Goal: Information Seeking & Learning: Find specific fact

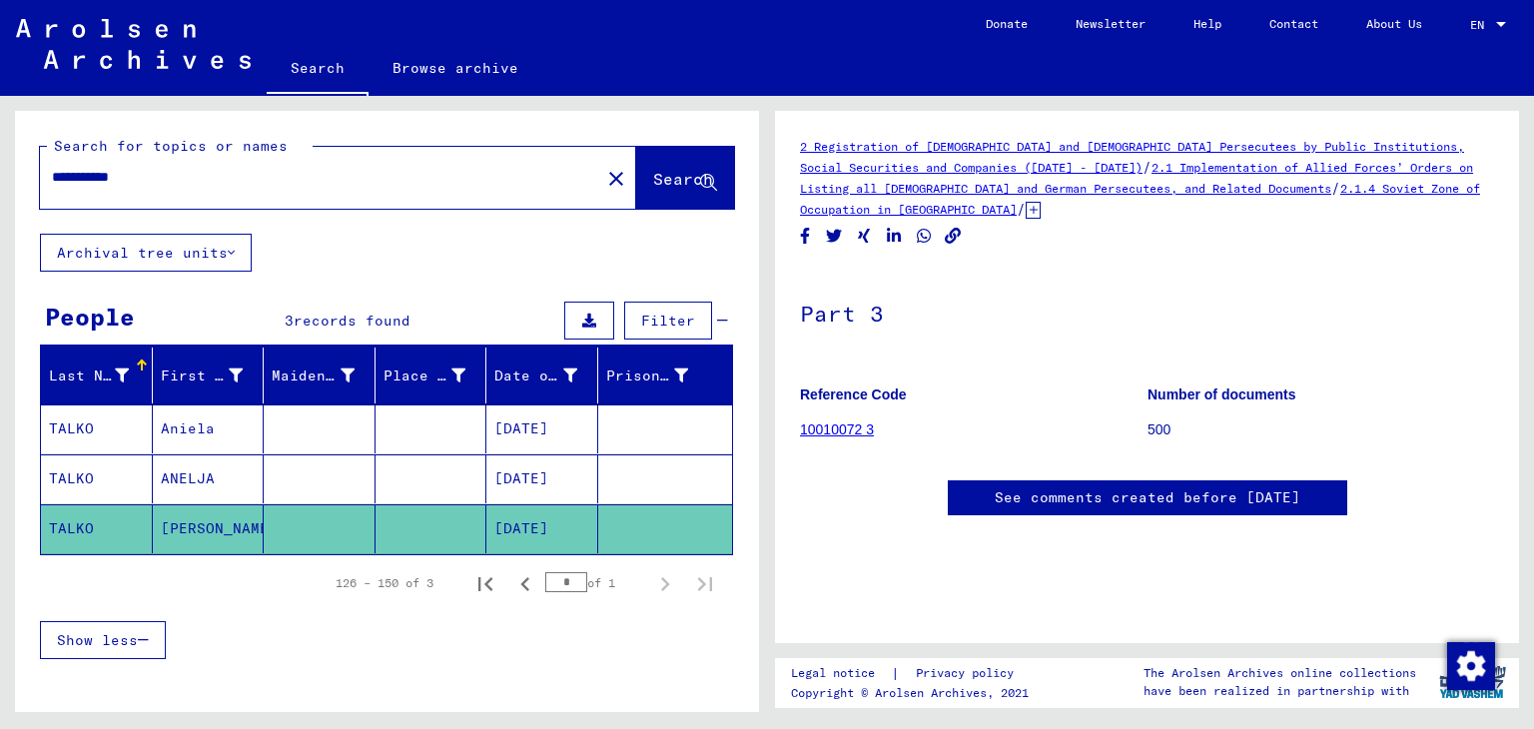
click at [199, 528] on mat-cell "ANNA" at bounding box center [209, 528] width 112 height 49
drag, startPoint x: 219, startPoint y: 180, endPoint x: 104, endPoint y: 170, distance: 115.3
click at [104, 170] on input "**********" at bounding box center [320, 177] width 536 height 21
type input "*"
click at [517, 385] on div "Date of Birth" at bounding box center [548, 376] width 108 height 32
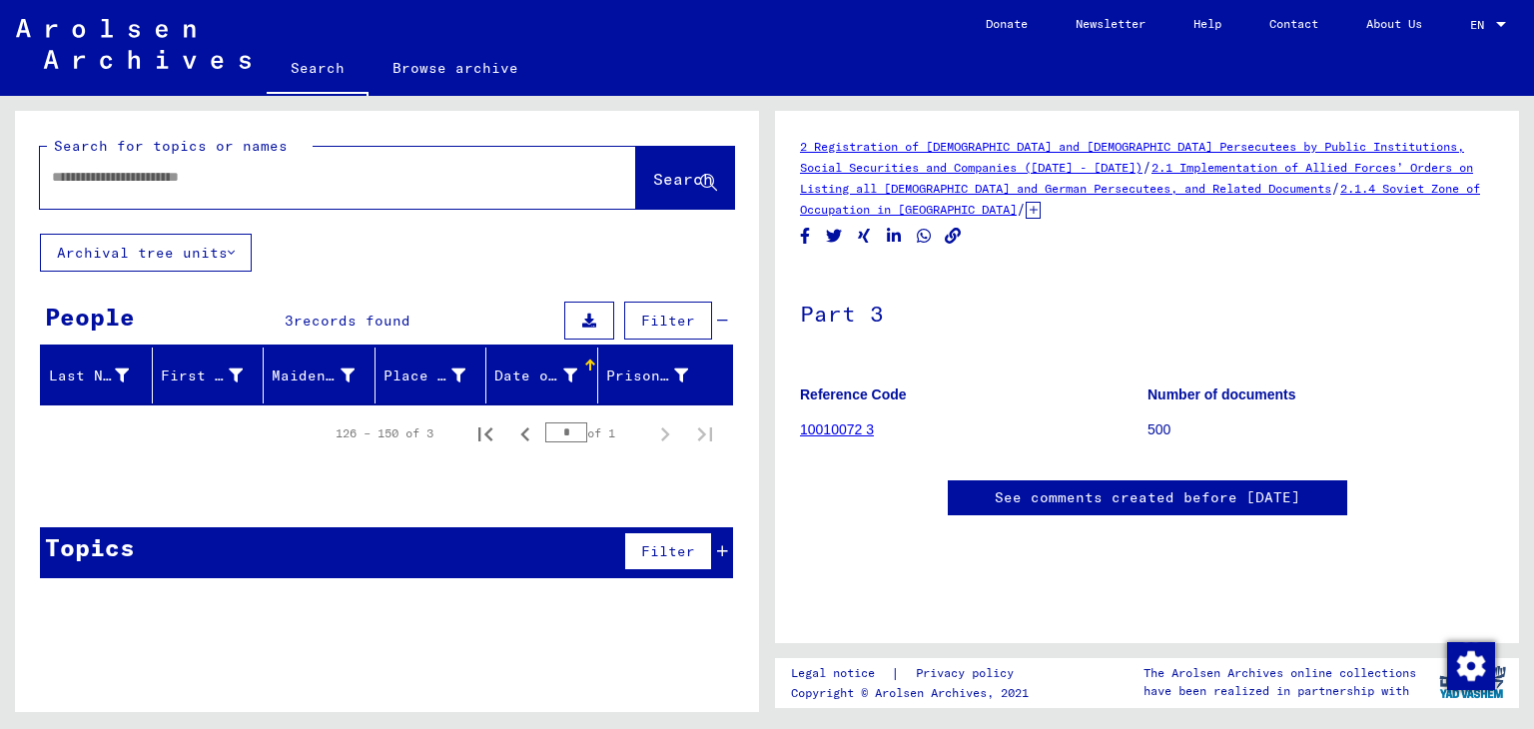
click at [517, 385] on div "Date of Birth" at bounding box center [548, 376] width 108 height 32
click at [587, 361] on div at bounding box center [588, 363] width 6 height 6
click at [727, 309] on div "Filter" at bounding box center [643, 321] width 169 height 48
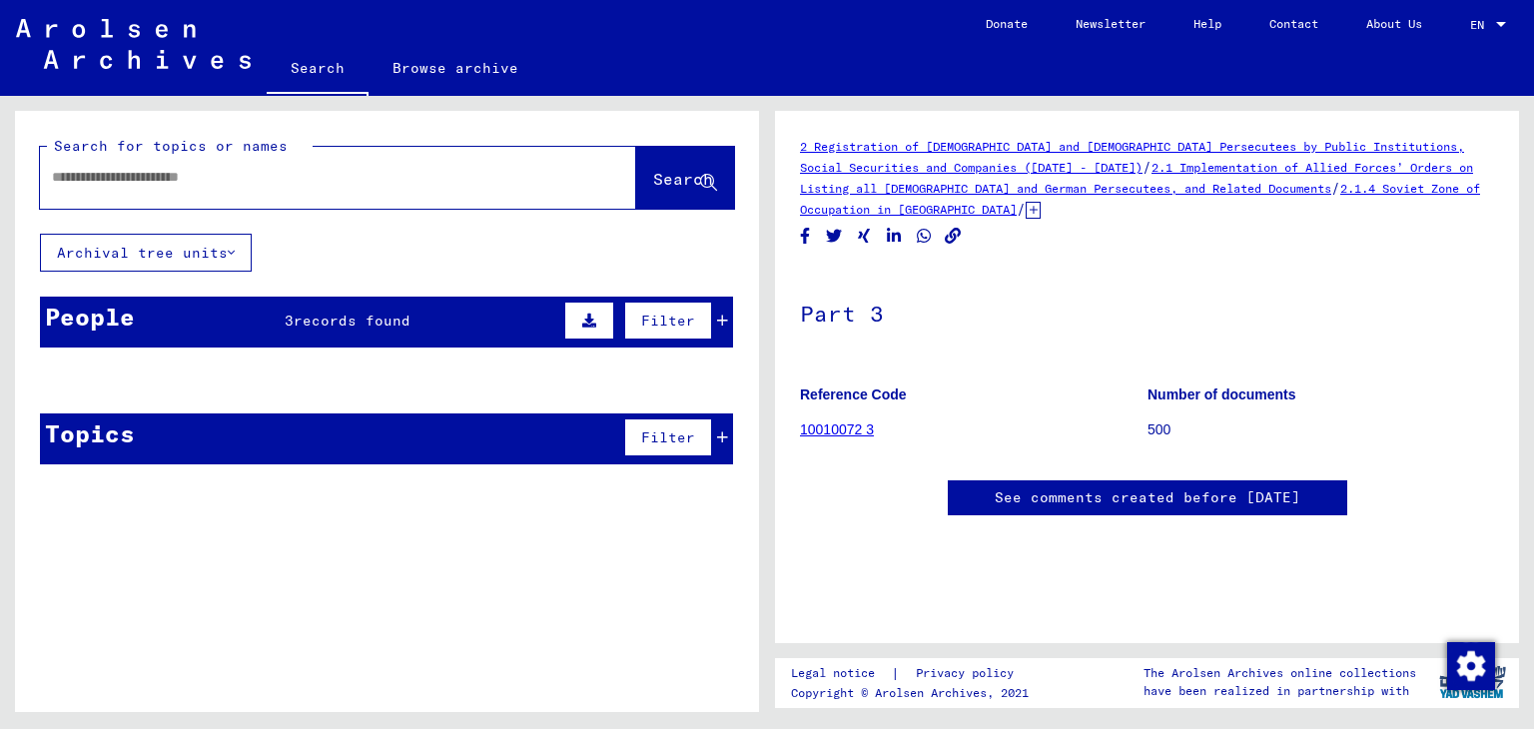
click at [727, 309] on div "Filter" at bounding box center [643, 321] width 169 height 48
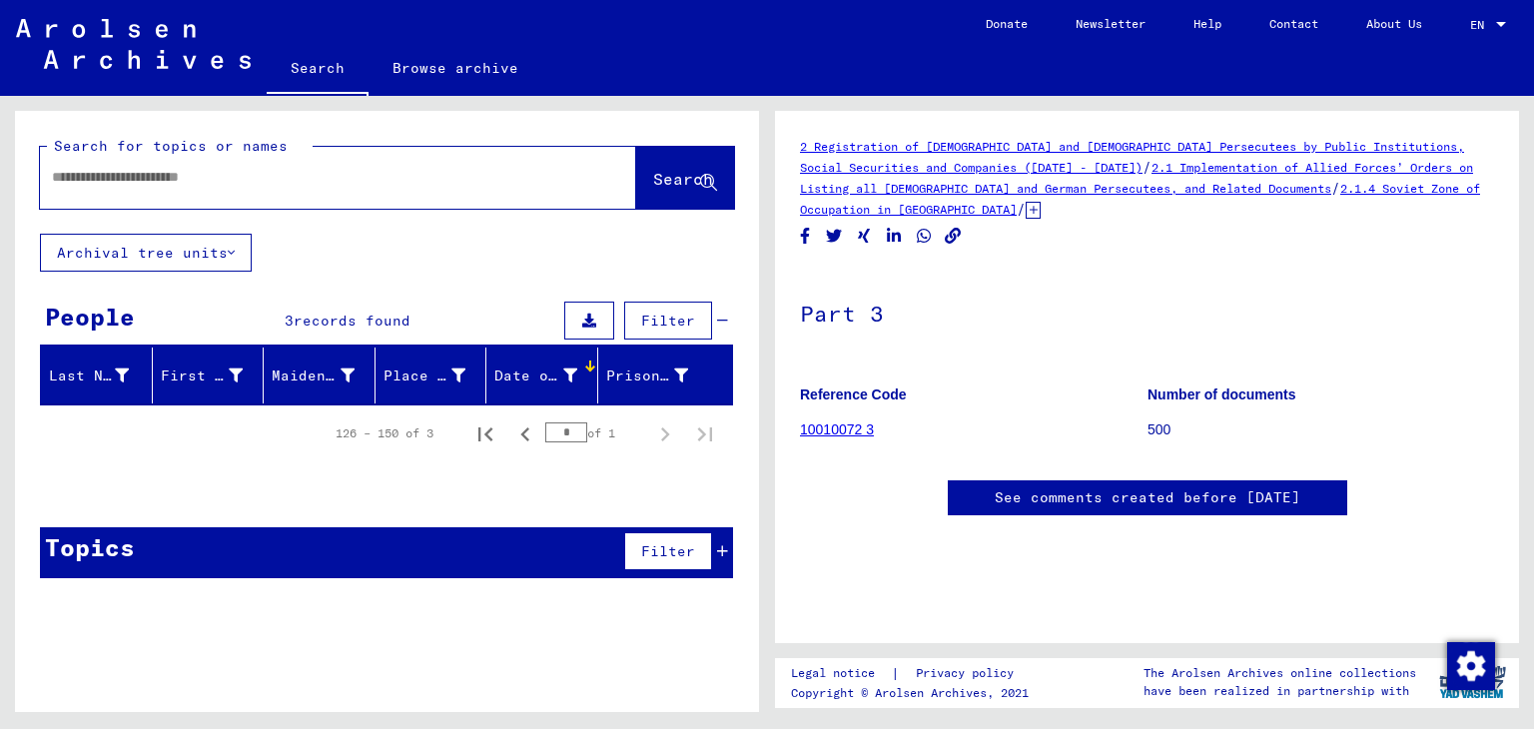
click at [200, 173] on input "text" at bounding box center [320, 177] width 536 height 21
type input "*"
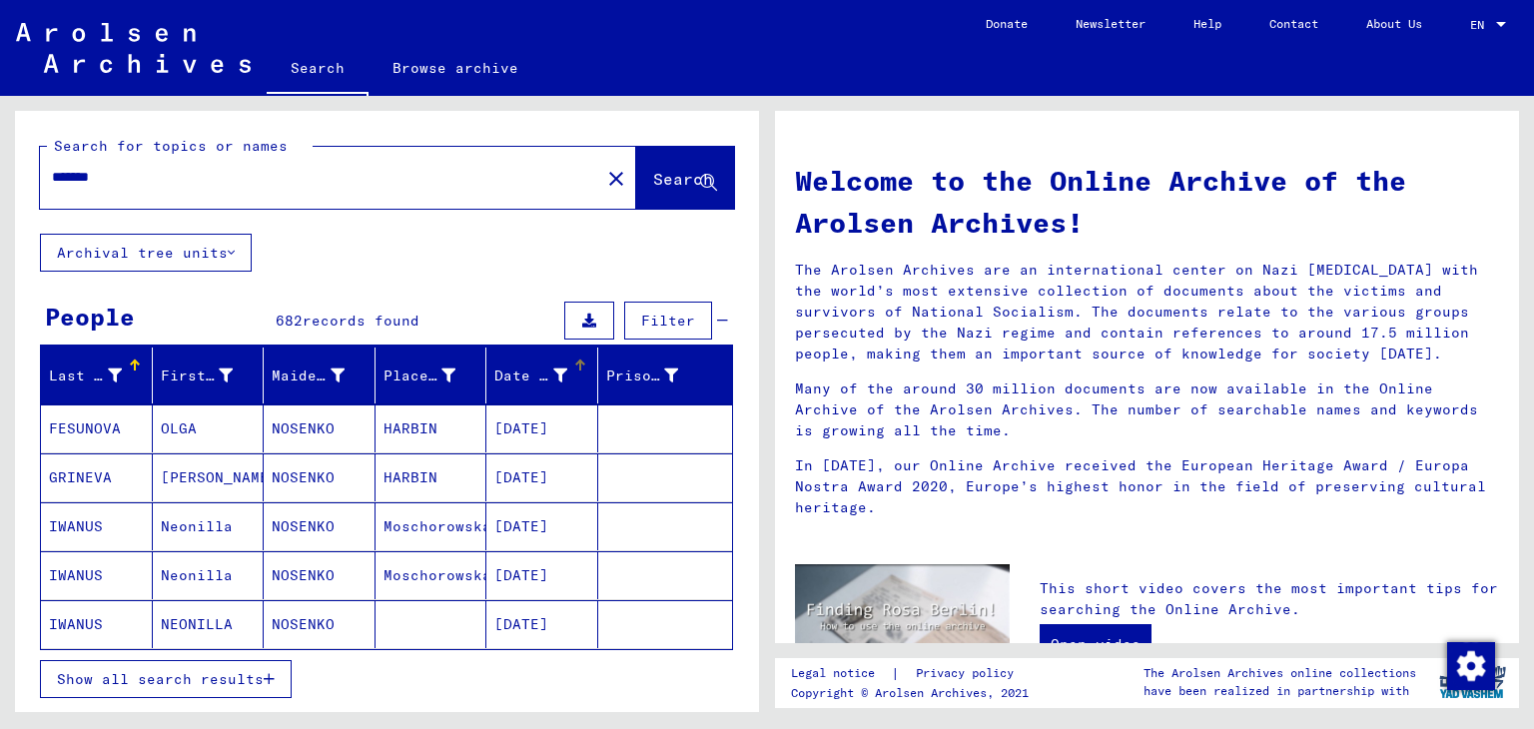
click at [579, 361] on div at bounding box center [582, 363] width 6 height 6
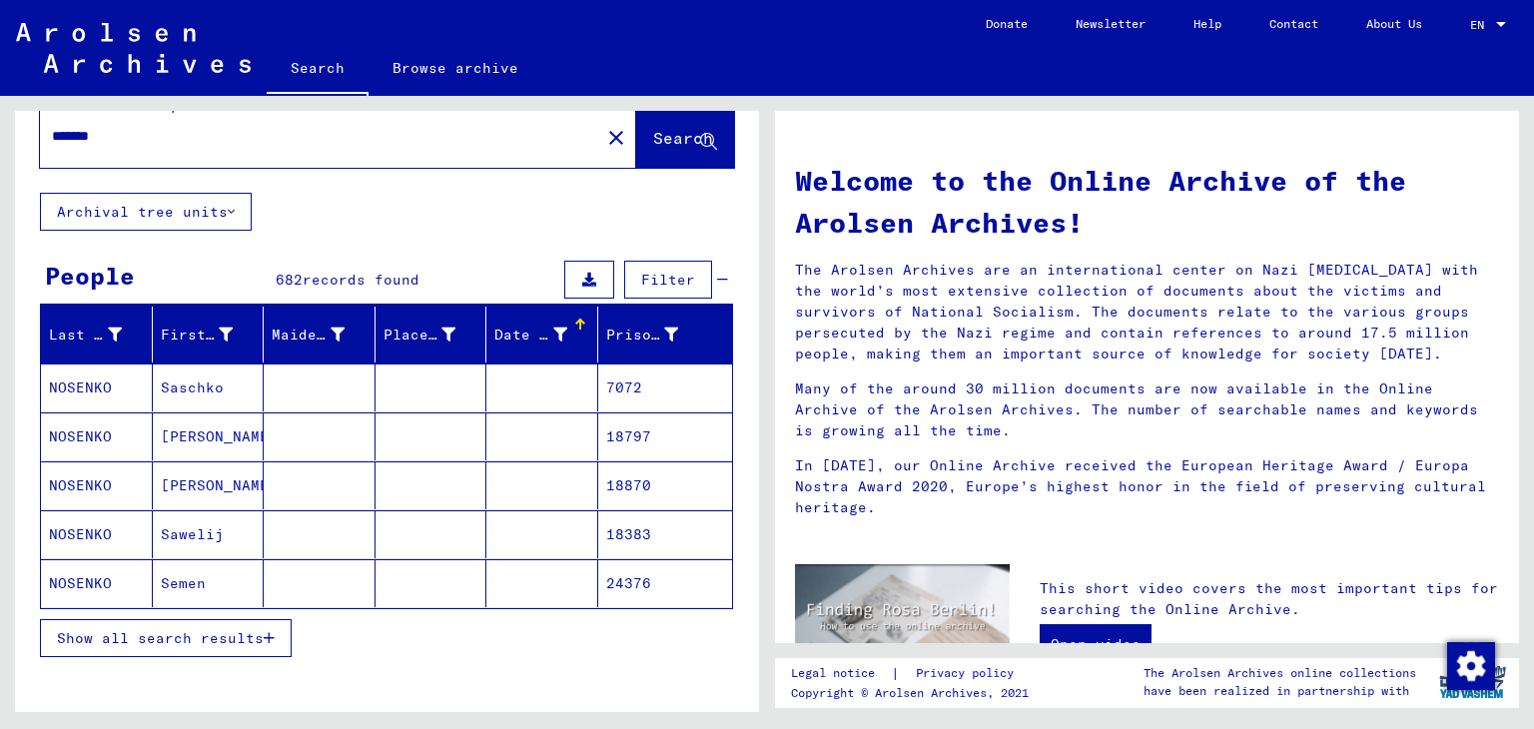
scroll to position [50, 0]
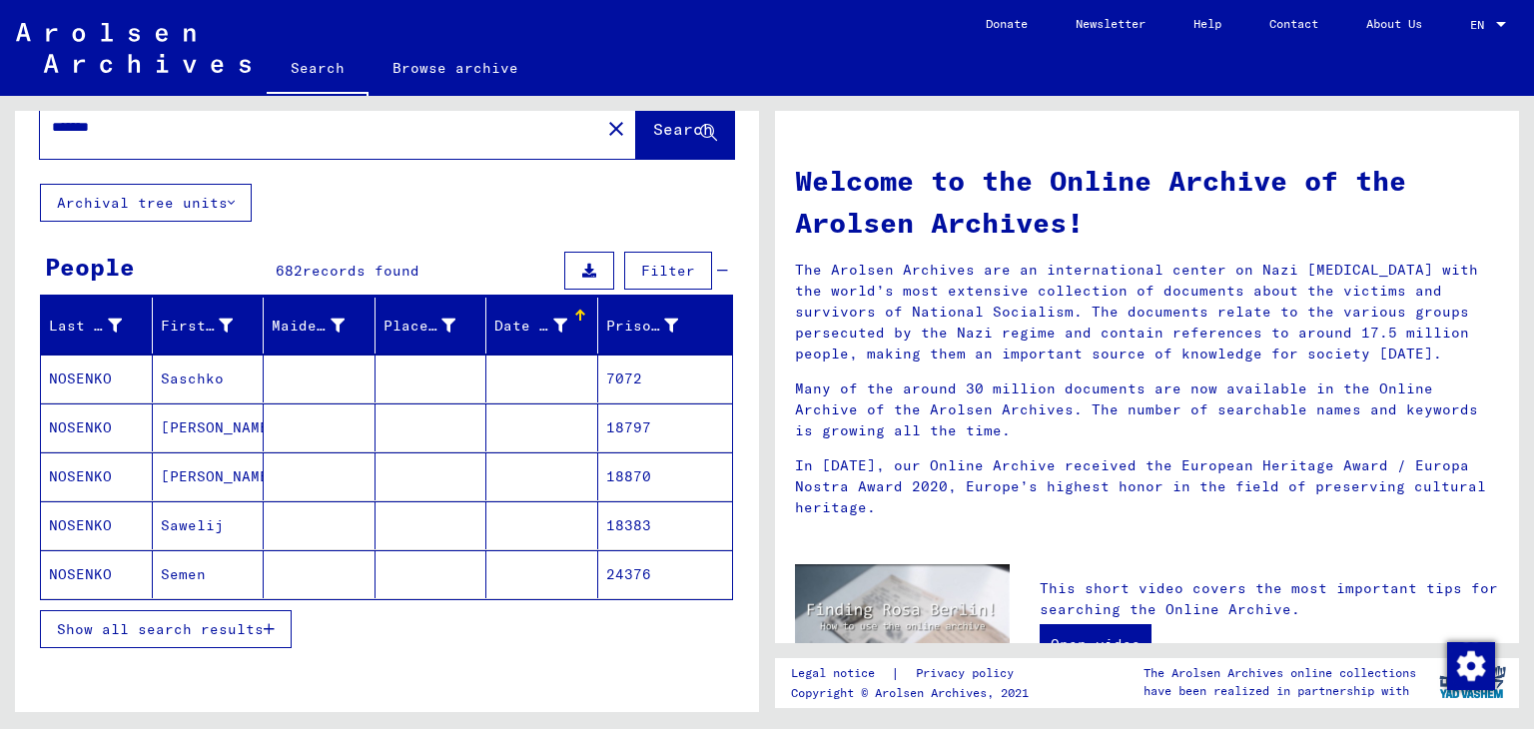
click at [579, 311] on div at bounding box center [582, 313] width 6 height 6
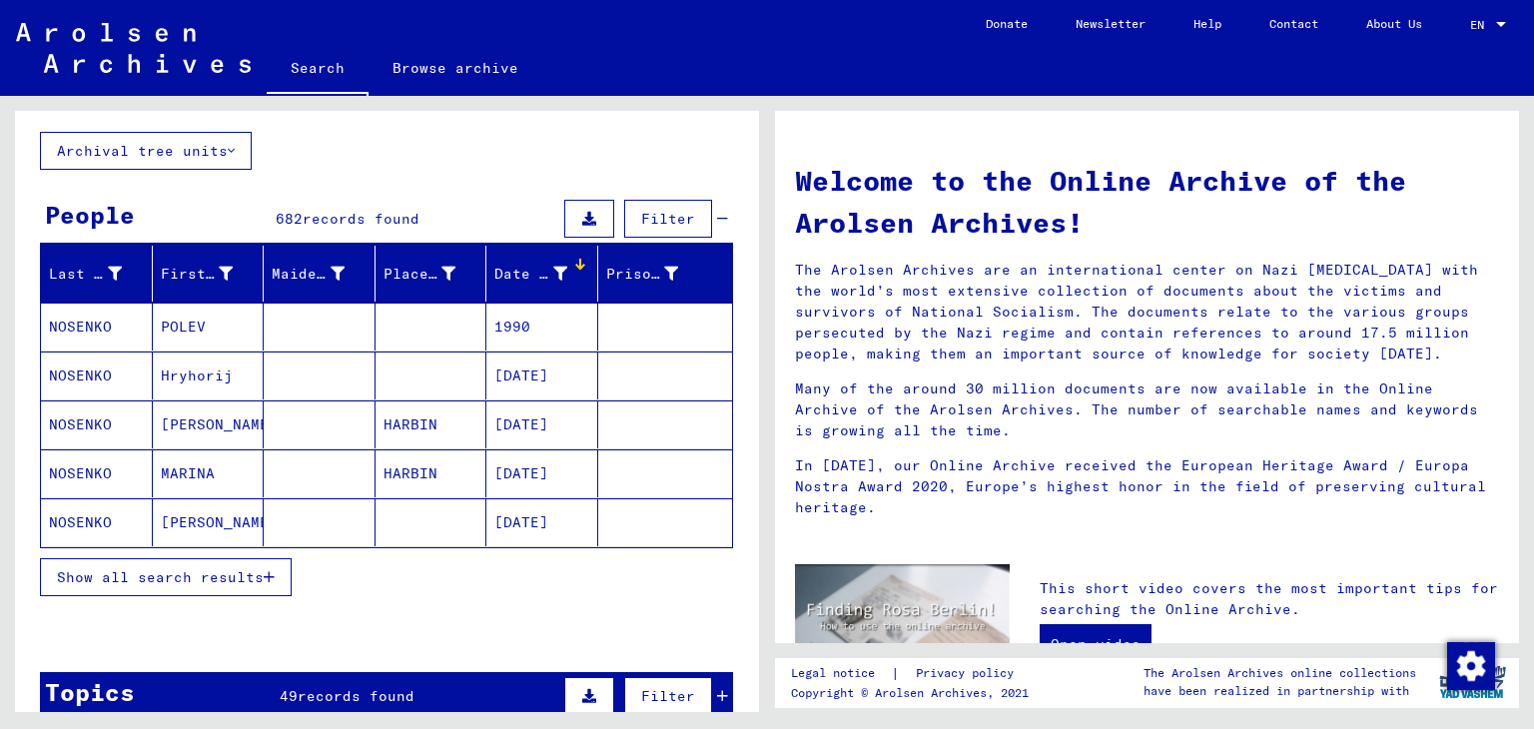
scroll to position [110, 0]
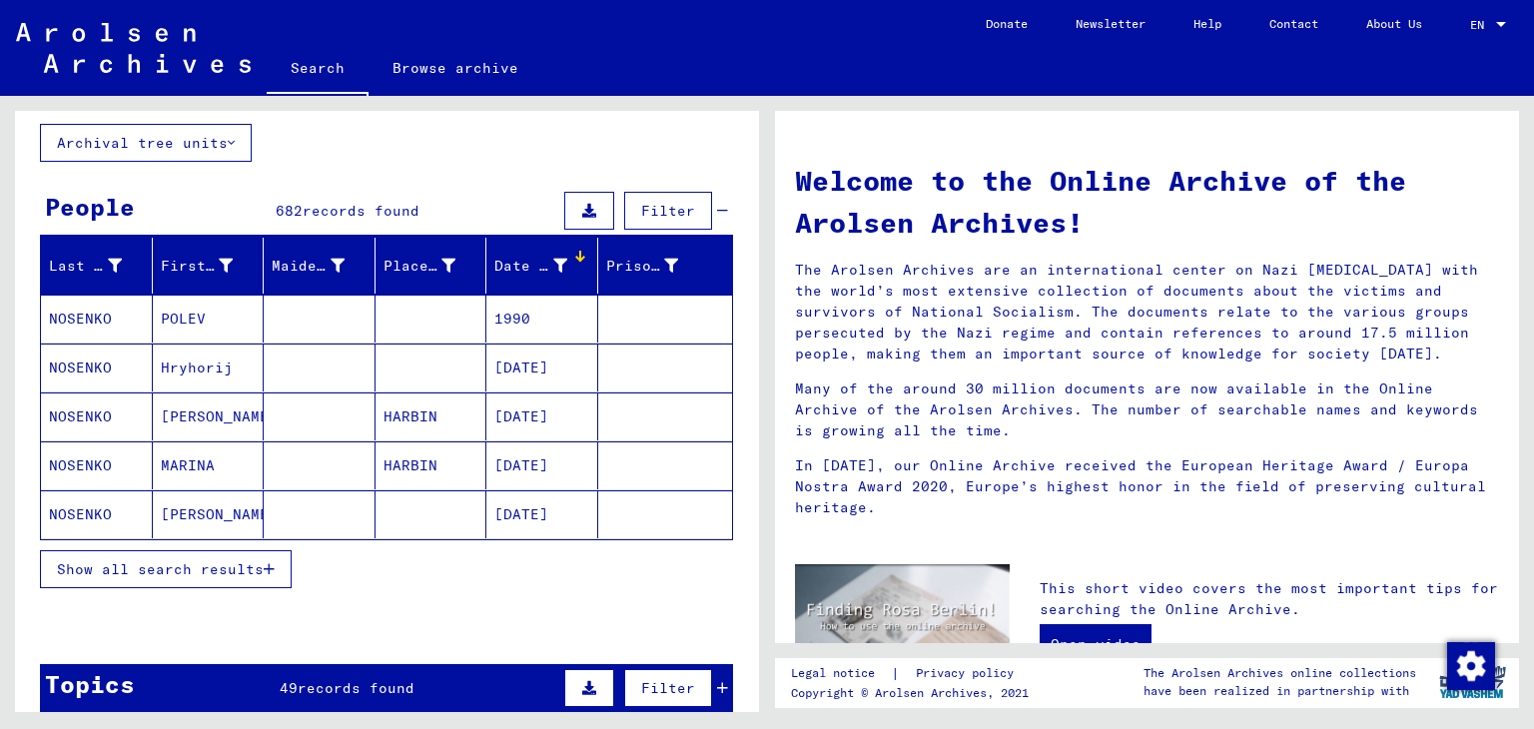
click at [258, 567] on span "Show all search results" at bounding box center [160, 569] width 207 height 18
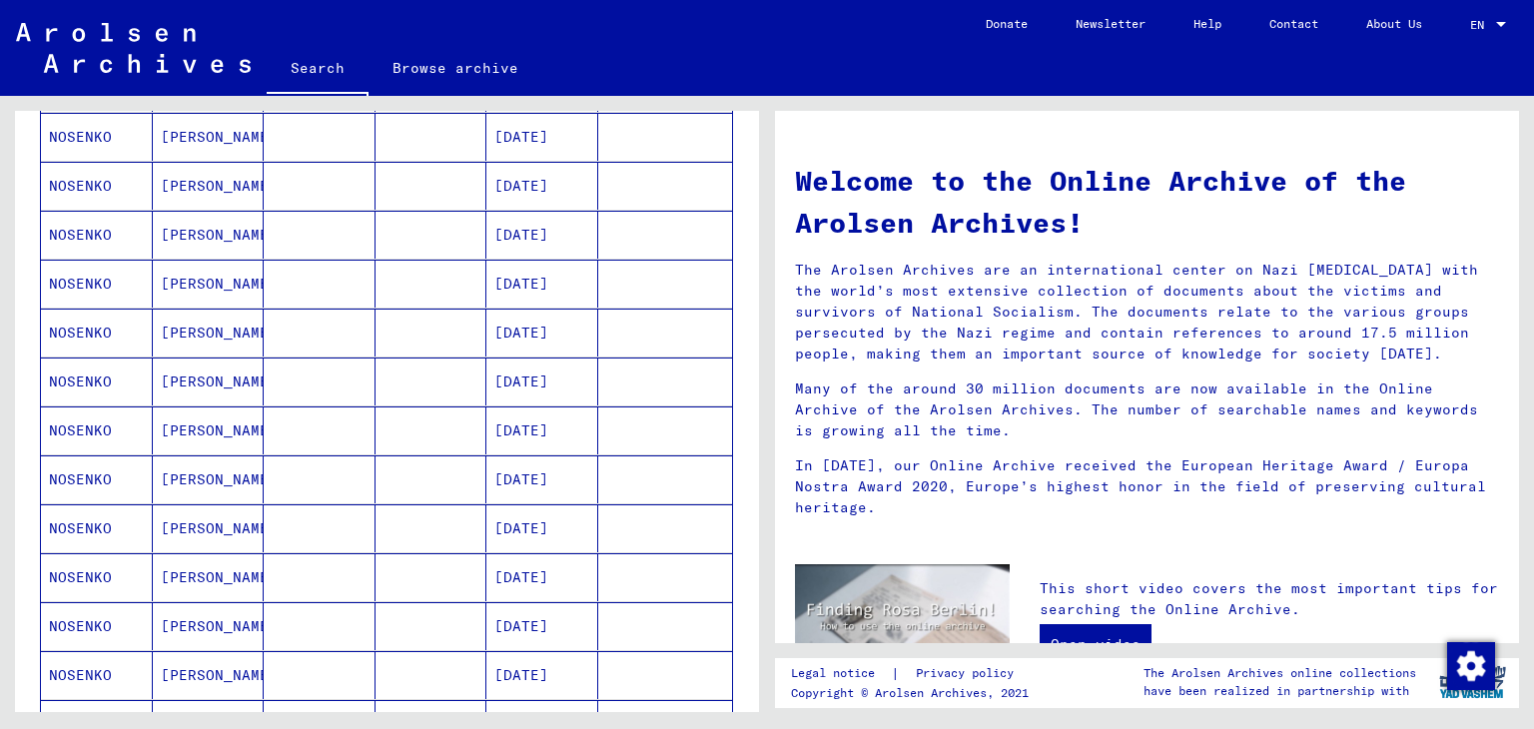
scroll to position [0, 0]
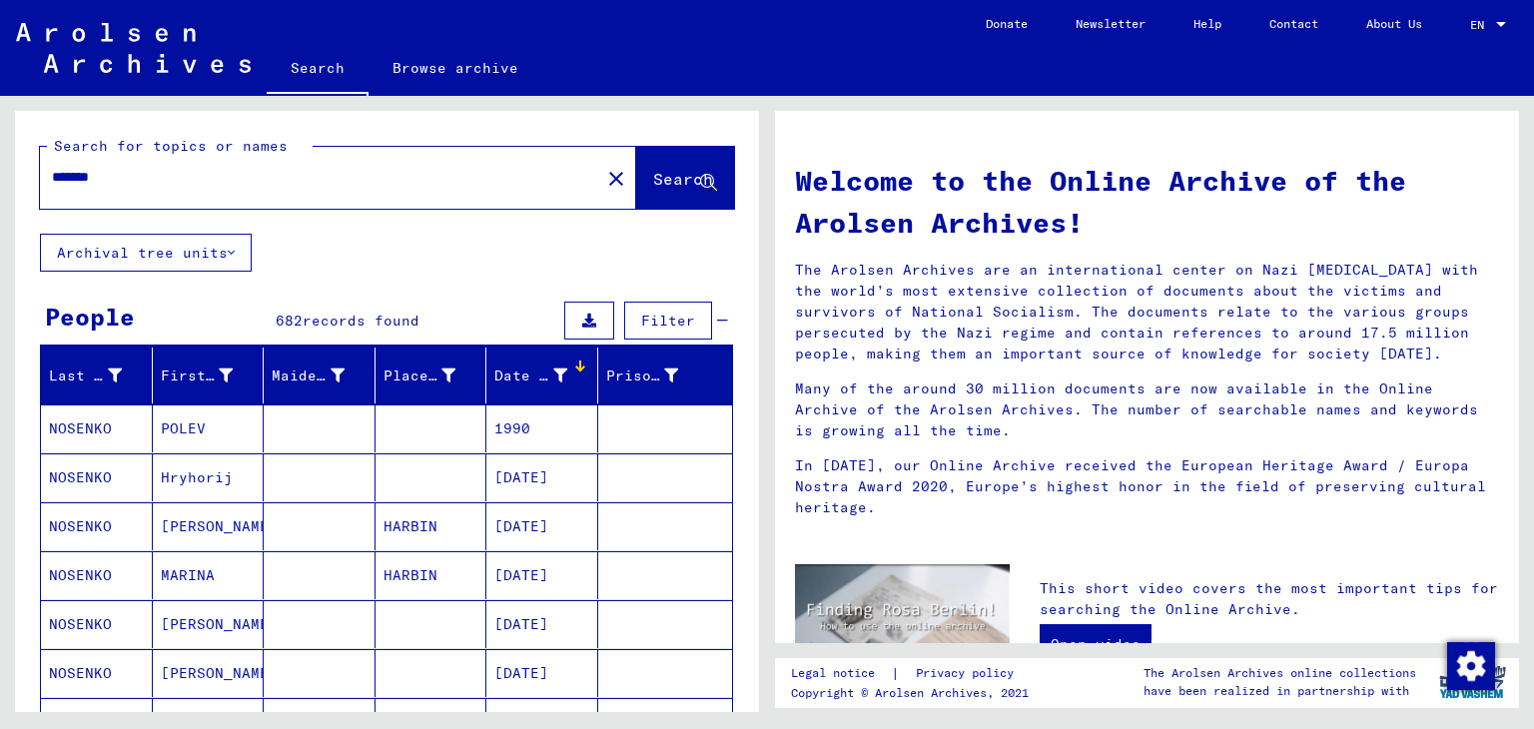
drag, startPoint x: 173, startPoint y: 173, endPoint x: 0, endPoint y: 145, distance: 175.1
click at [0, 145] on div "Search for topics or names ******* close Search Archival tree units People 682 …" at bounding box center [383, 404] width 767 height 616
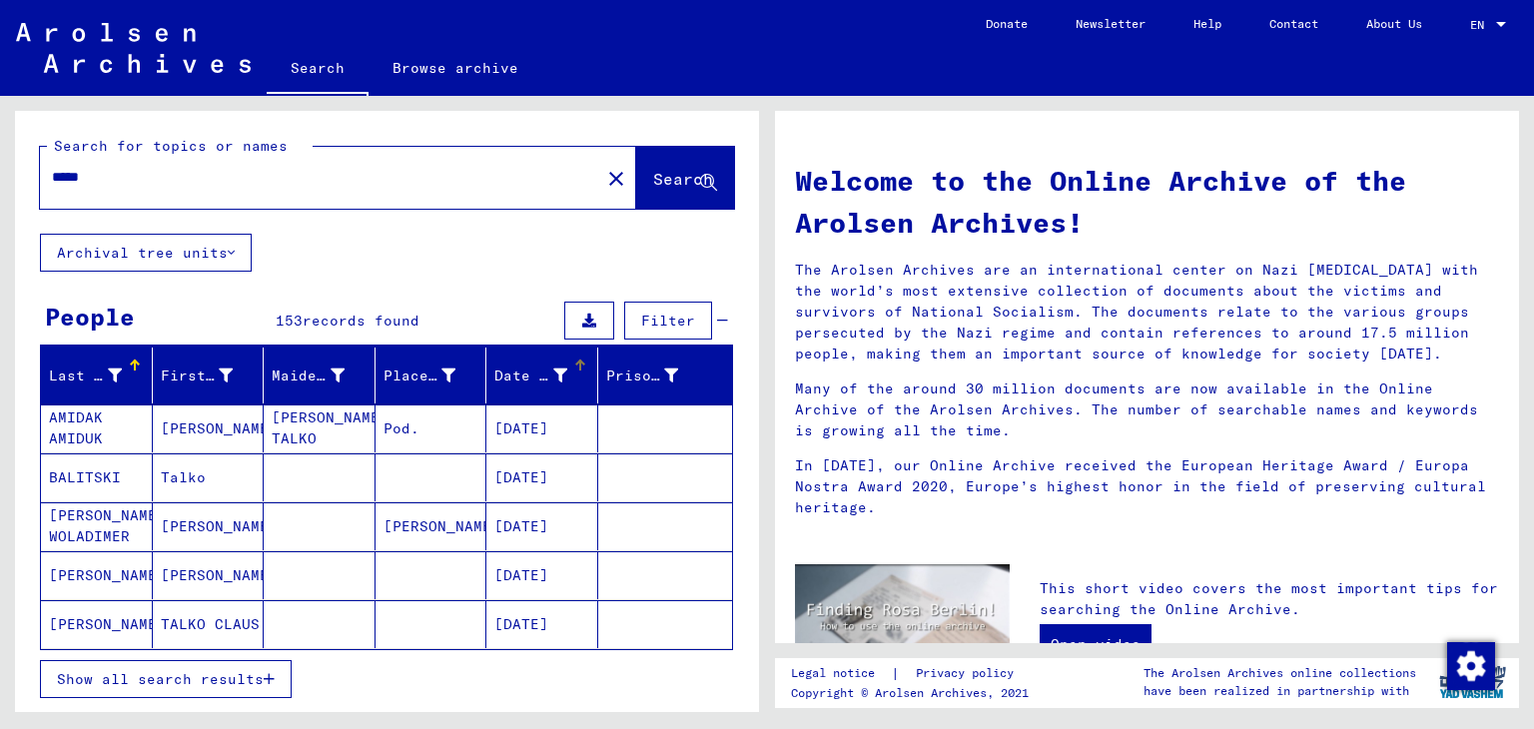
click at [574, 361] on div at bounding box center [580, 366] width 12 height 12
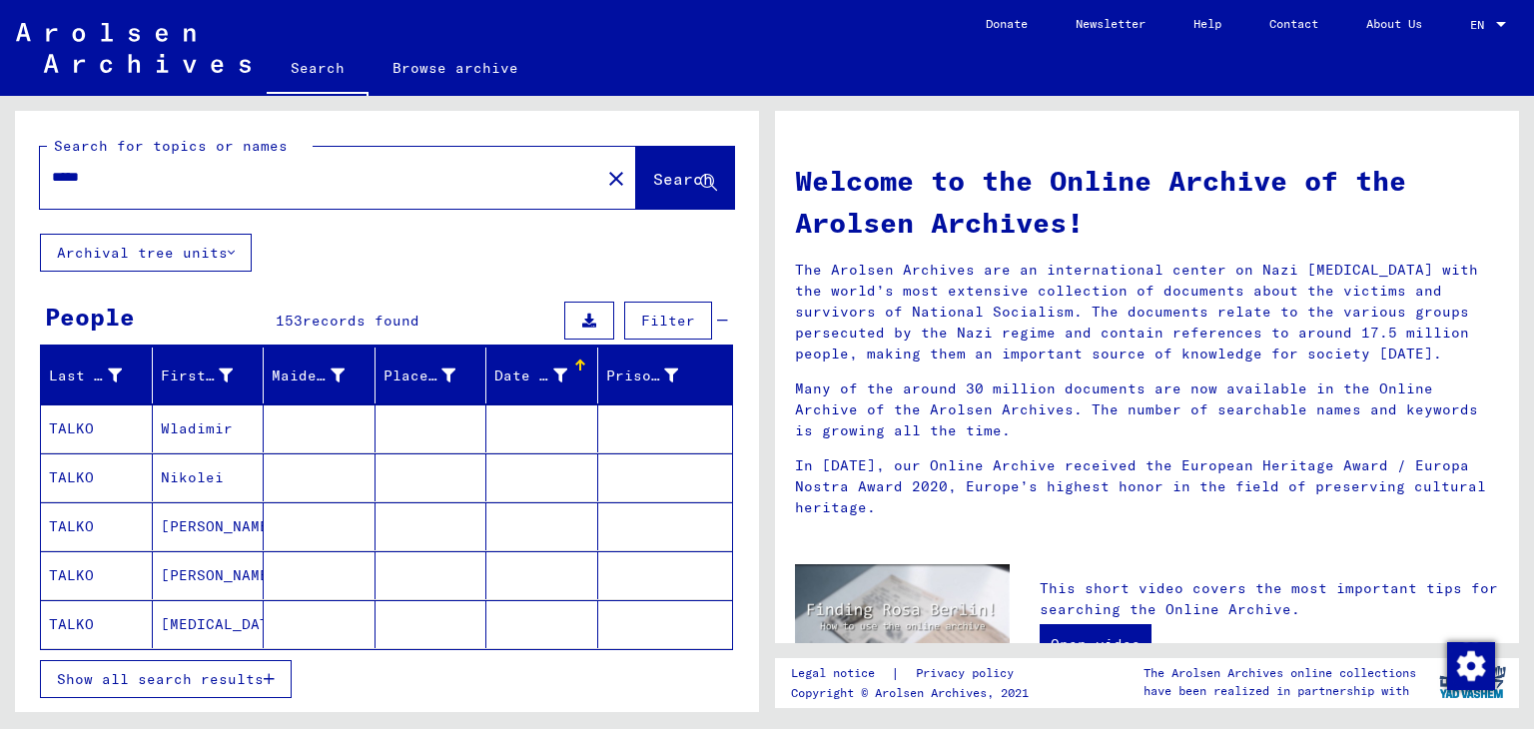
click at [574, 361] on div at bounding box center [580, 366] width 12 height 12
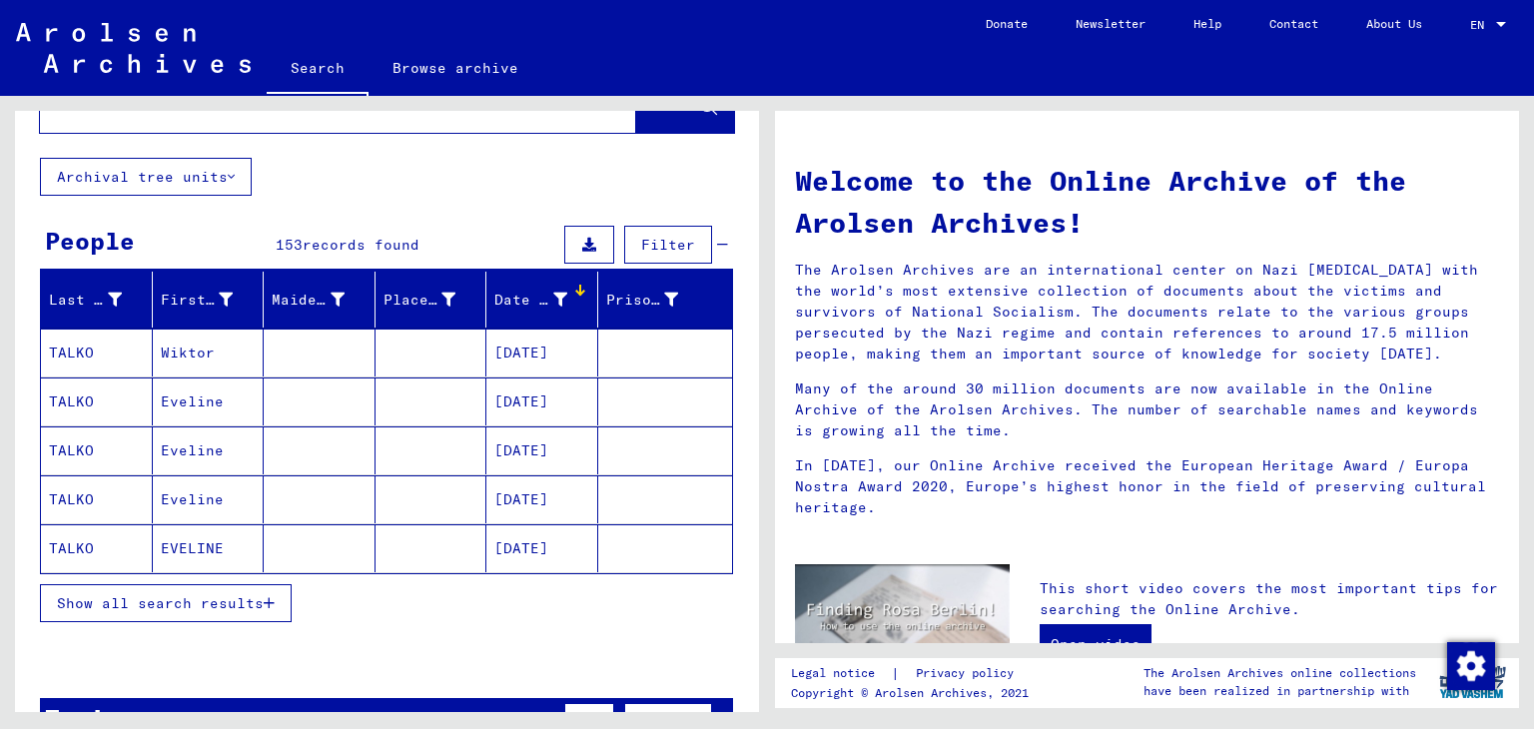
scroll to position [77, 0]
click at [112, 609] on button "Show all search results" at bounding box center [166, 602] width 252 height 38
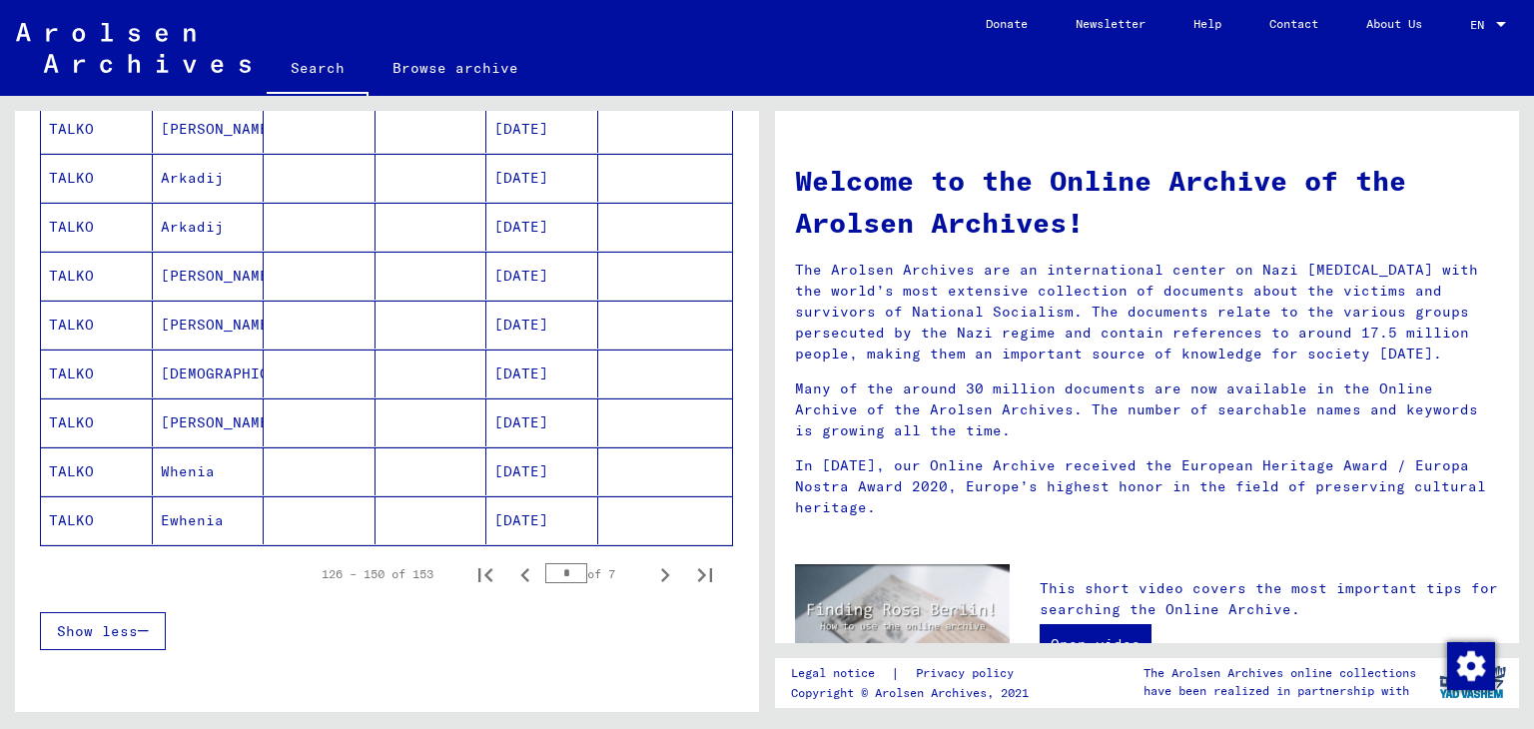
scroll to position [0, 0]
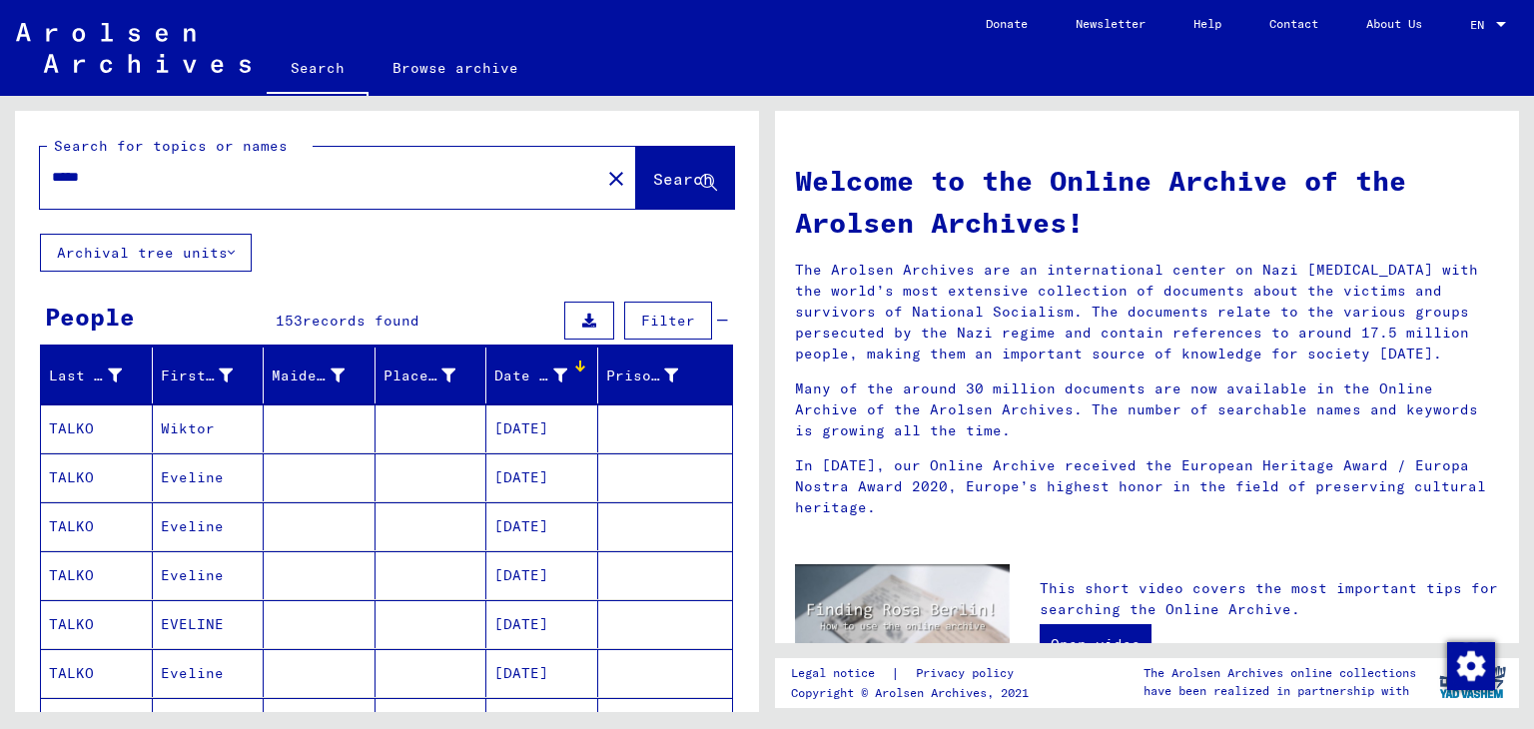
click at [272, 197] on div "*****" at bounding box center [308, 177] width 536 height 45
click at [272, 193] on div "*****" at bounding box center [308, 177] width 536 height 45
click at [278, 172] on input "*****" at bounding box center [314, 177] width 524 height 21
type input "*****"
click at [553, 374] on icon at bounding box center [560, 376] width 14 height 14
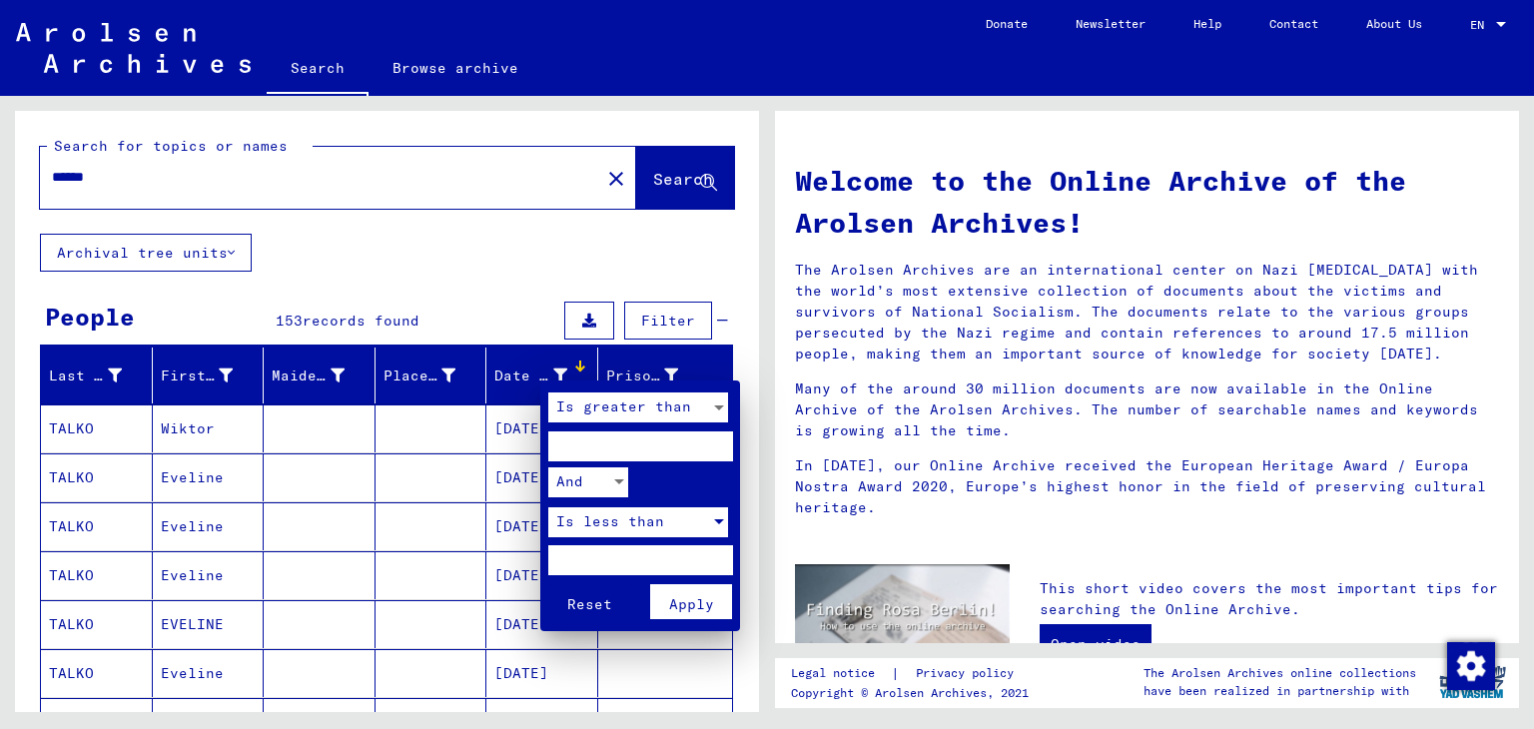
click at [663, 517] on div "Is less than" at bounding box center [629, 522] width 162 height 30
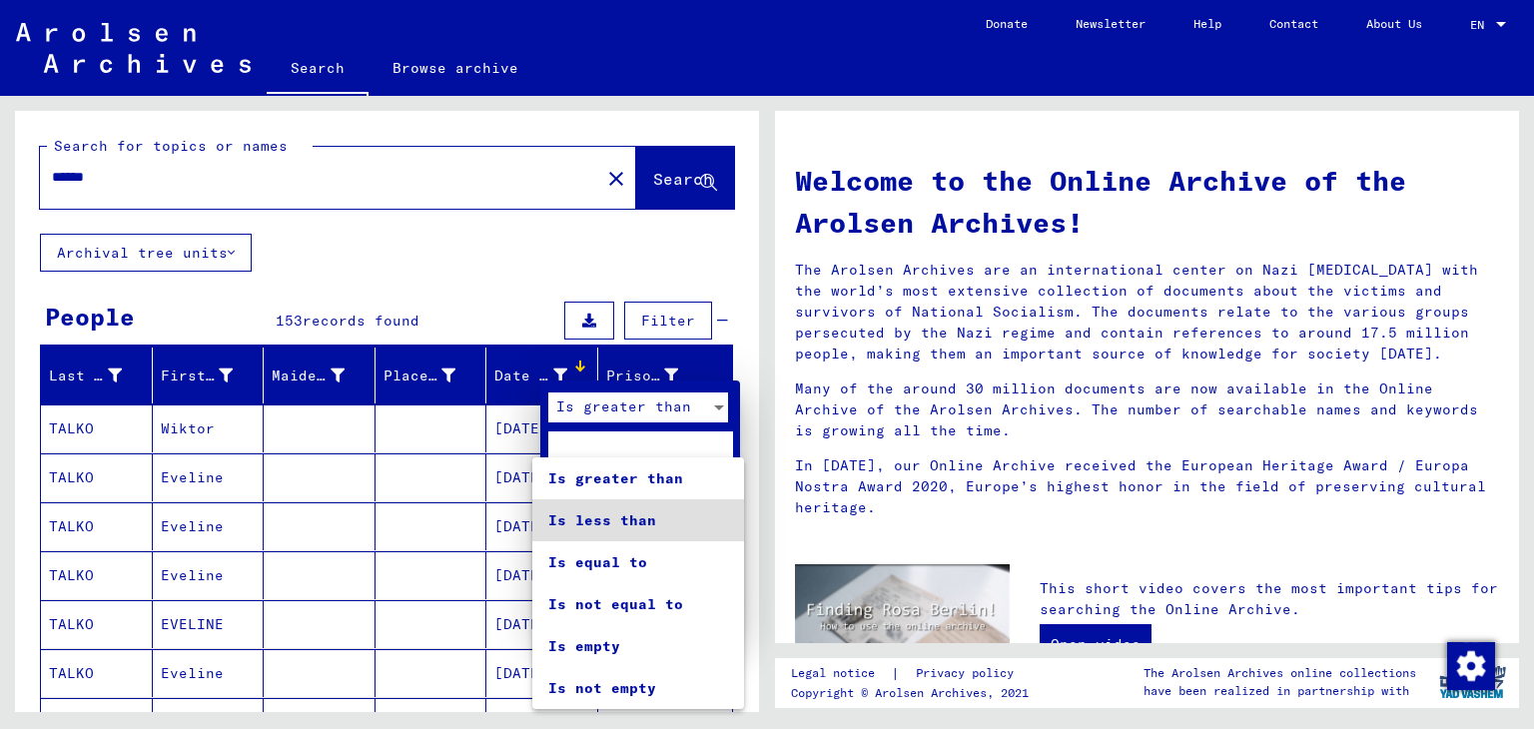
click at [662, 433] on div at bounding box center [767, 364] width 1534 height 729
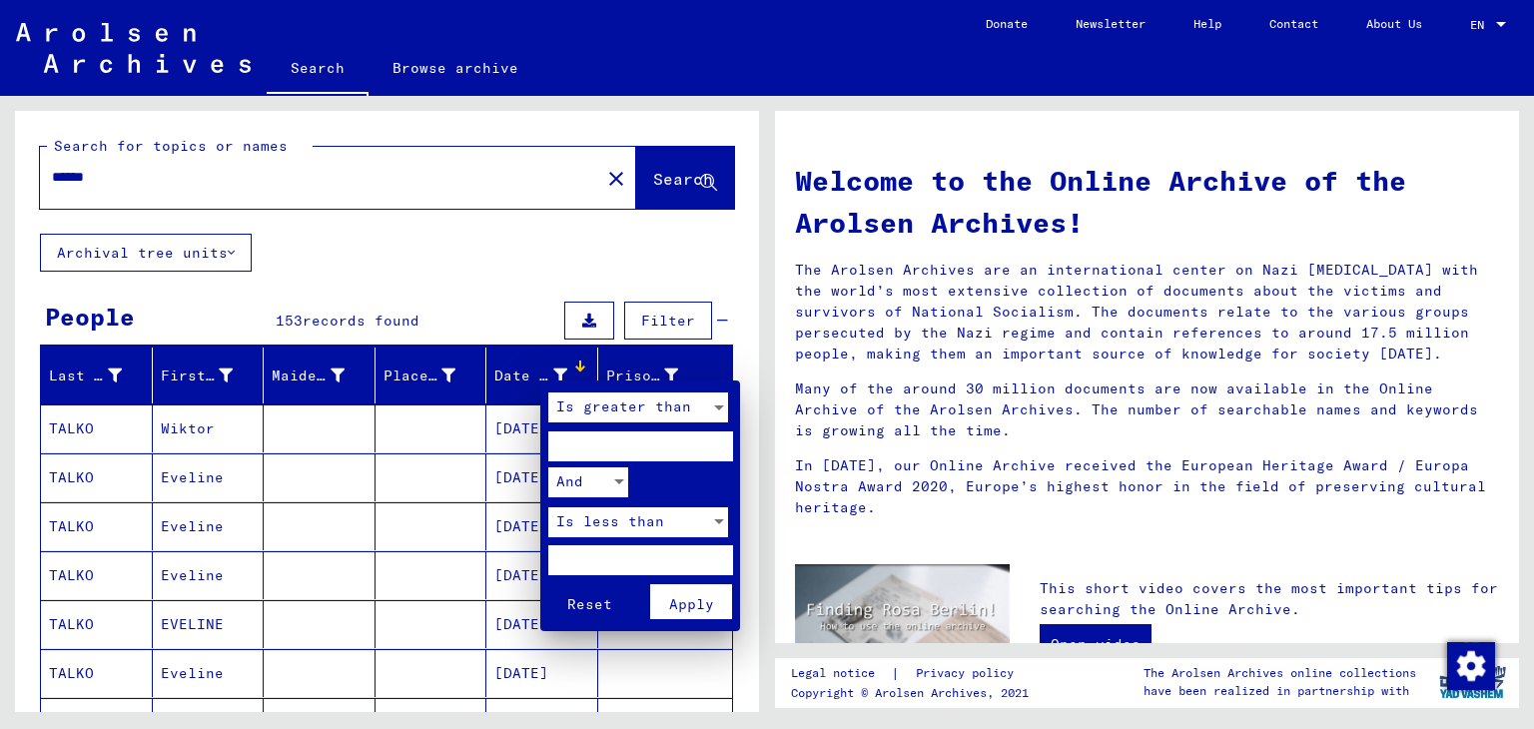
click at [656, 446] on input "number" at bounding box center [640, 447] width 185 height 30
type input "****"
click at [704, 613] on button "Apply" at bounding box center [691, 601] width 83 height 35
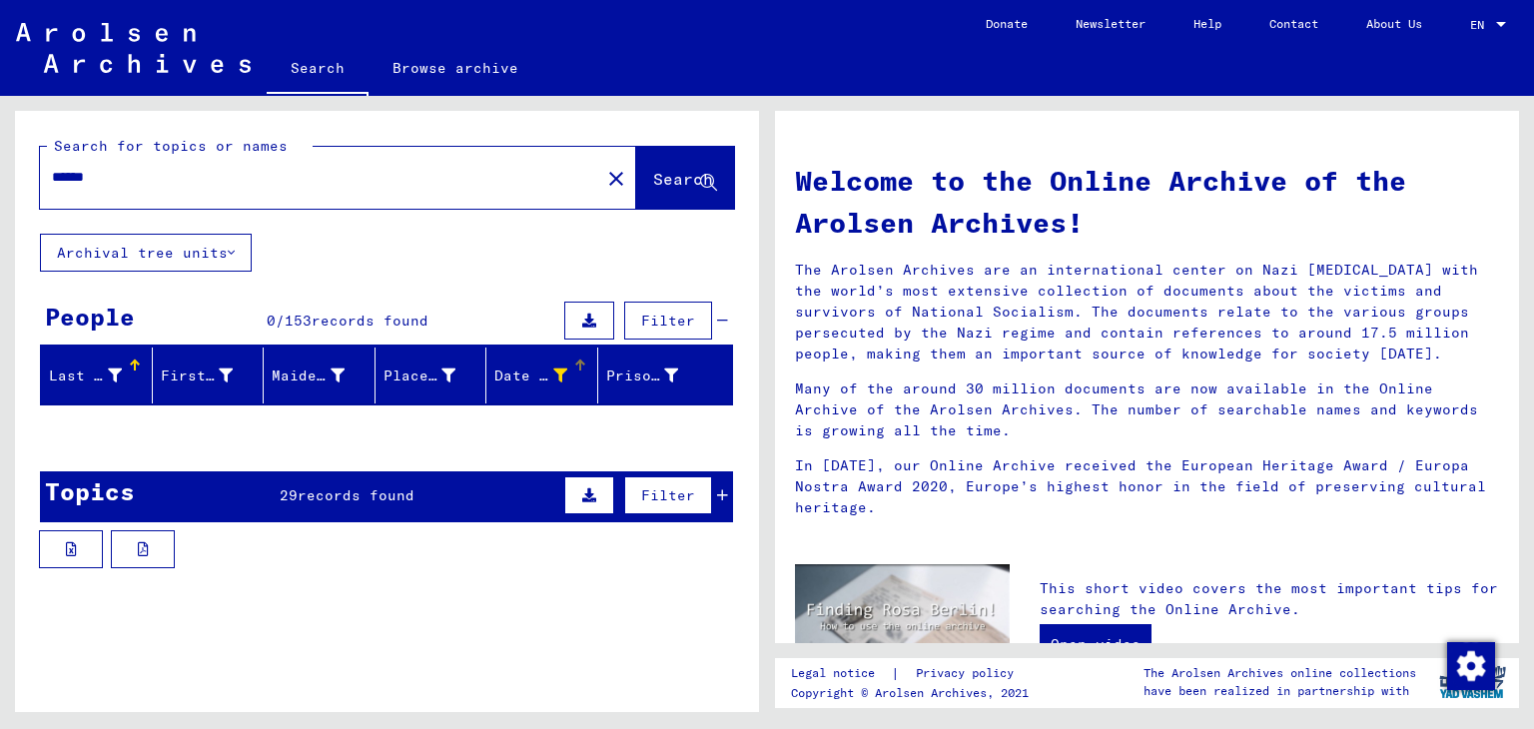
click at [554, 366] on div "Date of Birth" at bounding box center [533, 376] width 78 height 21
click at [524, 369] on div "Date of Birth" at bounding box center [530, 376] width 73 height 21
click at [499, 373] on div "Date of Birth" at bounding box center [530, 376] width 73 height 21
click at [505, 381] on div "Date of Birth" at bounding box center [530, 376] width 73 height 21
click at [578, 361] on div "Date of Birth" at bounding box center [545, 376] width 103 height 32
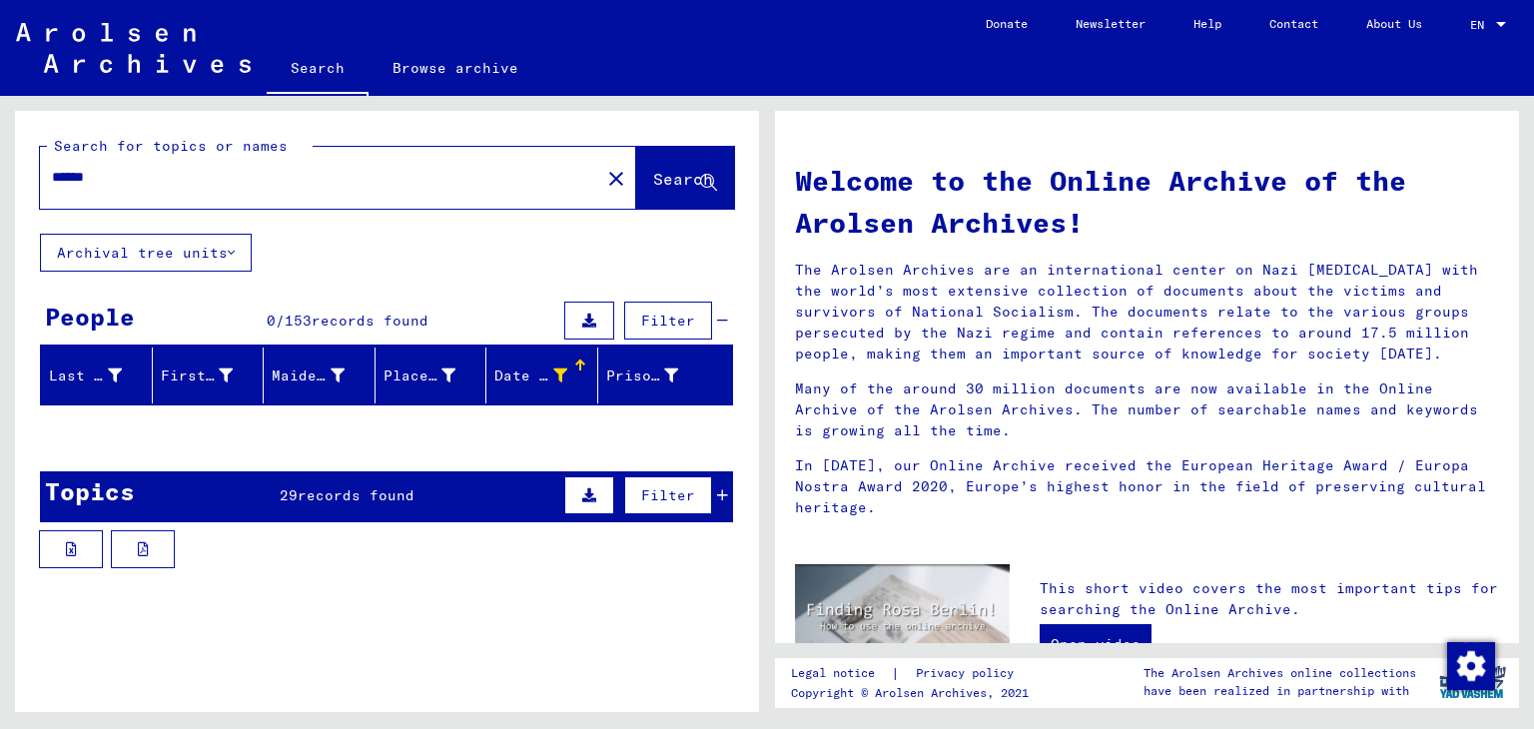
click at [553, 369] on icon at bounding box center [560, 376] width 14 height 14
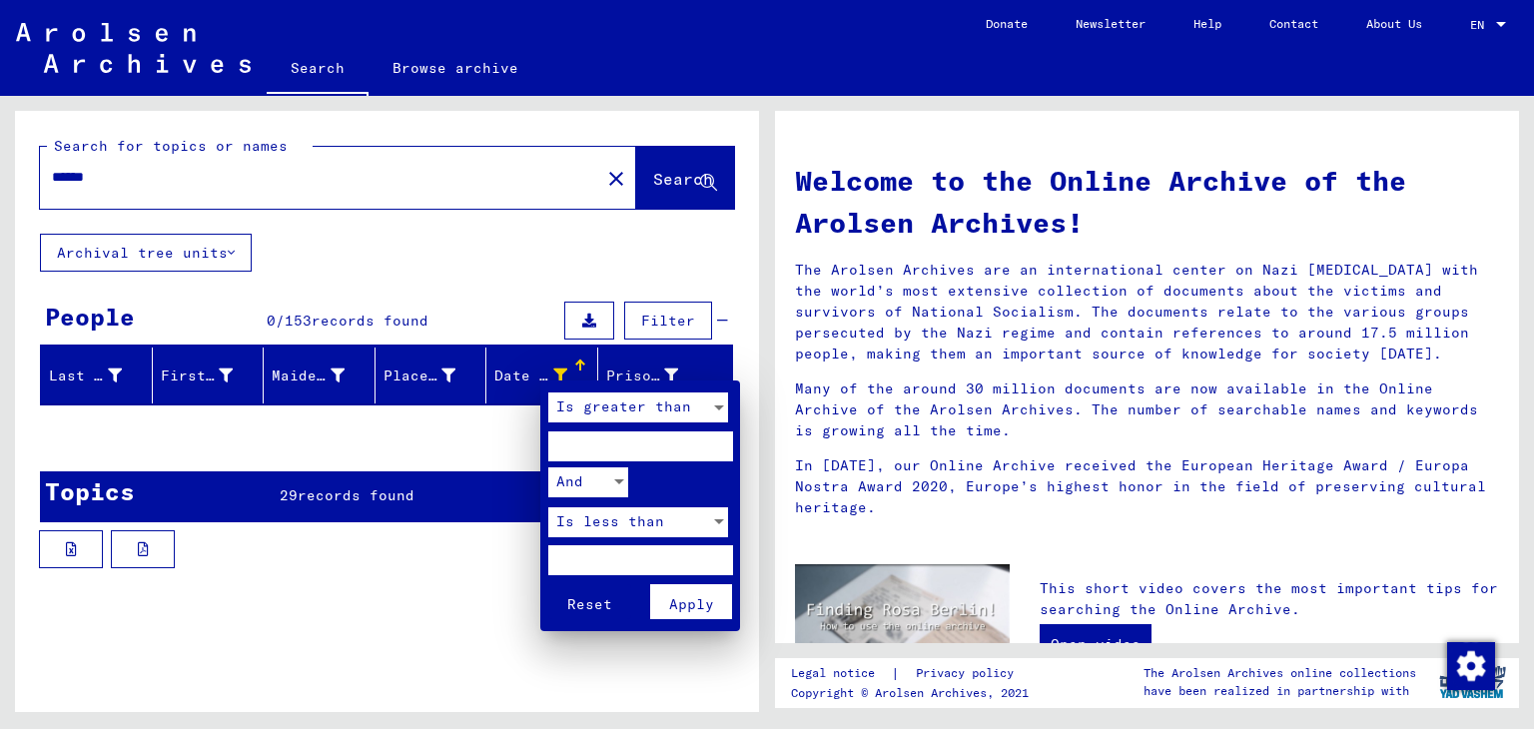
click at [617, 444] on input "****" at bounding box center [640, 447] width 185 height 30
click at [615, 474] on div at bounding box center [619, 482] width 18 height 30
drag, startPoint x: 669, startPoint y: 481, endPoint x: 701, endPoint y: 409, distance: 79.6
click at [701, 409] on div at bounding box center [767, 364] width 1534 height 729
click at [701, 409] on div "Is greater than" at bounding box center [629, 408] width 162 height 30
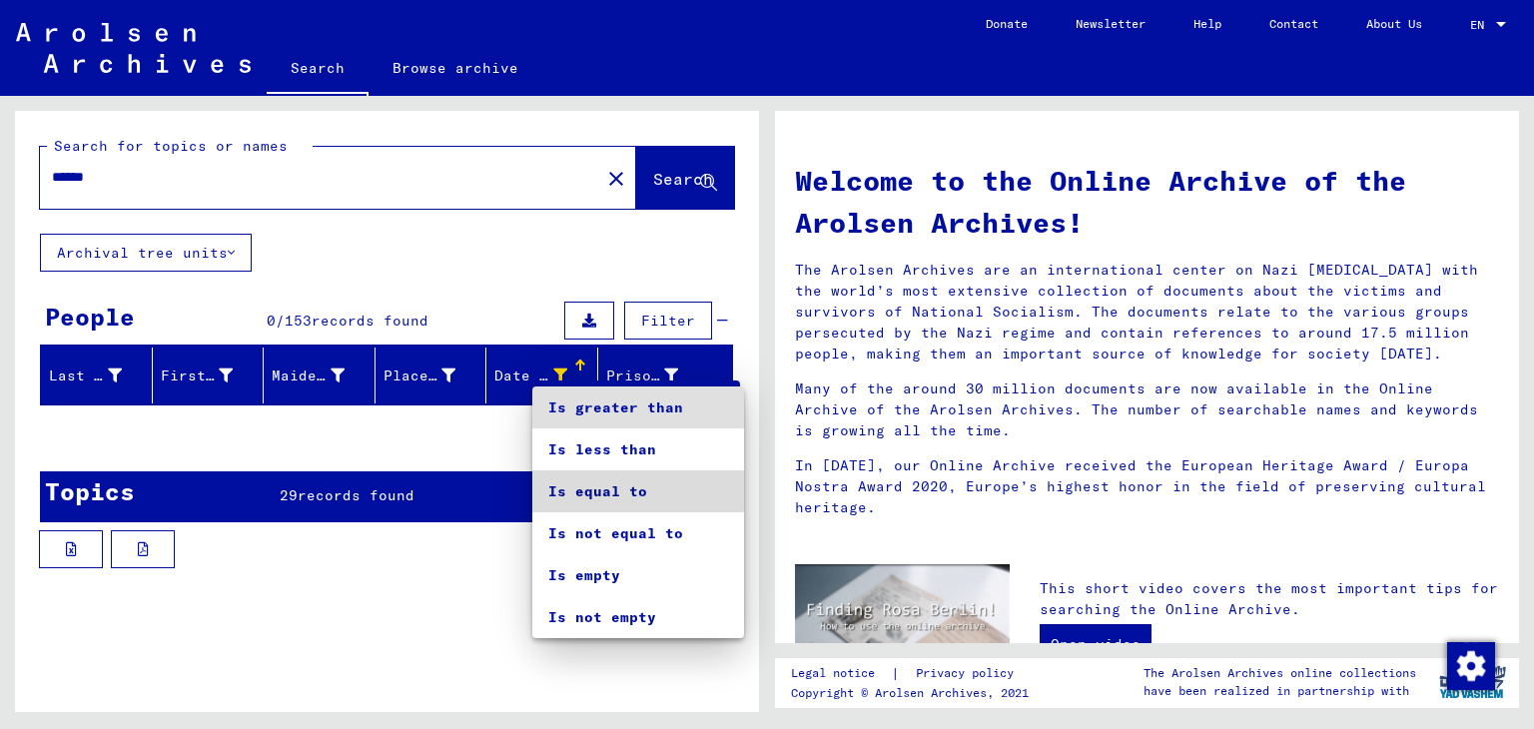
click at [667, 478] on span "Is equal to" at bounding box center [638, 491] width 180 height 42
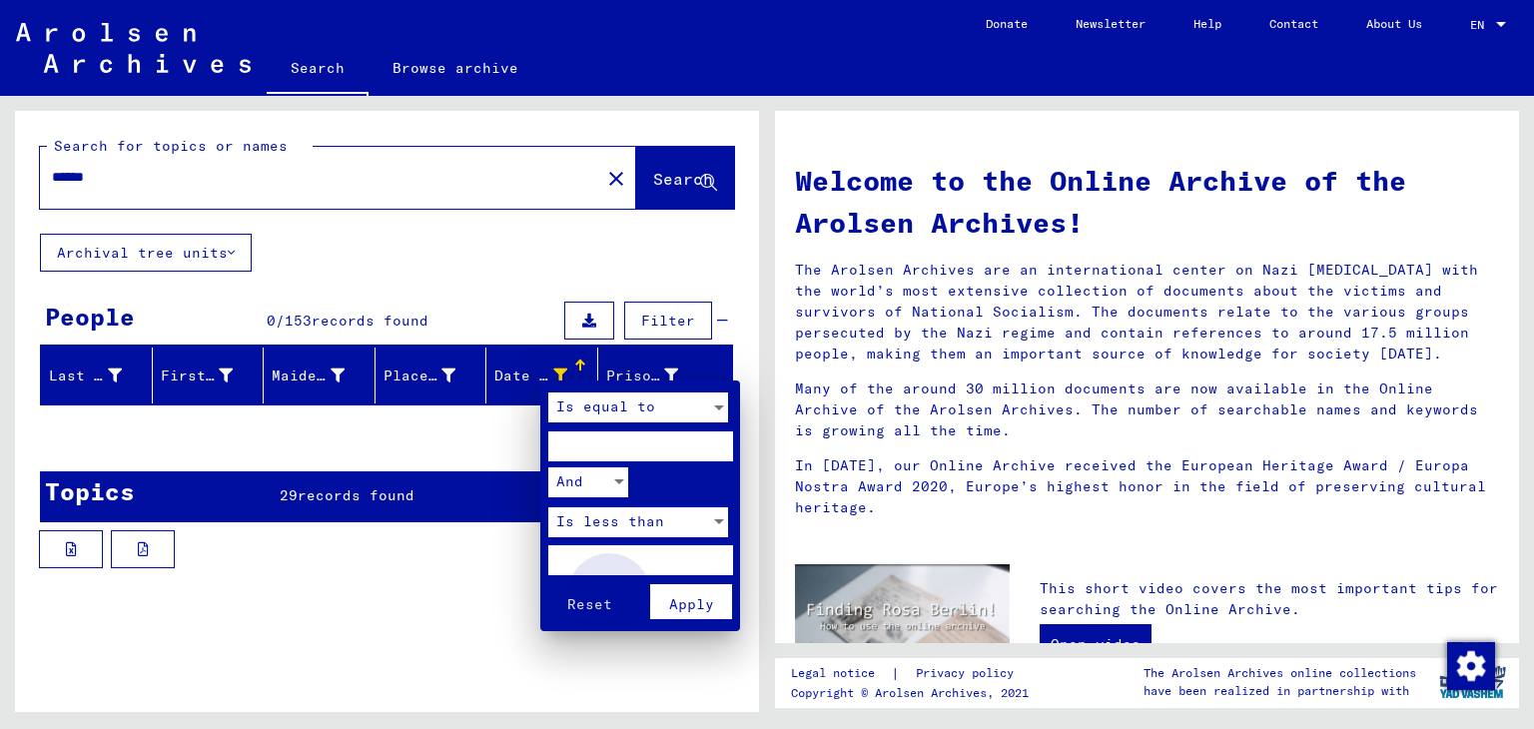
click at [672, 604] on span "Apply" at bounding box center [691, 604] width 45 height 18
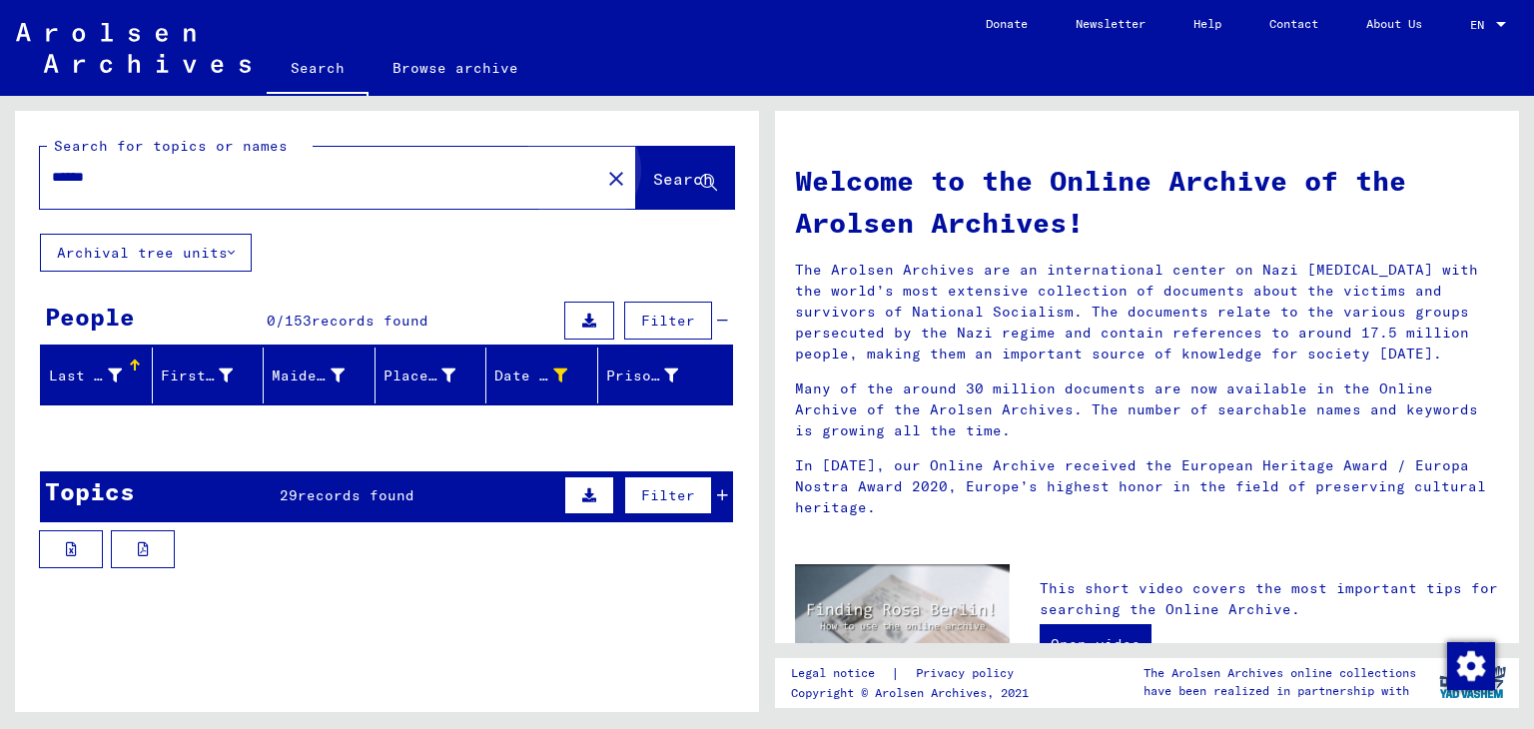
click at [648, 194] on button "Search" at bounding box center [685, 178] width 98 height 62
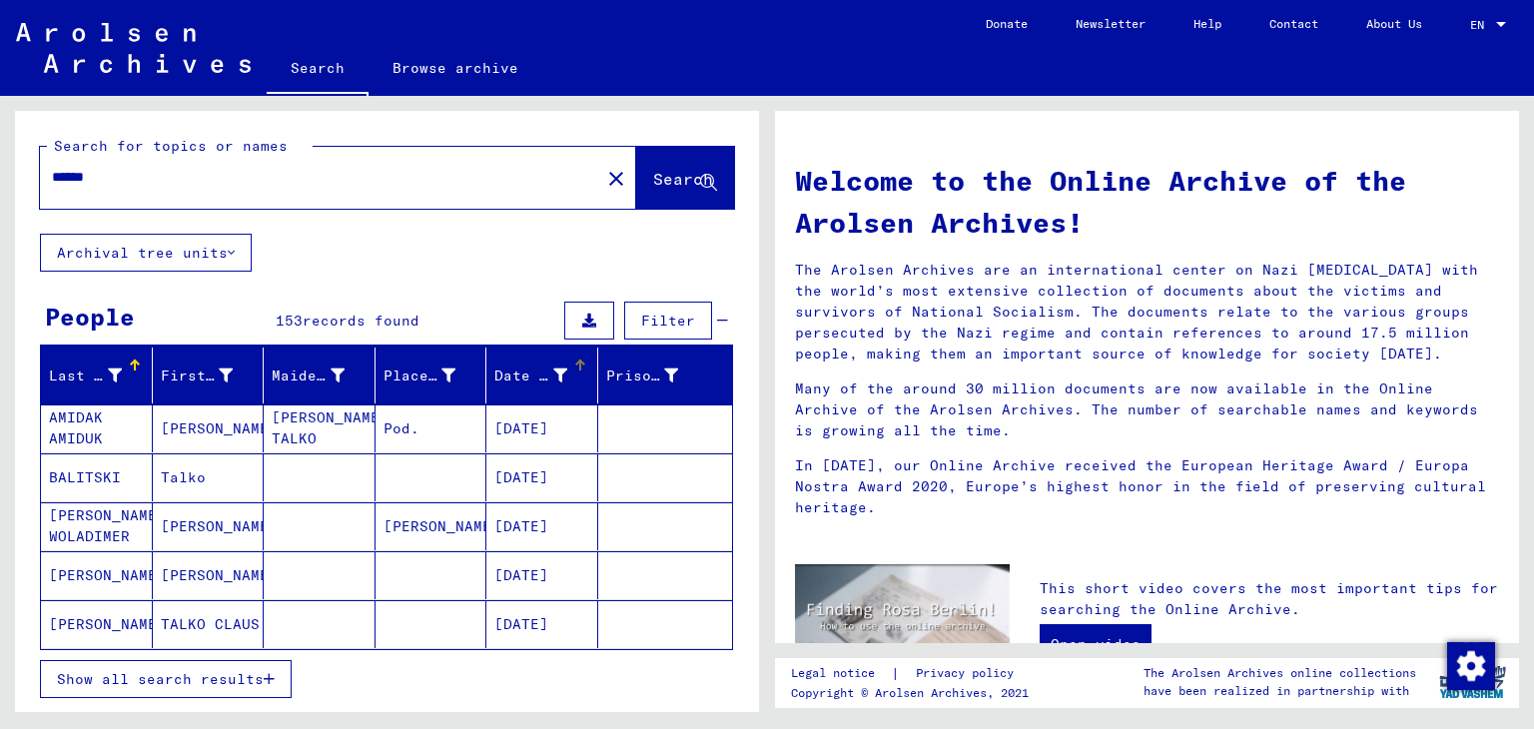
click at [501, 376] on div "Date of Birth" at bounding box center [530, 376] width 73 height 21
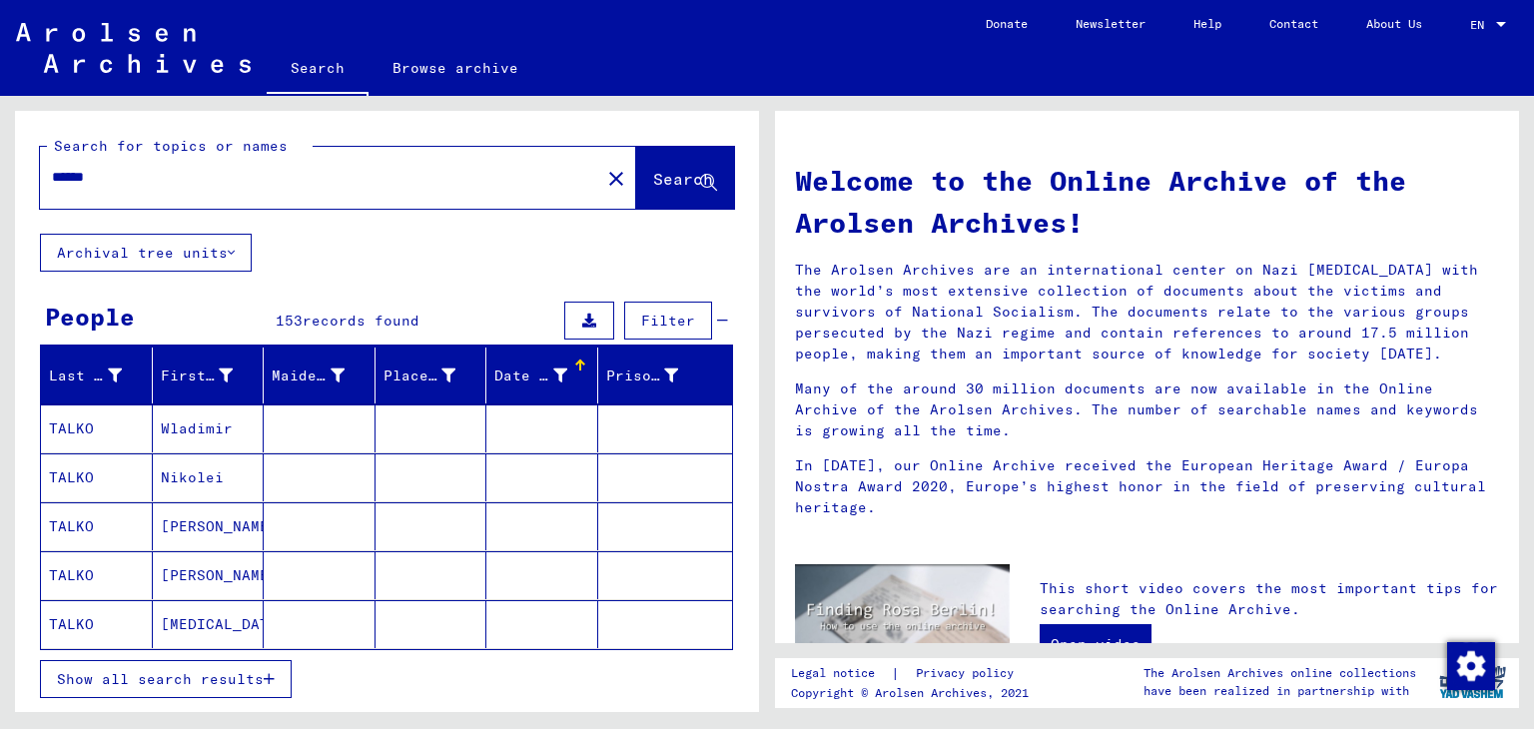
click at [501, 376] on div "Date of Birth" at bounding box center [530, 376] width 73 height 21
click at [184, 420] on mat-cell "Wladimir" at bounding box center [209, 429] width 112 height 48
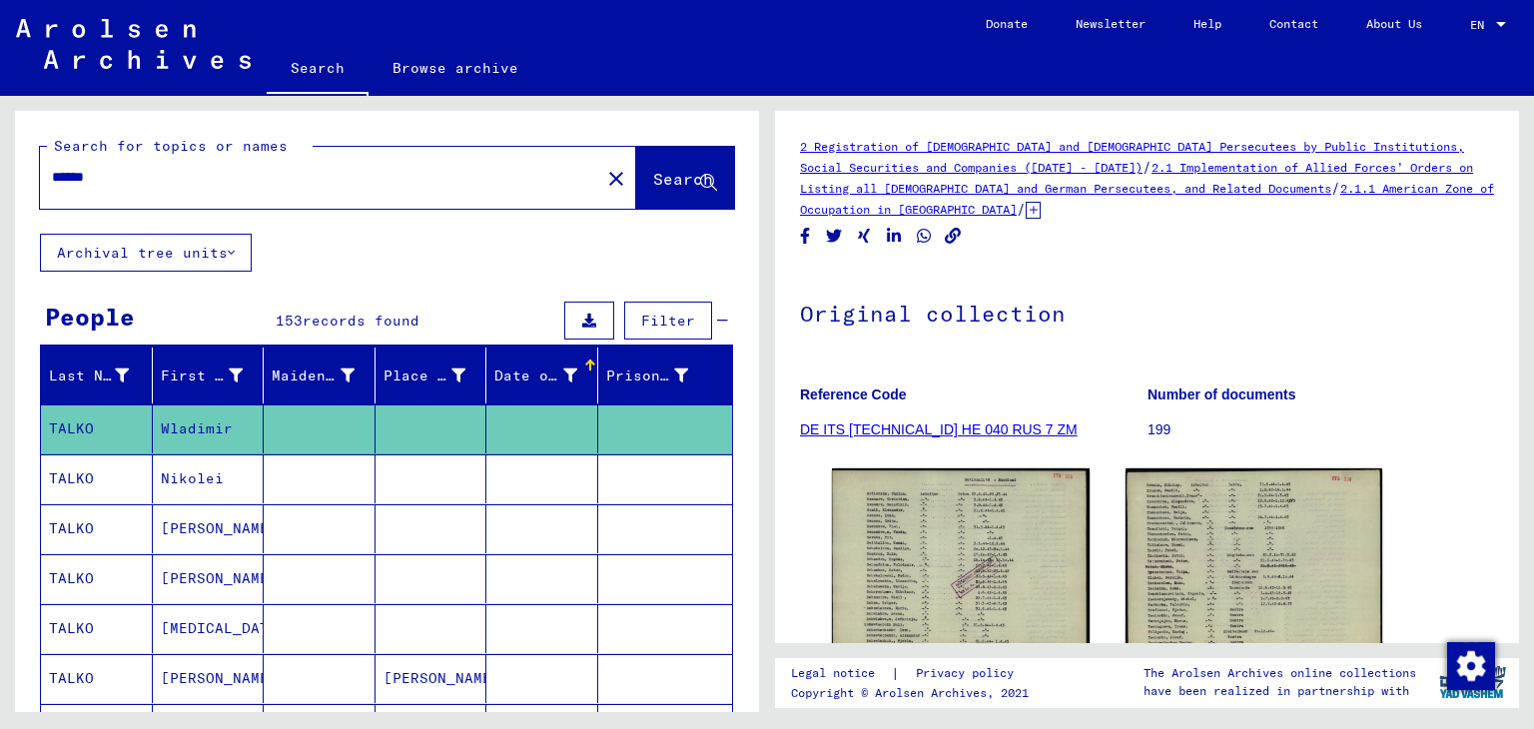
drag, startPoint x: 1533, startPoint y: 275, endPoint x: 1509, endPoint y: 286, distance: 26.4
click at [1509, 286] on div "2 Registration of Foreigners and German Persecutees by Public Institutions, Soc…" at bounding box center [1151, 404] width 767 height 616
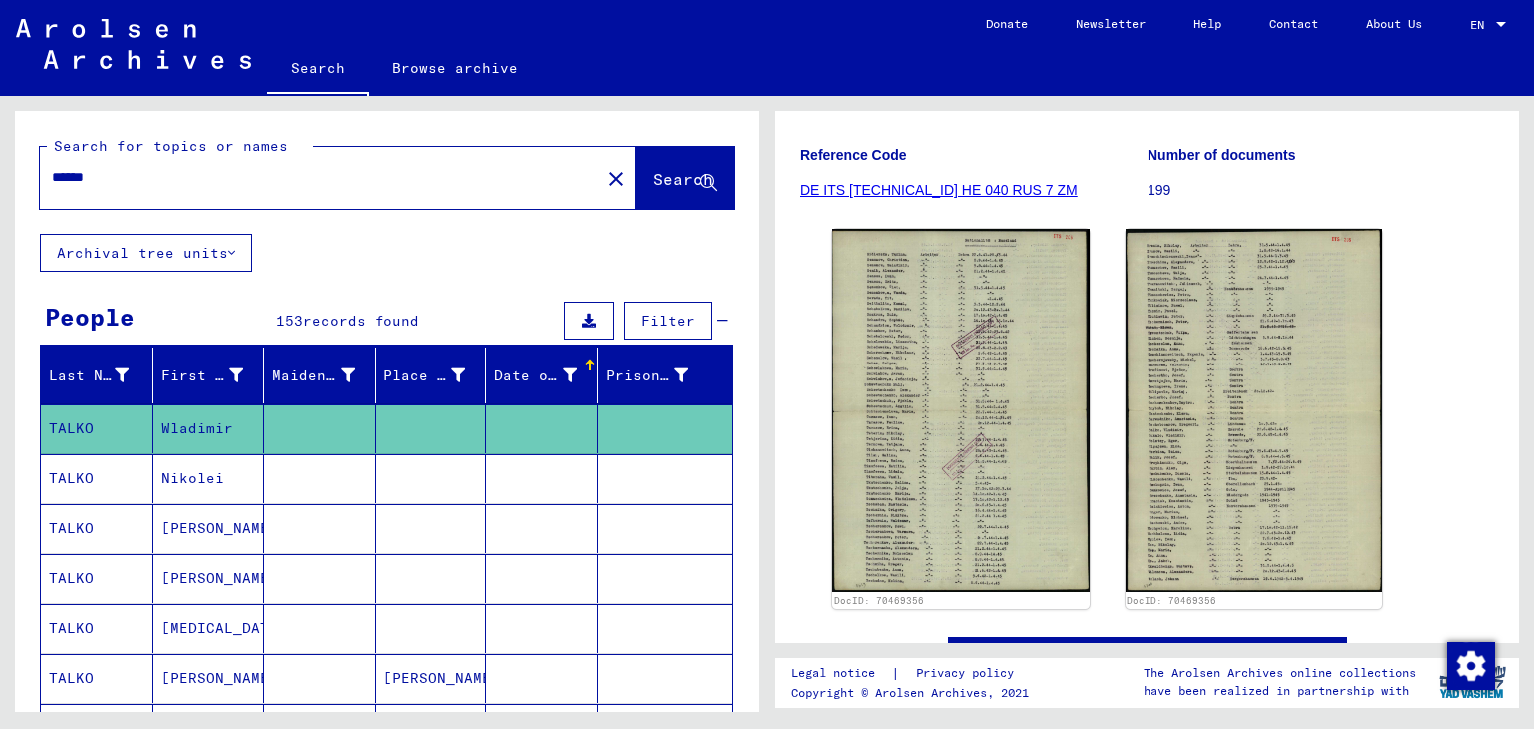
scroll to position [257, 0]
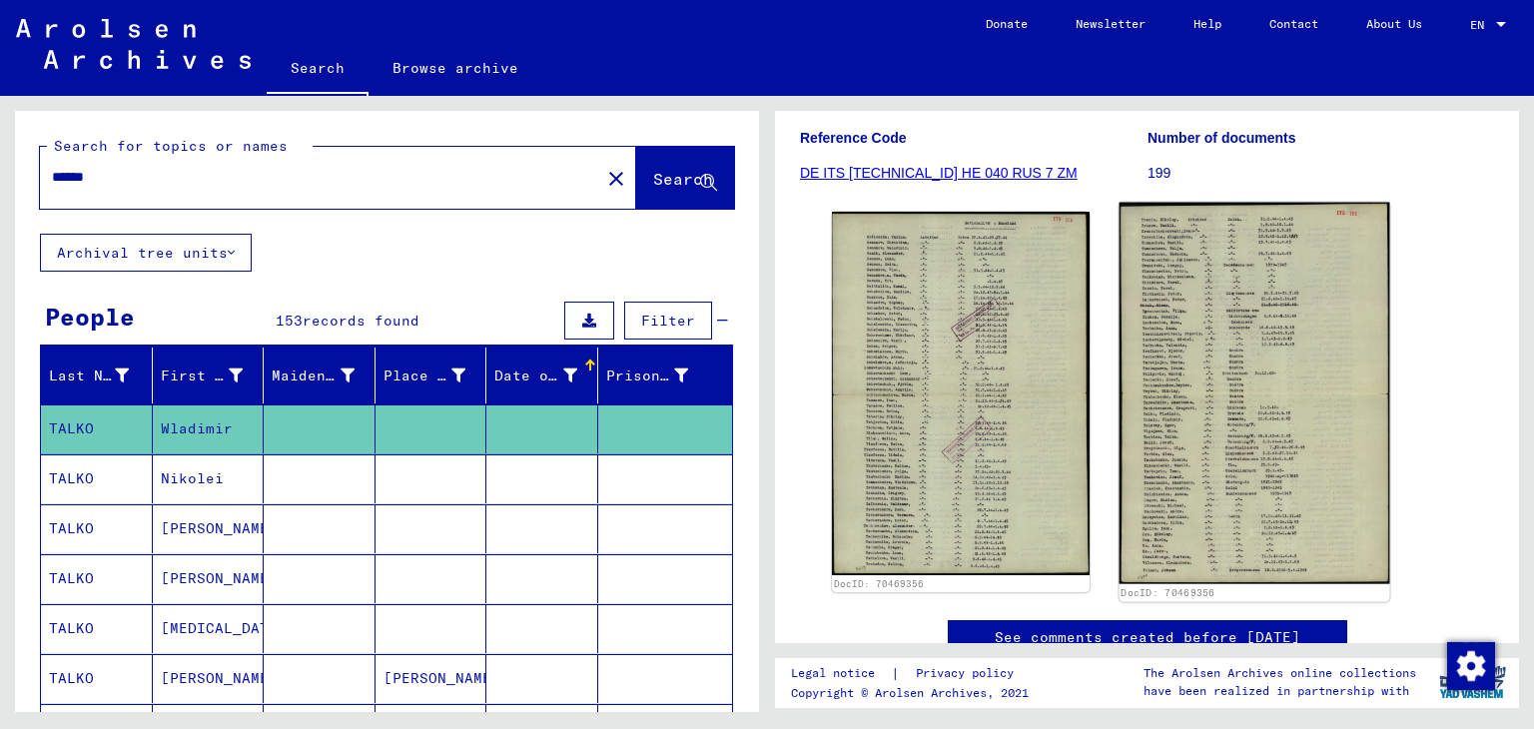
click at [1166, 391] on img at bounding box center [1254, 394] width 270 height 382
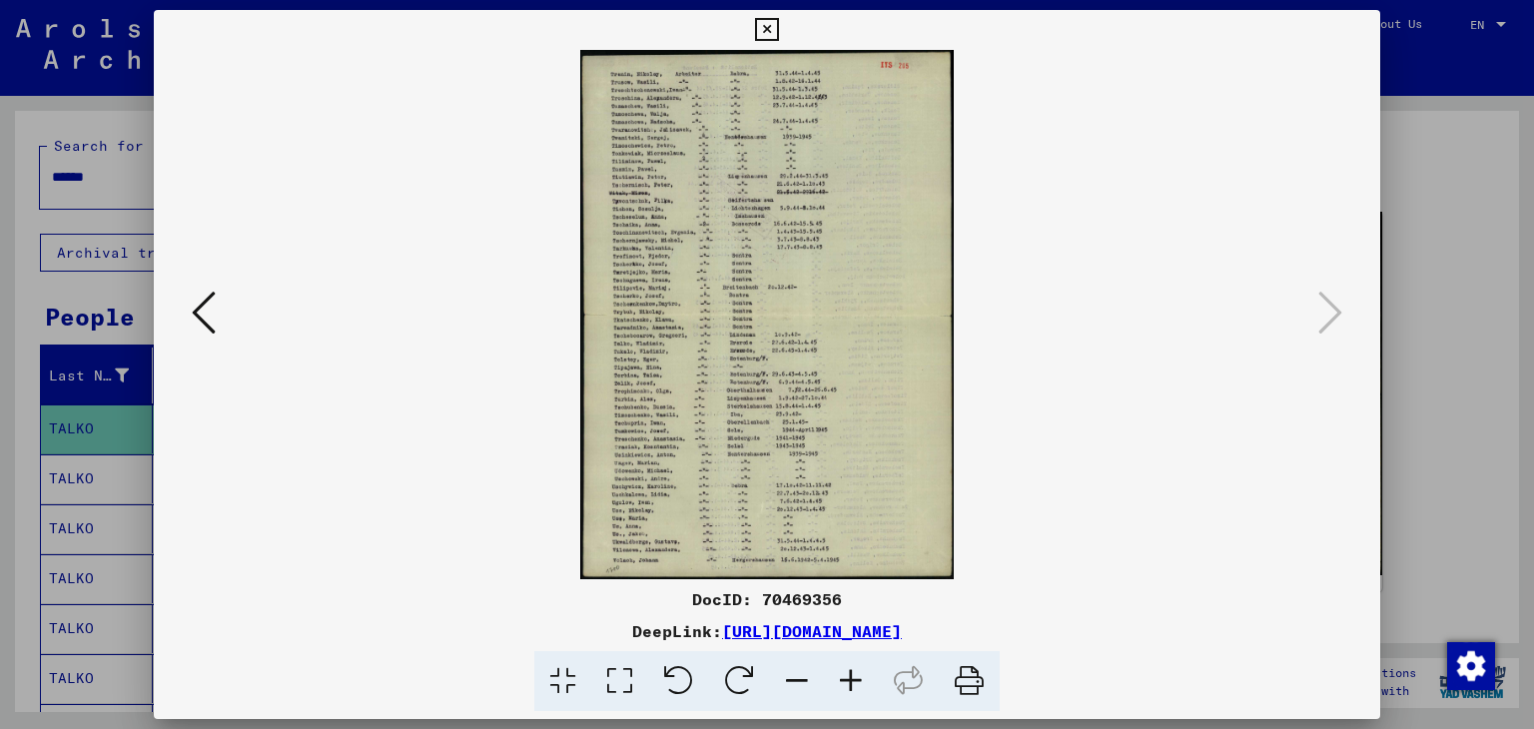
click at [1465, 189] on div at bounding box center [767, 364] width 1534 height 729
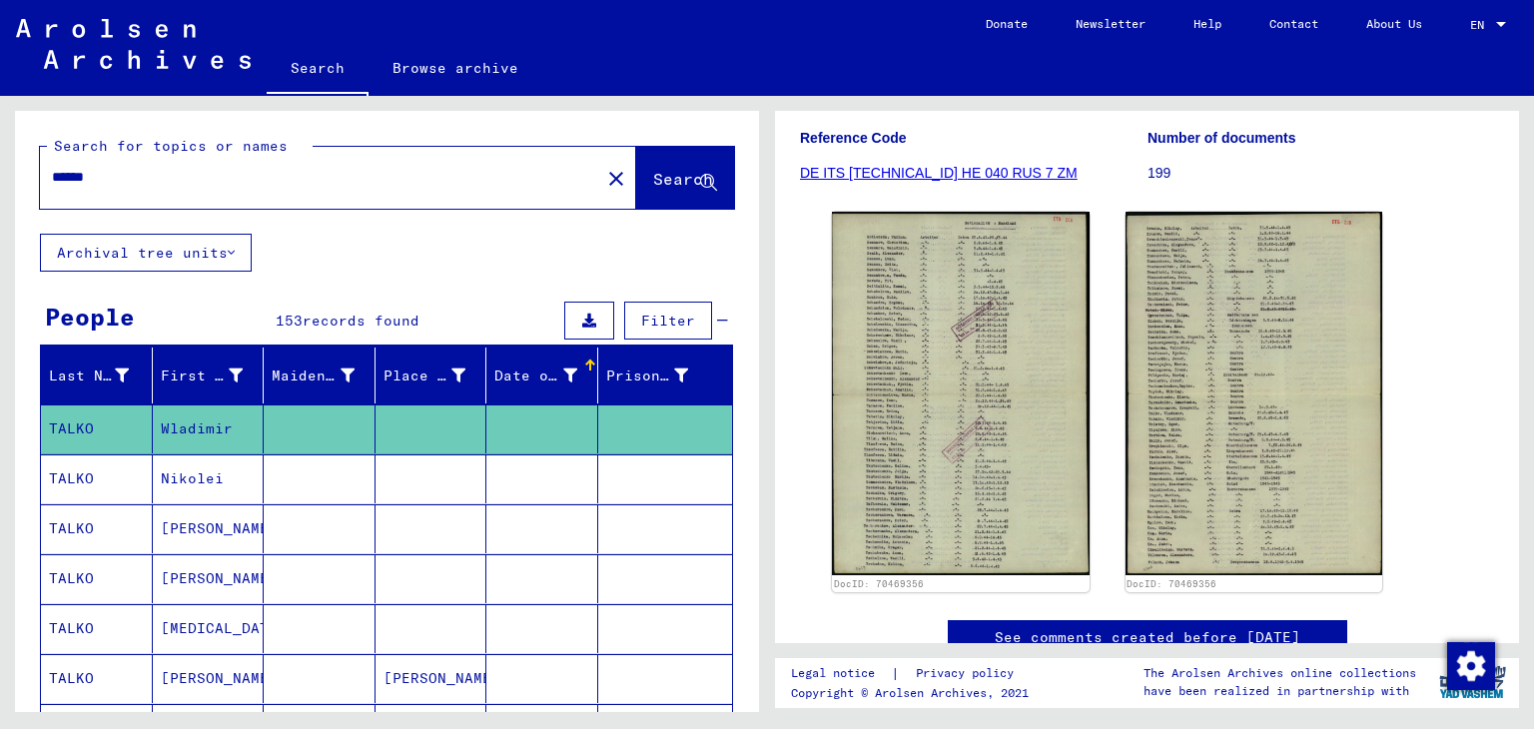
click at [239, 186] on input "*****" at bounding box center [320, 177] width 536 height 21
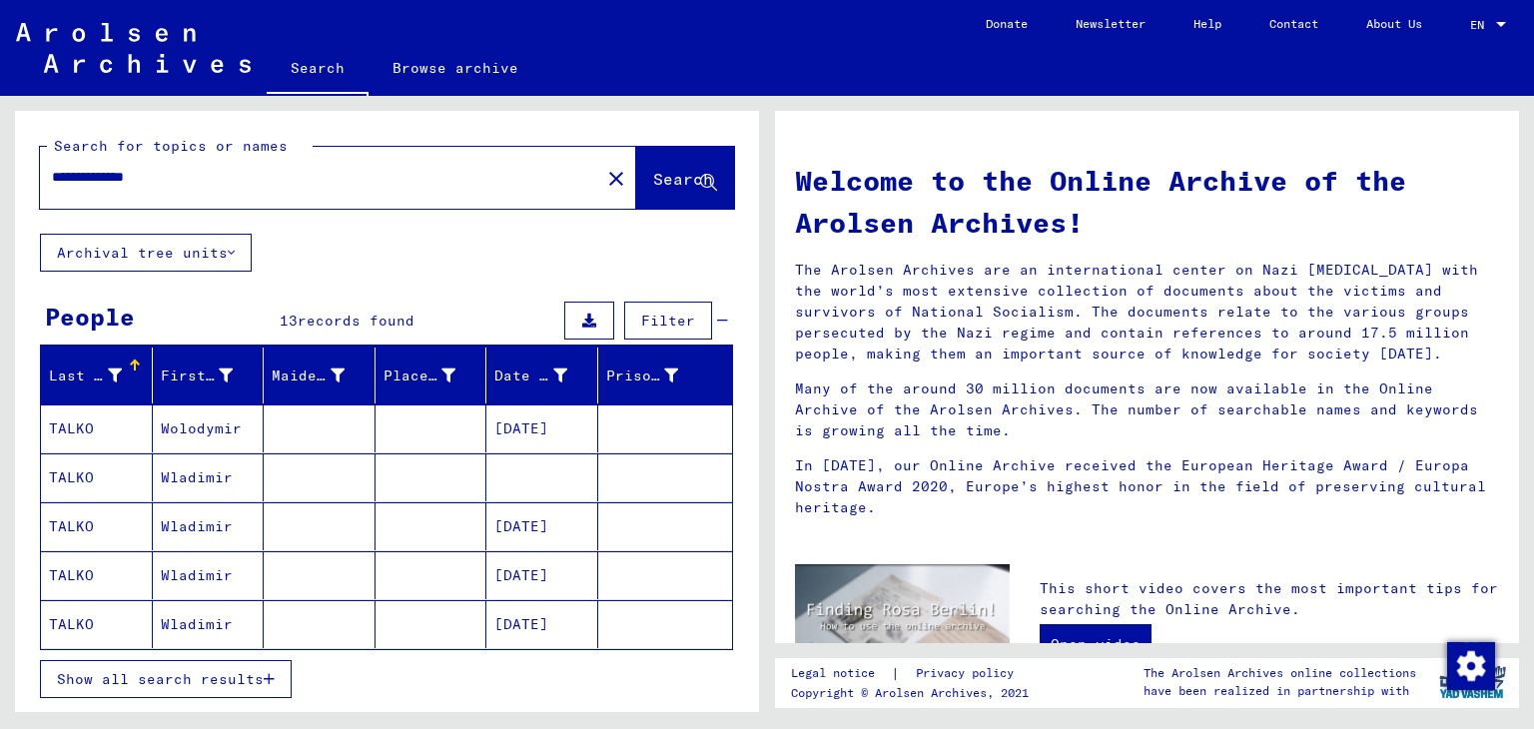
click at [206, 672] on span "Show all search results" at bounding box center [160, 679] width 207 height 18
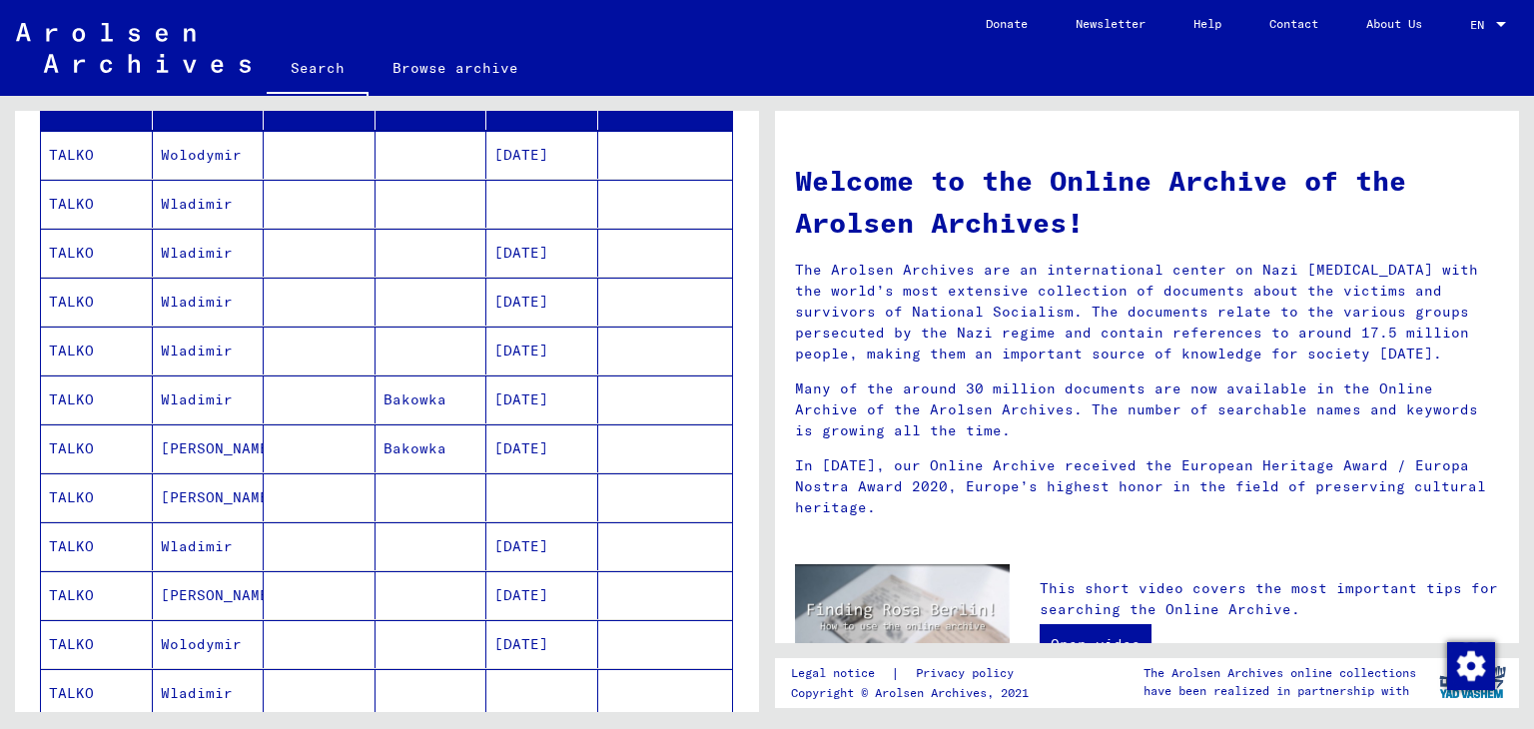
scroll to position [272, 0]
click at [228, 207] on mat-cell "Wladimir" at bounding box center [209, 206] width 112 height 48
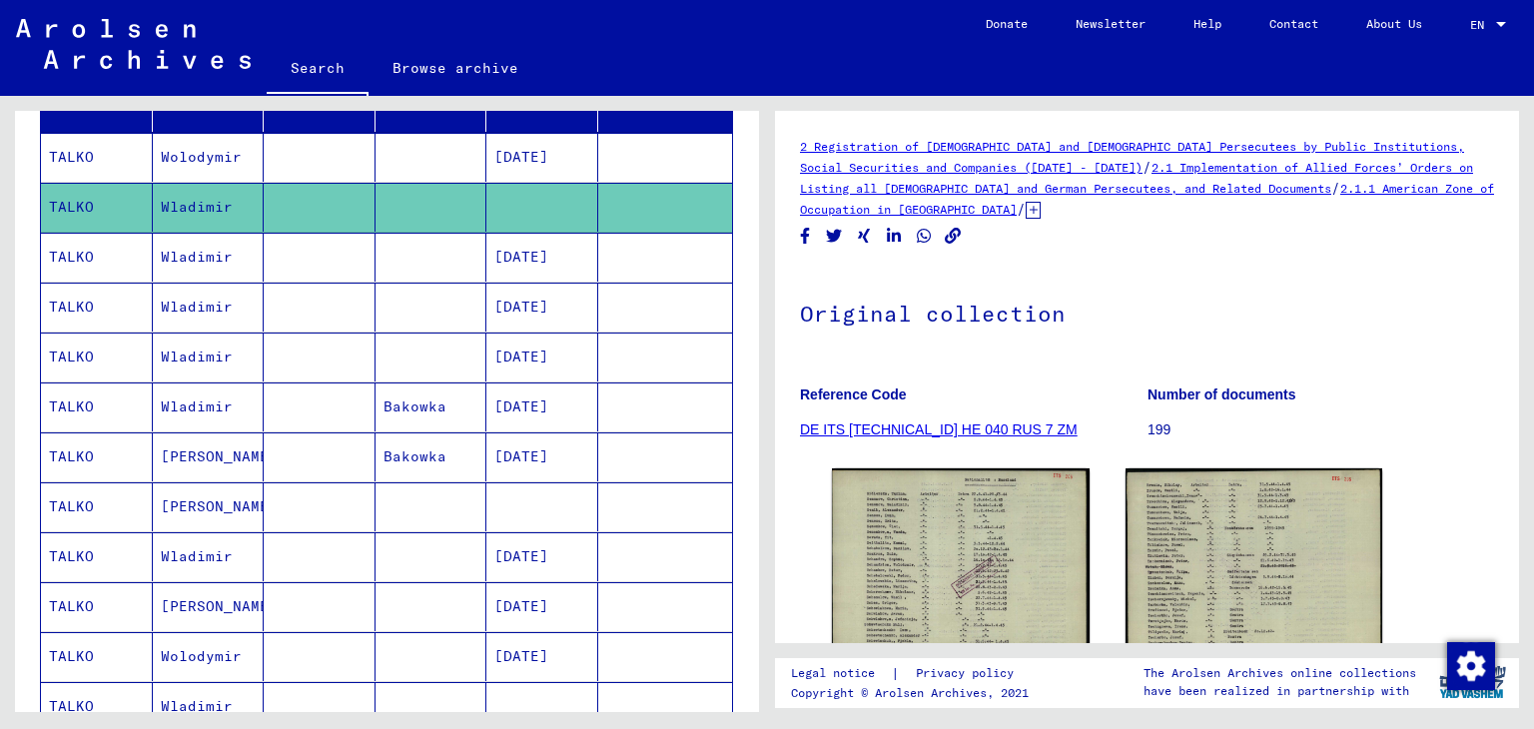
click at [205, 509] on mat-cell "WLADIMIR" at bounding box center [209, 506] width 112 height 49
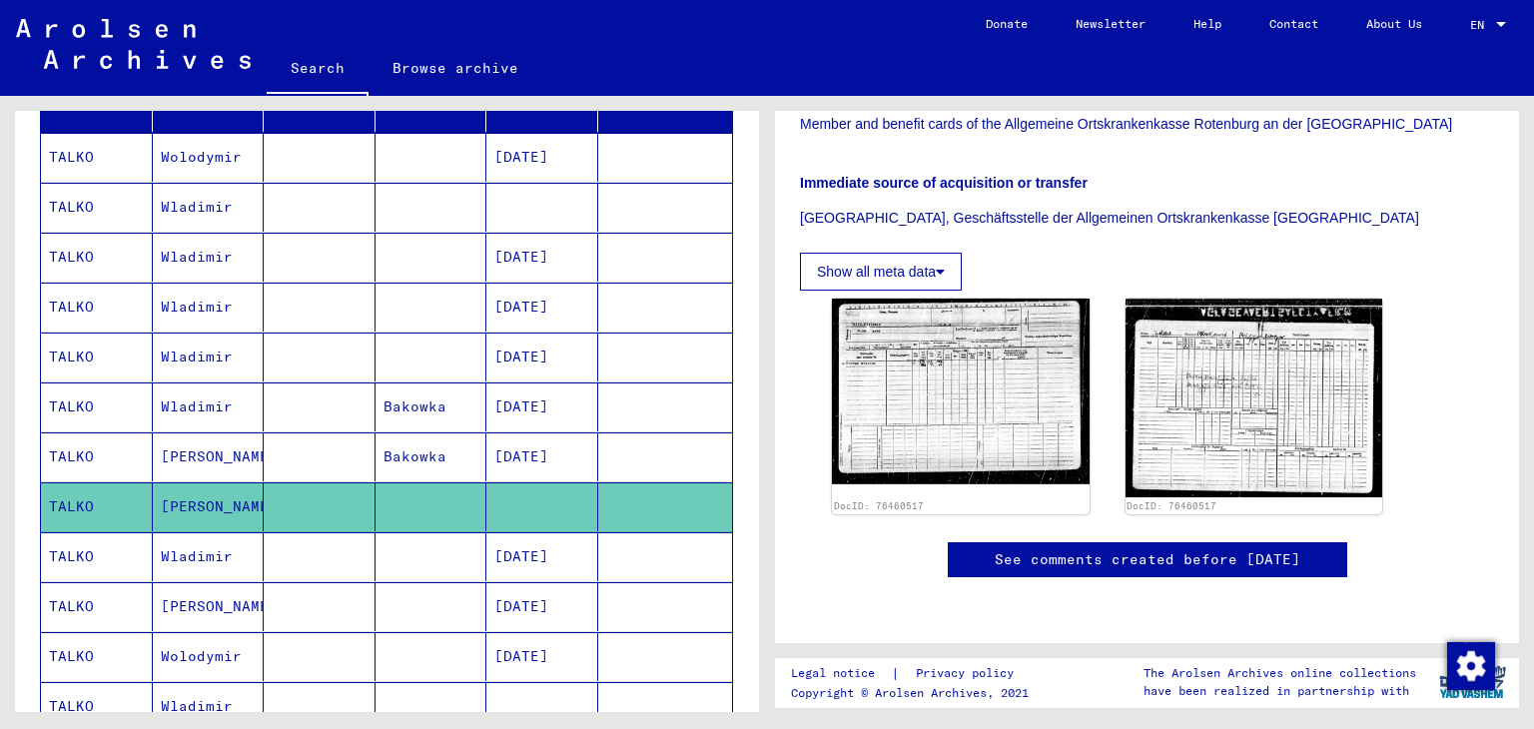
scroll to position [515, 0]
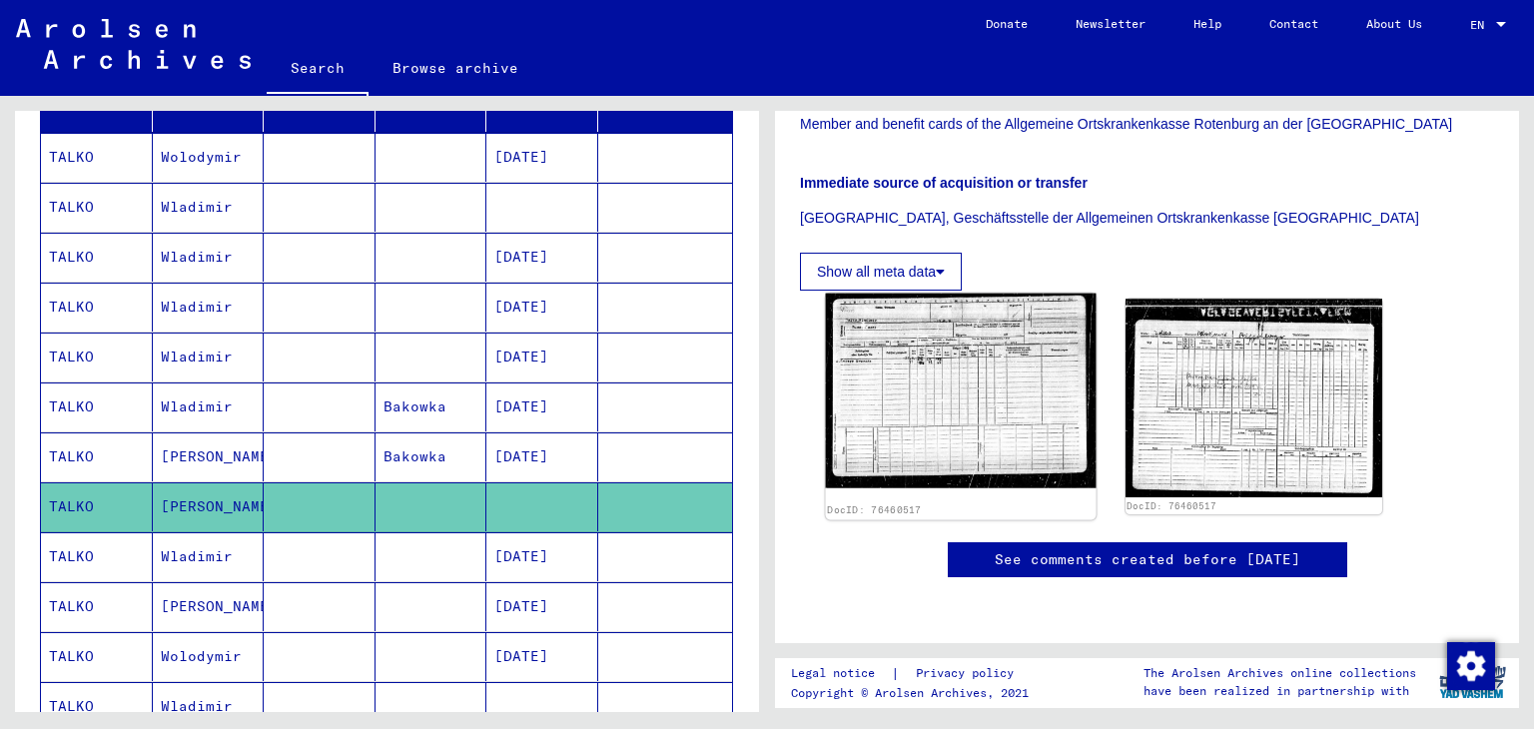
click at [965, 294] on img at bounding box center [961, 391] width 270 height 195
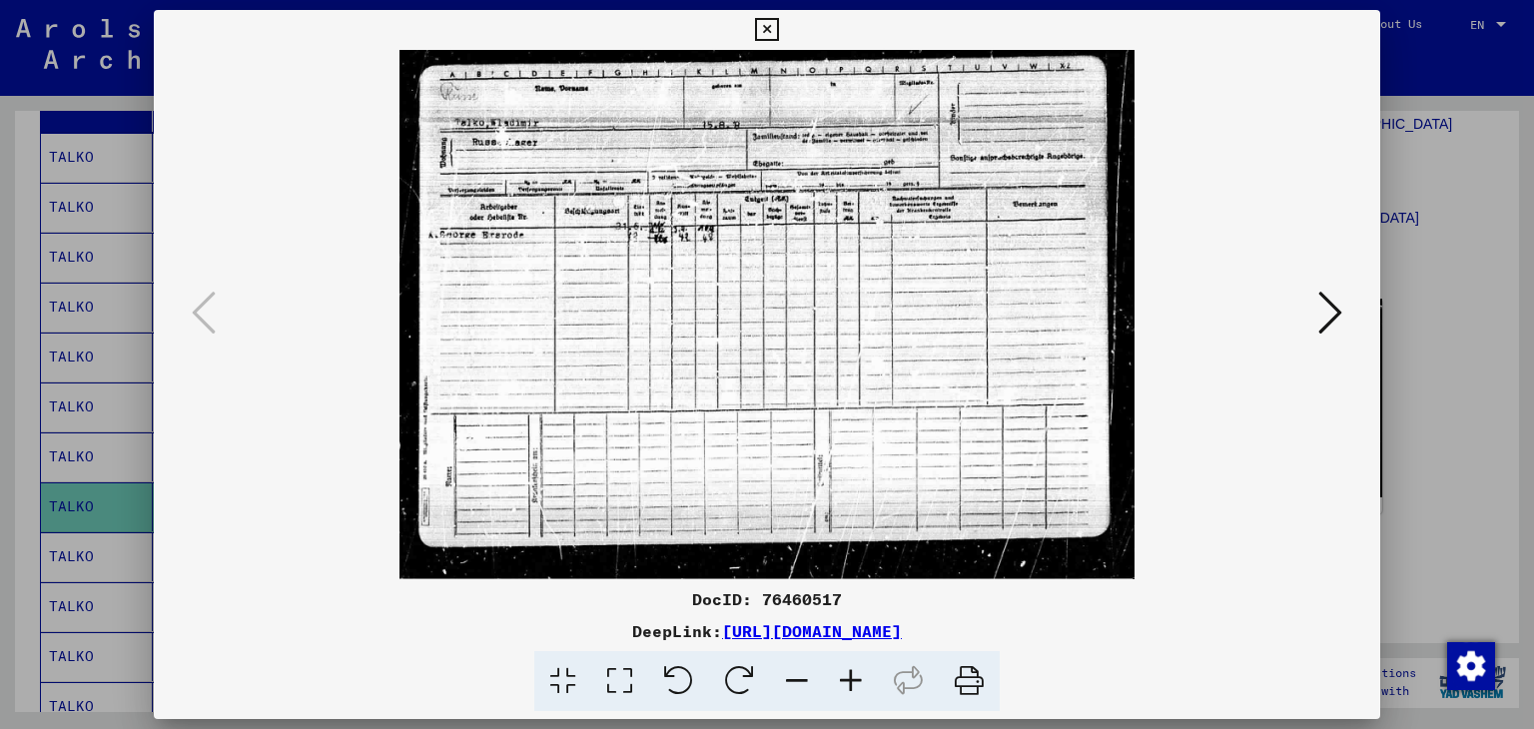
click at [1337, 290] on icon at bounding box center [1331, 313] width 24 height 48
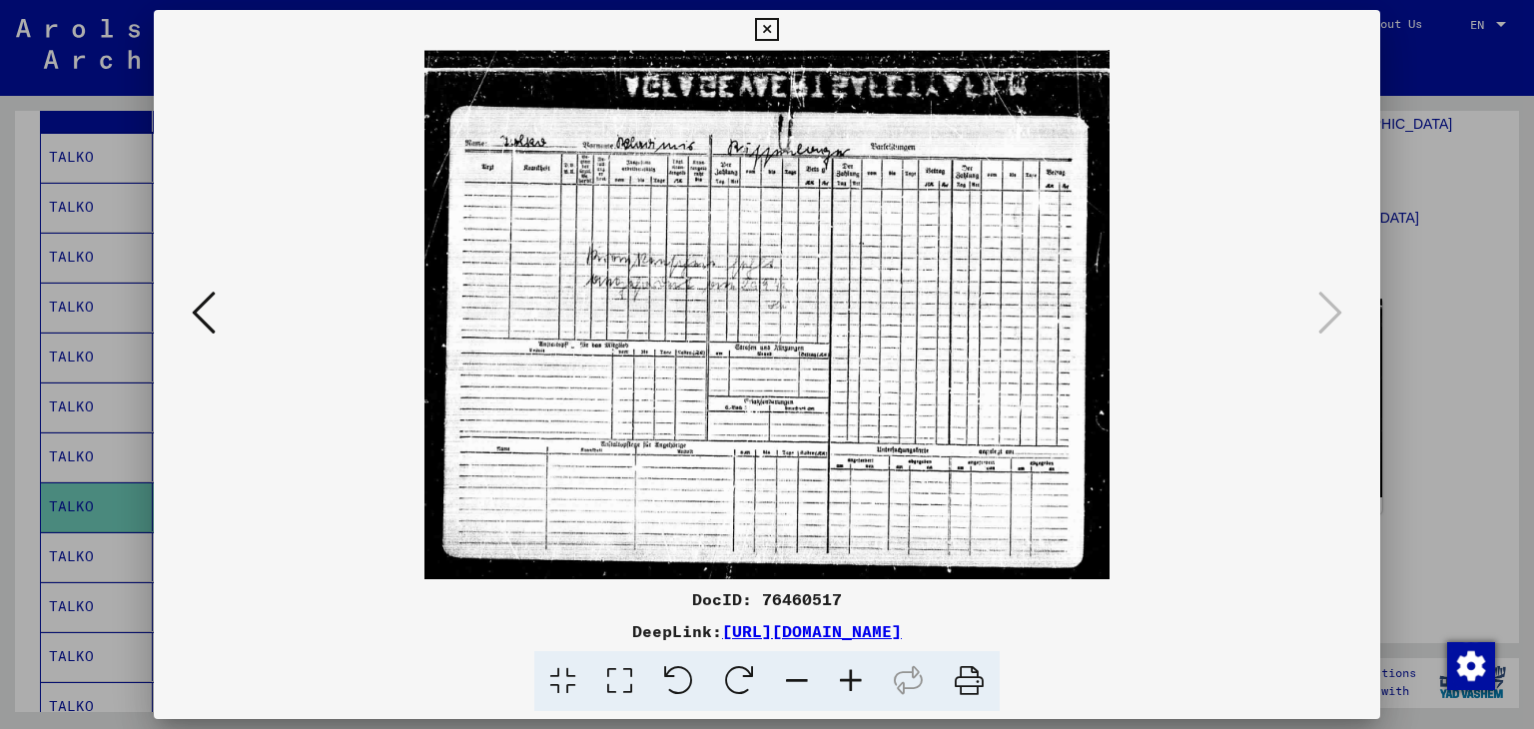
click at [699, 210] on img at bounding box center [768, 314] width 1092 height 529
click at [212, 307] on icon at bounding box center [204, 313] width 24 height 48
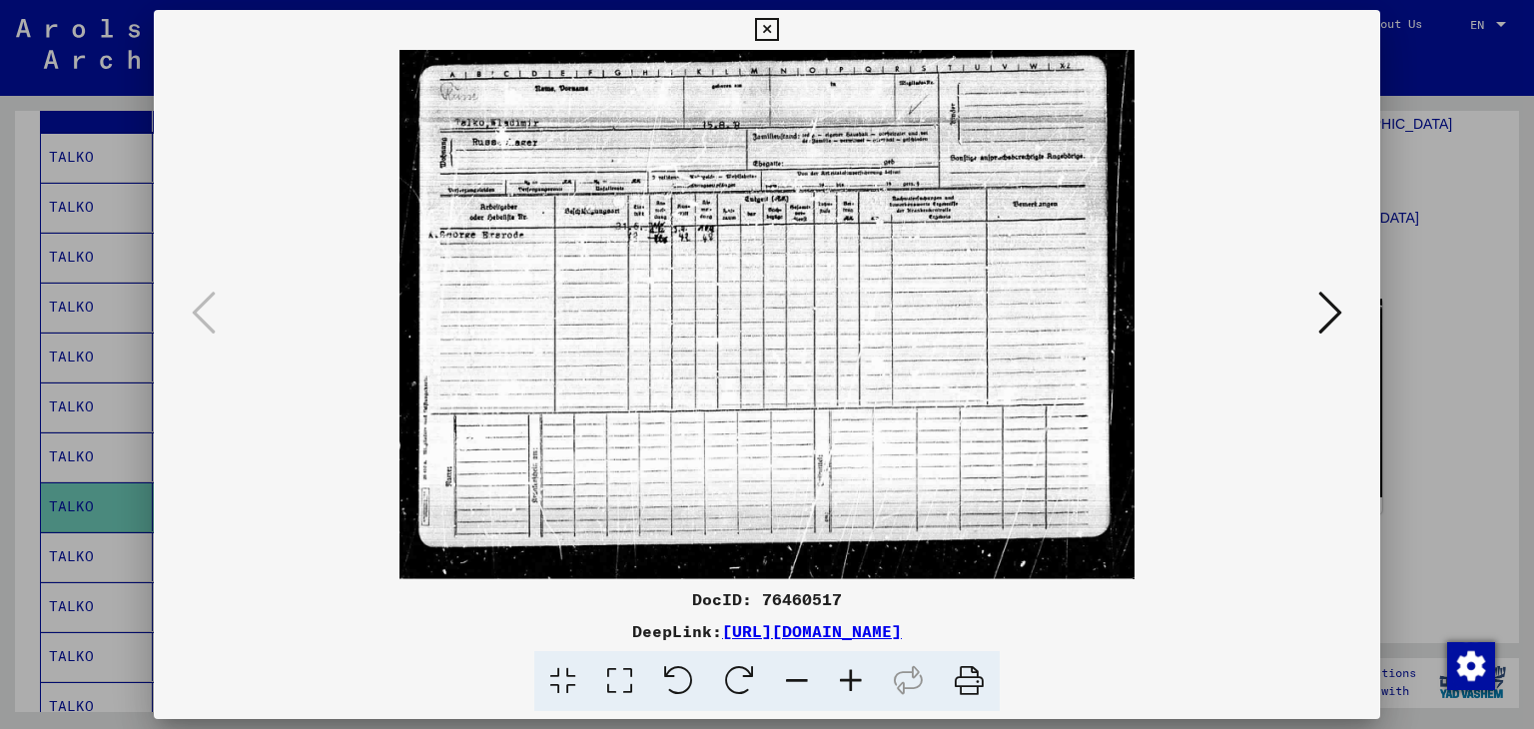
click at [1470, 206] on div at bounding box center [767, 364] width 1534 height 729
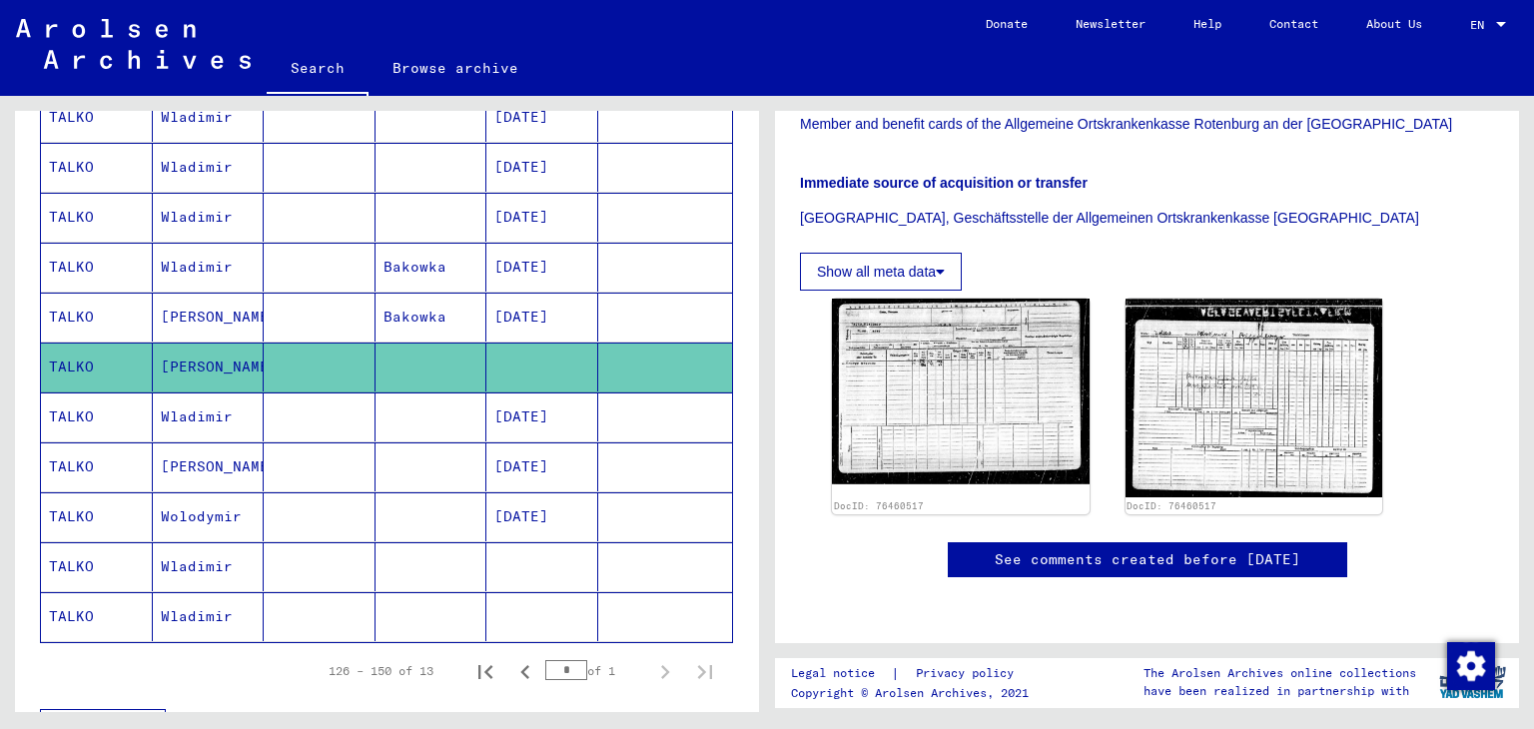
scroll to position [420, 0]
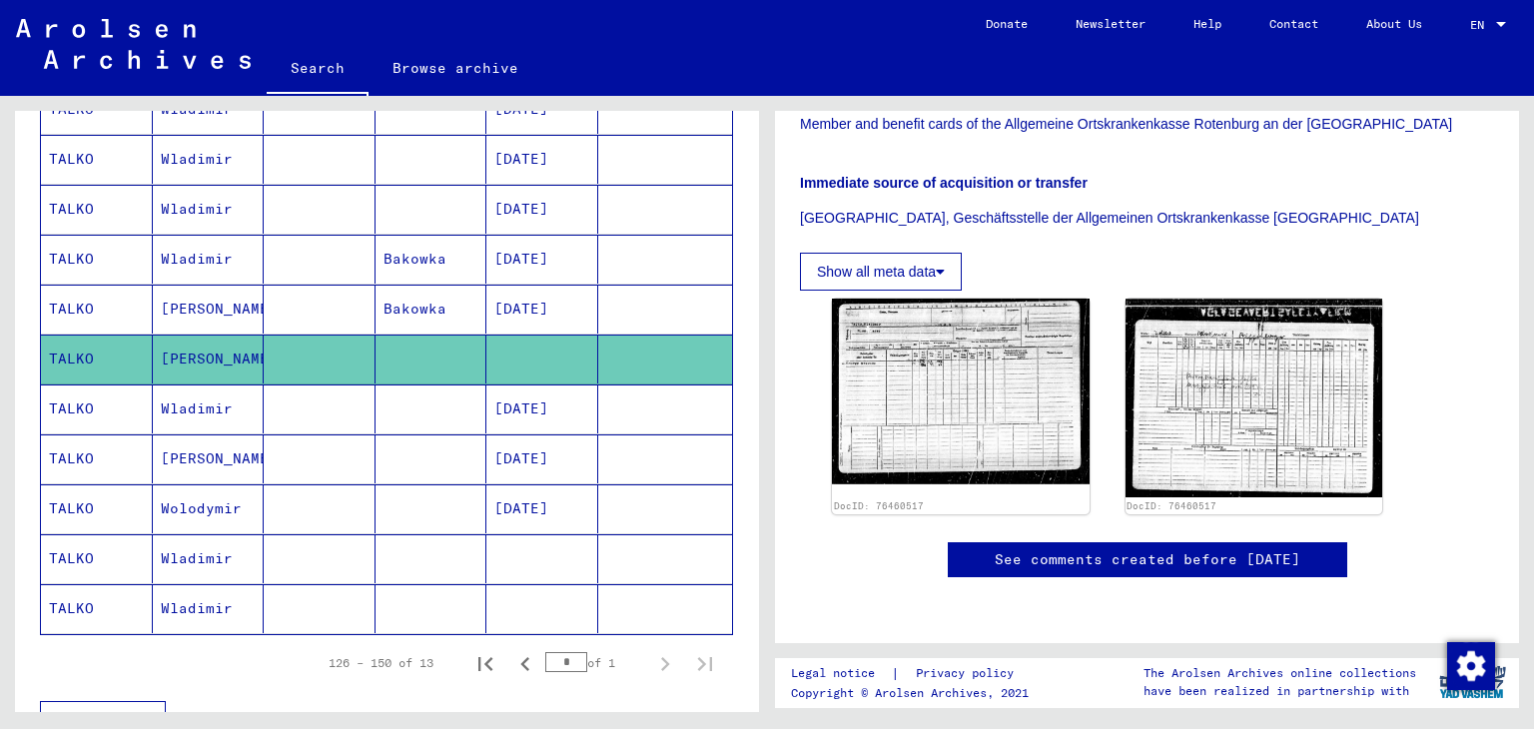
click at [446, 547] on mat-cell at bounding box center [432, 558] width 112 height 49
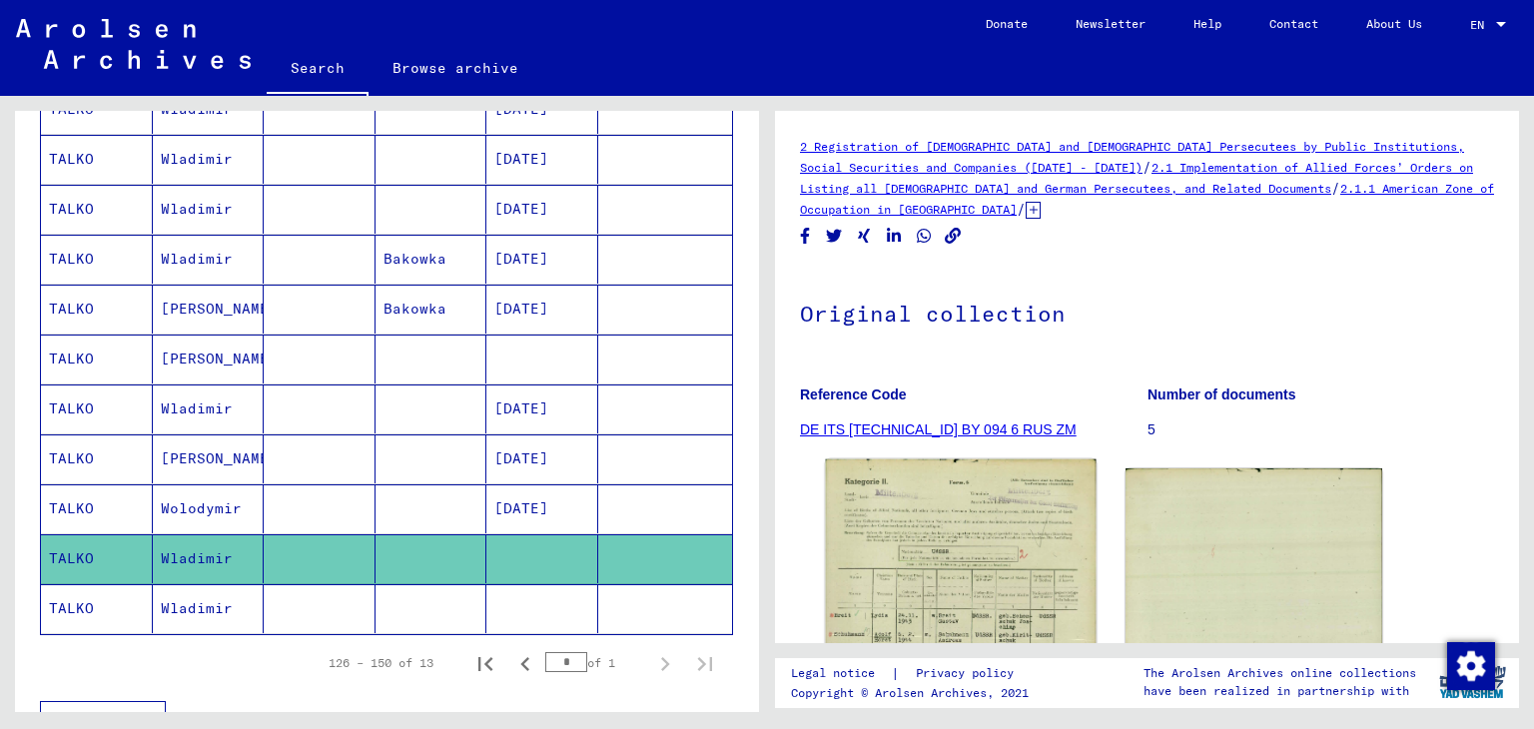
click at [1010, 560] on img at bounding box center [961, 646] width 270 height 374
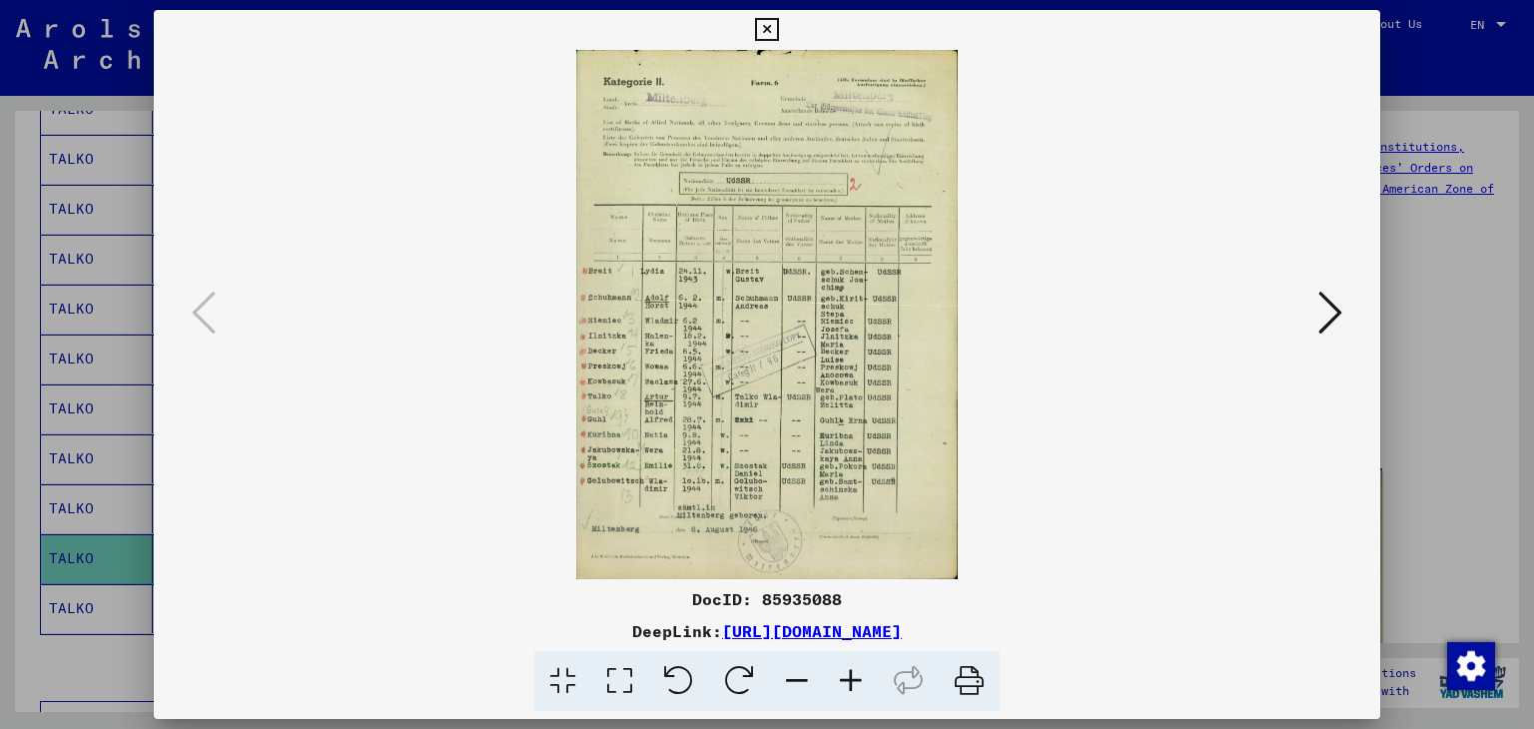
click at [1399, 233] on div at bounding box center [767, 364] width 1534 height 729
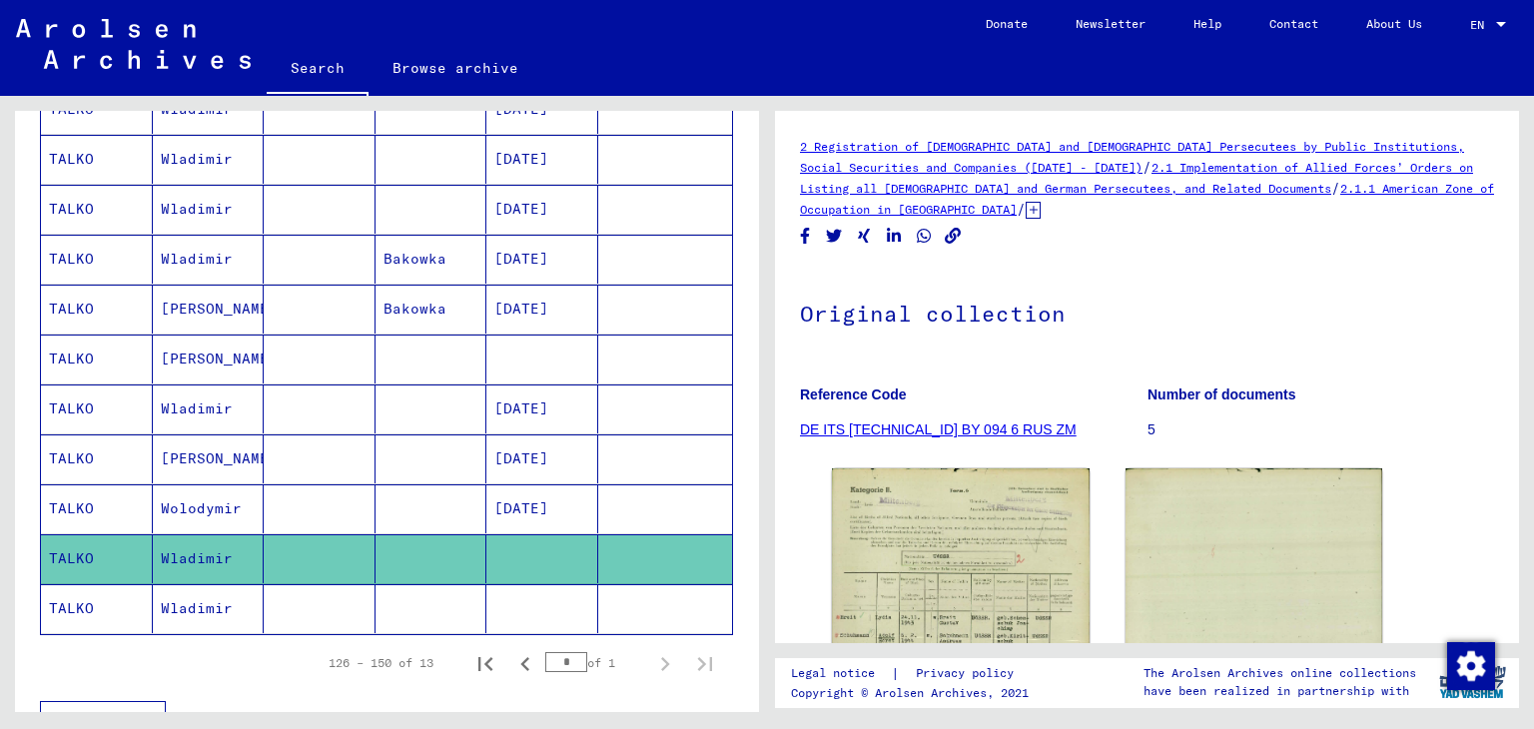
click at [515, 606] on mat-cell at bounding box center [542, 608] width 112 height 49
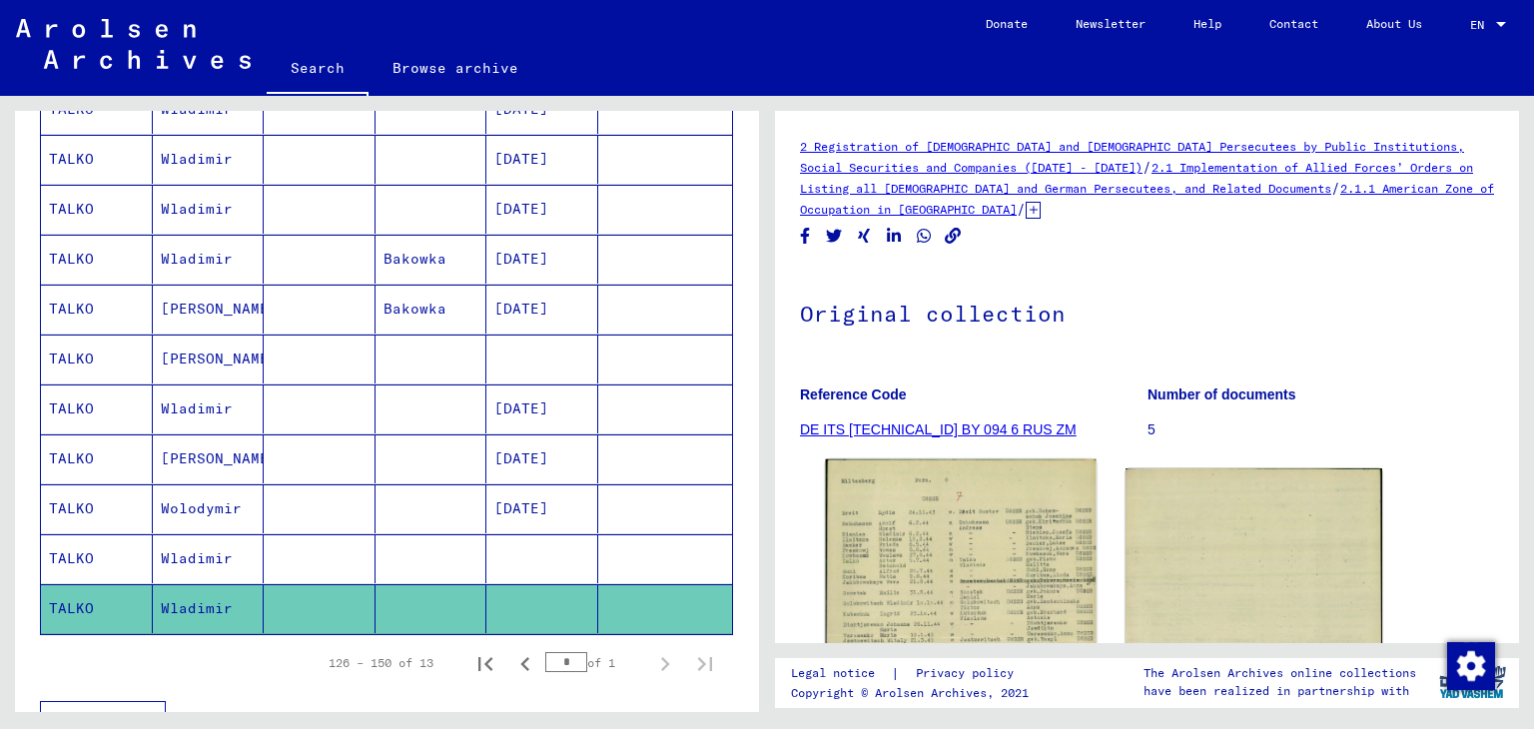
click at [963, 602] on img at bounding box center [961, 646] width 270 height 374
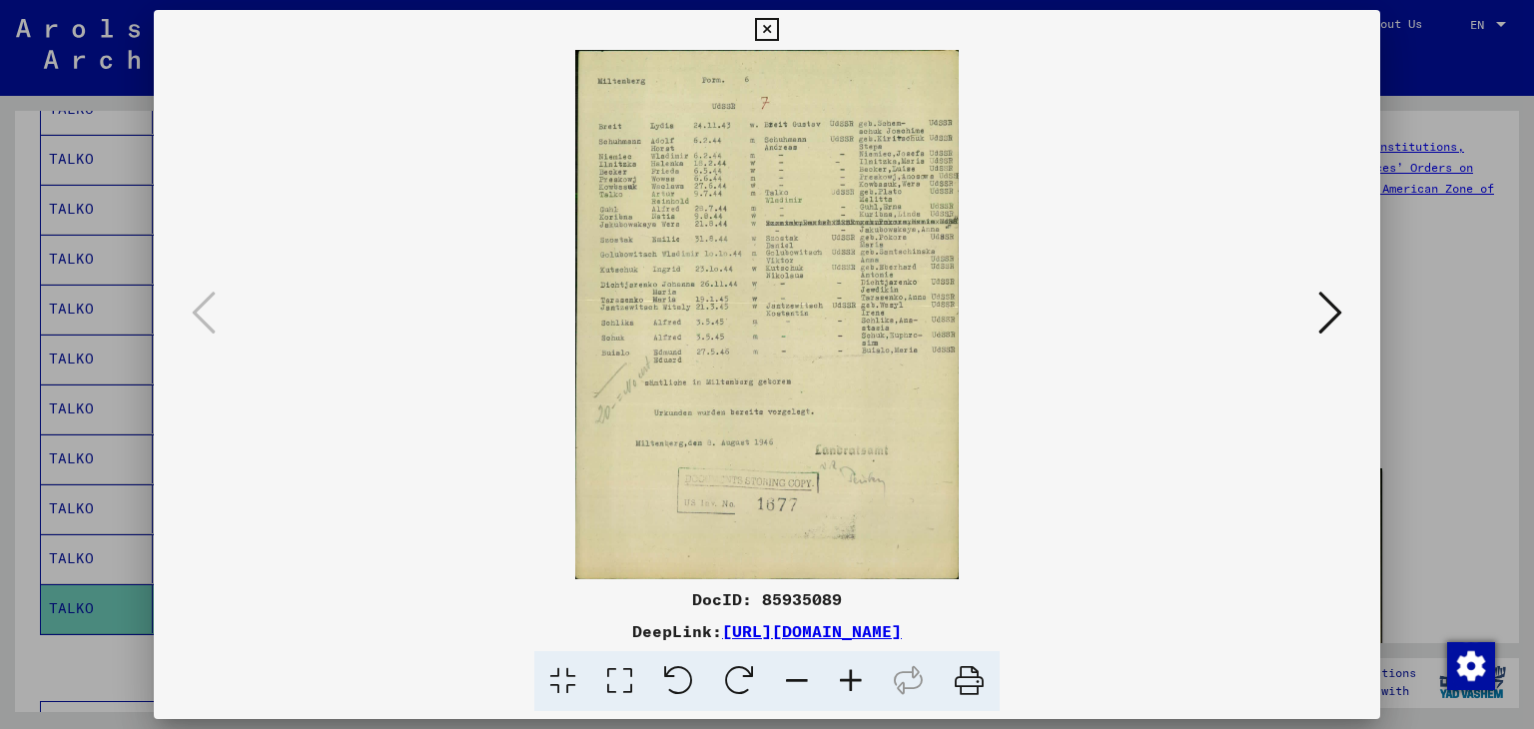
click at [1442, 126] on div at bounding box center [767, 364] width 1534 height 729
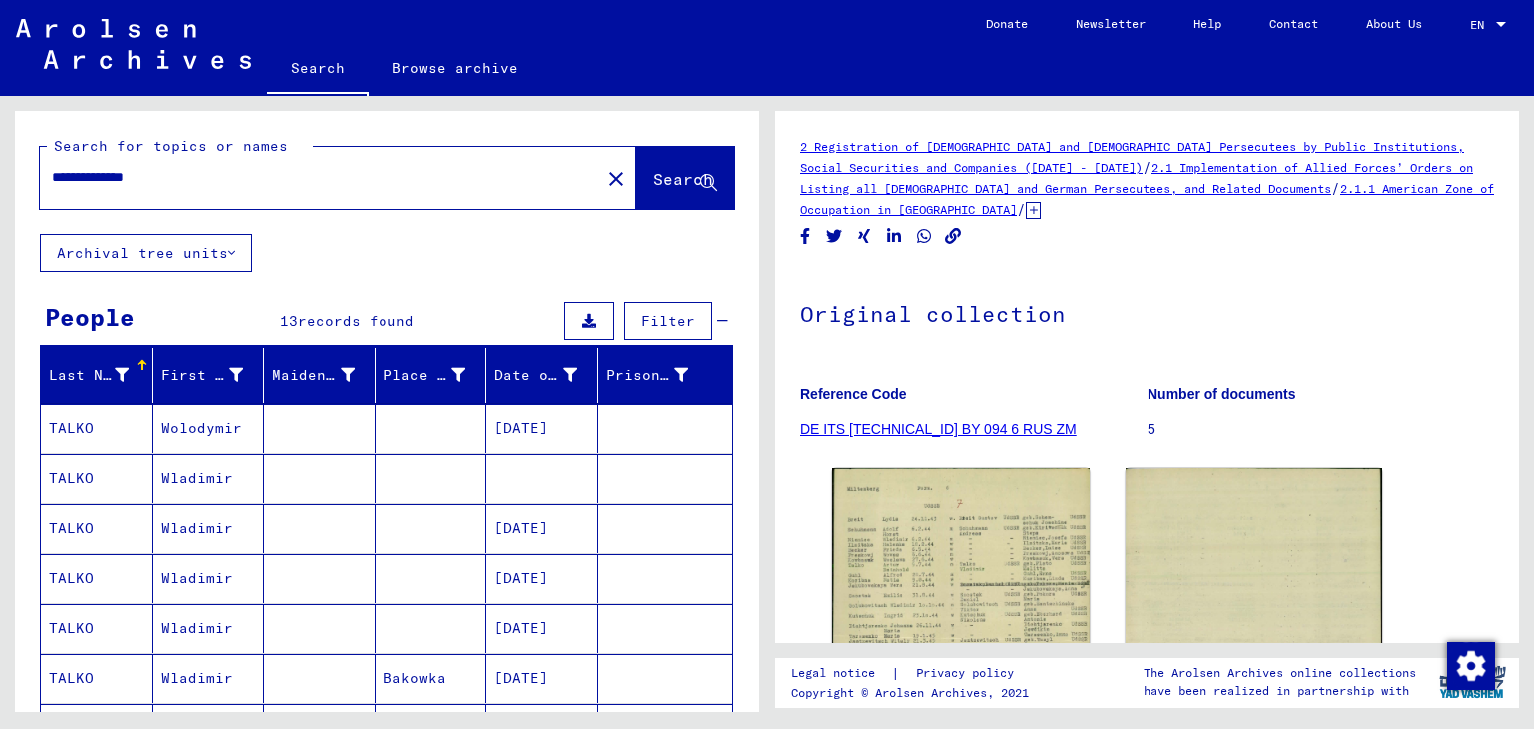
drag, startPoint x: 286, startPoint y: 177, endPoint x: 104, endPoint y: 180, distance: 181.8
click at [104, 180] on input "**********" at bounding box center [320, 177] width 536 height 21
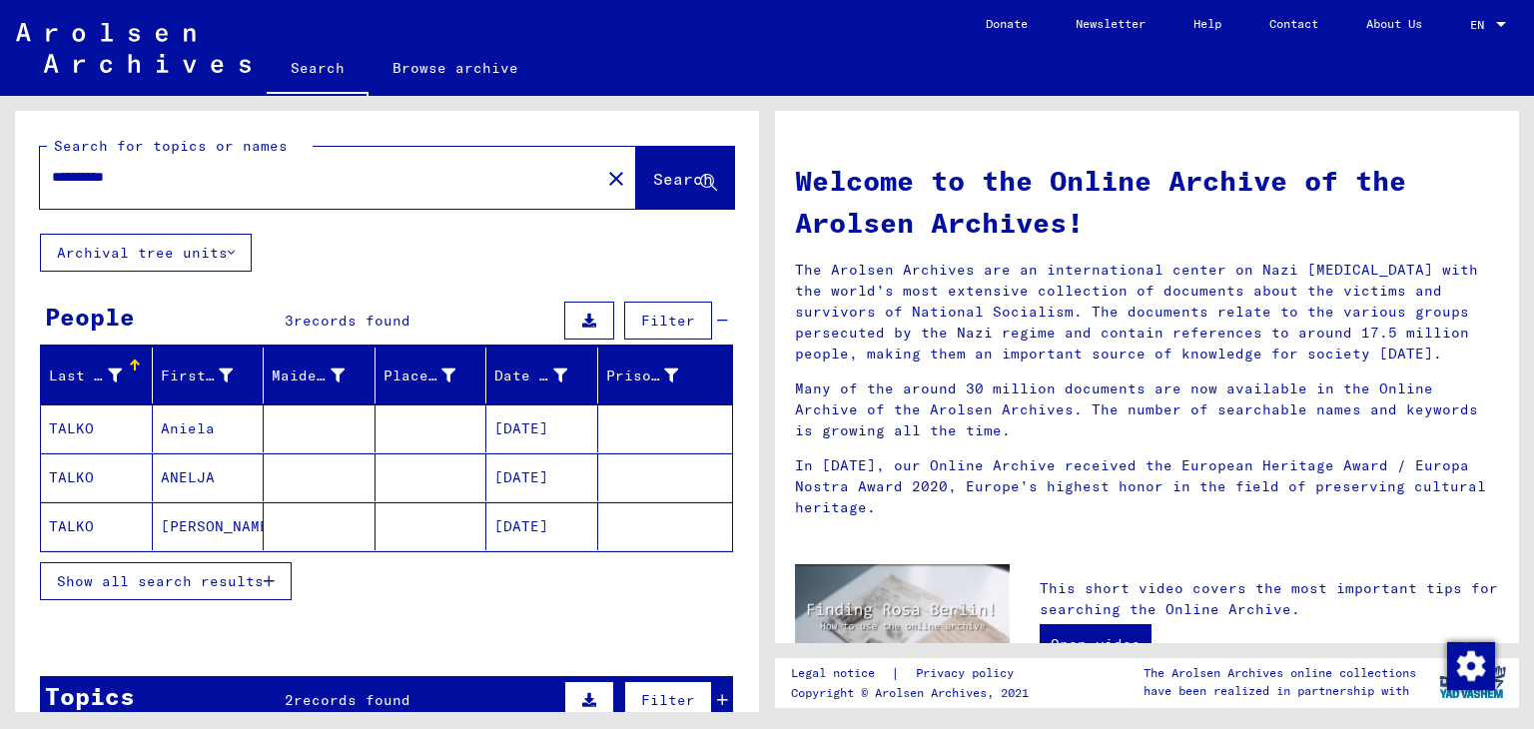
click at [390, 523] on mat-cell at bounding box center [432, 526] width 112 height 48
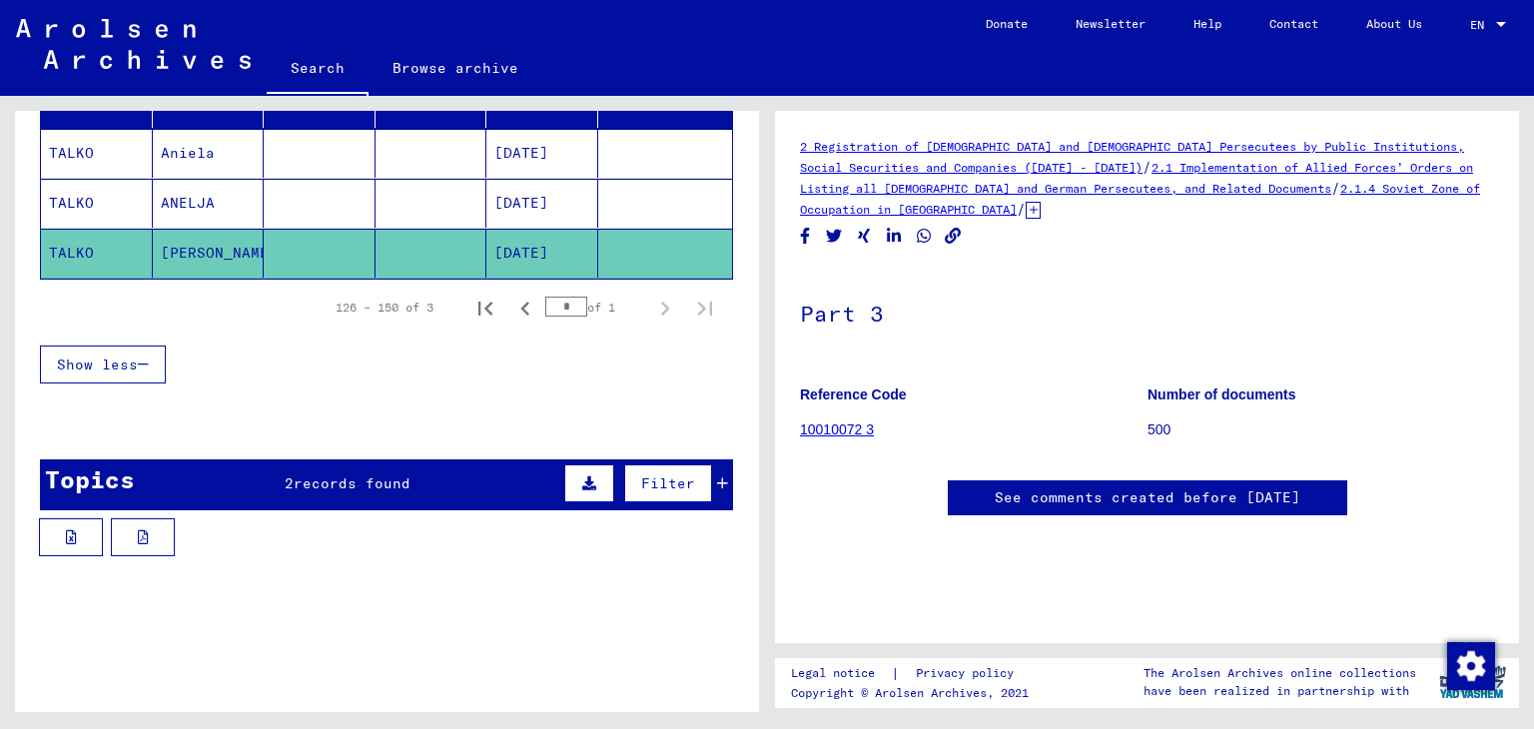
scroll to position [277, 0]
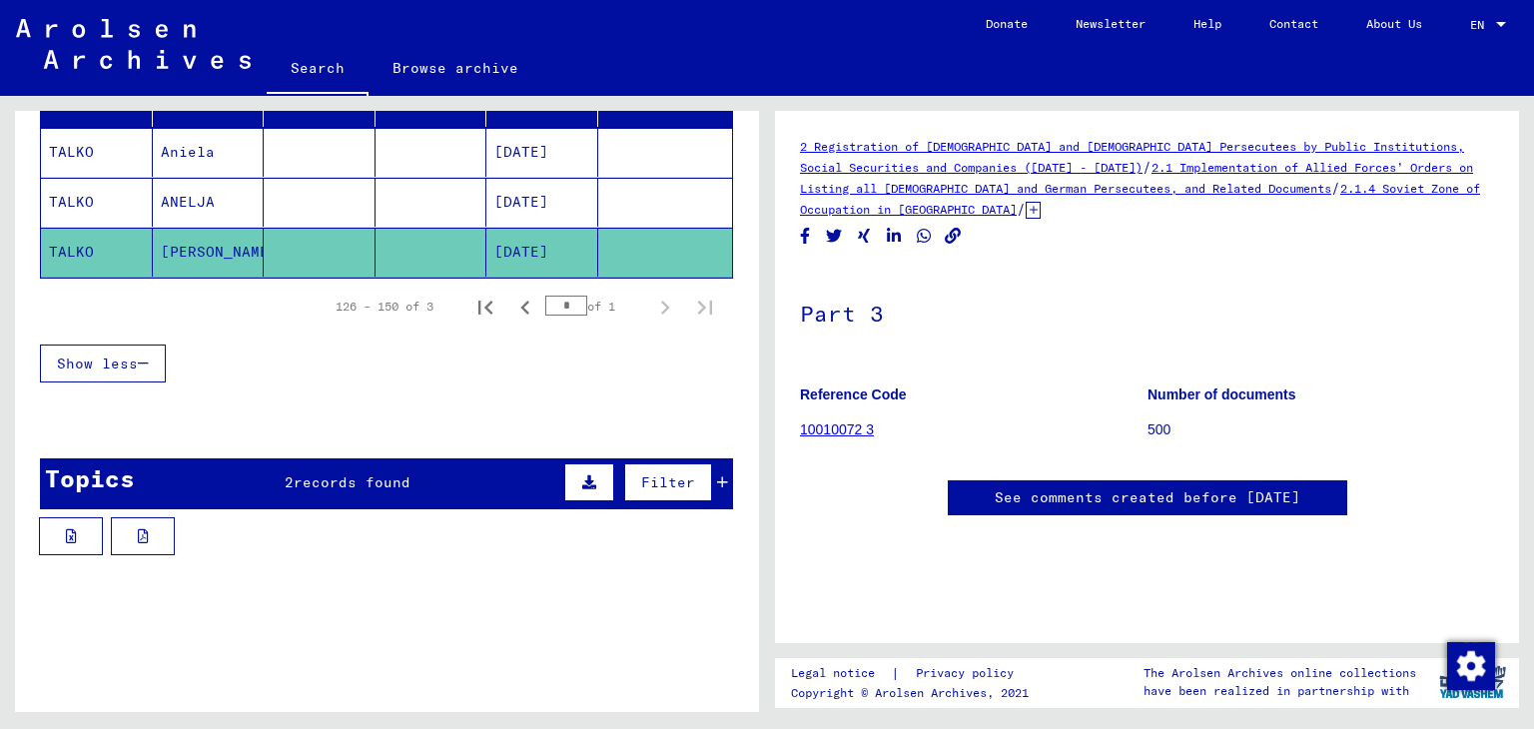
click at [302, 481] on span "records found" at bounding box center [352, 482] width 117 height 18
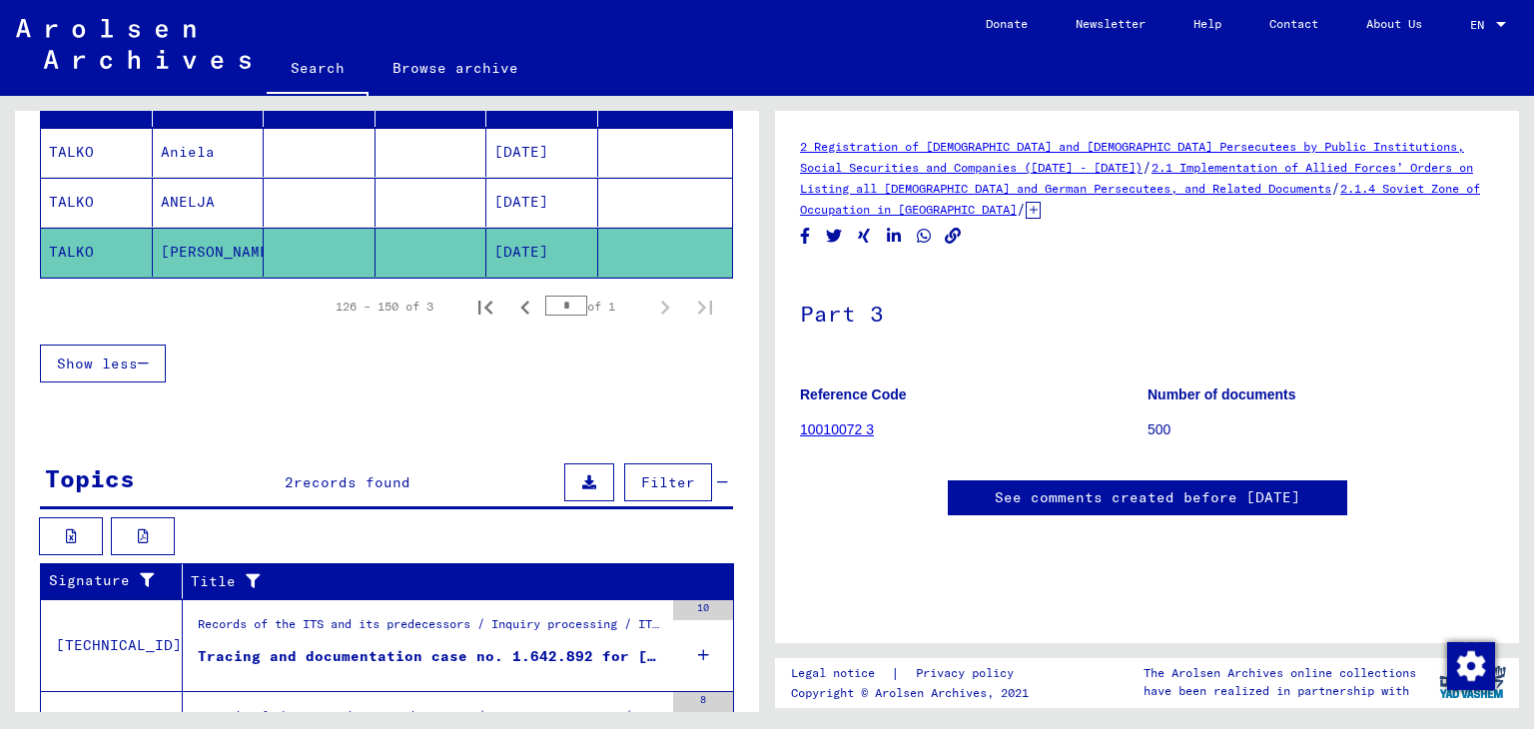
click at [392, 646] on div "Tracing and documentation case no. 1.642.892 for TALKO, ANNA born 13.06.1926" at bounding box center [430, 656] width 465 height 21
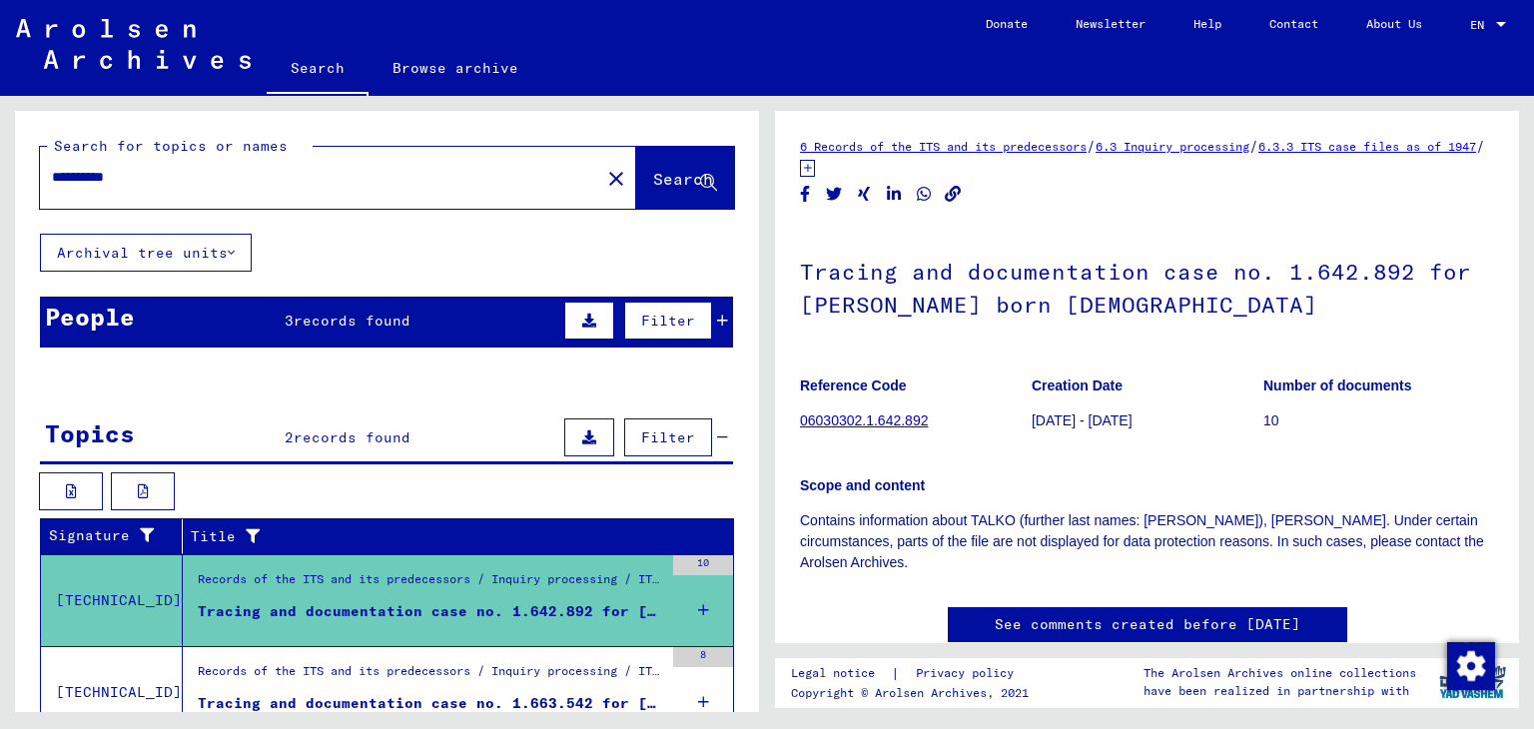
click at [717, 316] on icon at bounding box center [722, 321] width 11 height 14
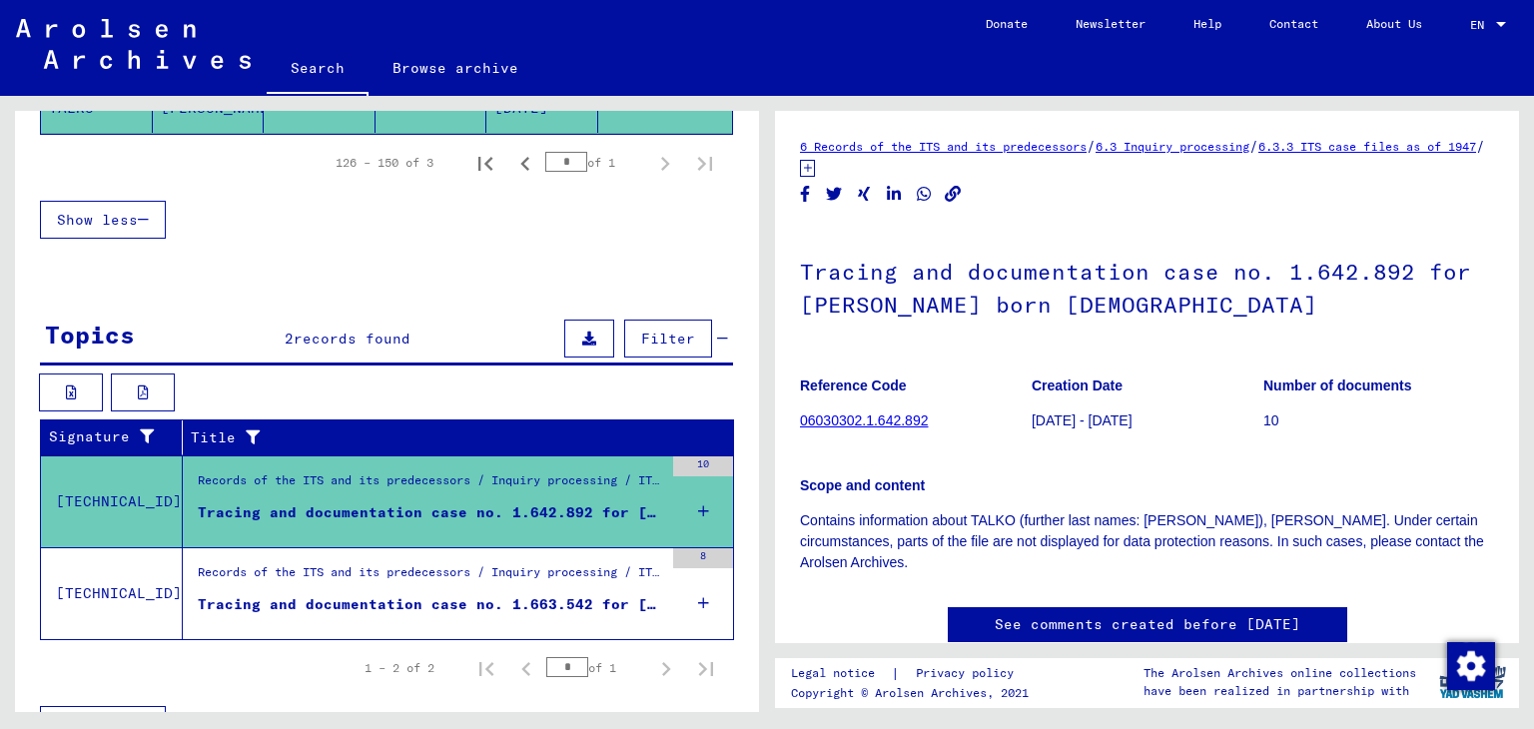
scroll to position [456, 0]
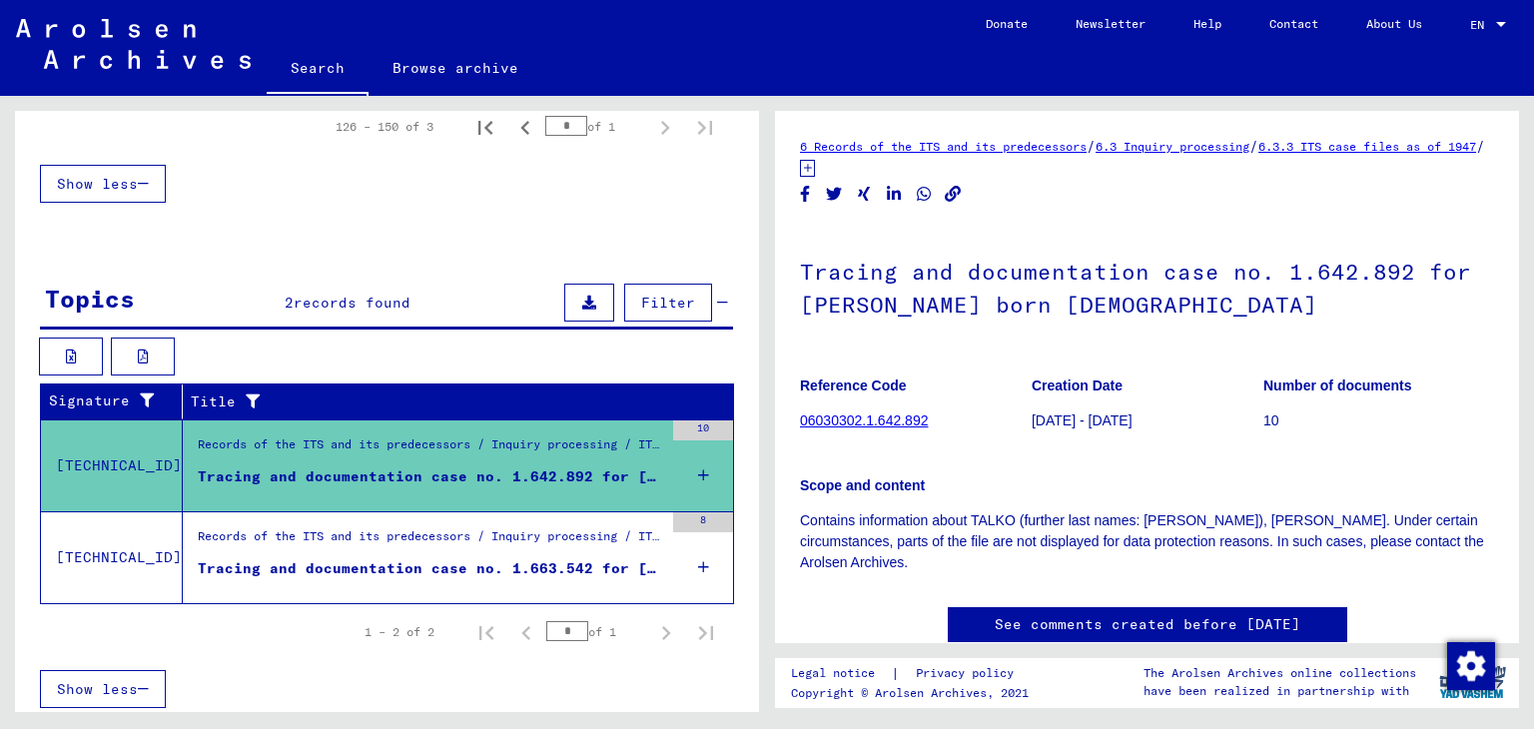
click at [557, 578] on figure "Tracing and documentation case no. 1.663.542 for TALKO, ANNA born 26.08.1925" at bounding box center [430, 573] width 465 height 30
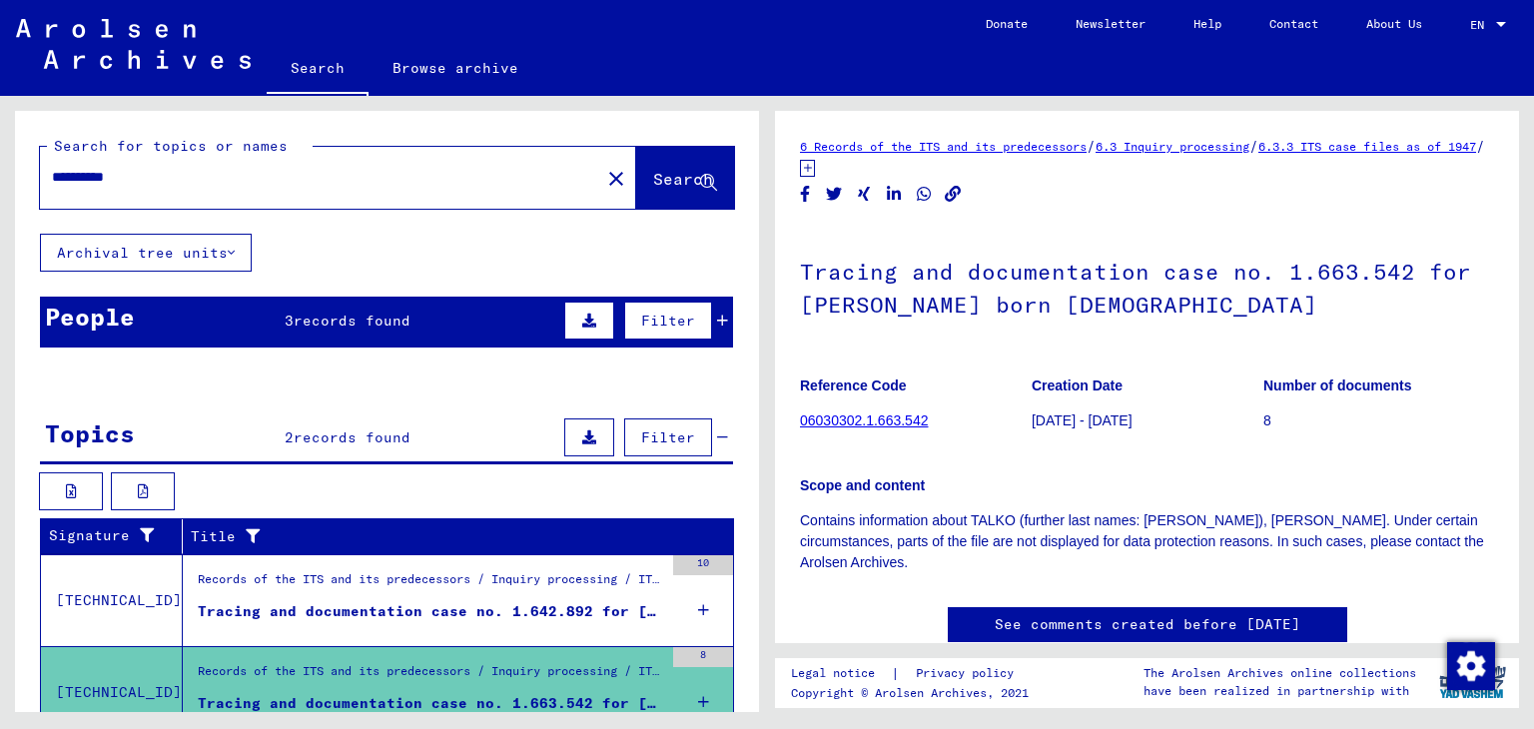
drag, startPoint x: 348, startPoint y: 185, endPoint x: 0, endPoint y: 199, distance: 347.9
click at [0, 199] on div "**********" at bounding box center [383, 404] width 767 height 616
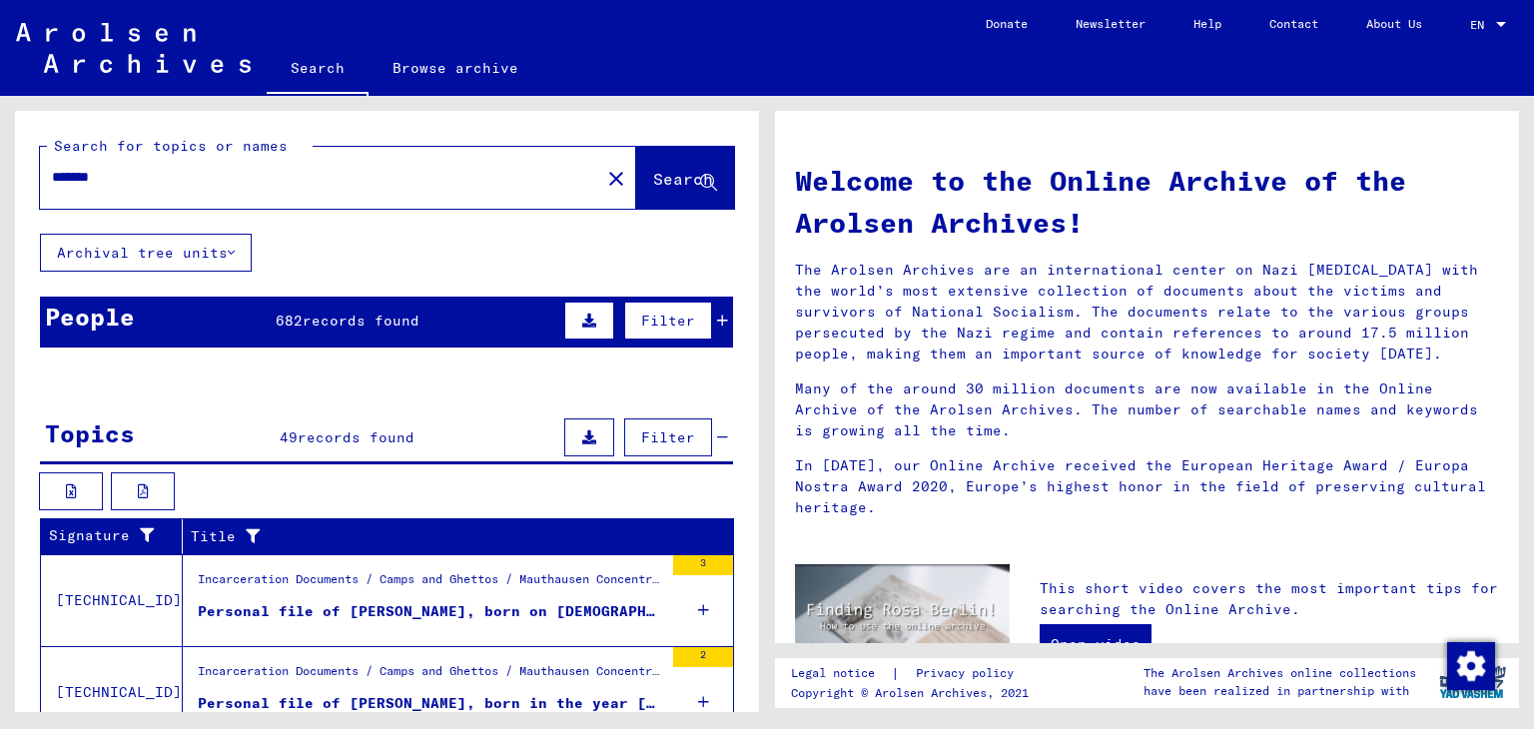
click at [717, 321] on icon at bounding box center [722, 321] width 11 height 14
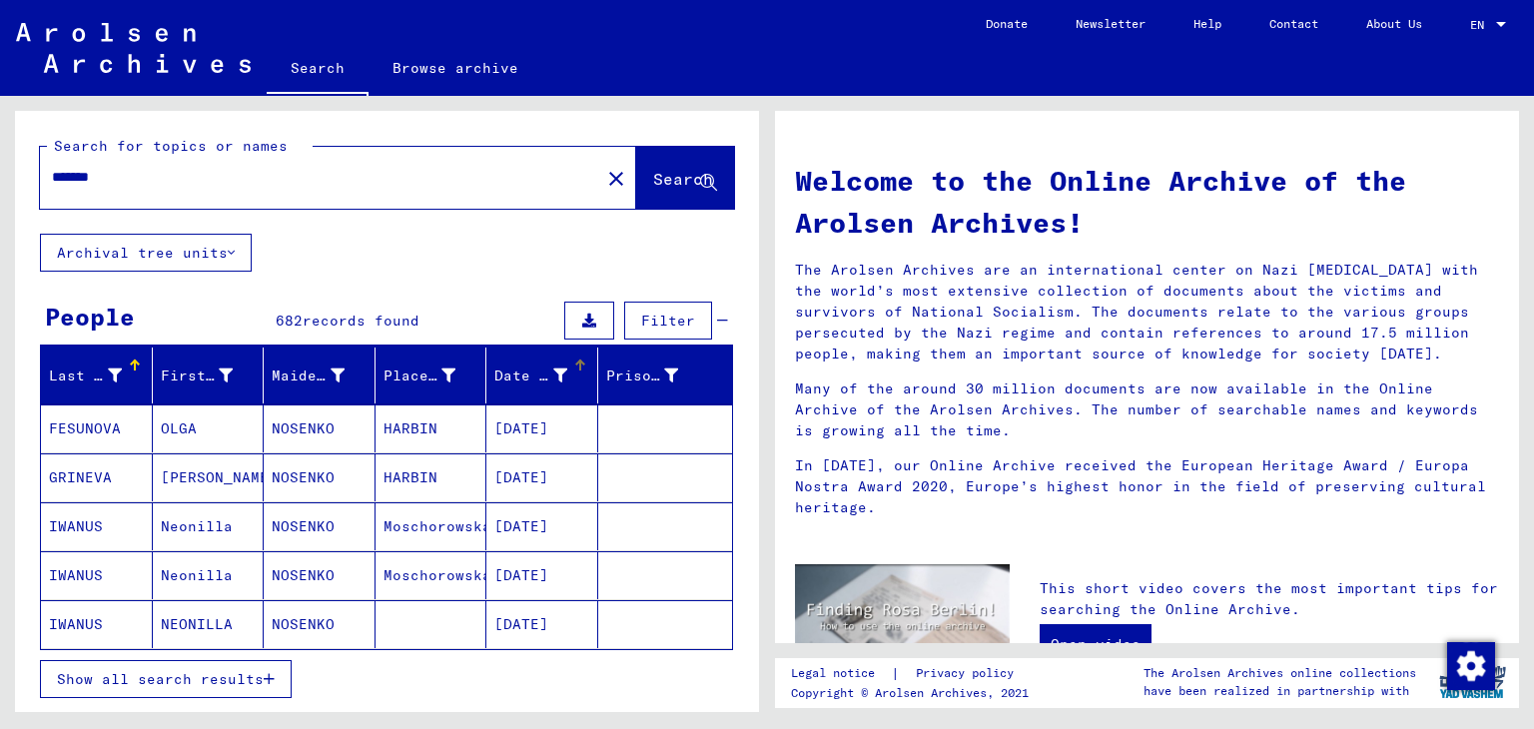
click at [567, 384] on div "Date of Birth" at bounding box center [545, 376] width 103 height 32
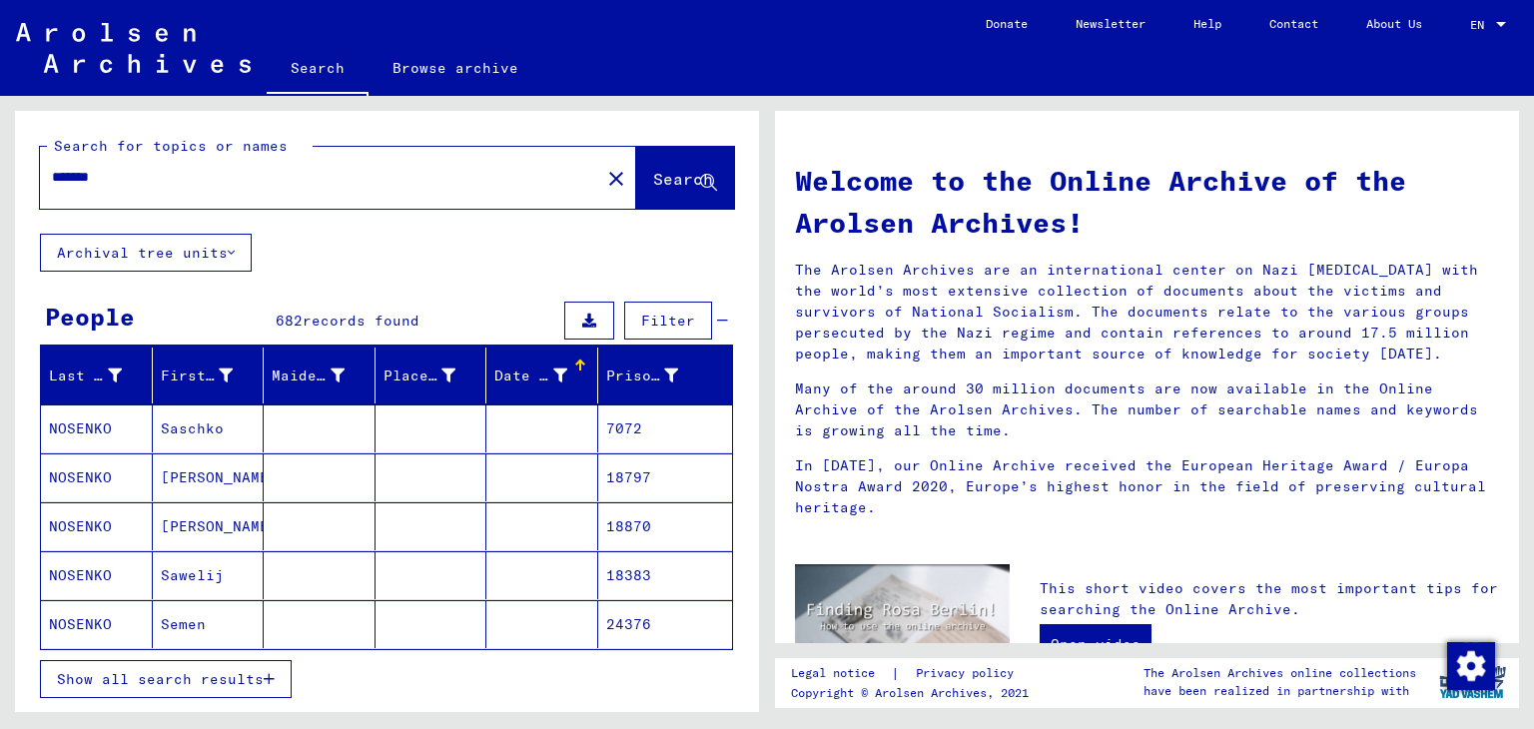
click at [567, 384] on div "Date of Birth" at bounding box center [545, 376] width 103 height 32
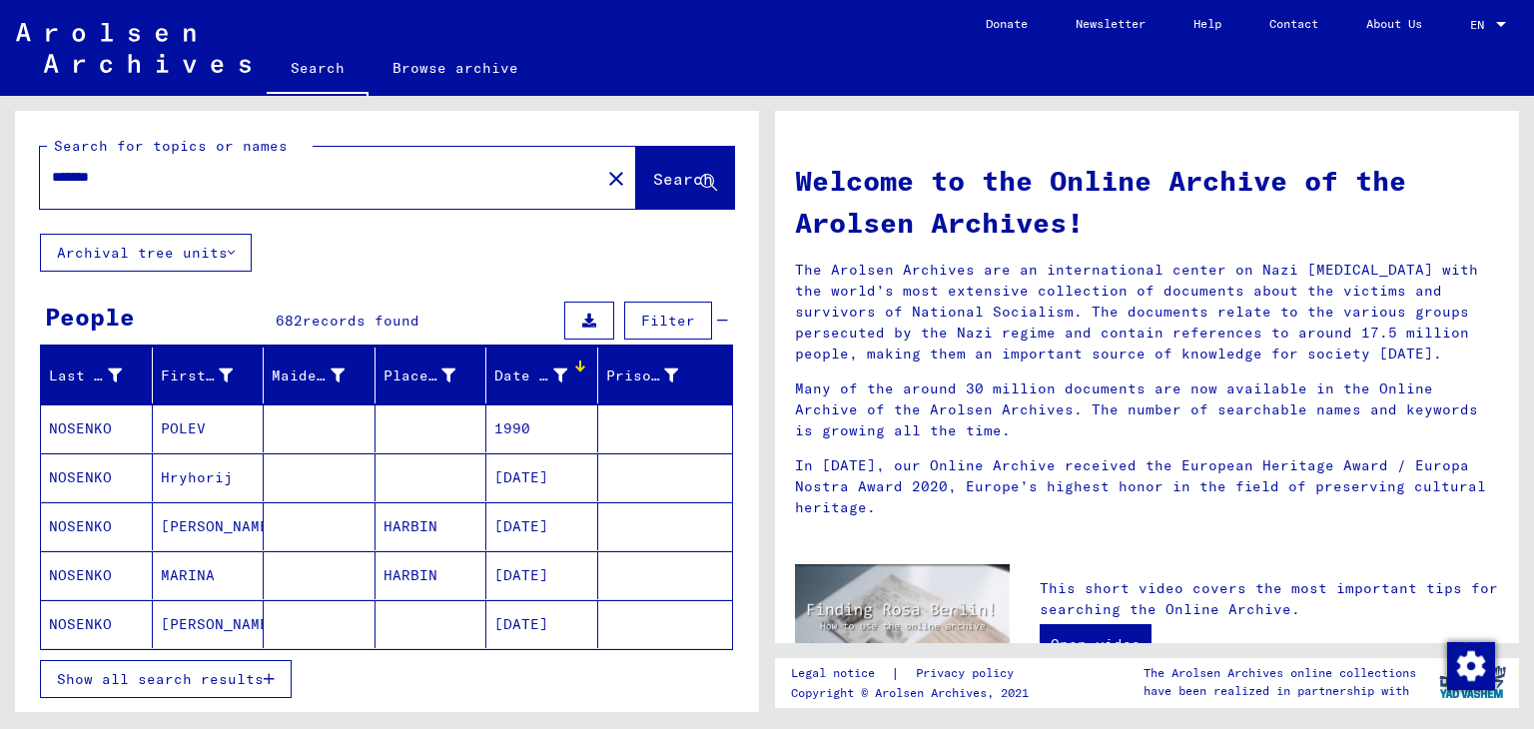
click at [567, 385] on div "Date of Birth" at bounding box center [545, 376] width 103 height 32
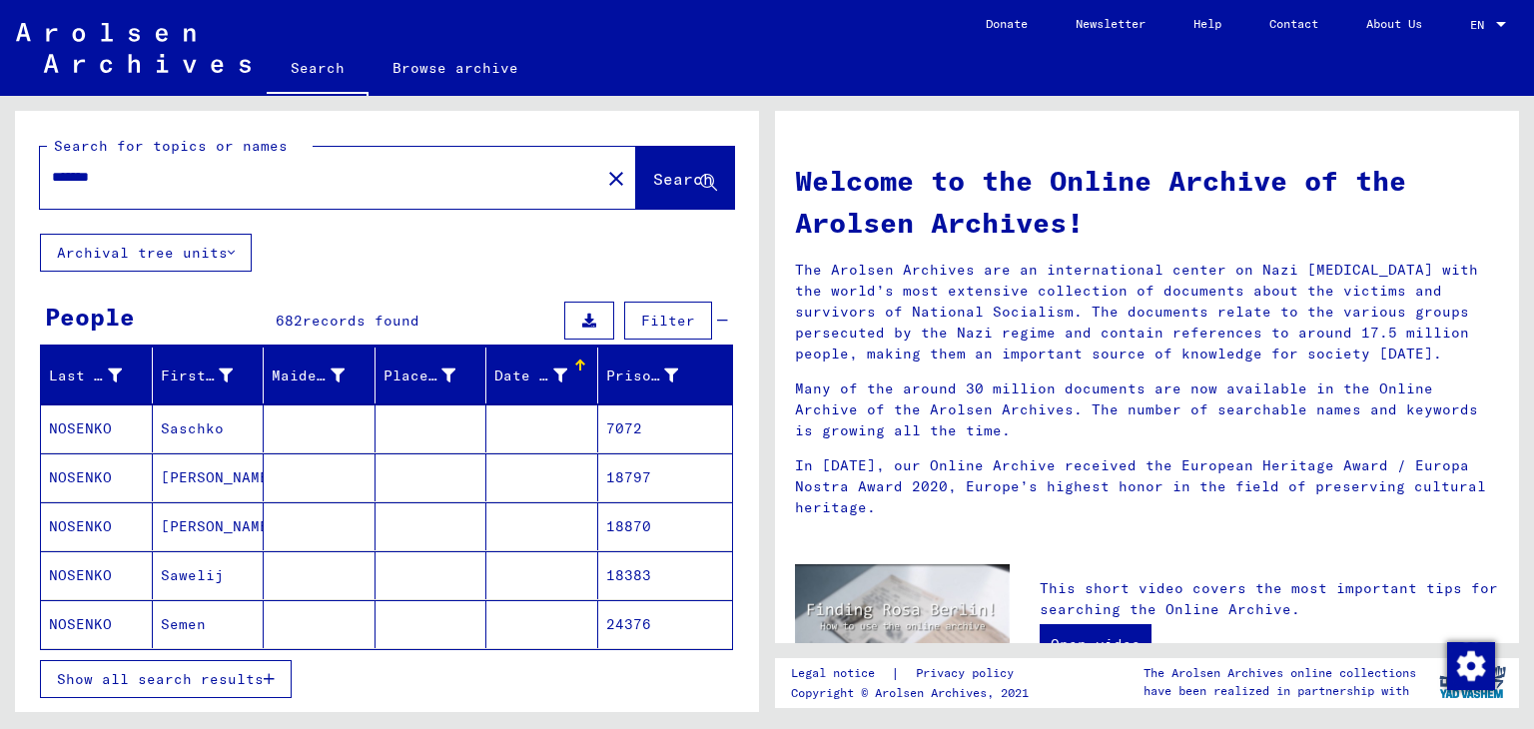
click at [292, 172] on input "*******" at bounding box center [314, 177] width 524 height 21
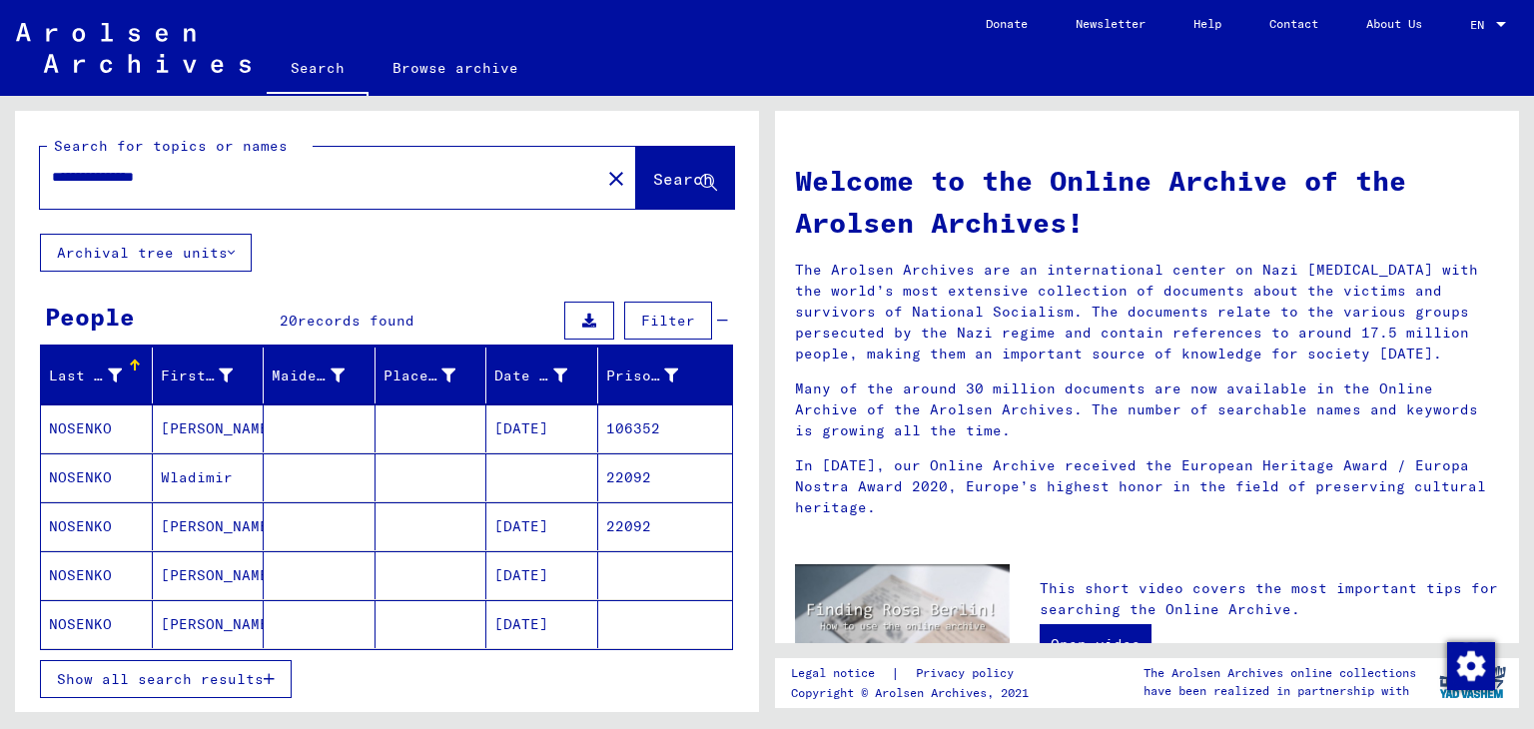
click at [598, 487] on mat-cell "22092" at bounding box center [665, 477] width 135 height 48
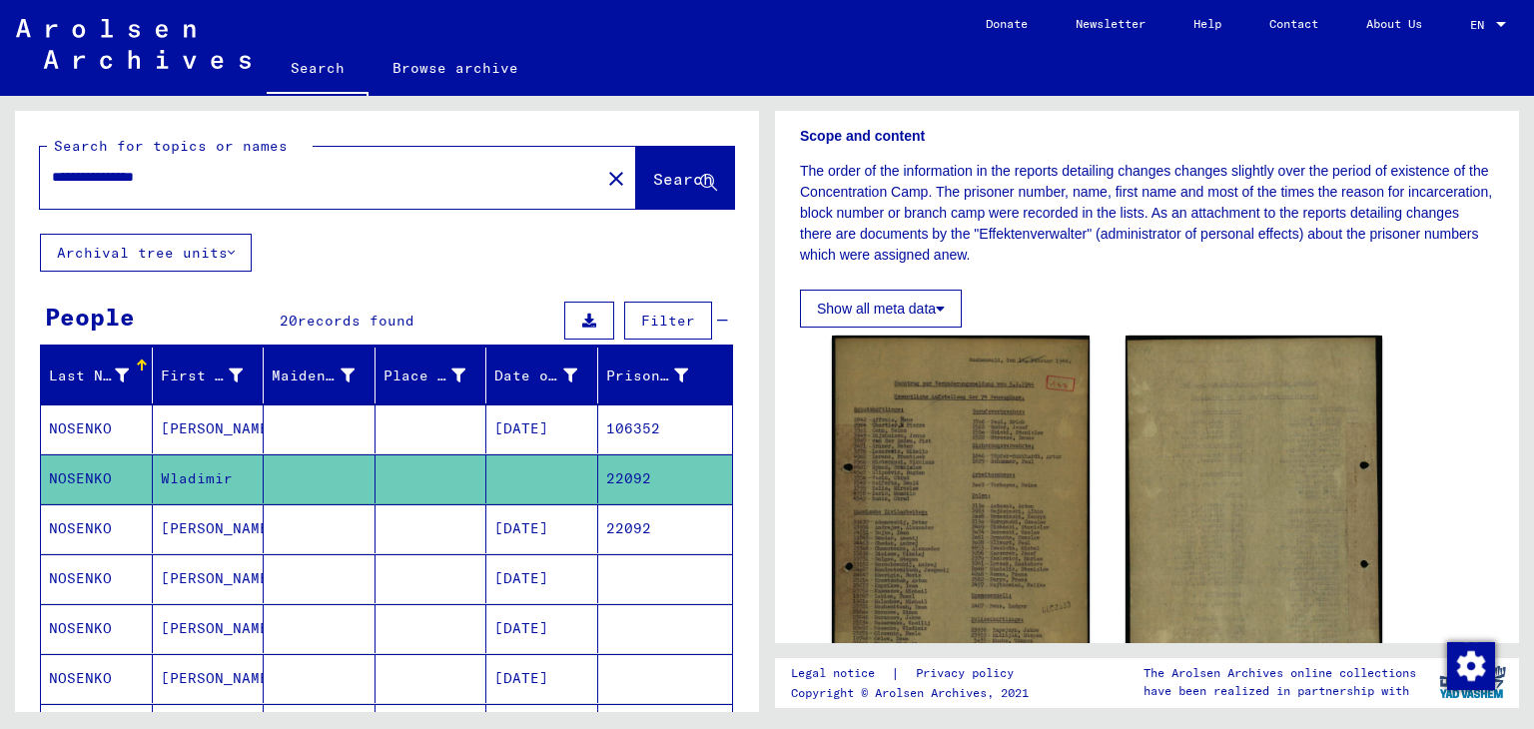
scroll to position [335, 0]
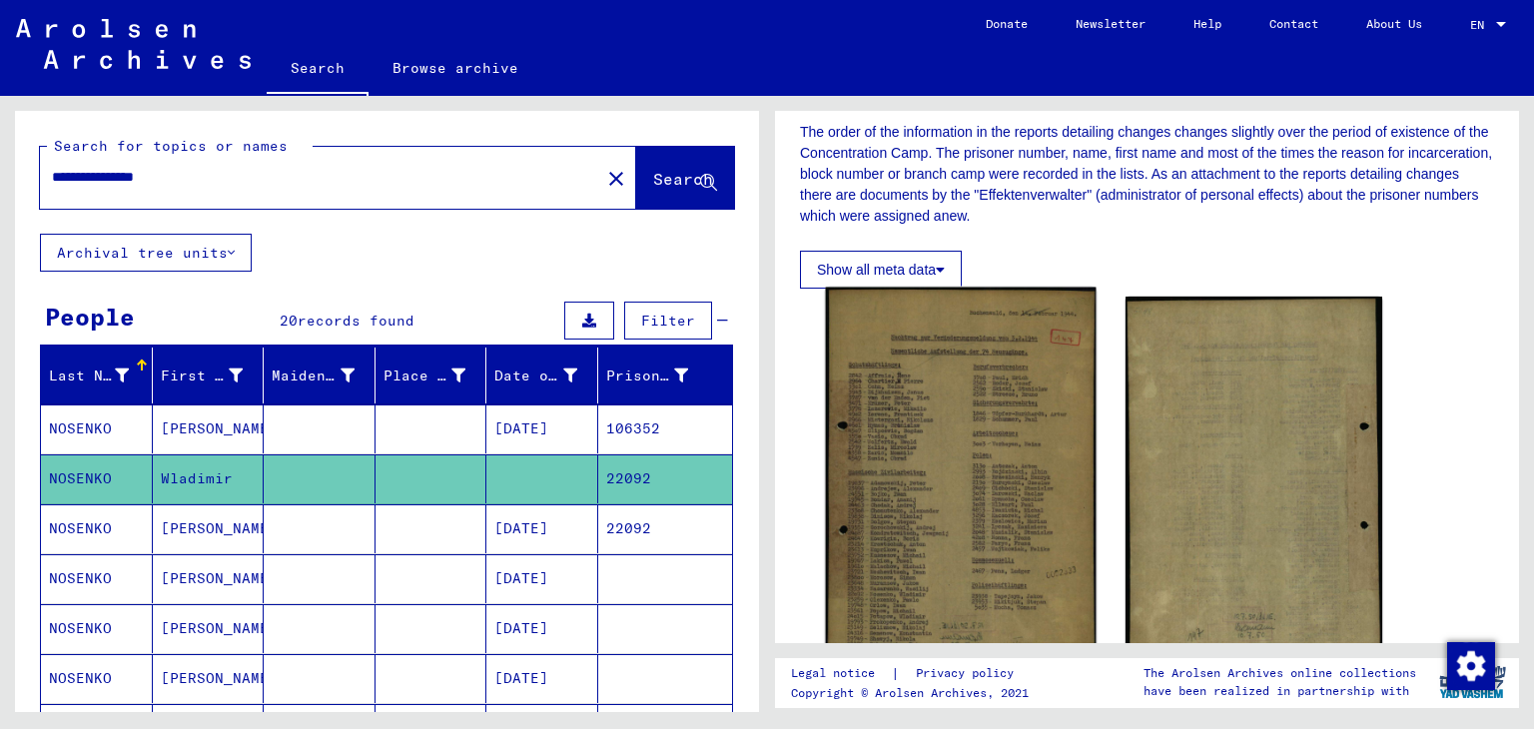
click at [1001, 449] on img at bounding box center [961, 479] width 270 height 383
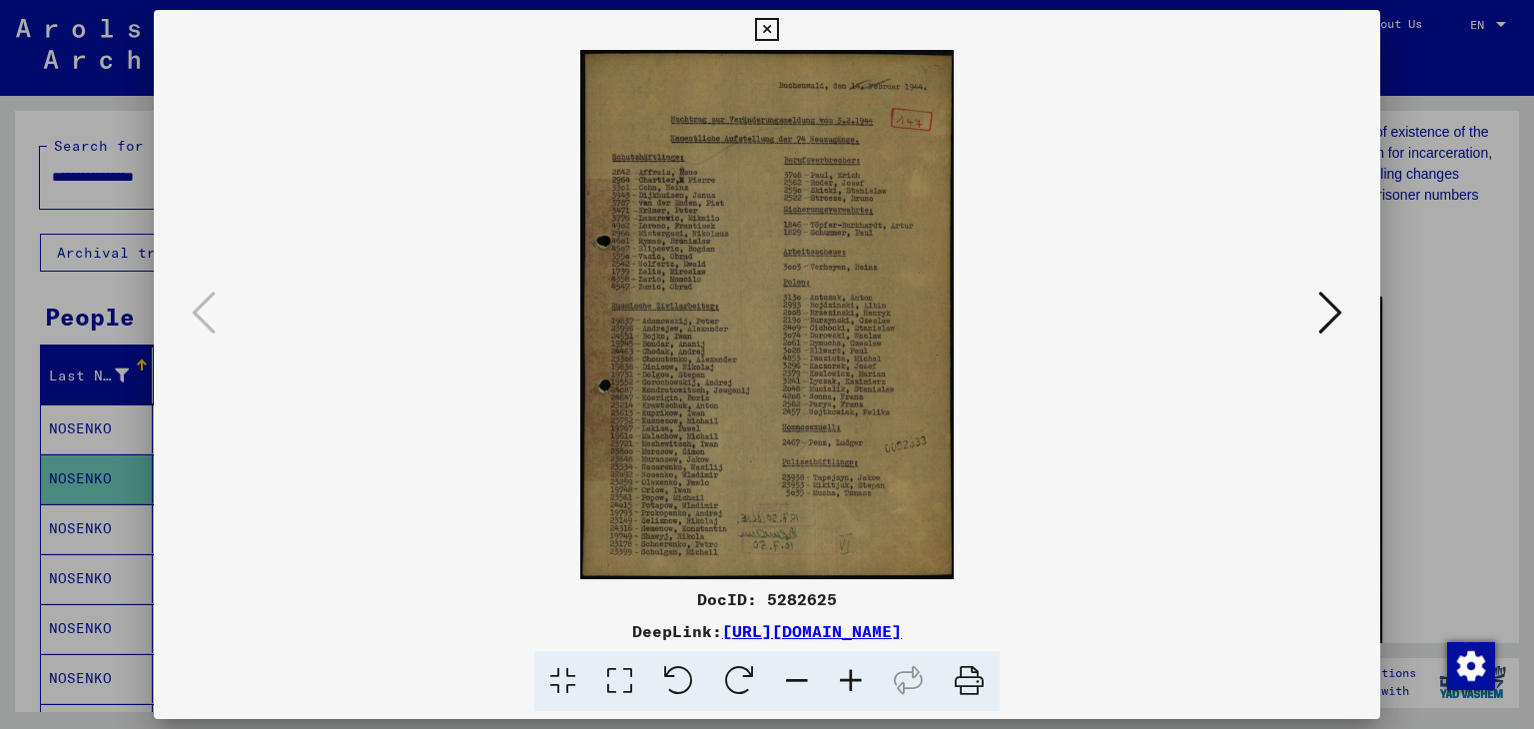
click at [1331, 314] on icon at bounding box center [1331, 313] width 24 height 48
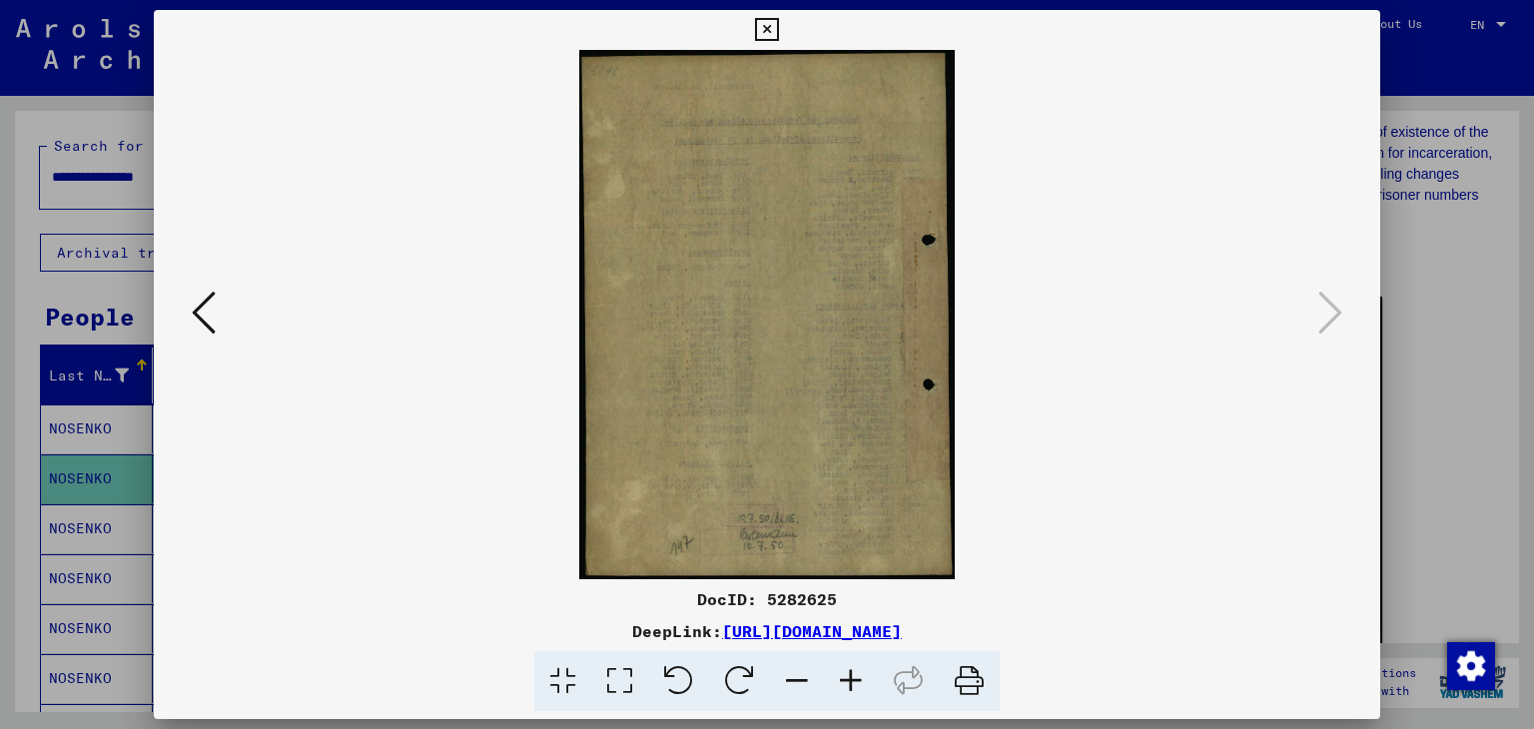
click at [775, 25] on icon at bounding box center [766, 30] width 23 height 24
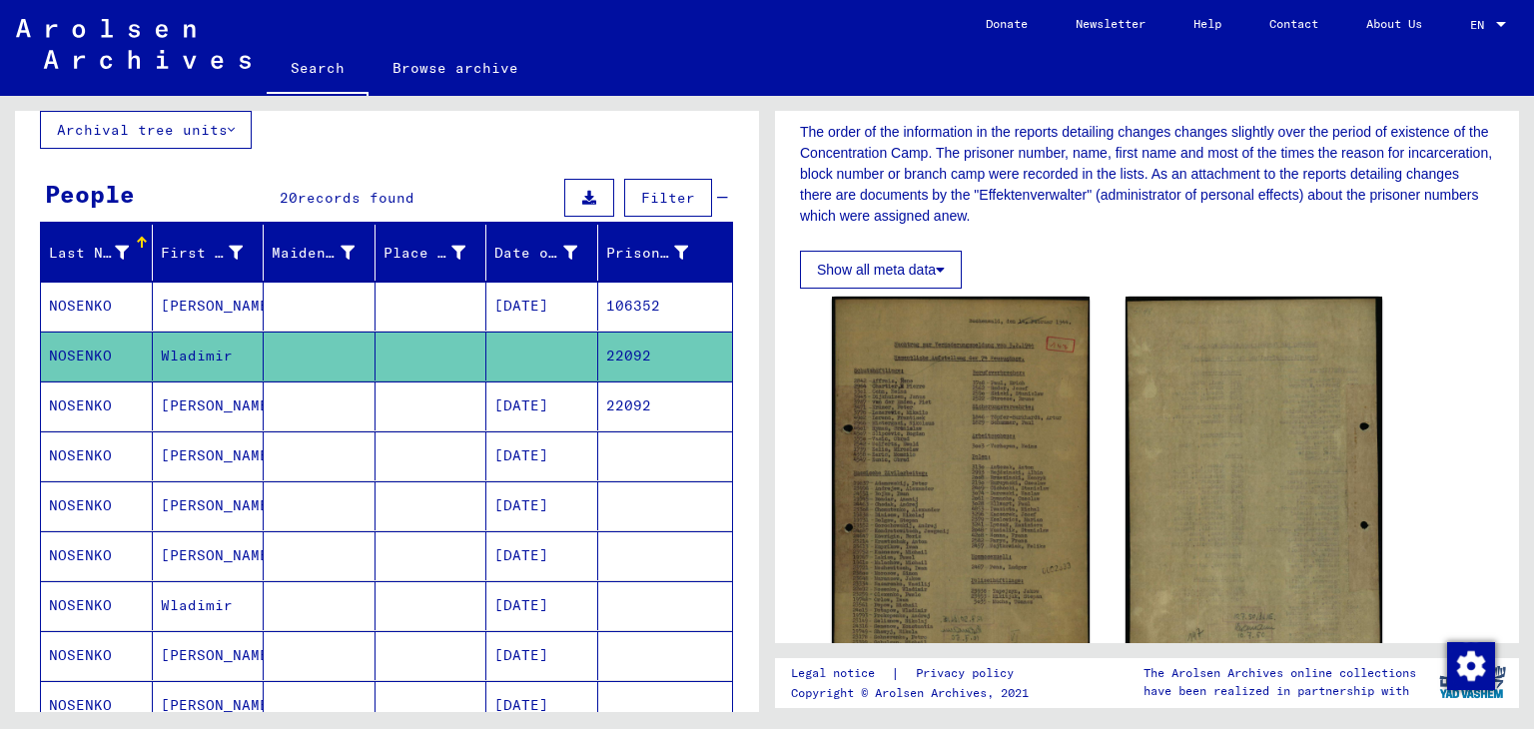
scroll to position [0, 0]
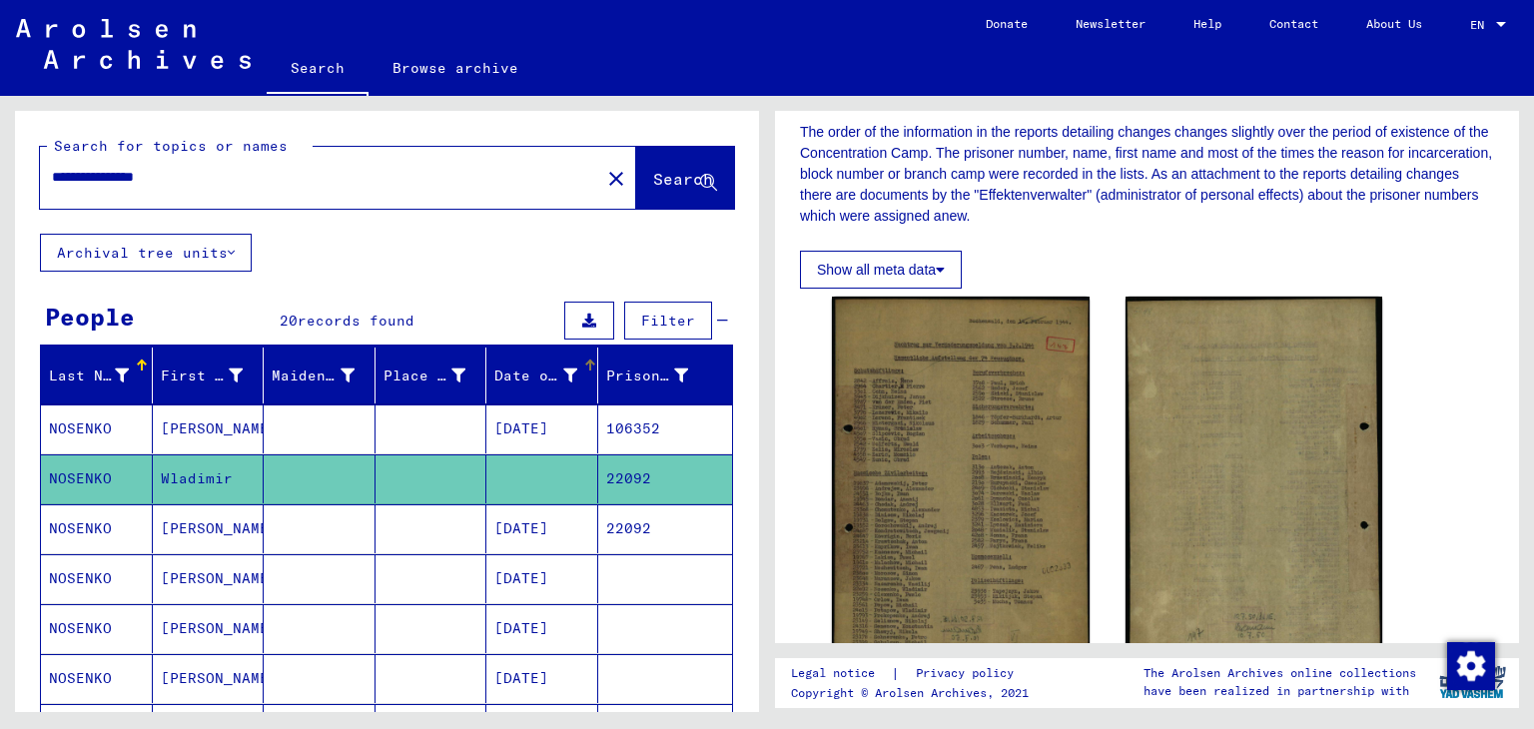
click at [571, 377] on div "Date of Birth" at bounding box center [548, 376] width 108 height 32
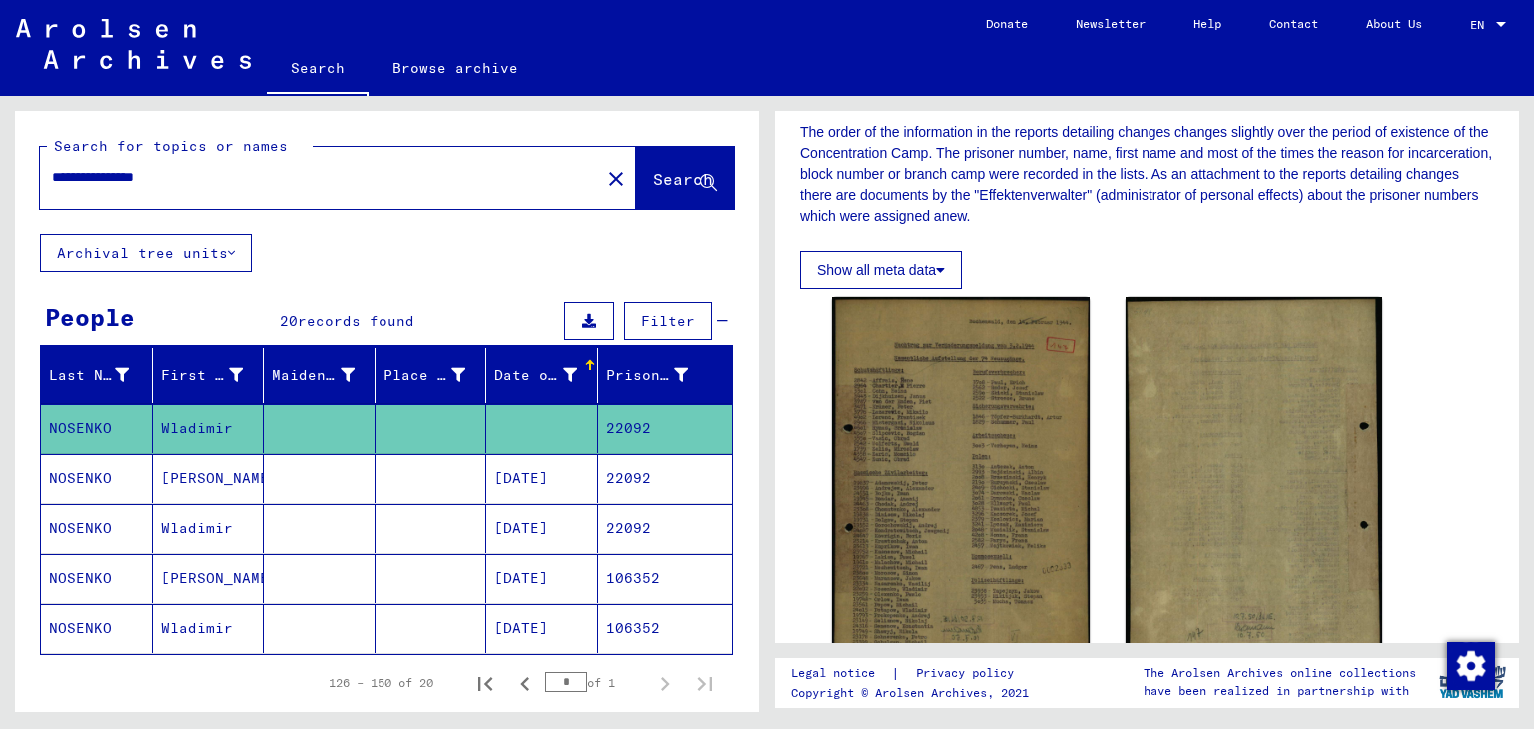
click at [572, 385] on div "Date of Birth" at bounding box center [548, 376] width 108 height 32
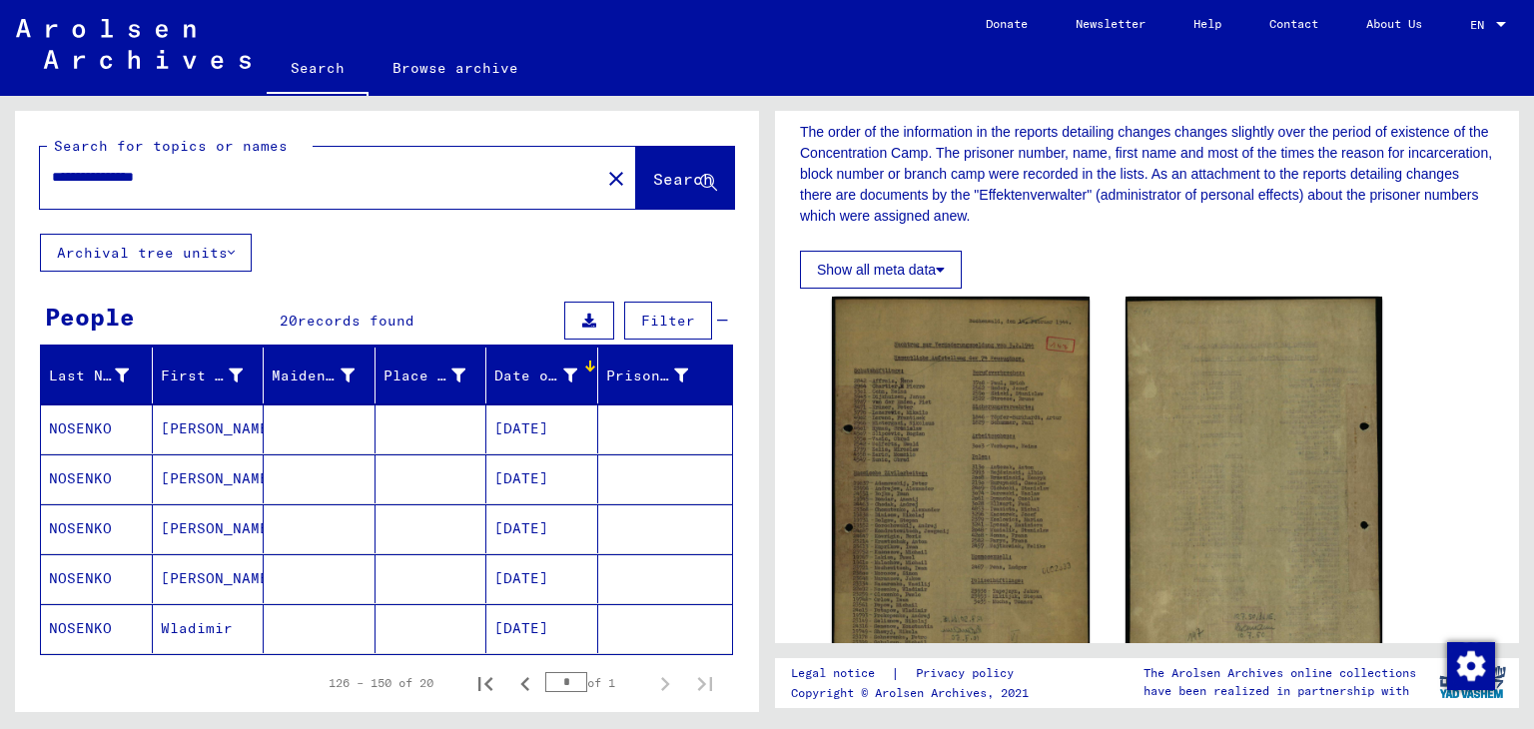
click at [579, 371] on div "Date of Birth" at bounding box center [548, 376] width 108 height 32
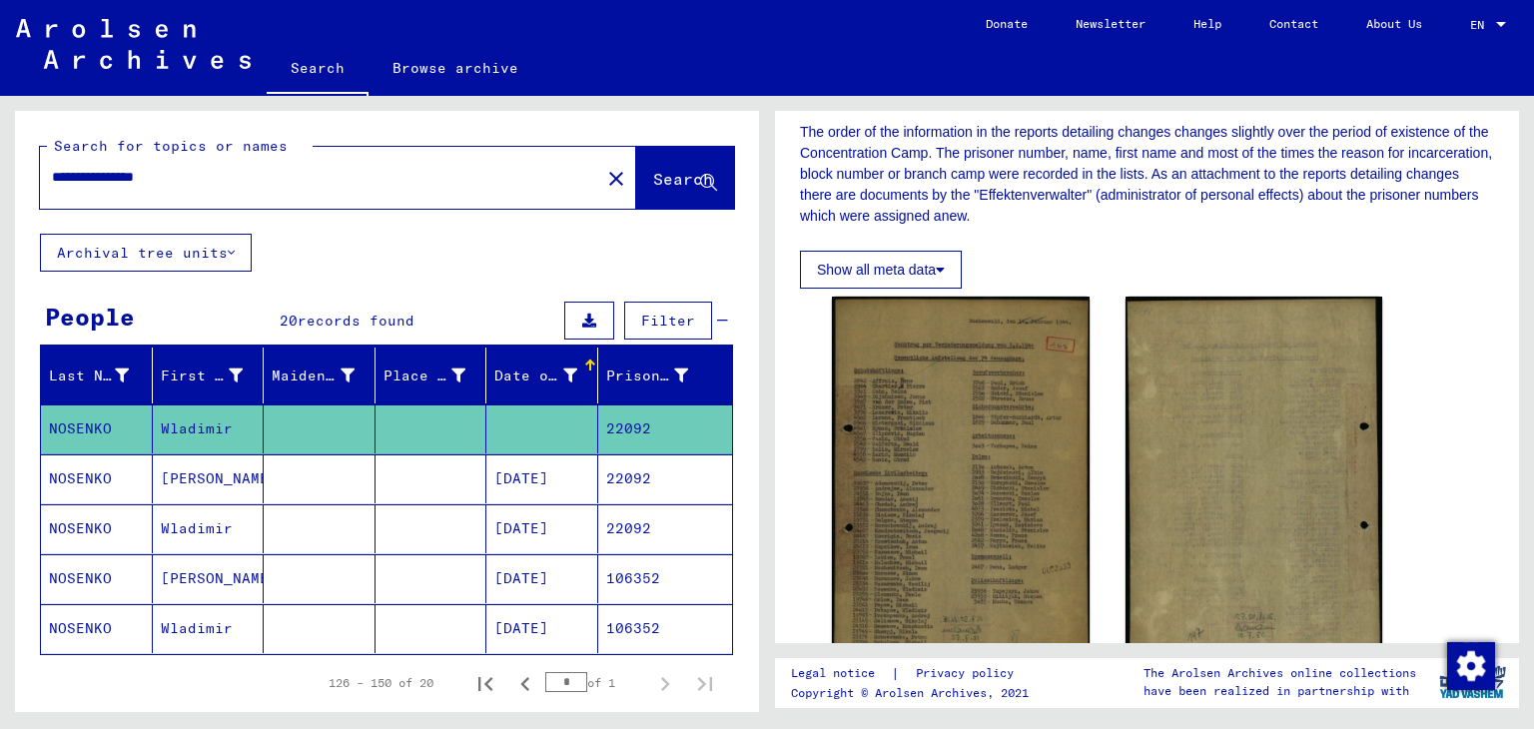
click at [575, 385] on div "Date of Birth" at bounding box center [548, 376] width 108 height 32
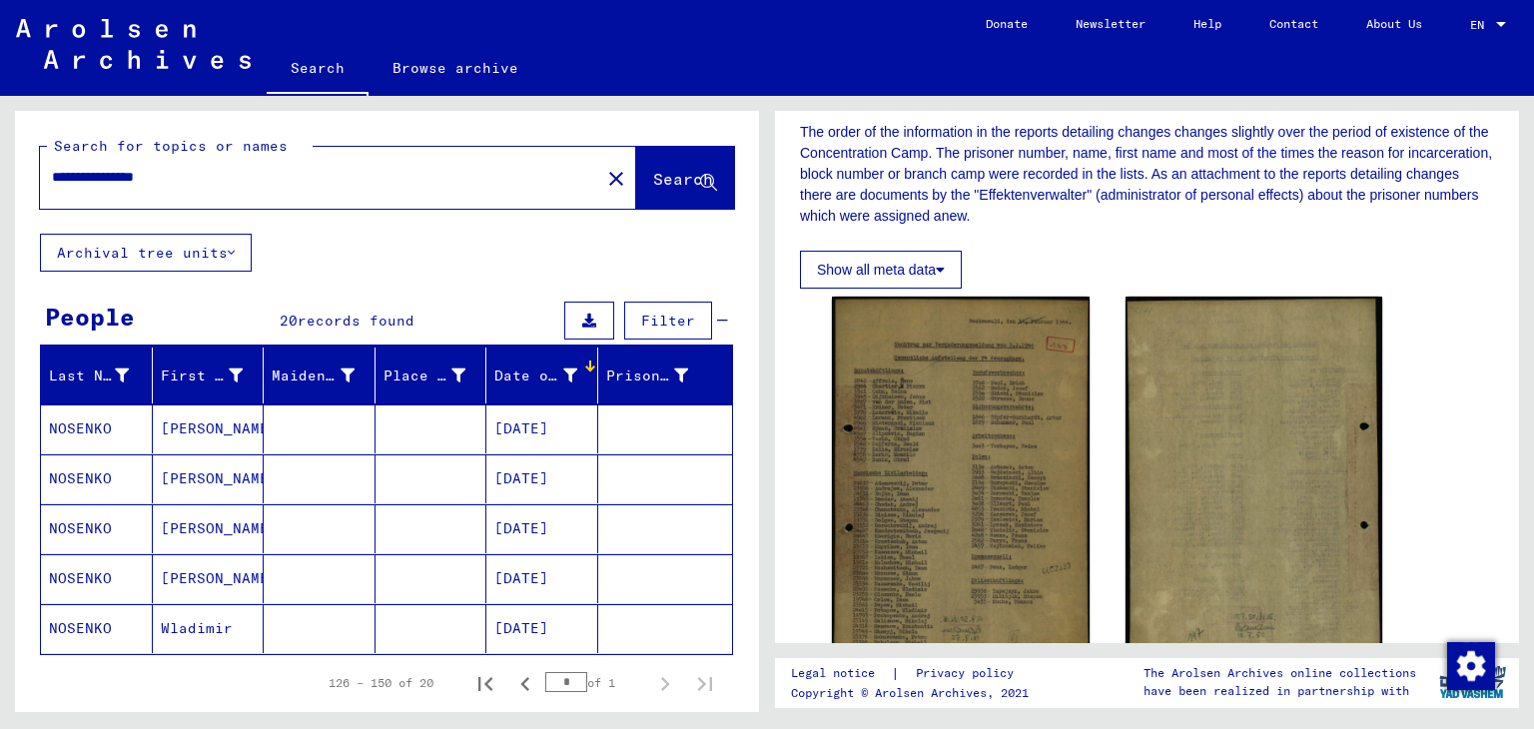
click at [127, 183] on input "**********" at bounding box center [320, 177] width 536 height 21
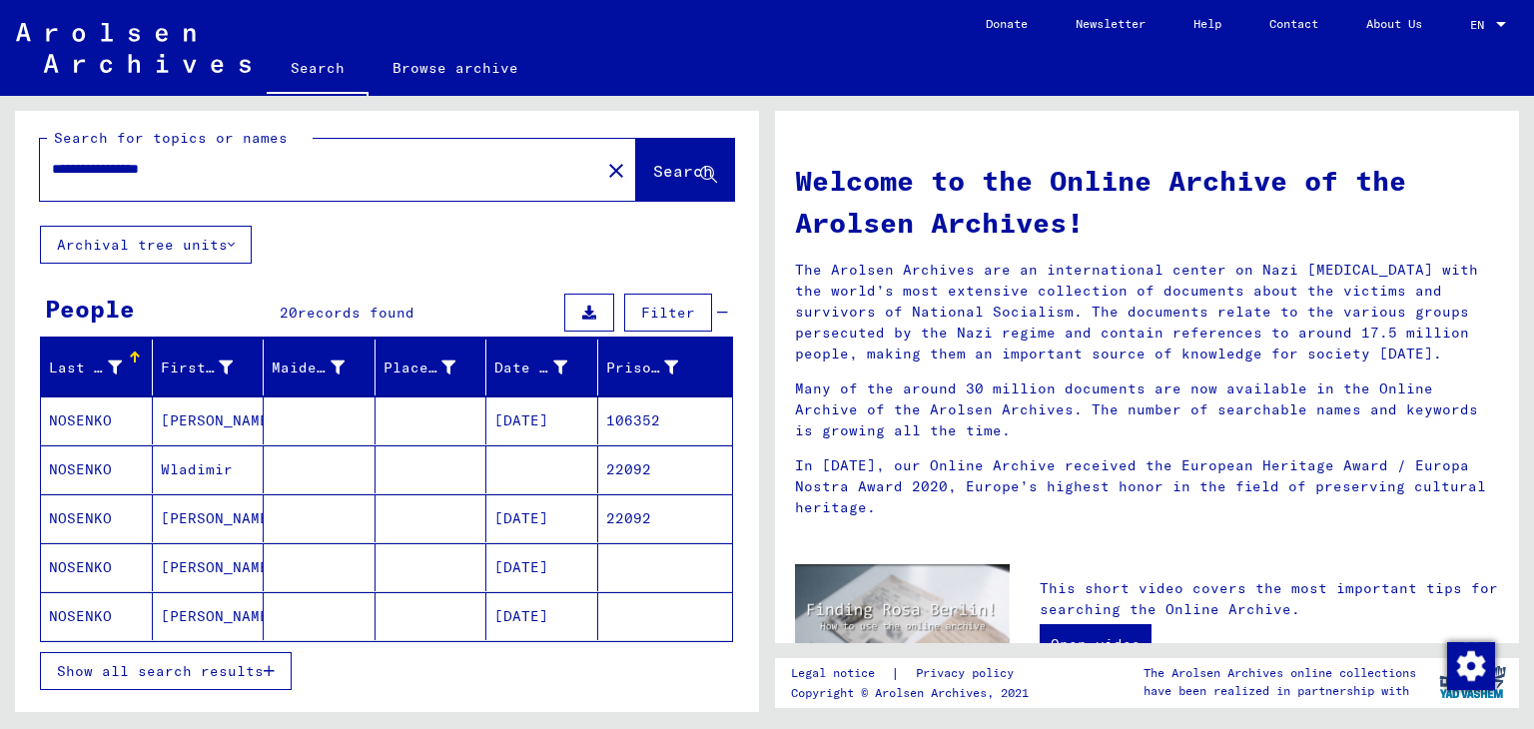
scroll to position [7, 0]
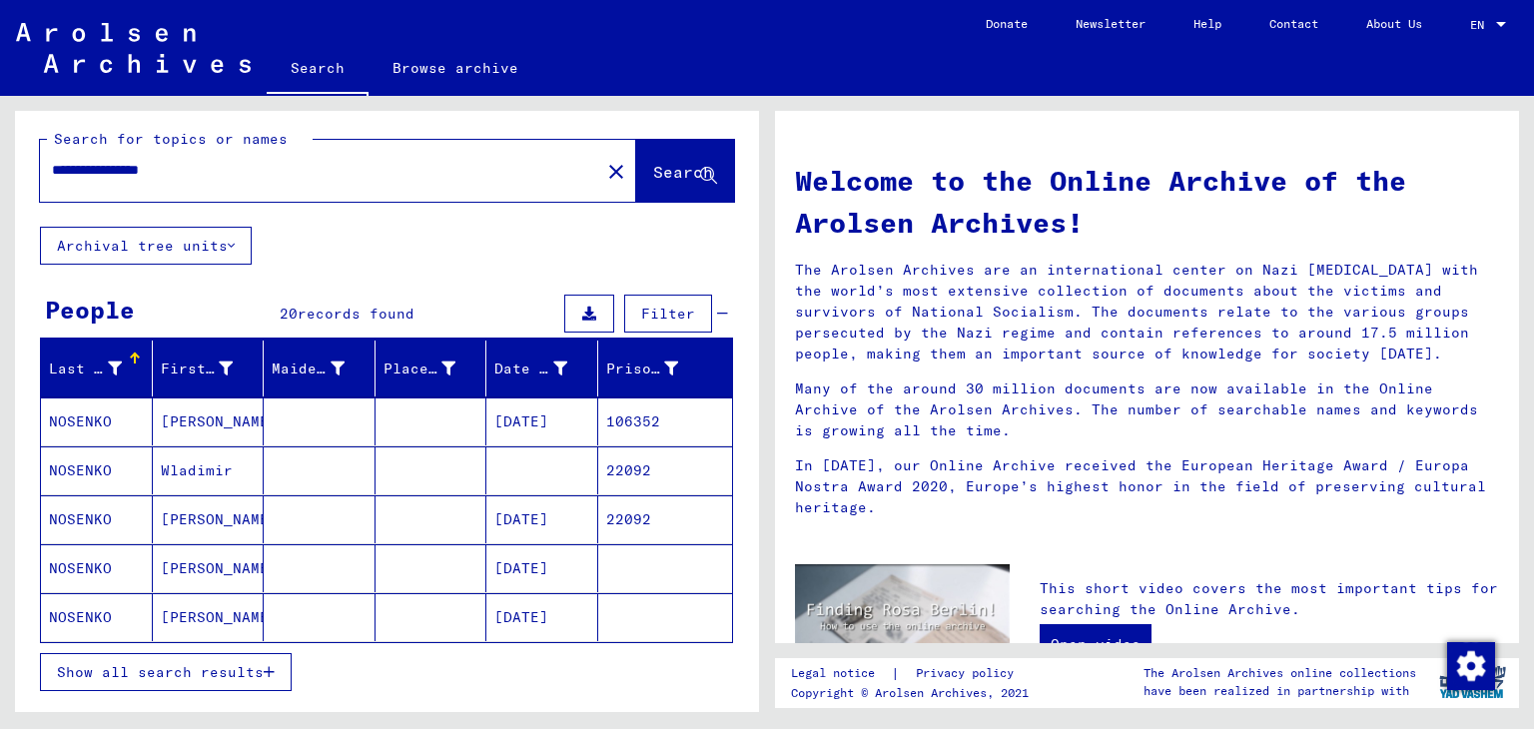
click at [260, 668] on span "Show all search results" at bounding box center [160, 672] width 207 height 18
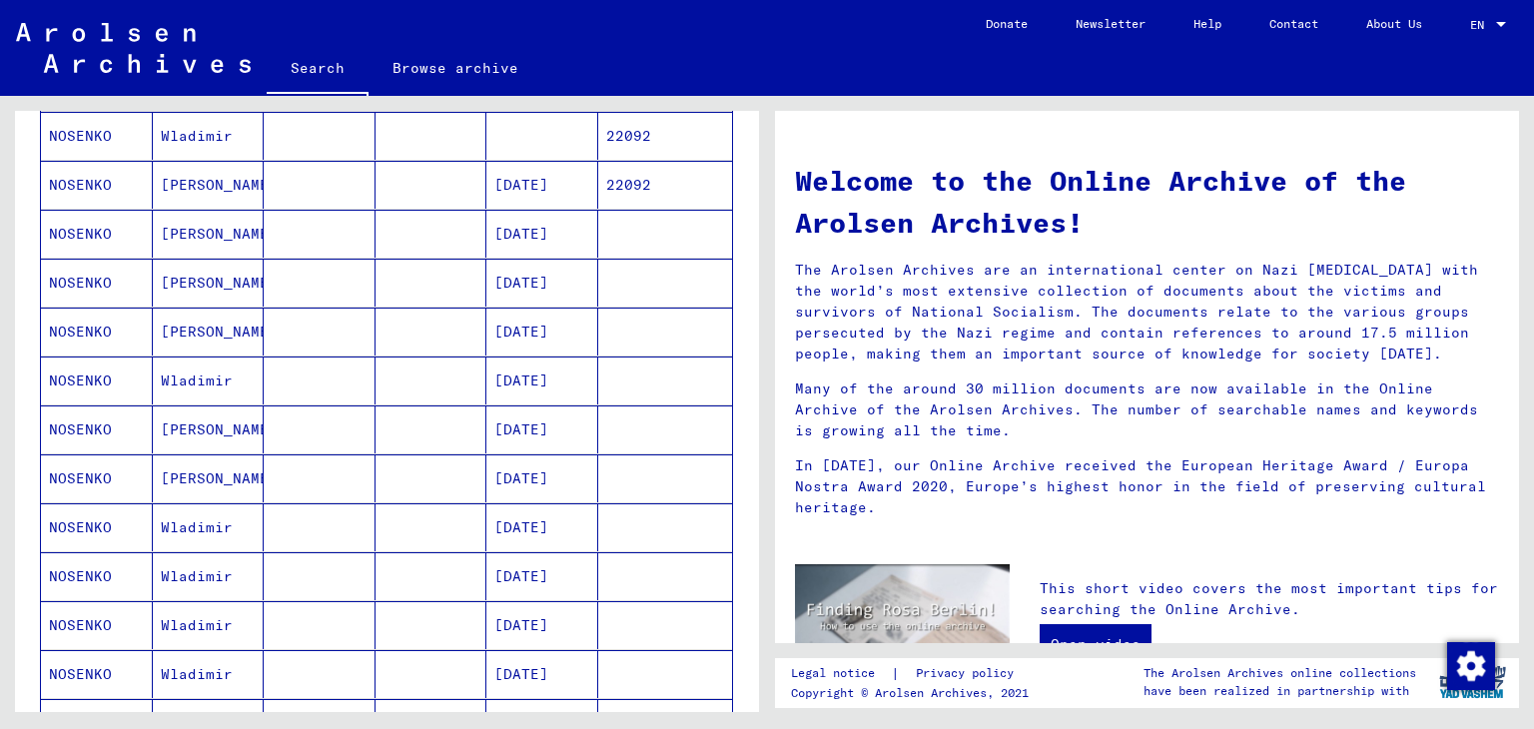
scroll to position [0, 0]
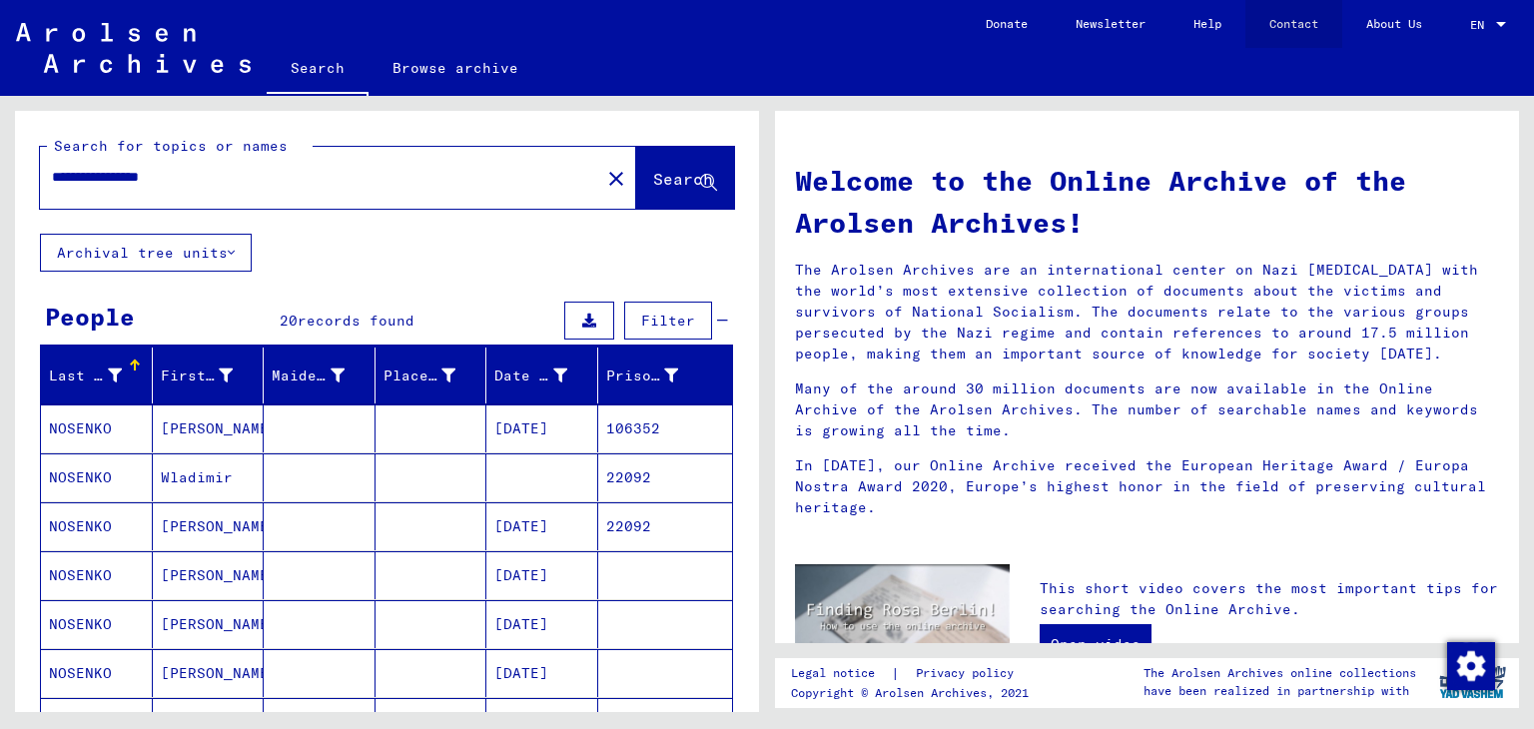
click at [1280, 13] on link "Contact" at bounding box center [1294, 24] width 97 height 48
drag, startPoint x: 352, startPoint y: 168, endPoint x: 0, endPoint y: 237, distance: 358.3
click at [0, 237] on div "**********" at bounding box center [383, 404] width 767 height 616
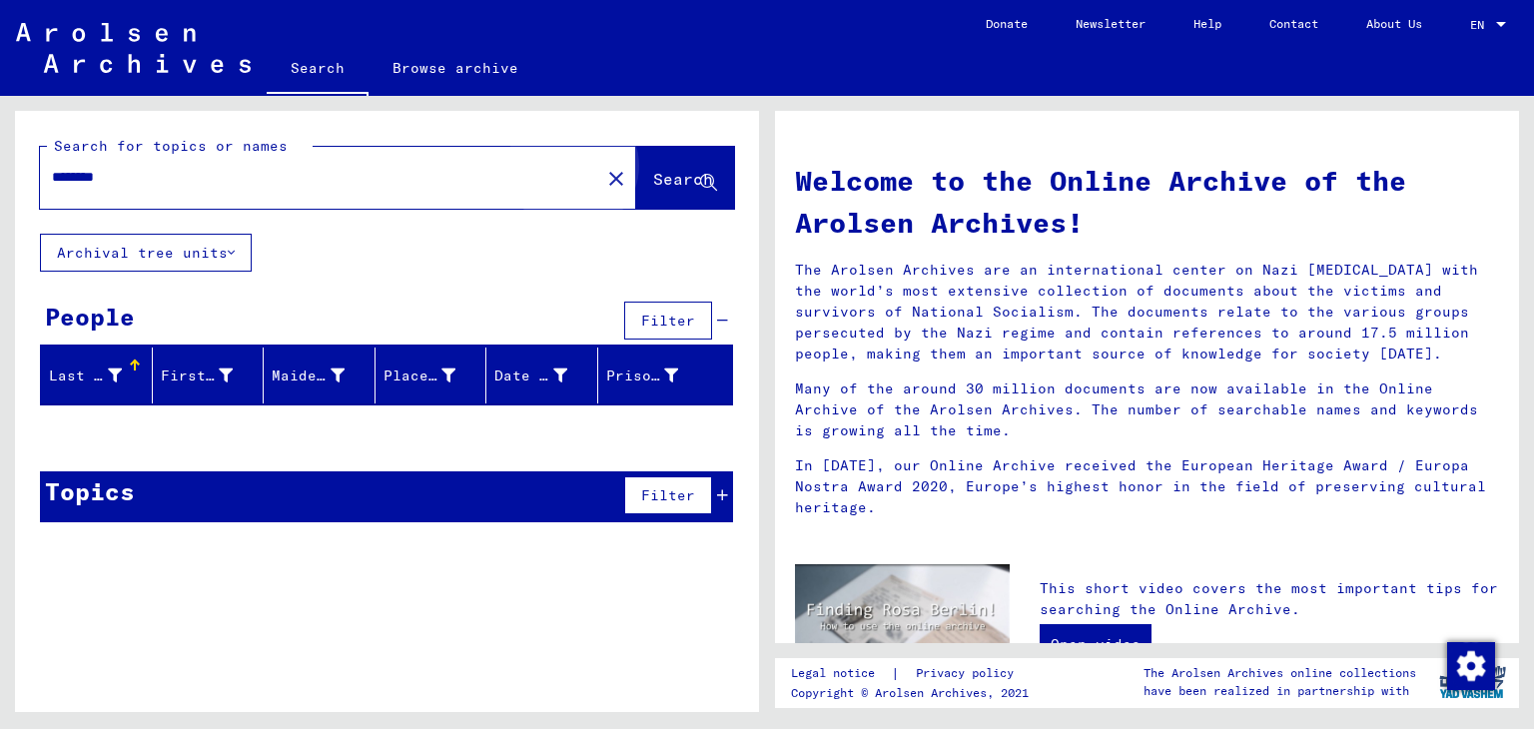
click at [654, 190] on span "Search" at bounding box center [685, 180] width 64 height 21
click at [724, 488] on icon at bounding box center [722, 495] width 11 height 14
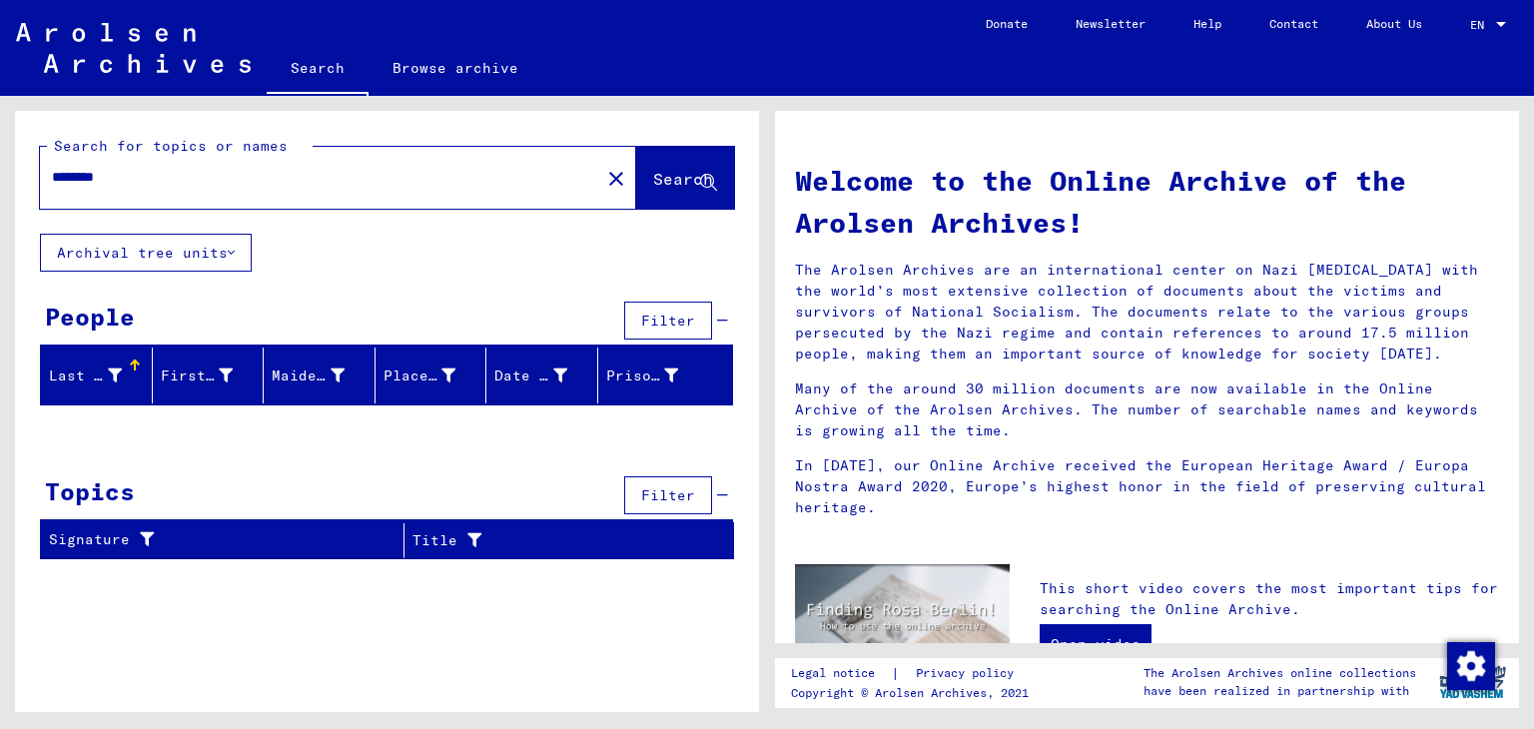
click at [724, 488] on icon at bounding box center [722, 495] width 11 height 14
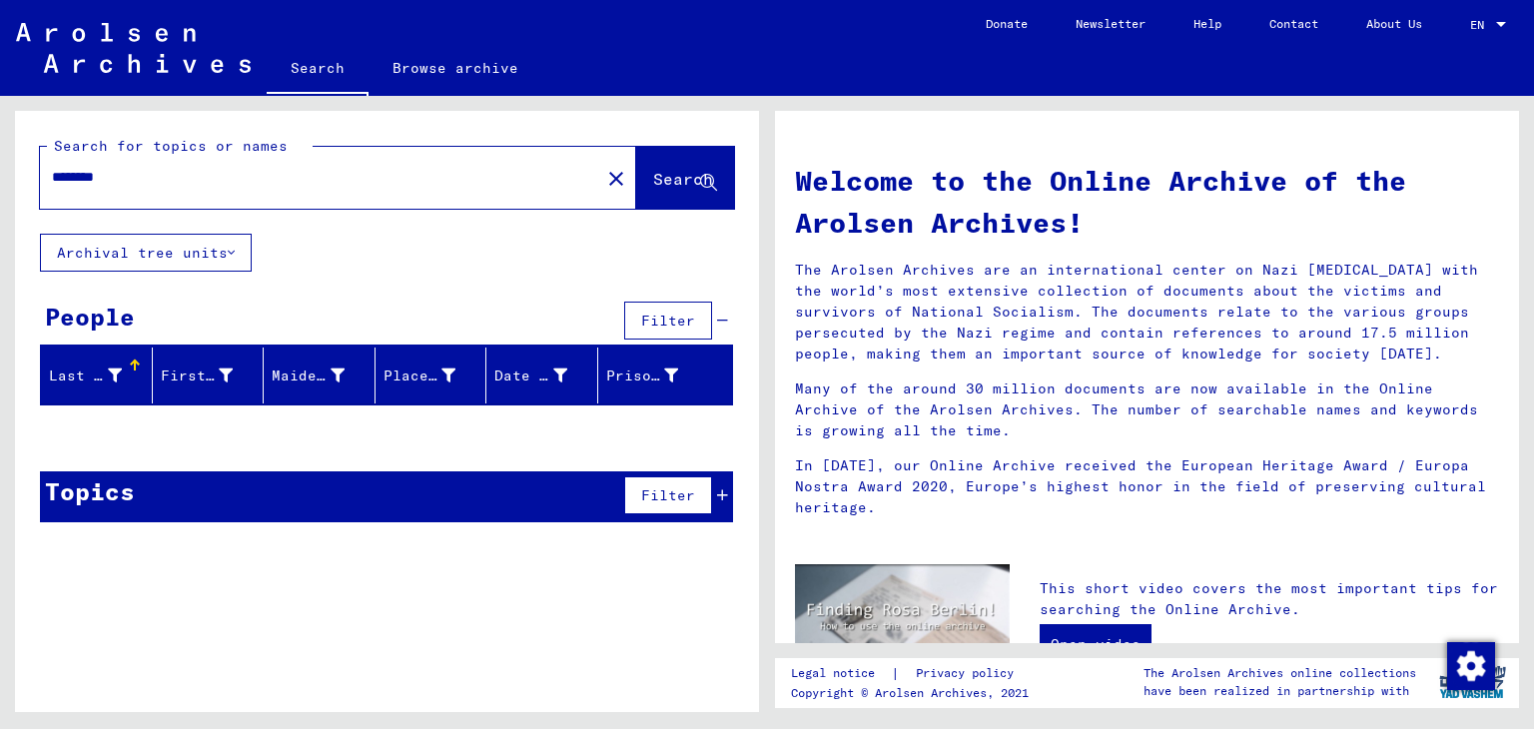
click at [723, 320] on icon at bounding box center [722, 321] width 11 height 14
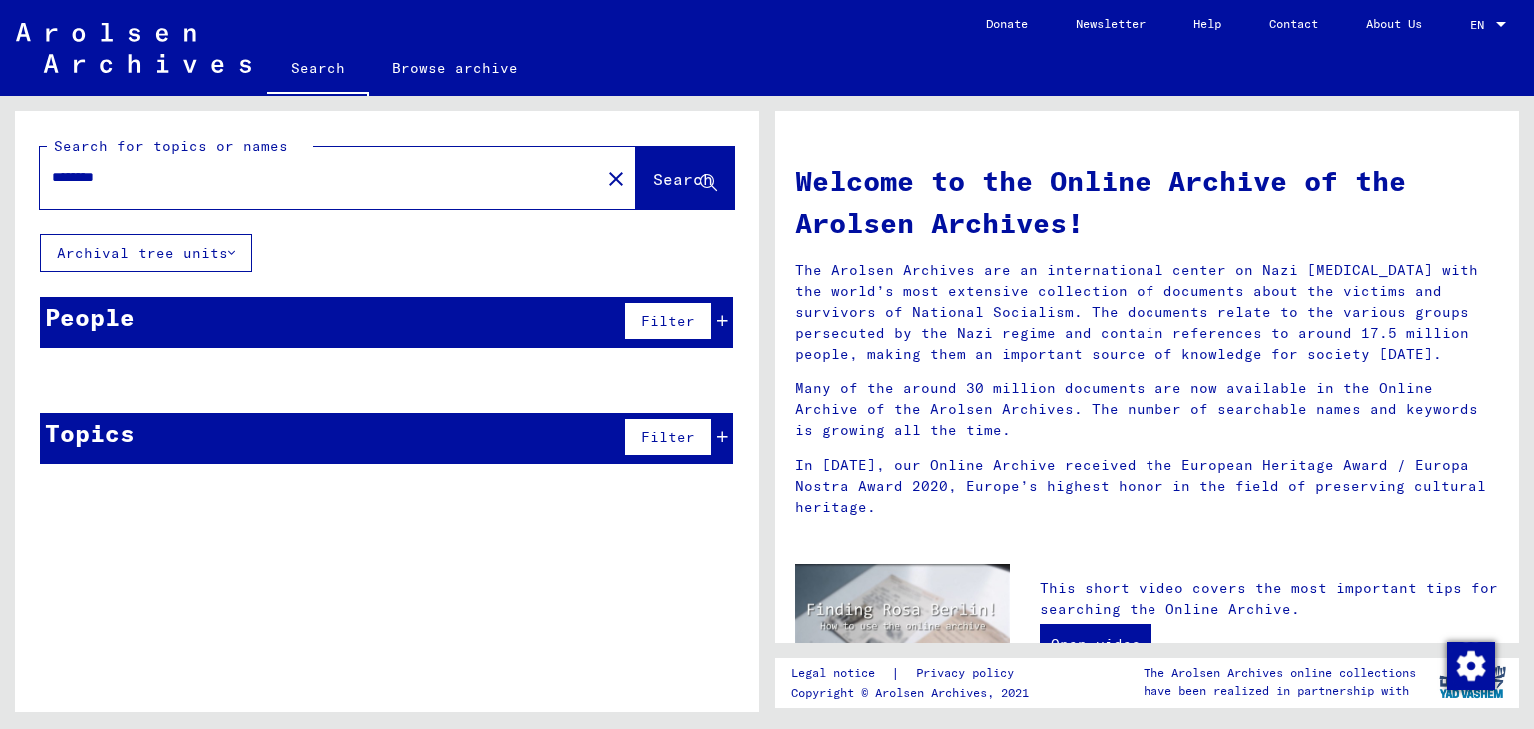
click at [723, 320] on icon at bounding box center [722, 321] width 11 height 14
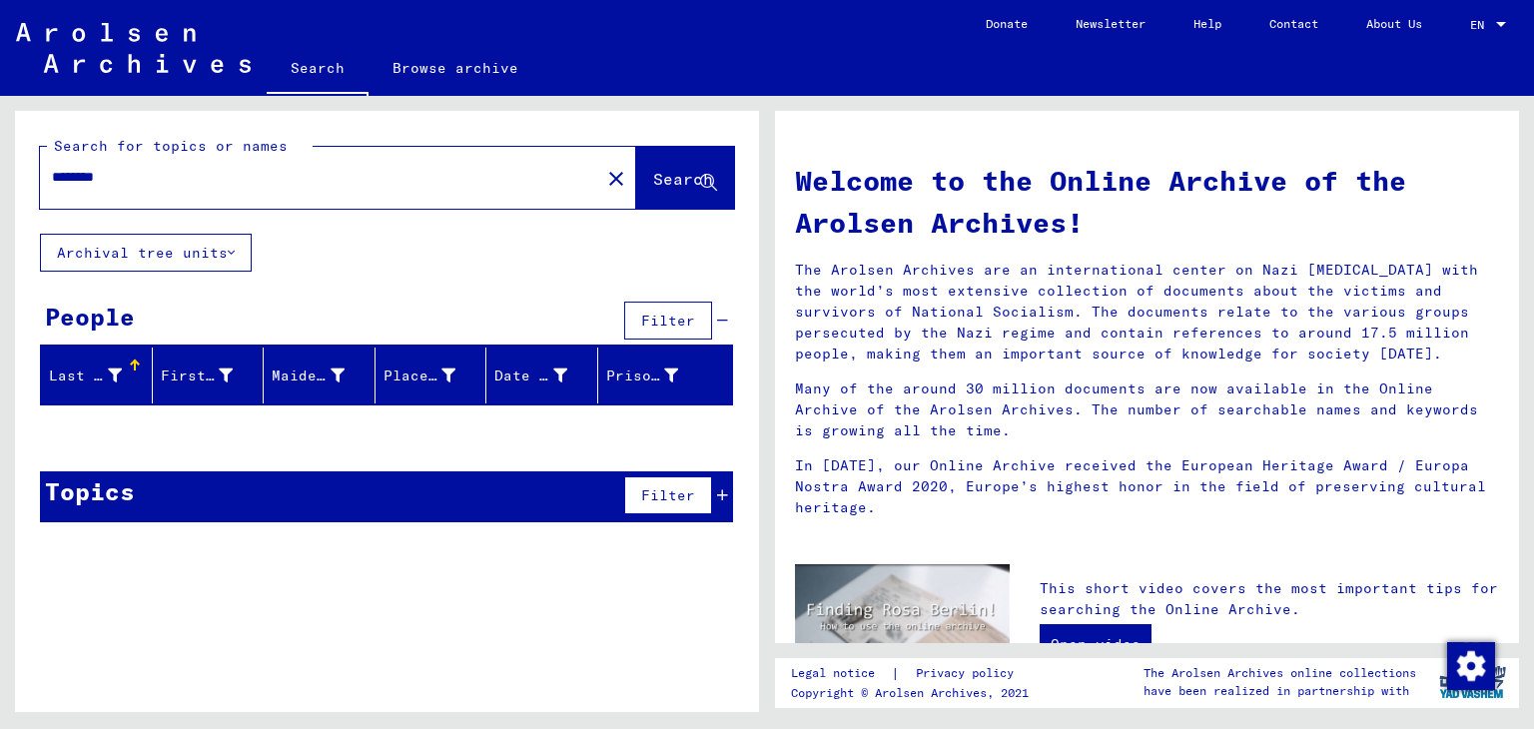
click at [723, 320] on icon at bounding box center [722, 321] width 11 height 14
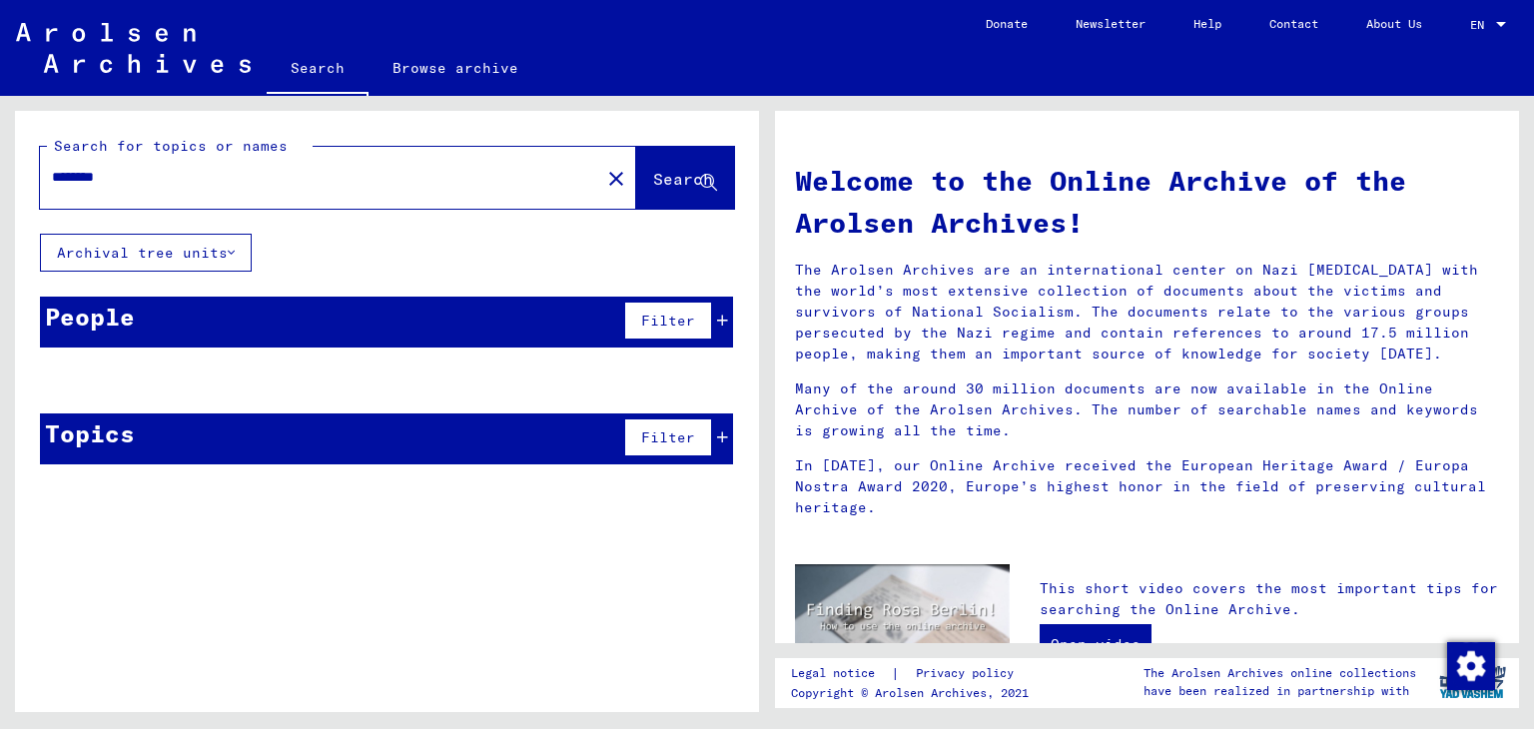
click at [223, 254] on button "Archival tree units" at bounding box center [146, 253] width 212 height 38
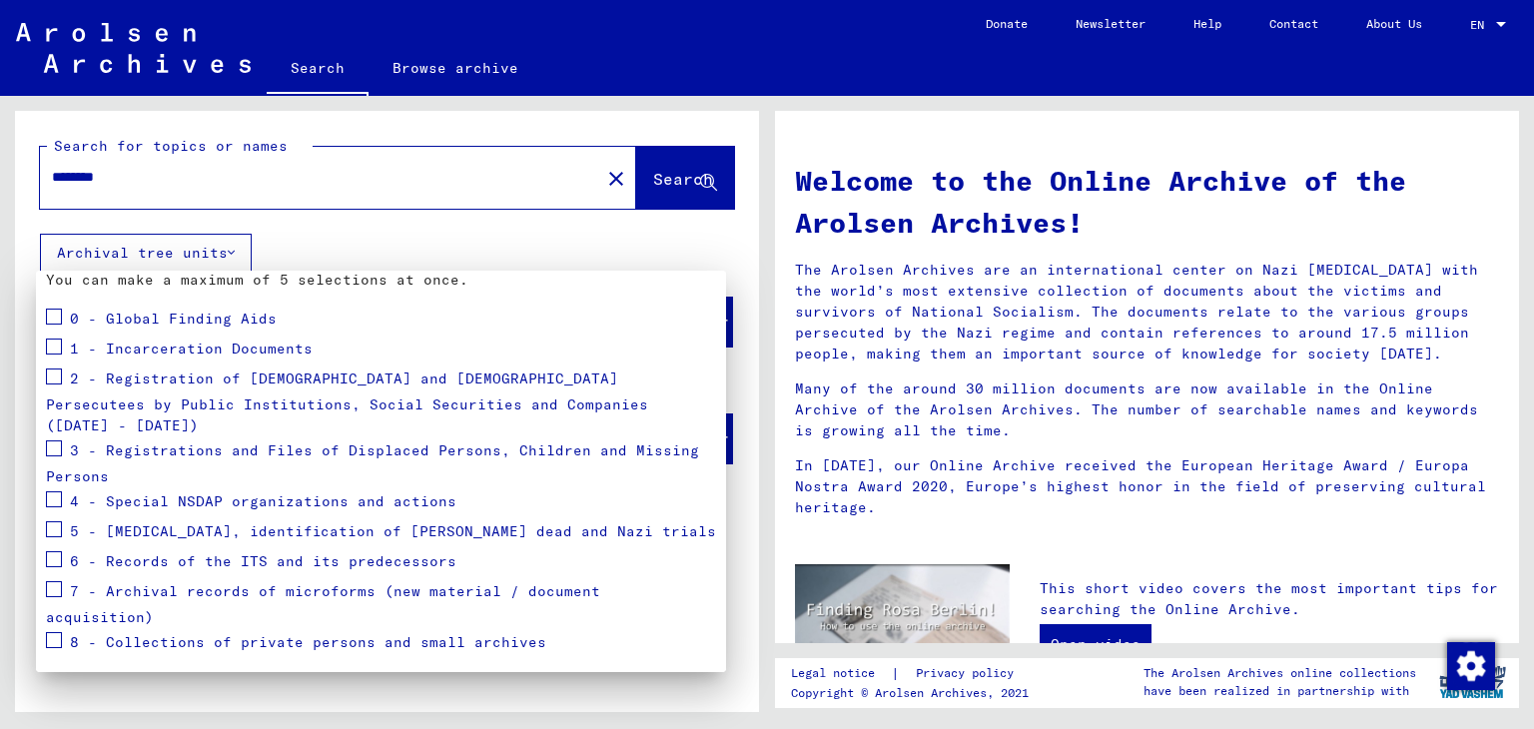
scroll to position [201, 0]
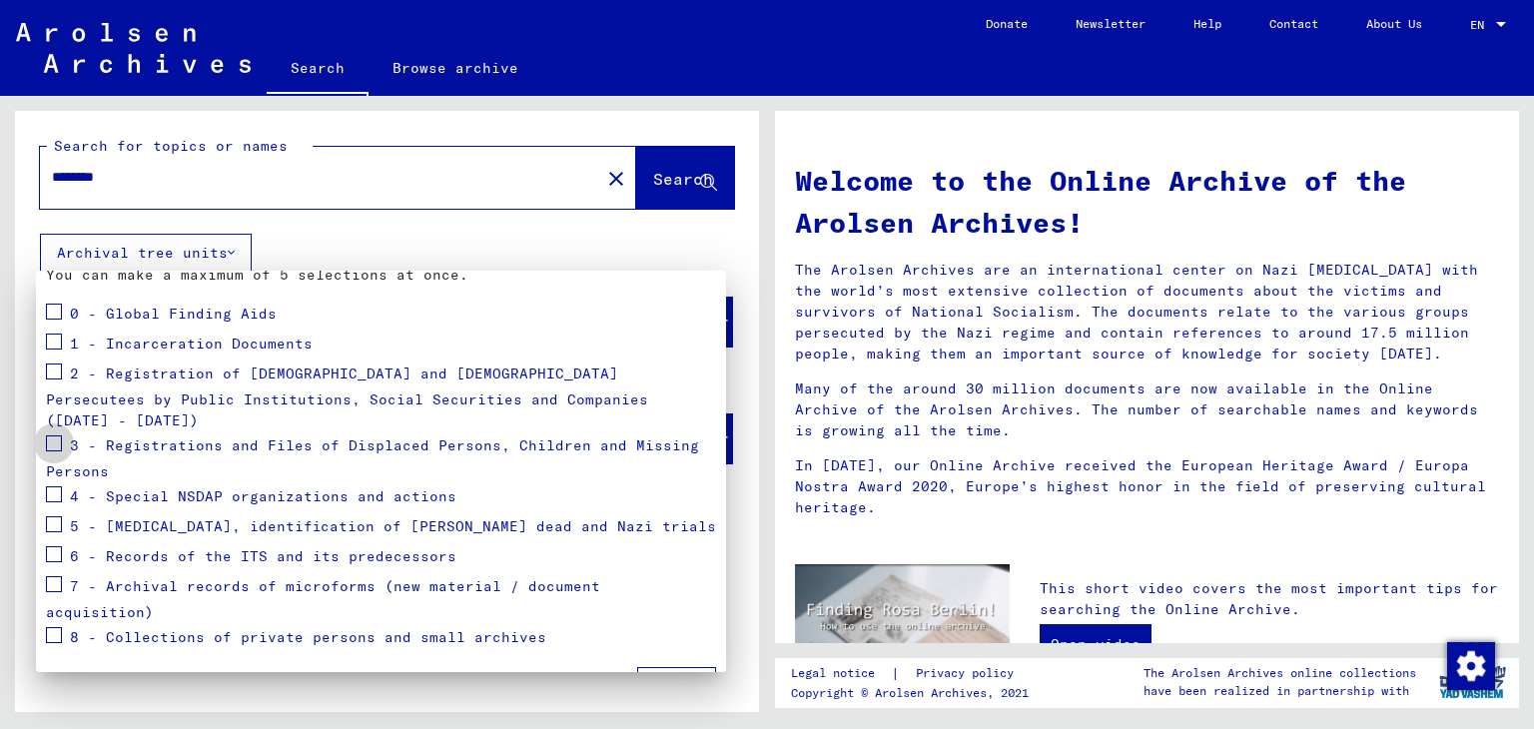
click at [55, 436] on span at bounding box center [54, 444] width 16 height 16
click at [56, 482] on mat-checkbox at bounding box center [54, 497] width 16 height 30
click at [48, 576] on span at bounding box center [54, 584] width 16 height 16
click at [50, 627] on span at bounding box center [54, 635] width 16 height 16
click at [53, 315] on span at bounding box center [54, 312] width 16 height 16
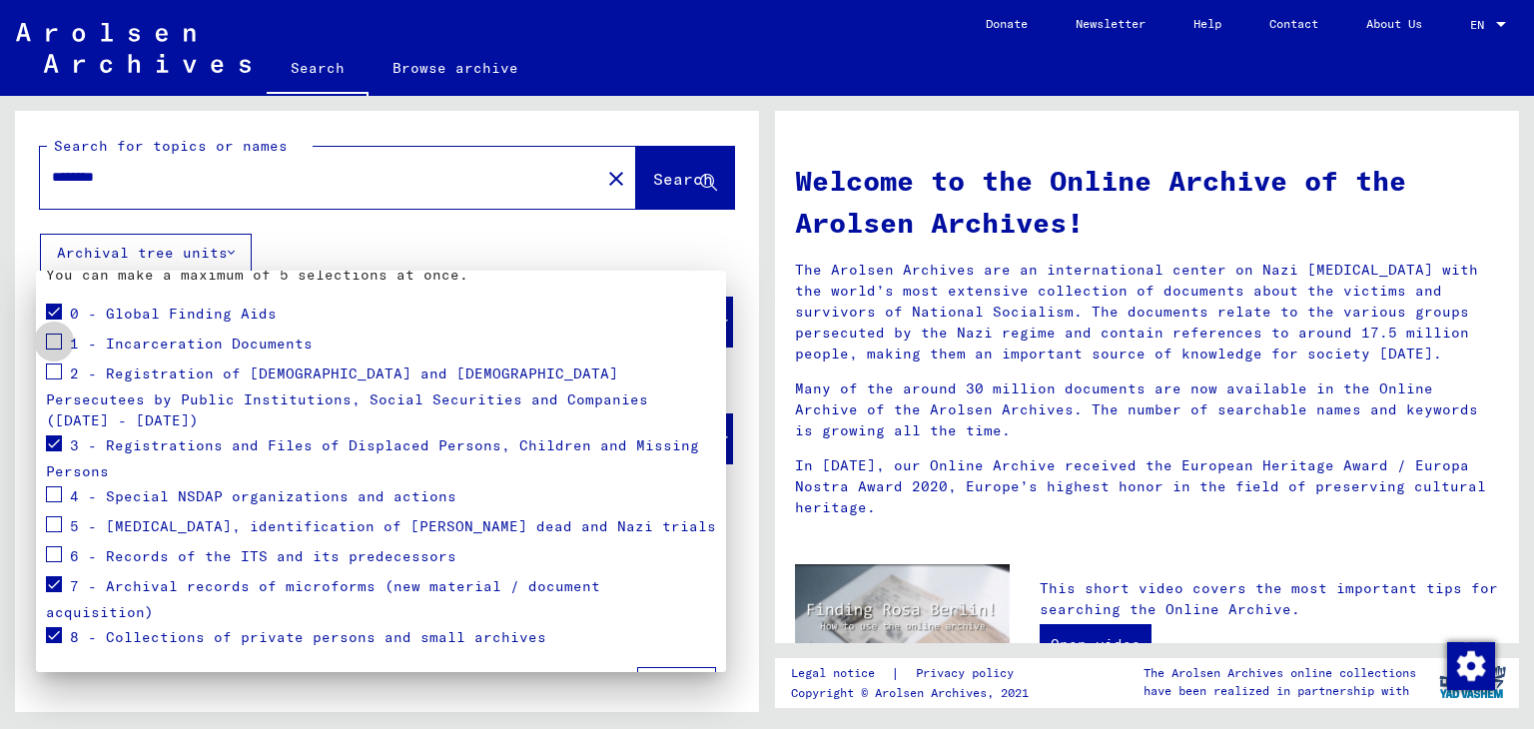
click at [53, 342] on span at bounding box center [54, 342] width 16 height 16
click at [673, 677] on span "Apply" at bounding box center [676, 686] width 45 height 18
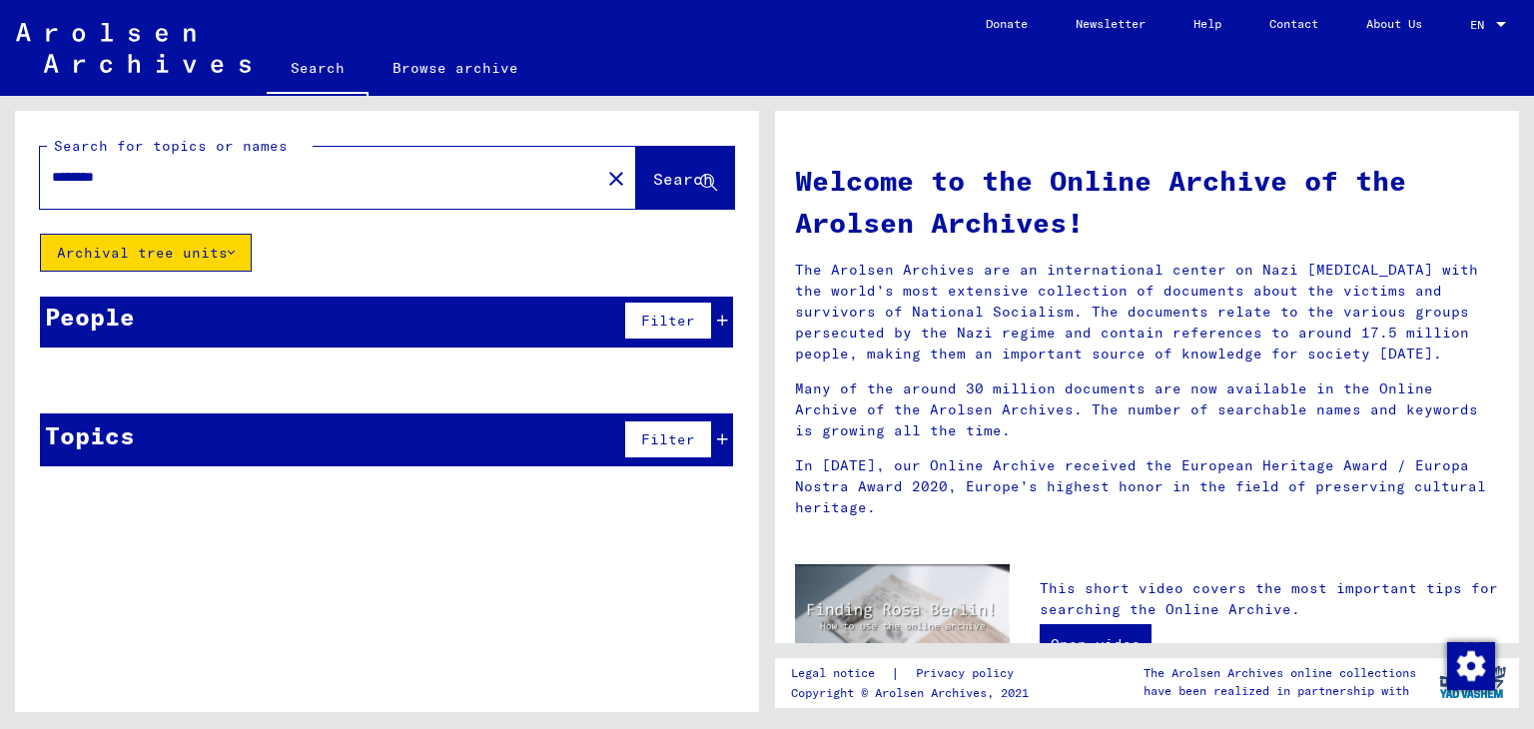
click at [328, 182] on input "********" at bounding box center [314, 177] width 524 height 21
drag, startPoint x: 328, startPoint y: 182, endPoint x: 0, endPoint y: 150, distance: 329.2
click at [0, 150] on div "Search for topics or names ******** close Search Archival tree units People Fil…" at bounding box center [383, 404] width 767 height 616
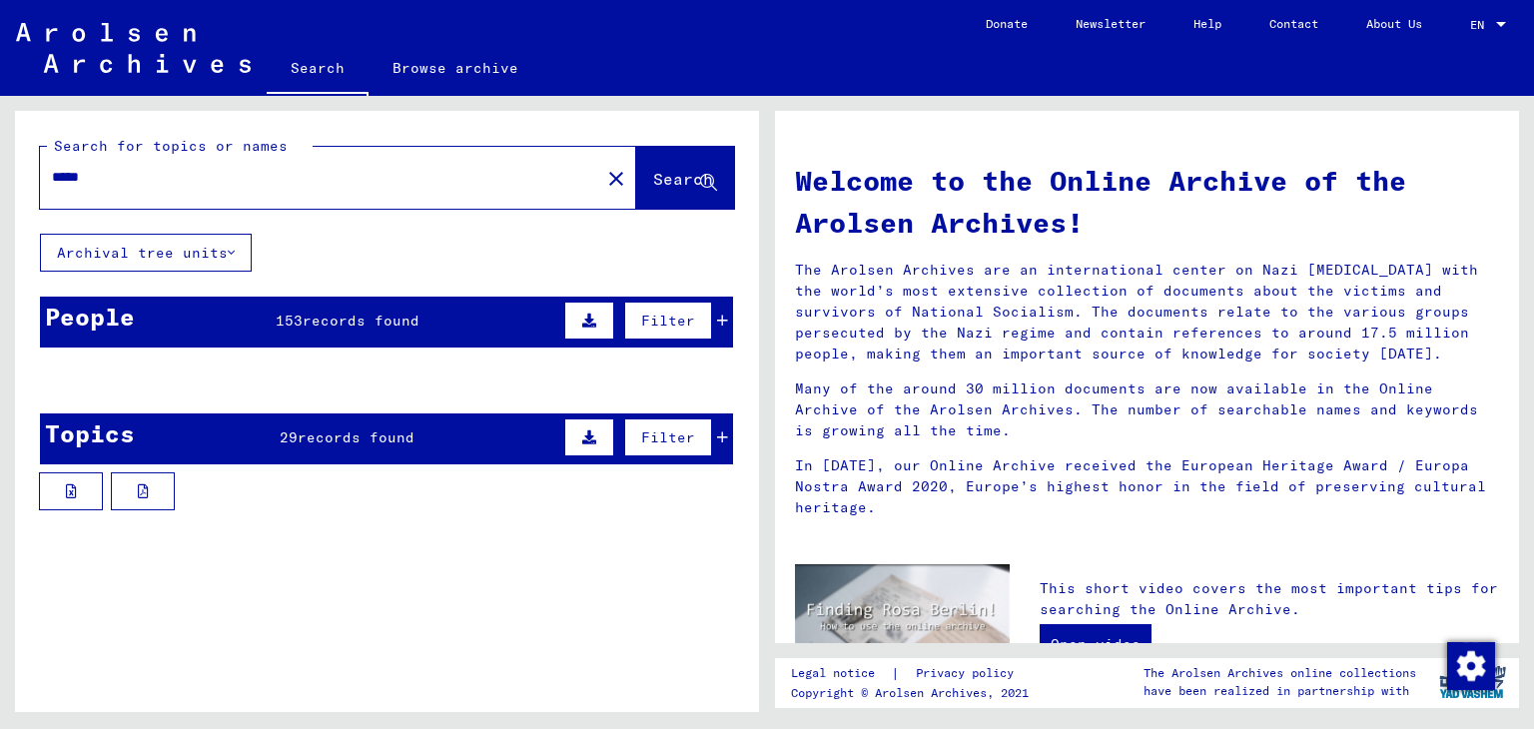
click at [193, 252] on button "Archival tree units" at bounding box center [146, 253] width 212 height 38
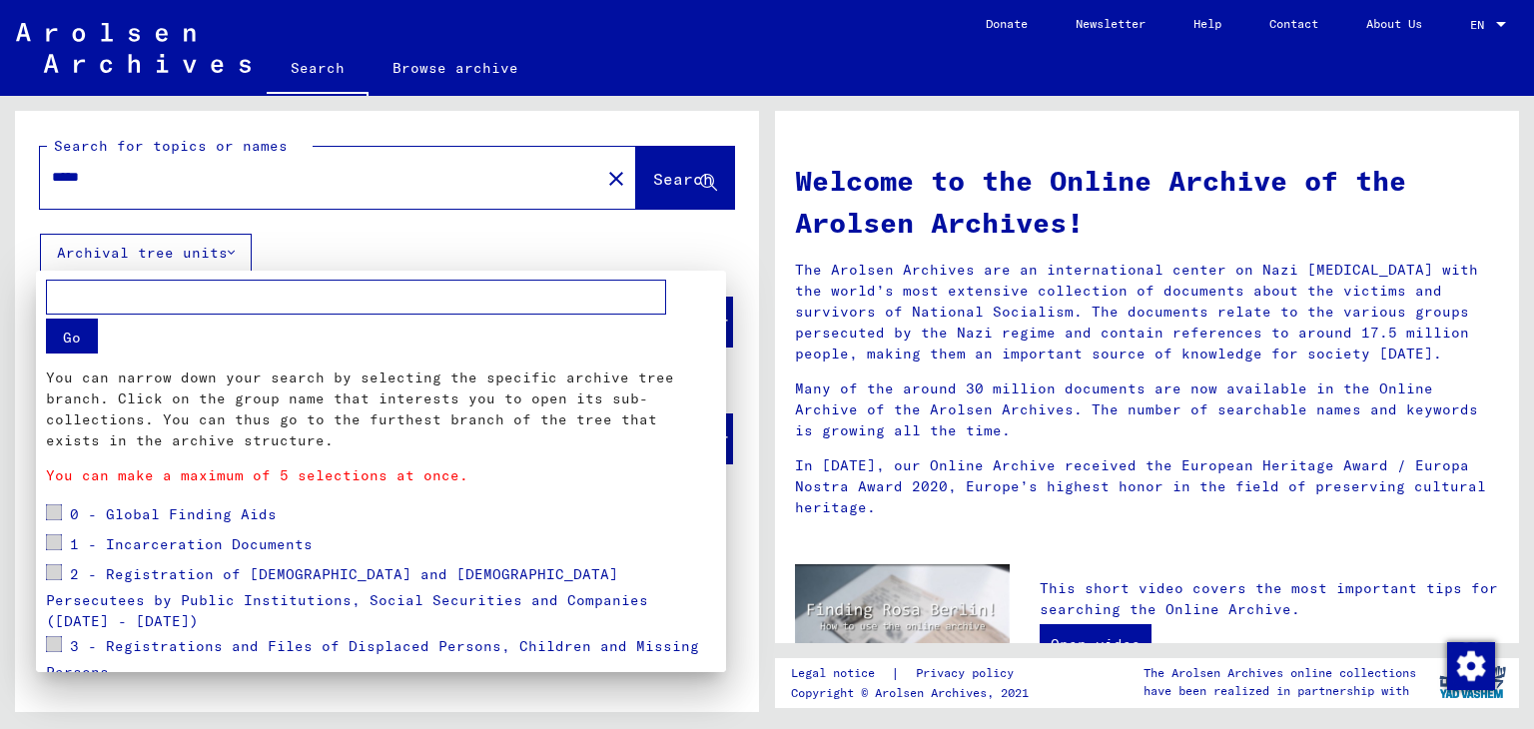
scroll to position [201, 0]
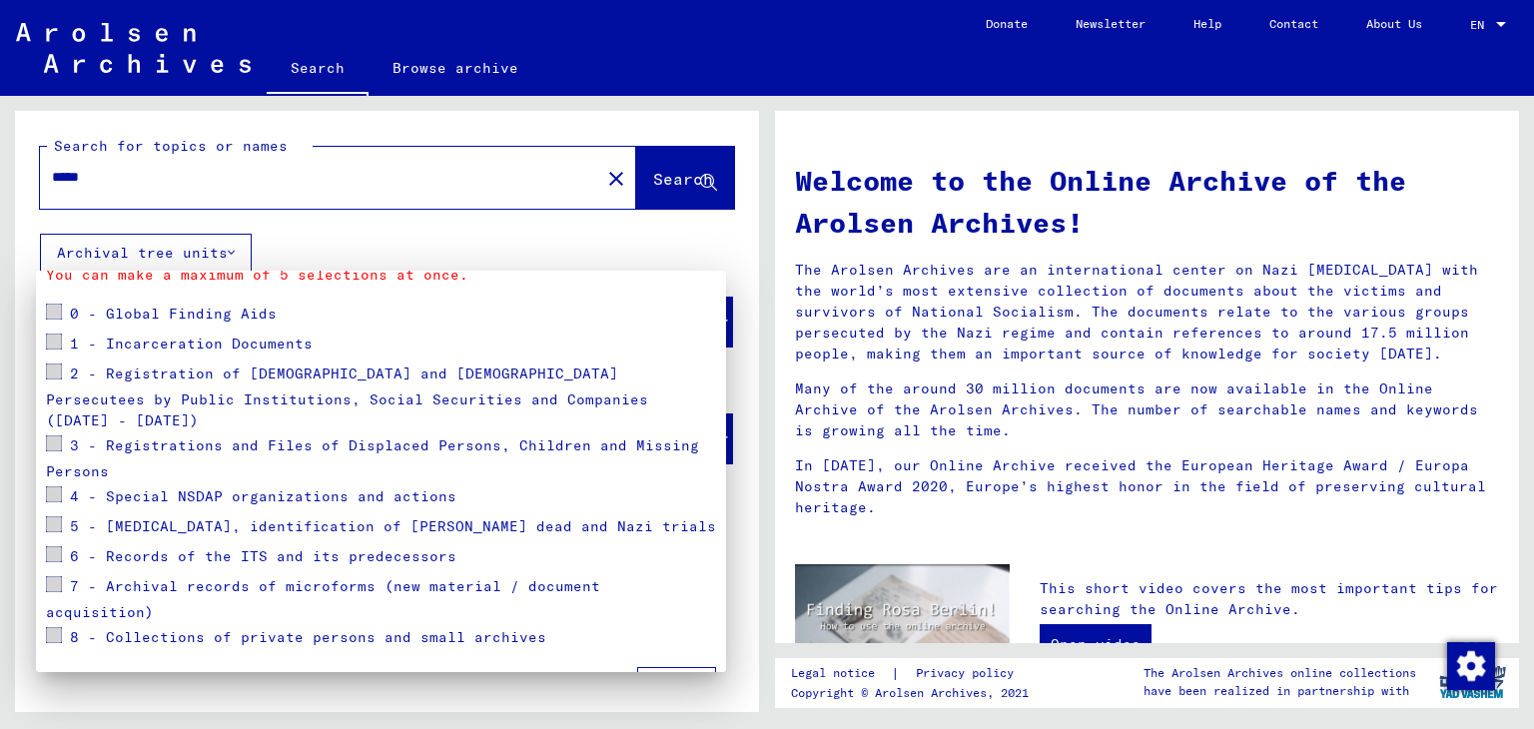
click at [193, 252] on div at bounding box center [767, 364] width 1534 height 729
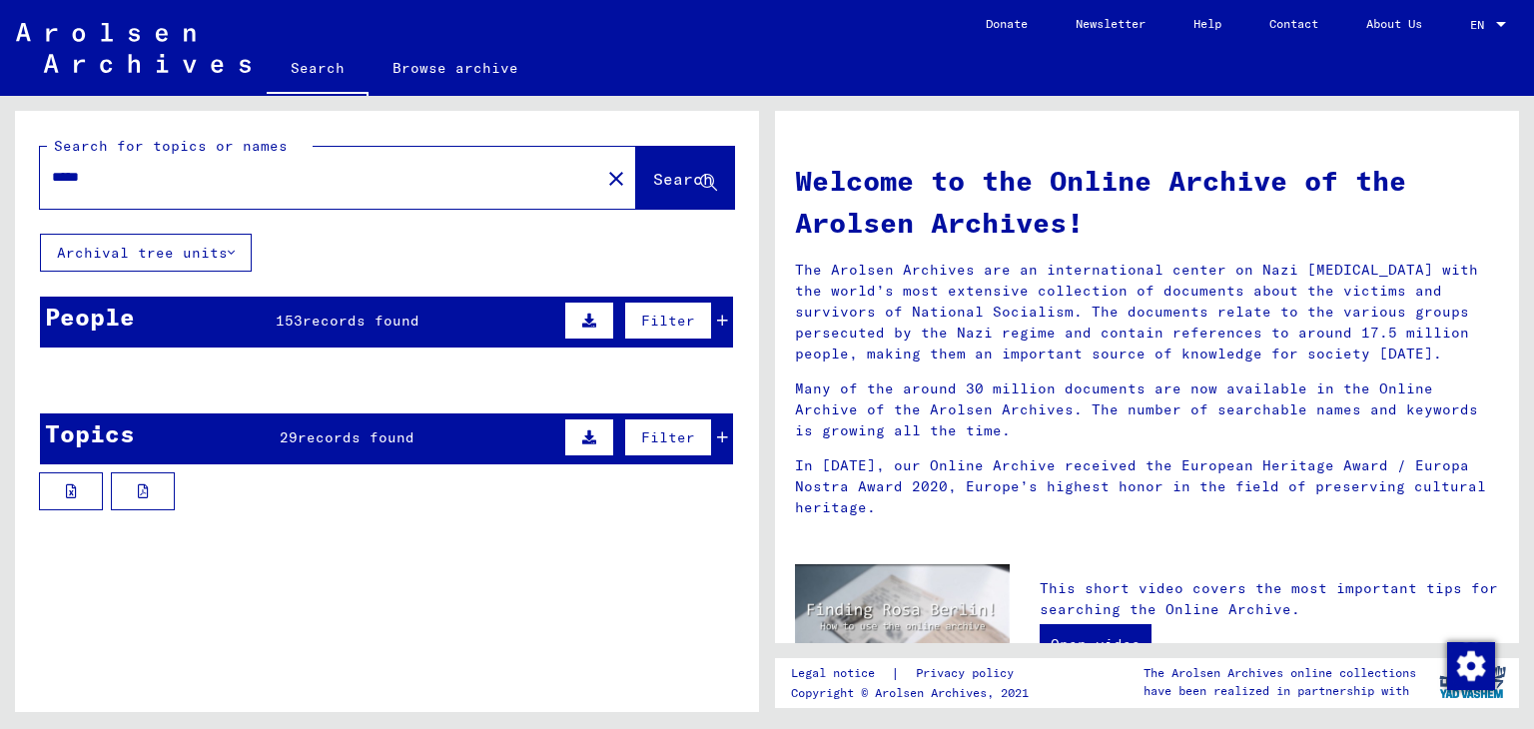
click at [203, 185] on input "*****" at bounding box center [314, 177] width 524 height 21
type input "**********"
click at [201, 251] on button "Archival tree units" at bounding box center [146, 253] width 212 height 38
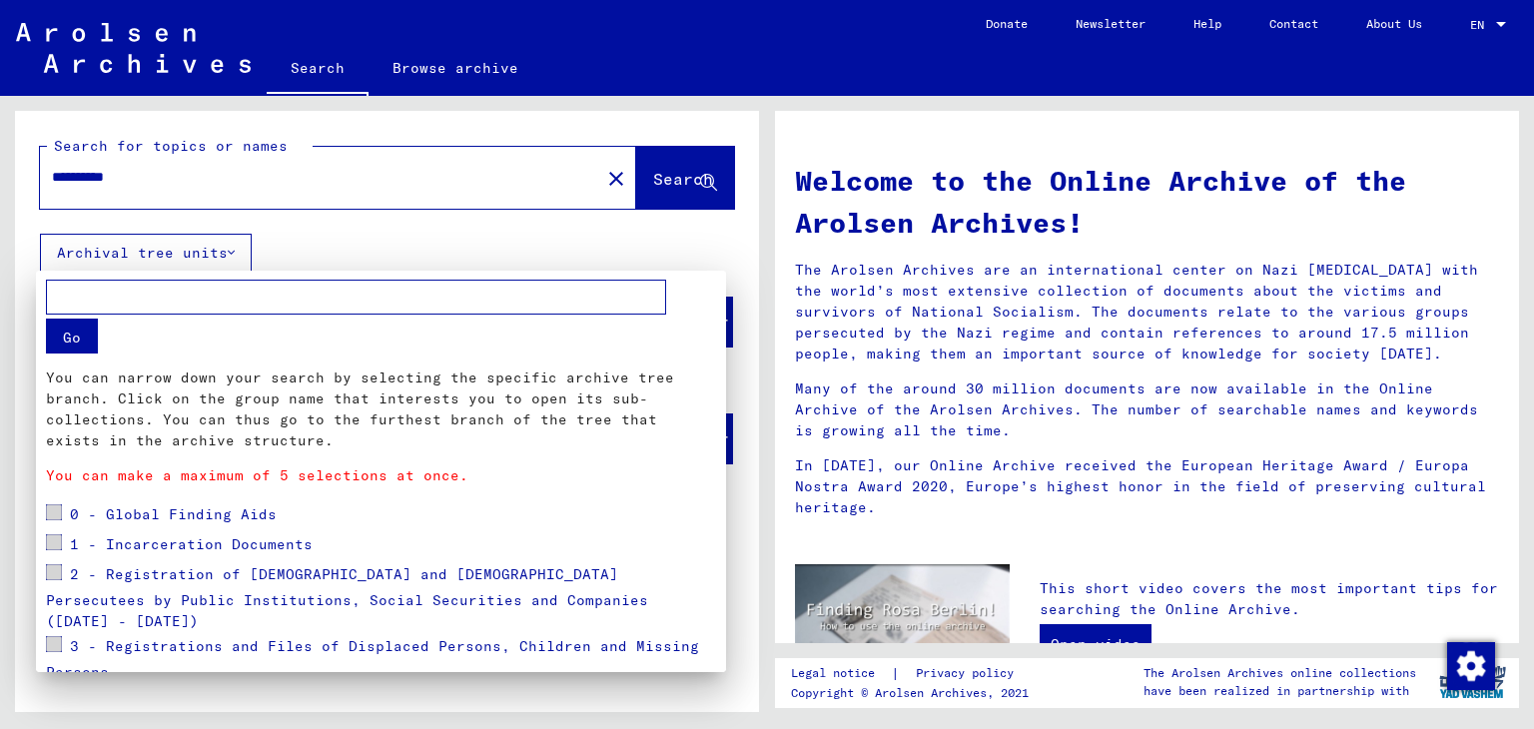
scroll to position [201, 0]
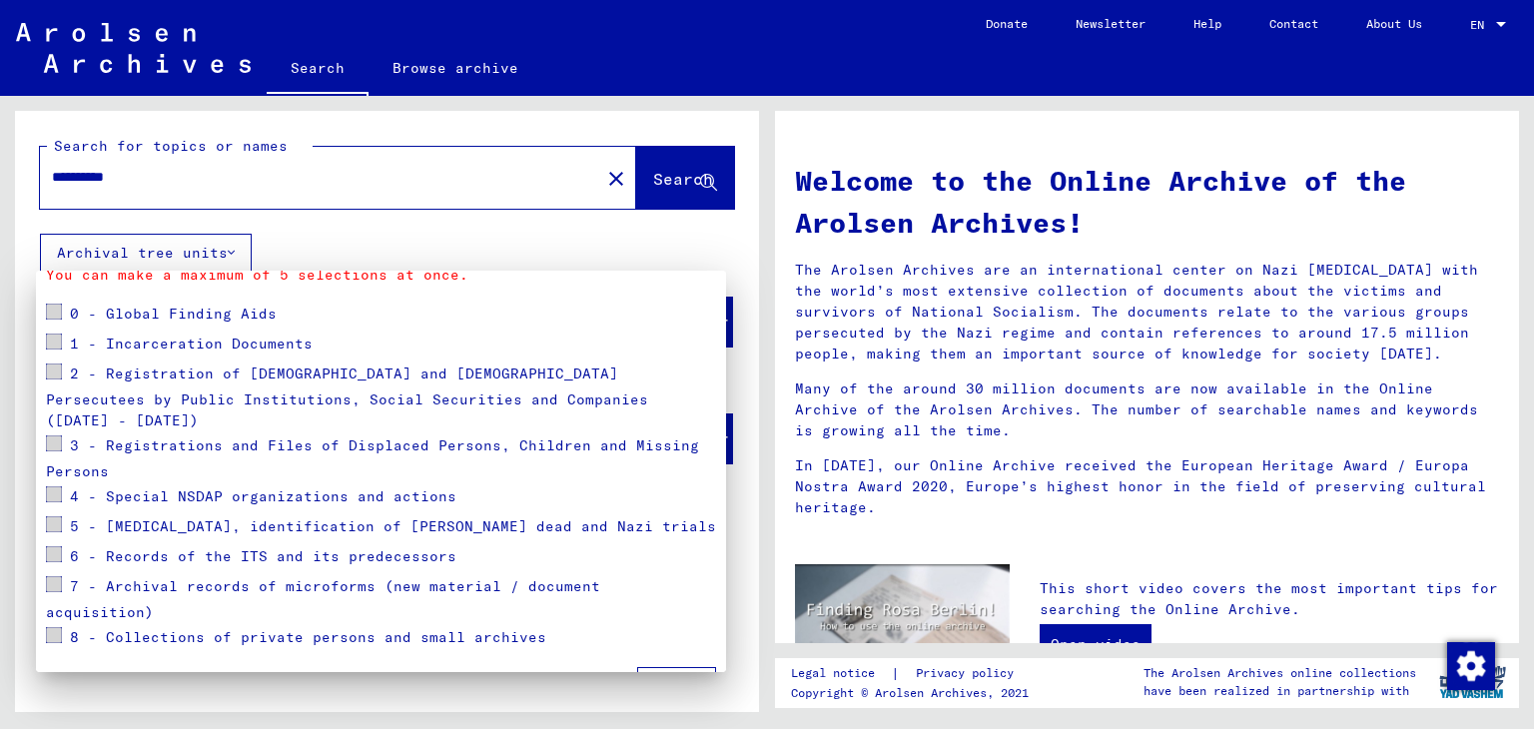
click at [50, 308] on span at bounding box center [54, 312] width 16 height 16
click at [59, 309] on span at bounding box center [54, 312] width 16 height 16
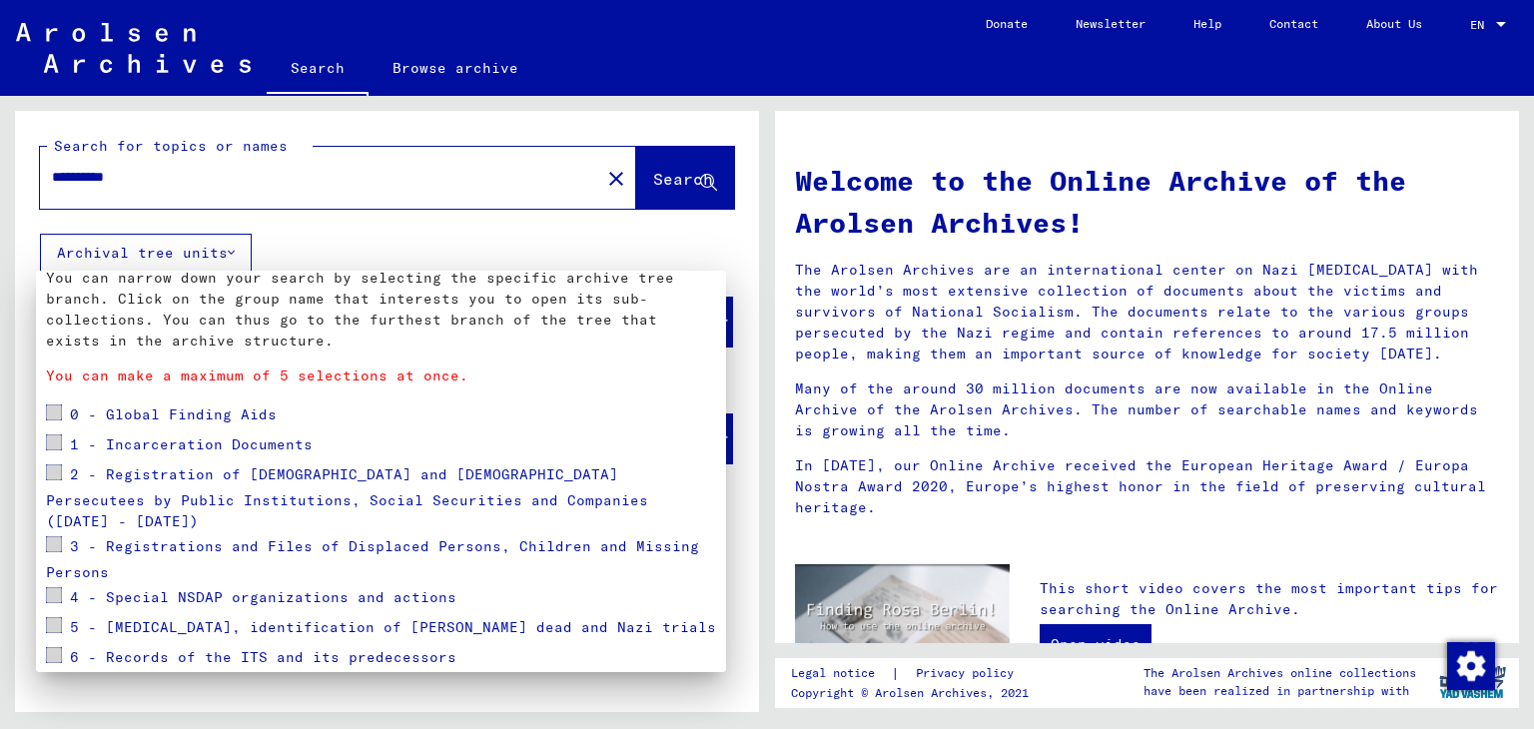
scroll to position [0, 0]
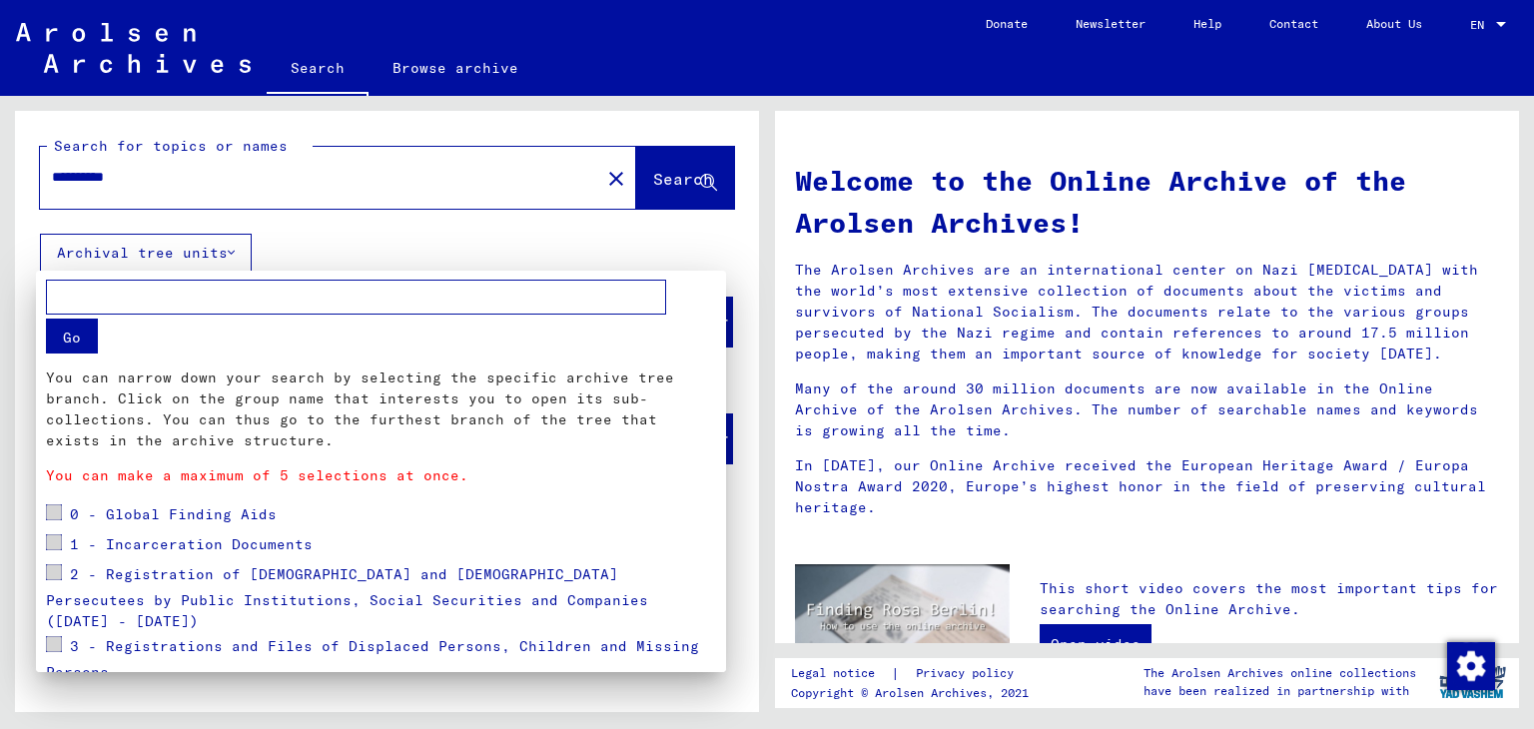
click at [215, 302] on input "text" at bounding box center [356, 297] width 620 height 35
type input "*****"
click at [79, 337] on button "Go" at bounding box center [72, 336] width 52 height 35
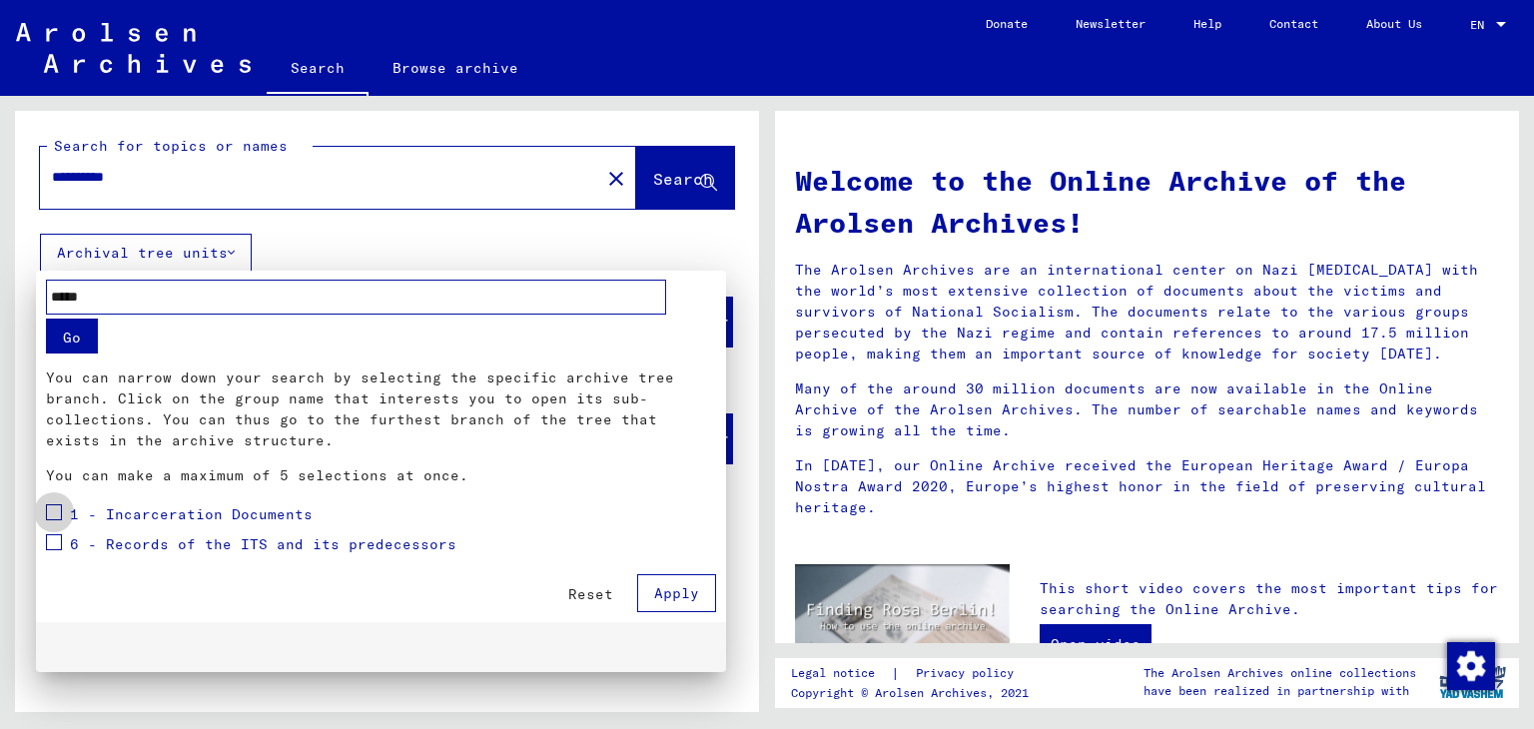
click at [53, 515] on span at bounding box center [54, 512] width 16 height 16
click at [56, 540] on span at bounding box center [54, 542] width 16 height 16
click at [678, 589] on span "Apply" at bounding box center [676, 593] width 45 height 18
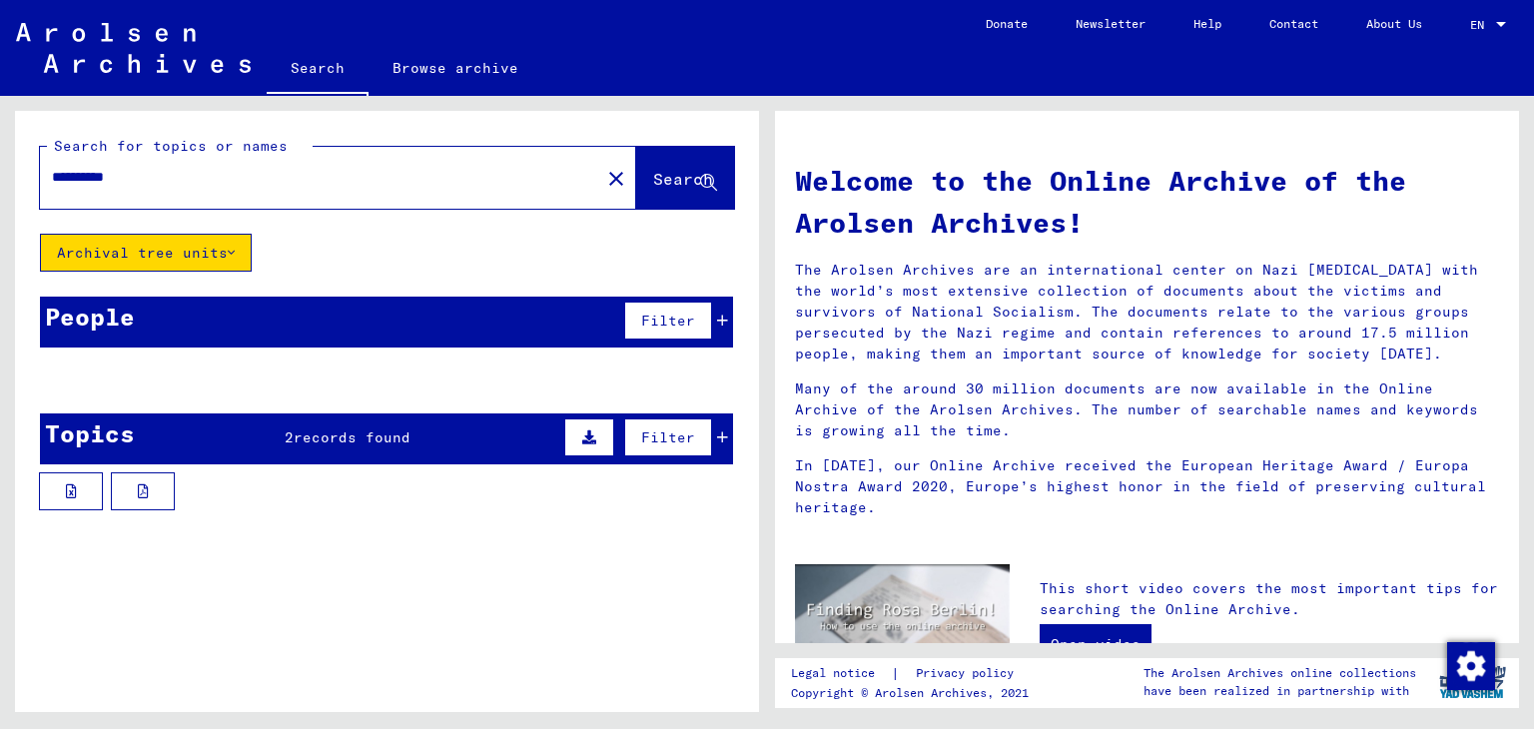
click at [411, 430] on div "Topics 2 records found Filter" at bounding box center [386, 439] width 693 height 51
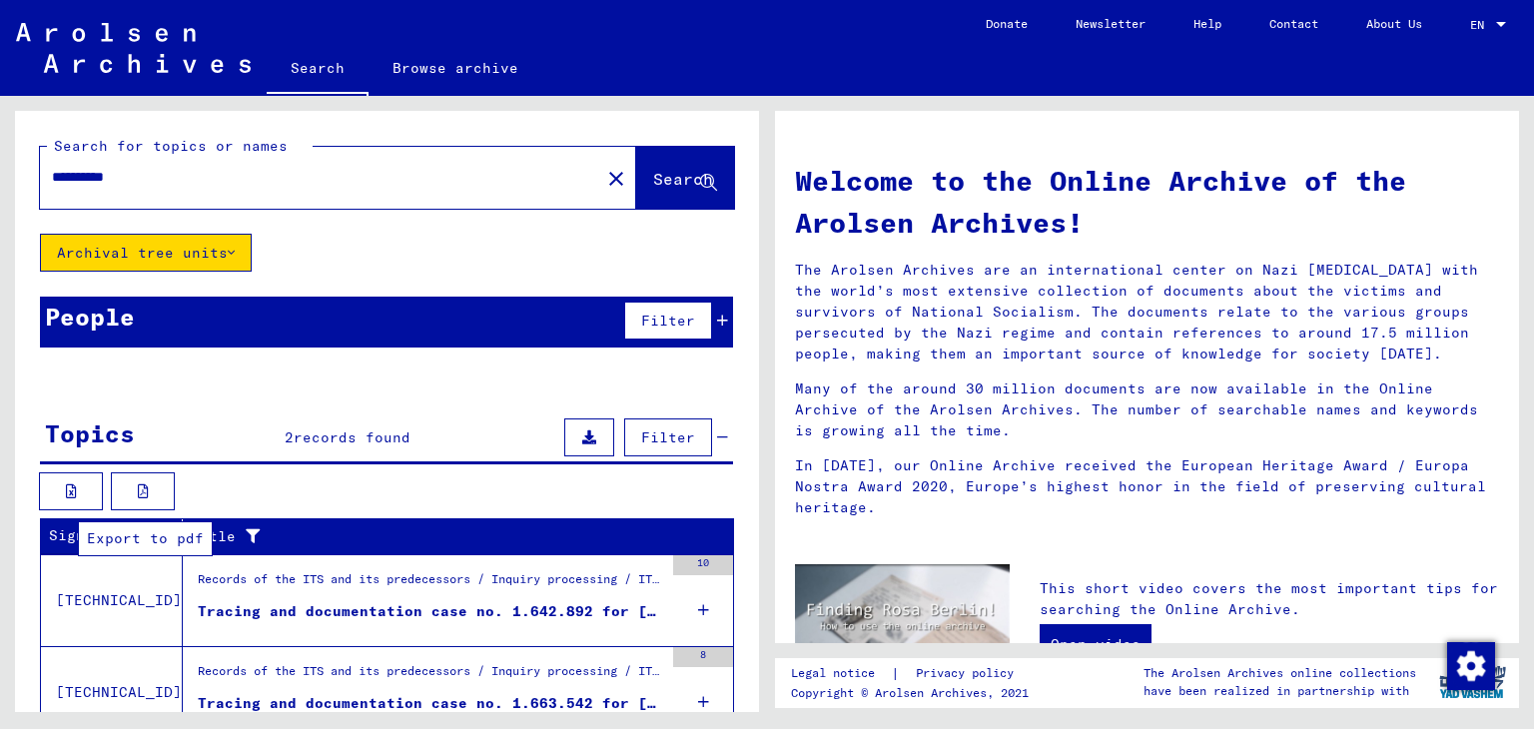
click at [139, 484] on icon at bounding box center [143, 491] width 11 height 14
click at [198, 249] on button "Archival tree units" at bounding box center [146, 253] width 212 height 38
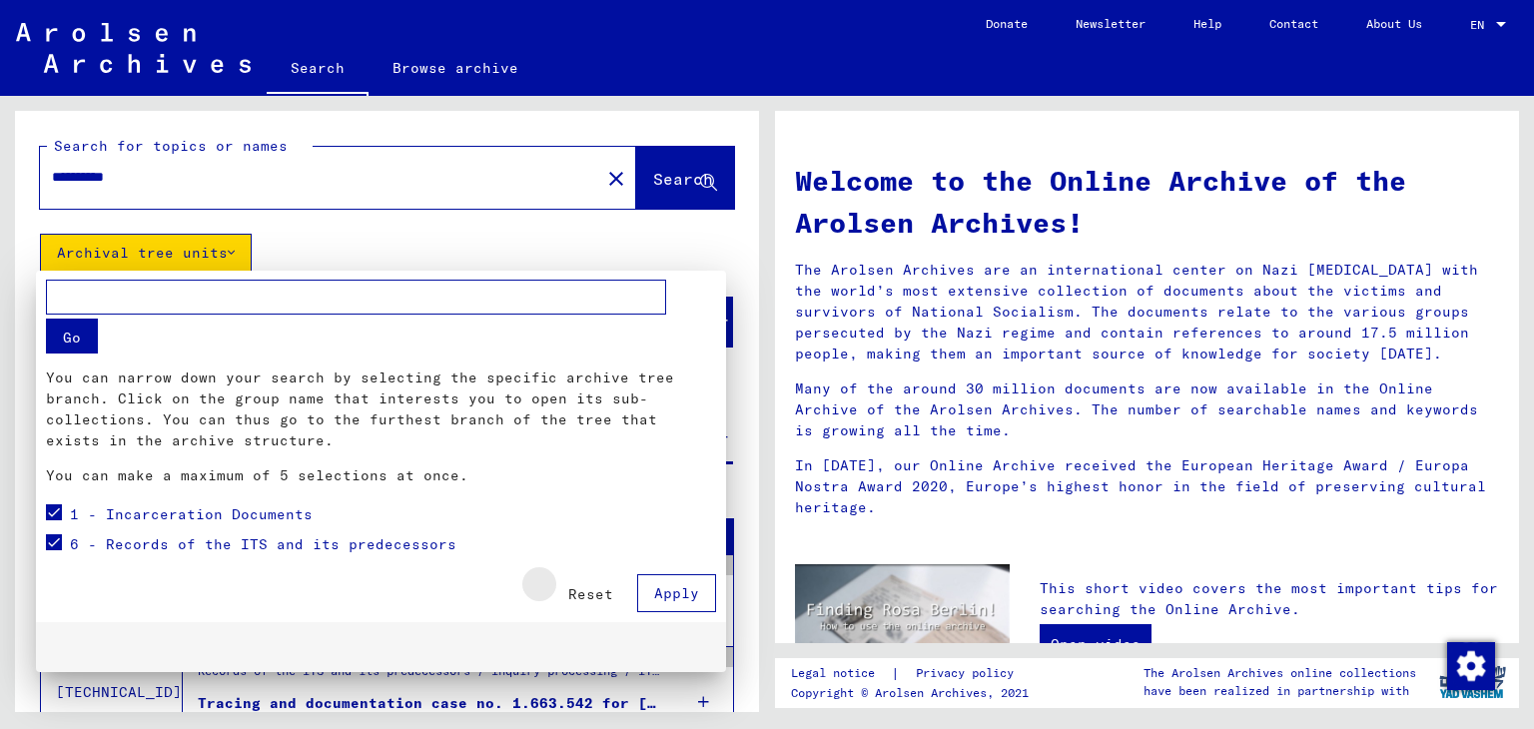
click at [602, 592] on span "Reset" at bounding box center [590, 594] width 45 height 18
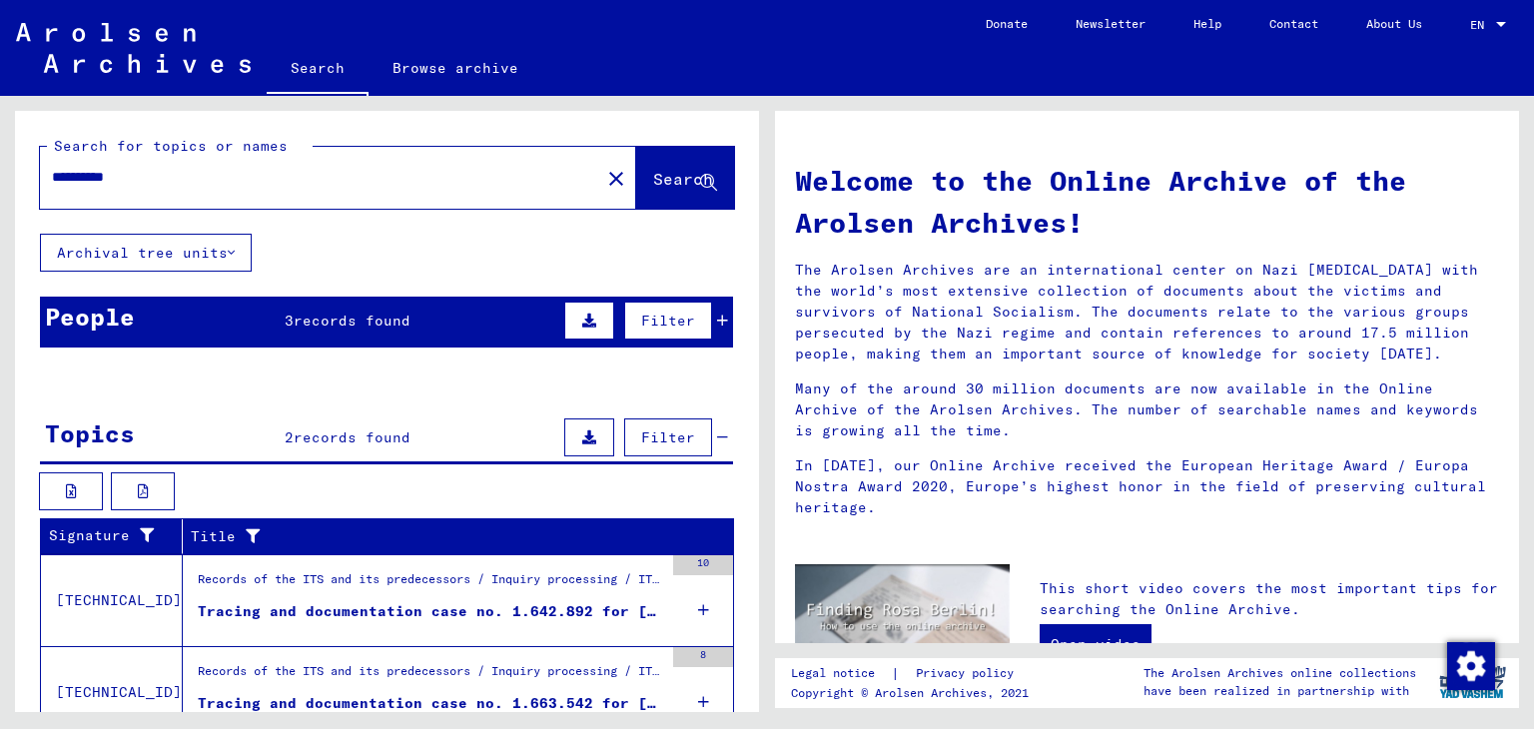
click at [204, 259] on button "Archival tree units" at bounding box center [146, 253] width 212 height 38
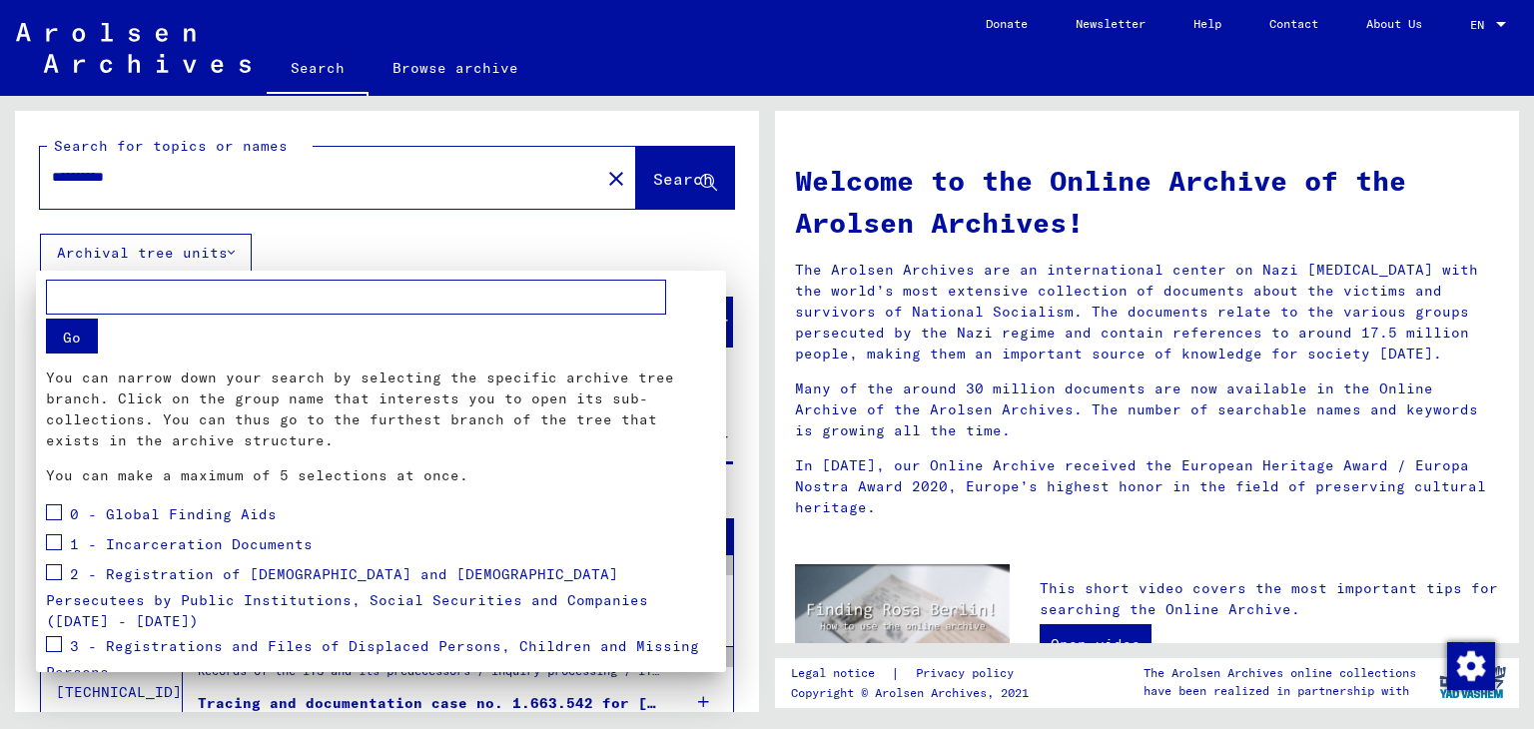
scroll to position [201, 0]
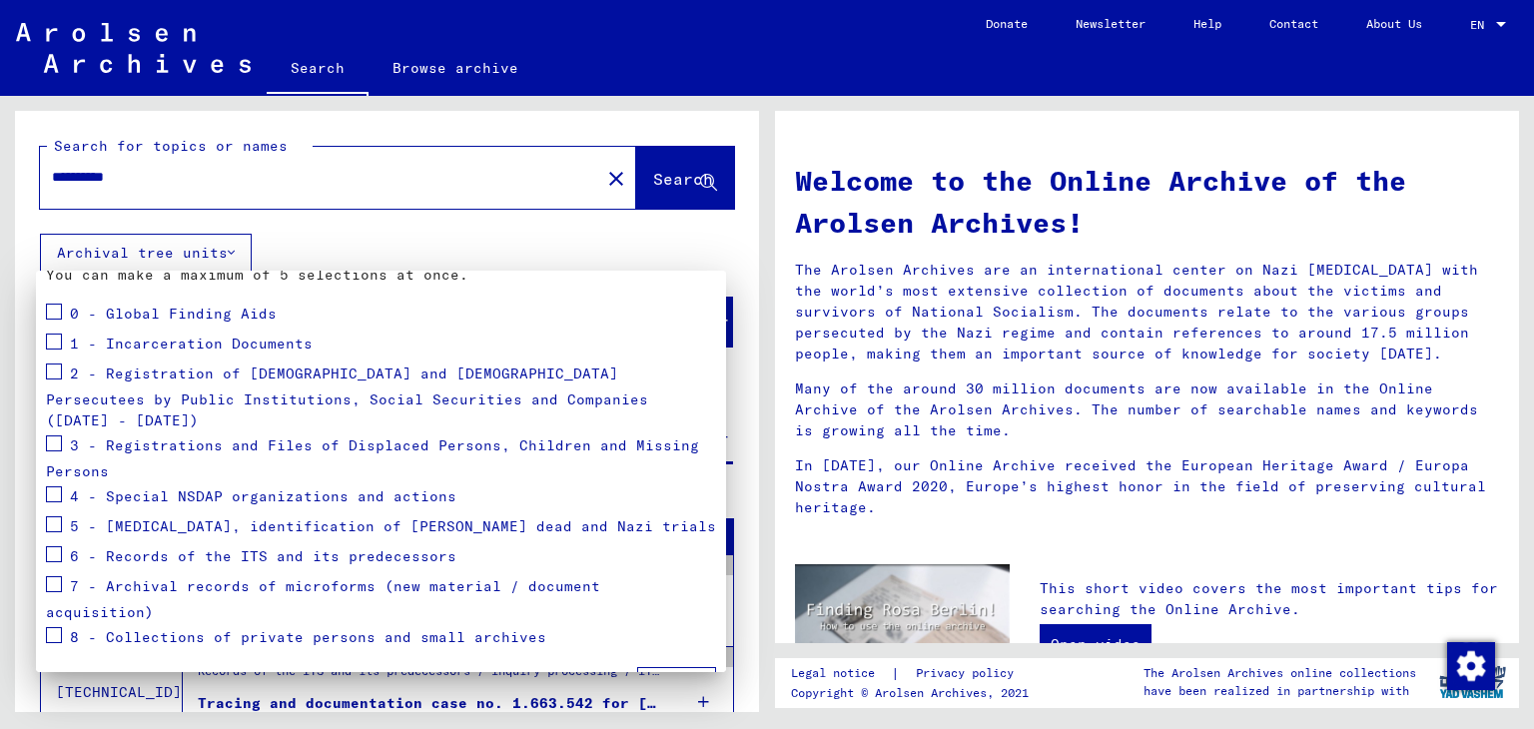
click at [66, 313] on div "0 - Global Finding Aids" at bounding box center [161, 315] width 231 height 30
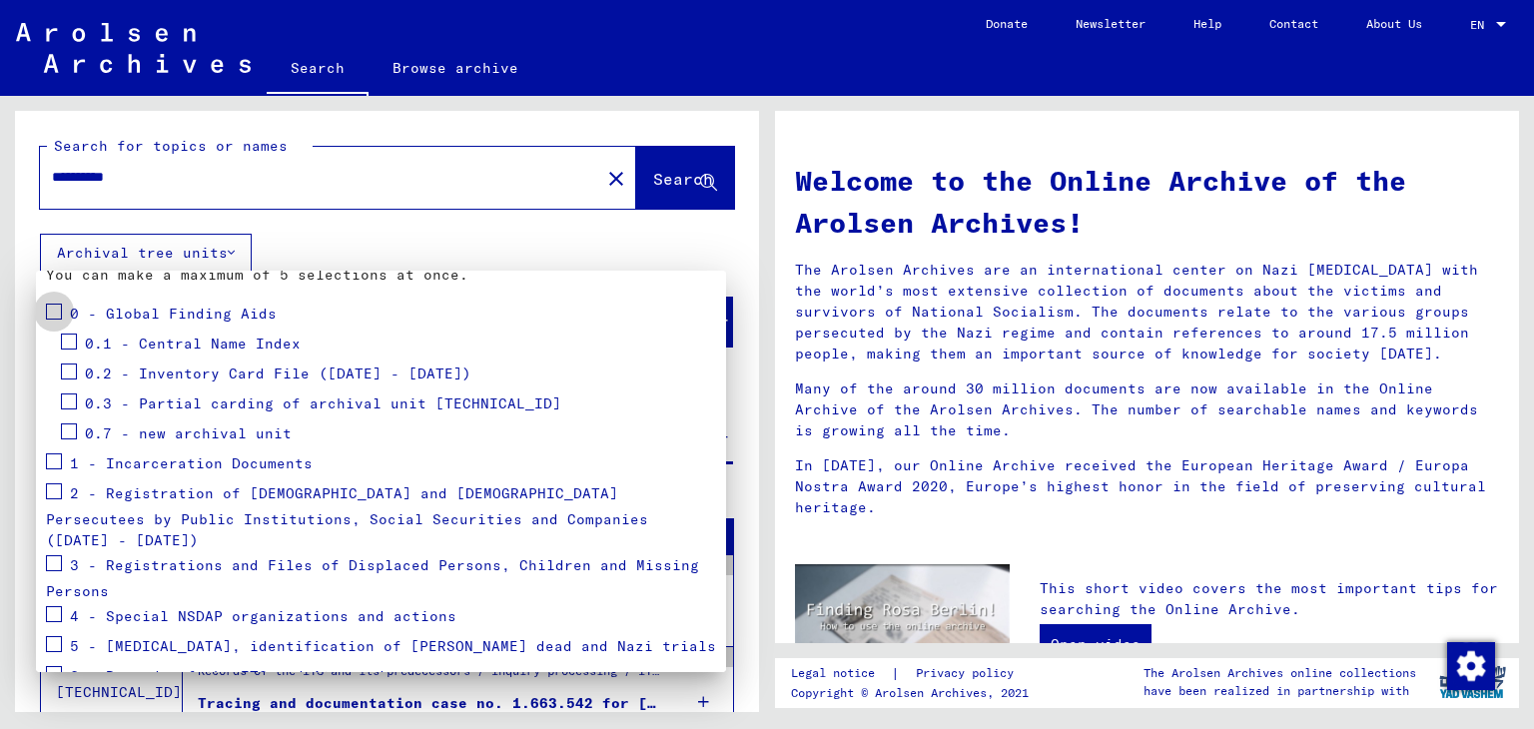
click at [56, 314] on span at bounding box center [54, 312] width 16 height 16
drag, startPoint x: 709, startPoint y: 472, endPoint x: 719, endPoint y: 544, distance: 72.6
click at [719, 544] on mat-dialog-container "Go You can narrow down your search by selecting the specific archive tree branc…" at bounding box center [381, 472] width 690 height 402
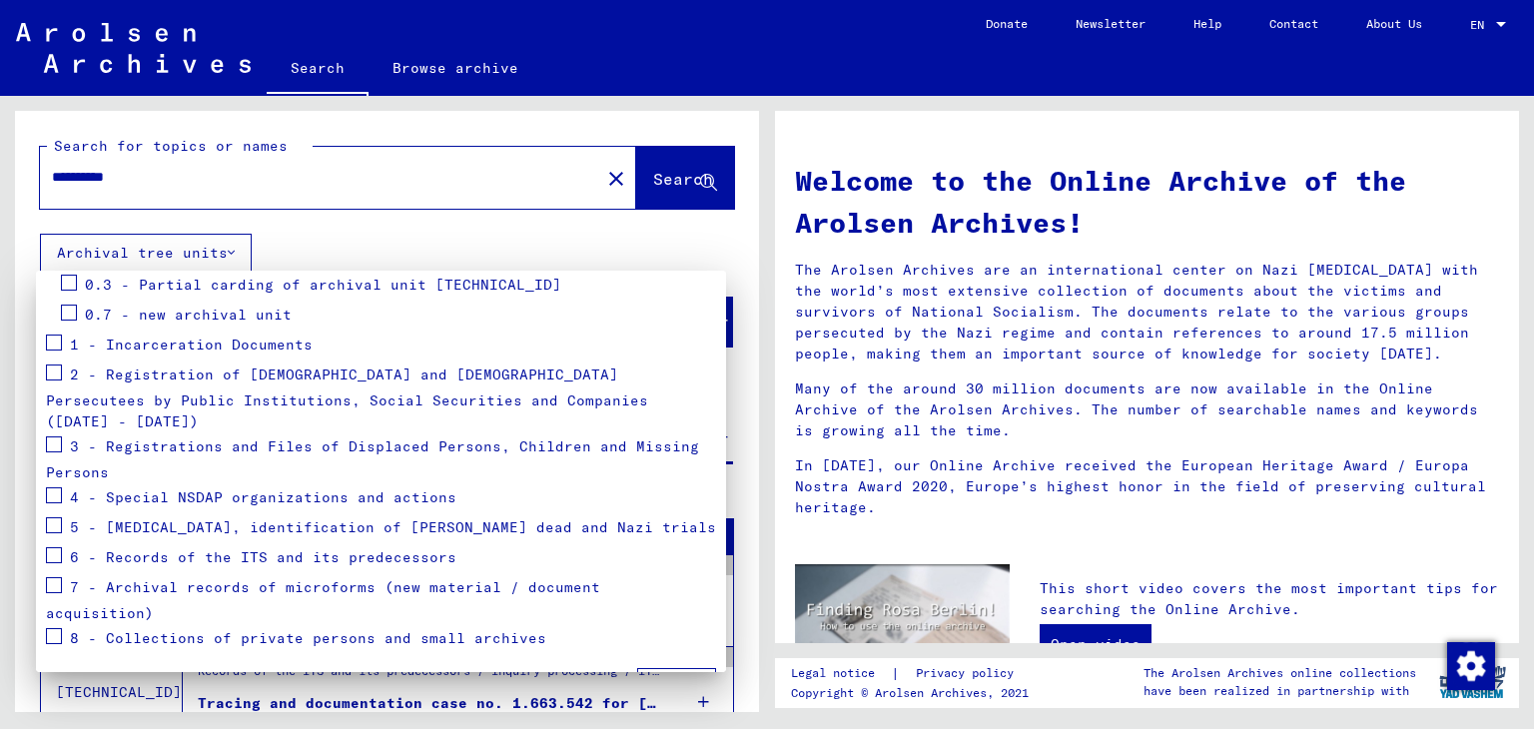
scroll to position [321, 0]
click at [59, 436] on span at bounding box center [54, 444] width 16 height 16
click at [53, 436] on span at bounding box center [54, 444] width 16 height 16
click at [63, 482] on div "4 - Special NSDAP organizations and actions" at bounding box center [251, 497] width 411 height 30
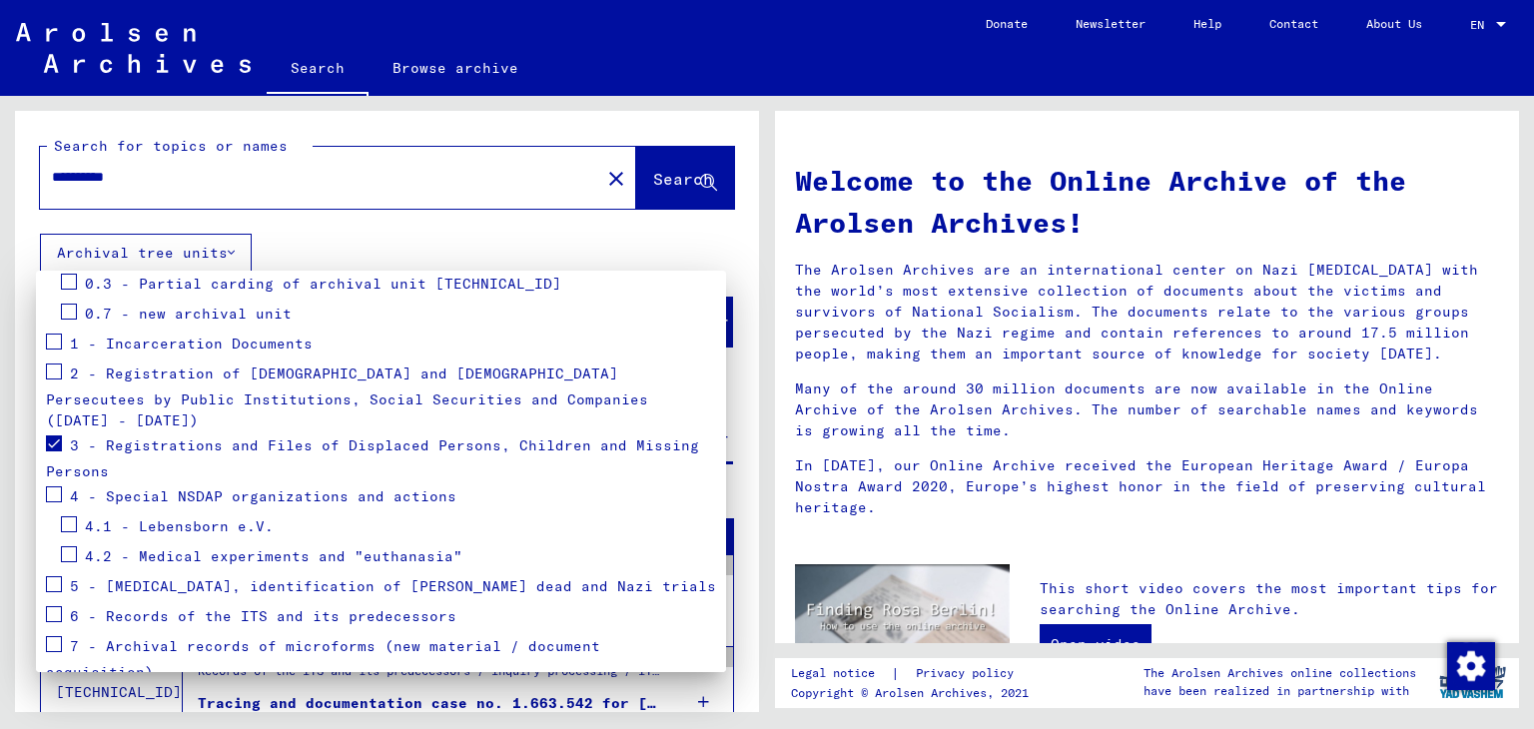
click at [63, 482] on div "4 - Special NSDAP organizations and actions" at bounding box center [251, 497] width 411 height 30
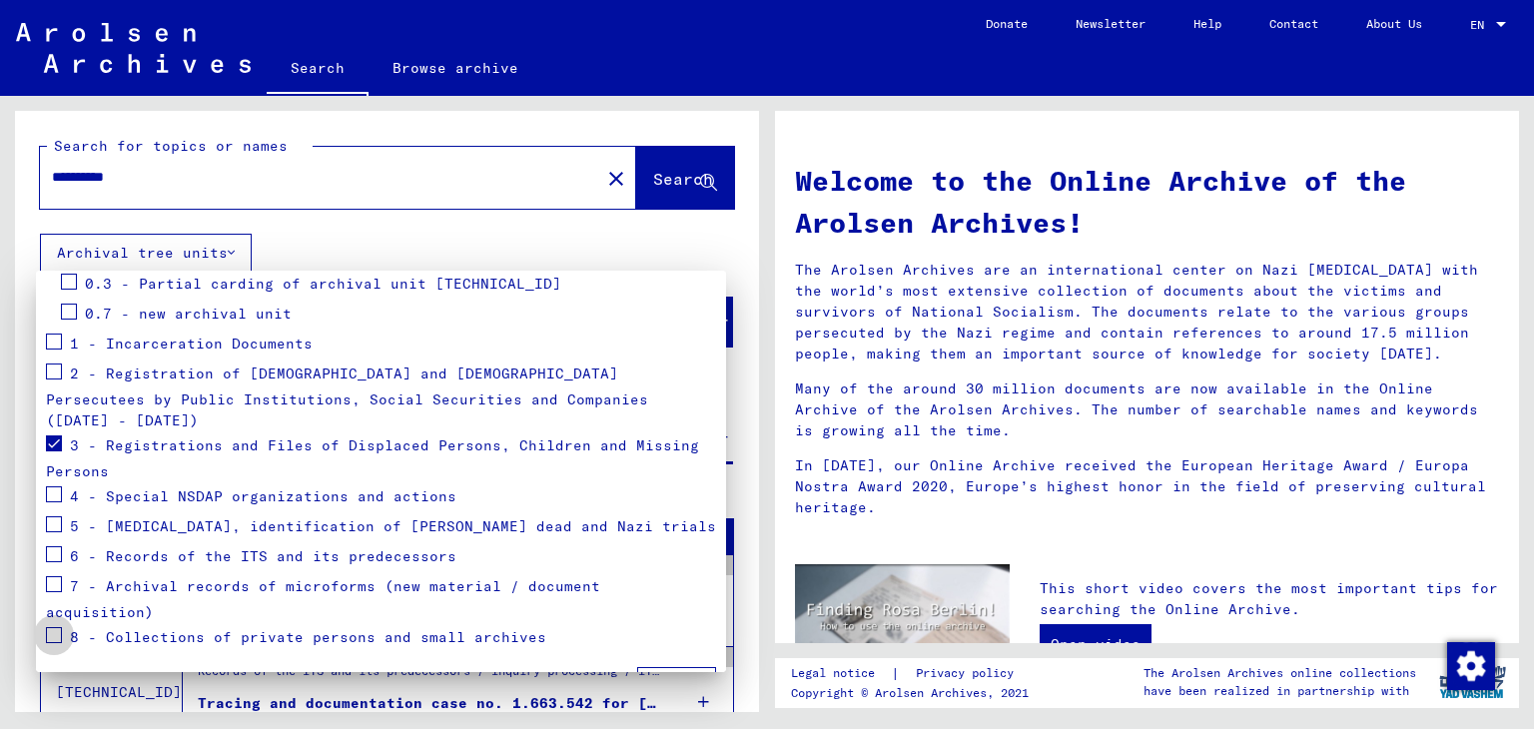
click at [51, 627] on span at bounding box center [54, 635] width 16 height 16
click at [52, 576] on span at bounding box center [54, 584] width 16 height 16
click at [56, 546] on span at bounding box center [54, 554] width 16 height 16
click at [653, 667] on button "Apply" at bounding box center [676, 686] width 79 height 38
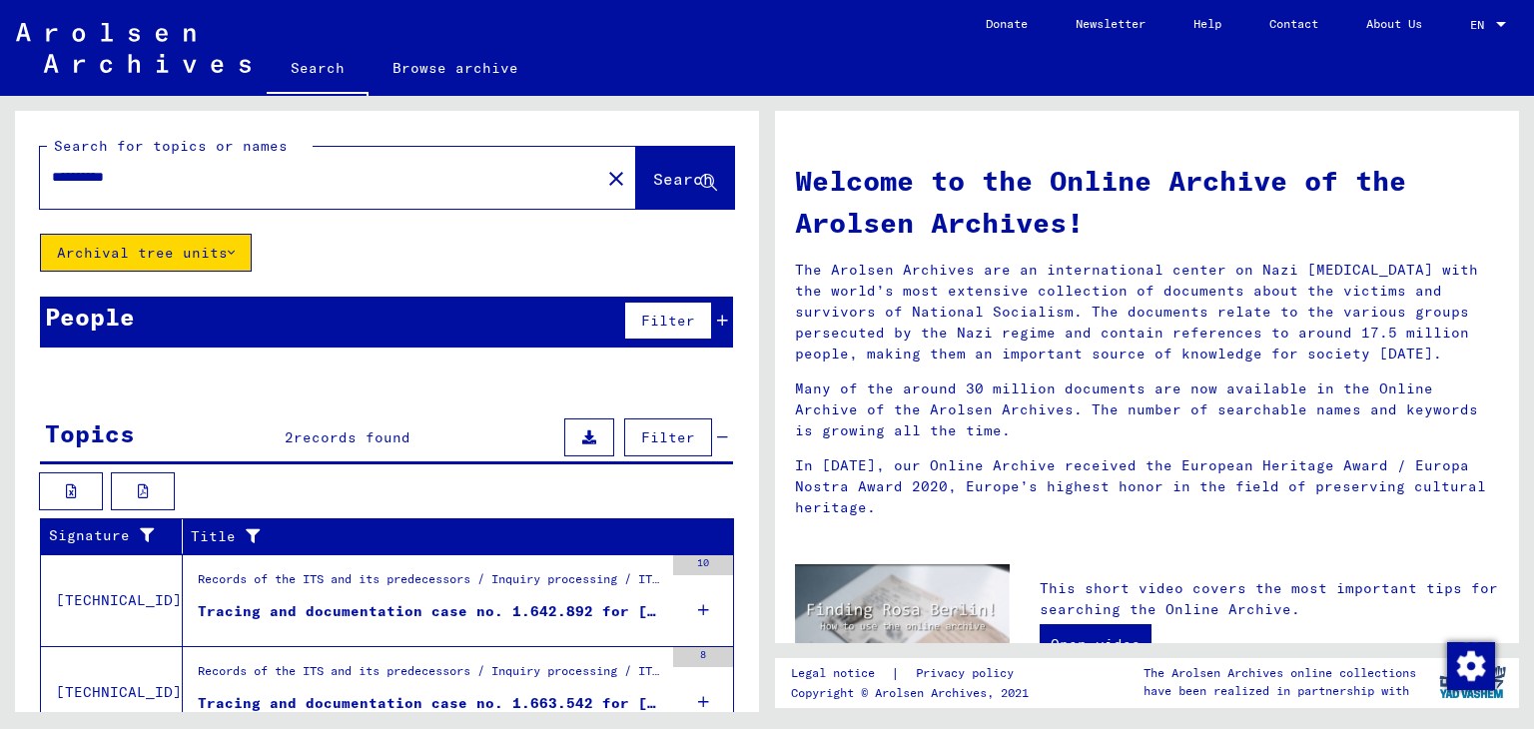
click at [717, 319] on icon at bounding box center [722, 321] width 11 height 14
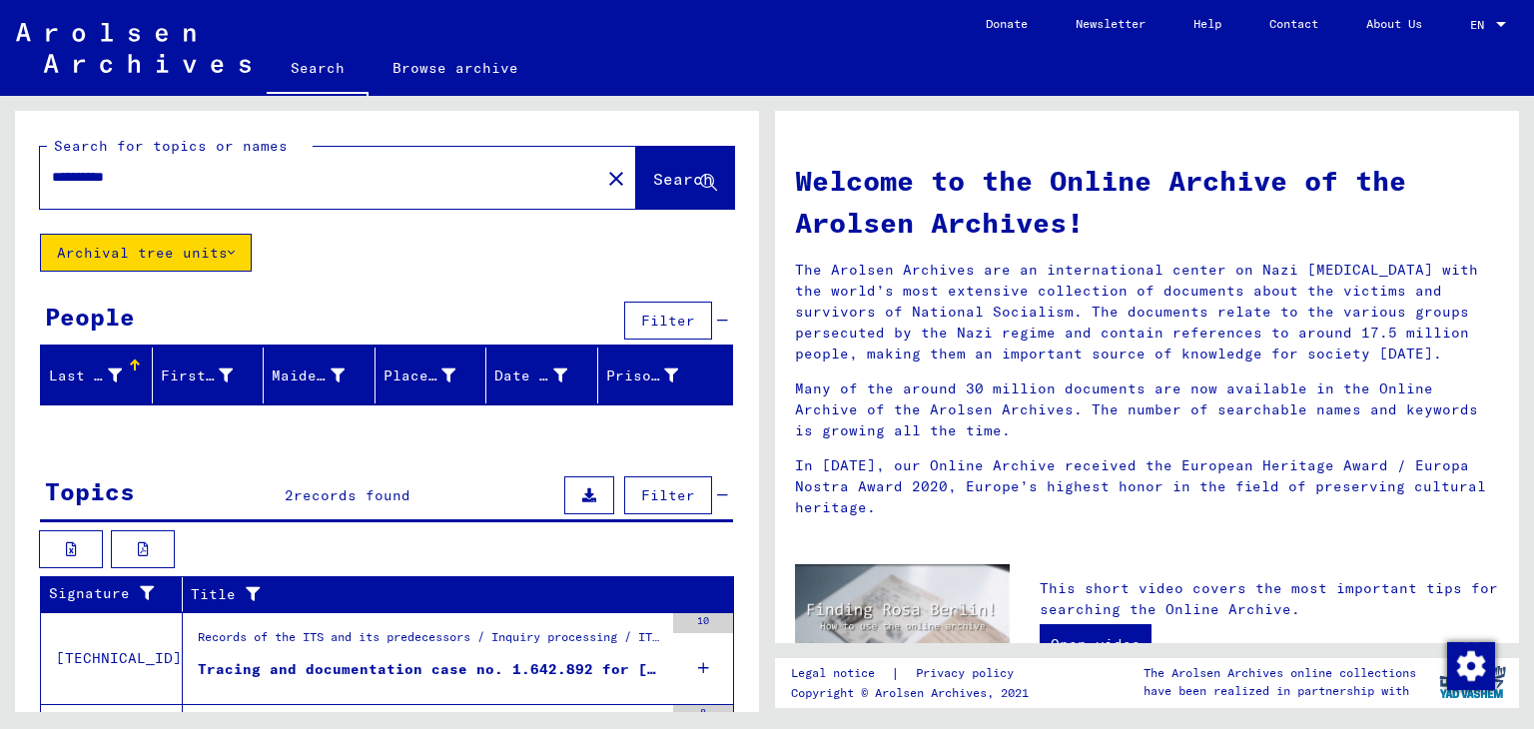
click at [129, 360] on div at bounding box center [135, 361] width 12 height 2
click at [188, 183] on div "**********" at bounding box center [308, 177] width 536 height 45
click at [188, 183] on input "**********" at bounding box center [314, 177] width 524 height 21
drag, startPoint x: 96, startPoint y: 182, endPoint x: 0, endPoint y: 212, distance: 100.5
click at [0, 212] on div "**********" at bounding box center [383, 404] width 767 height 616
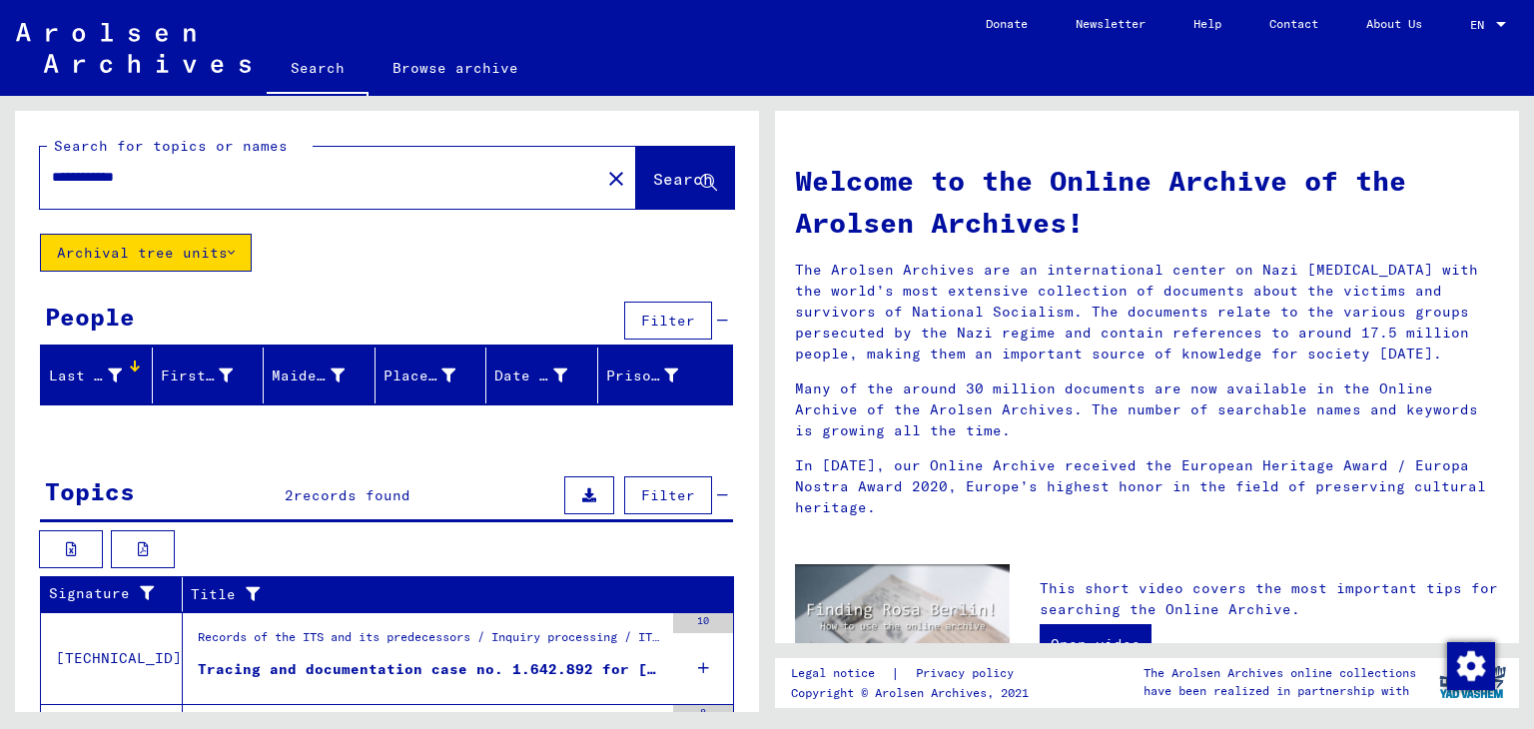
type input "**********"
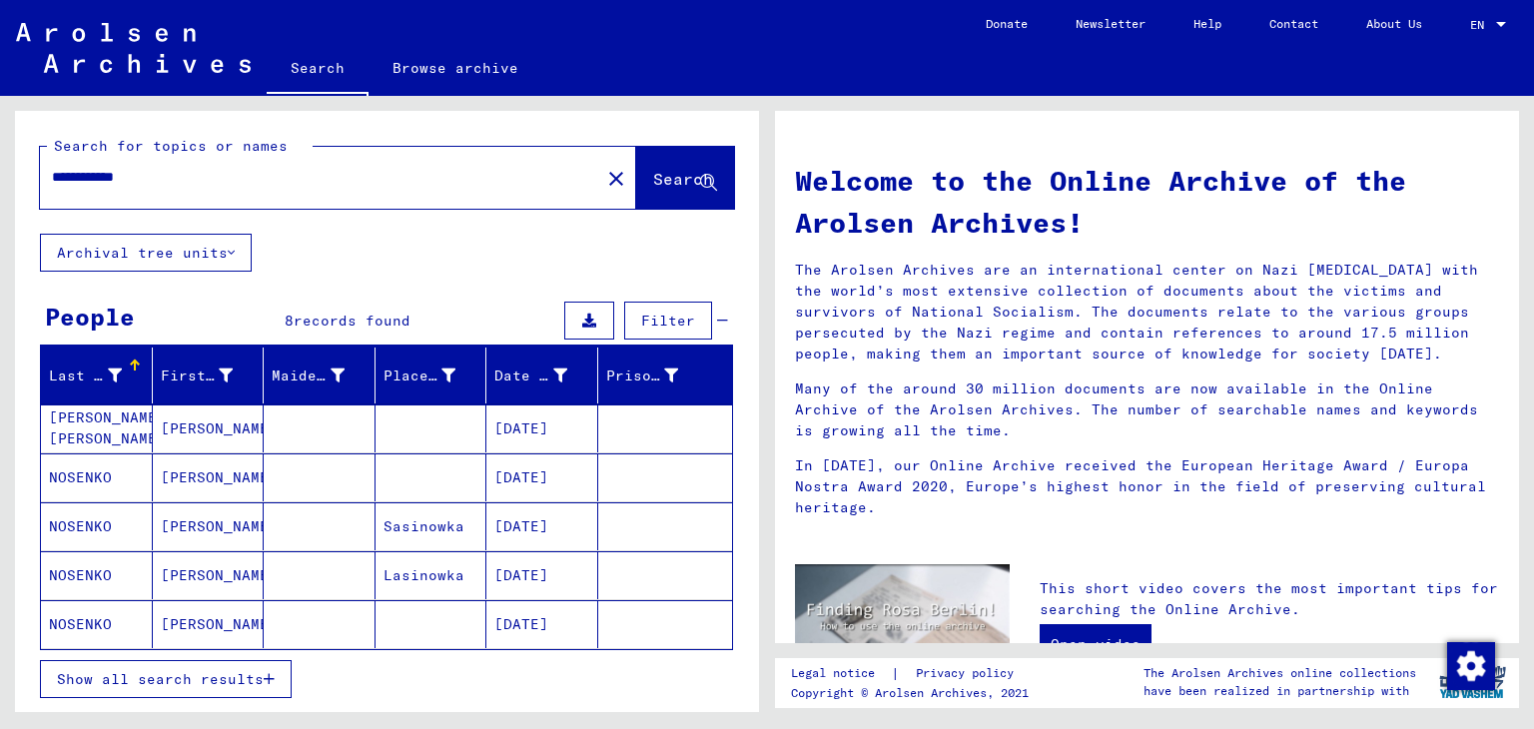
click at [547, 620] on mat-cell "05/10/1925" at bounding box center [542, 624] width 112 height 48
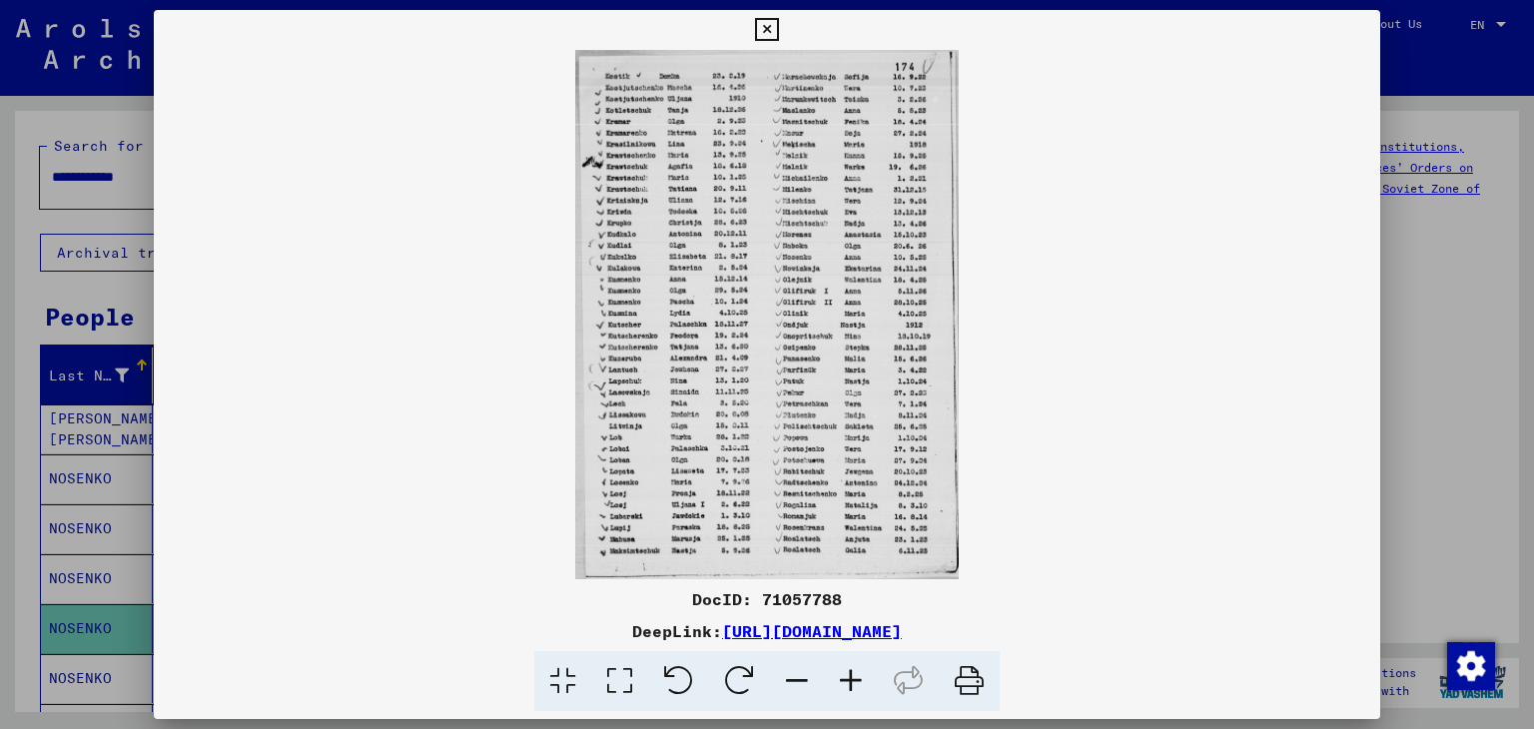
click at [759, 38] on icon at bounding box center [766, 30] width 23 height 24
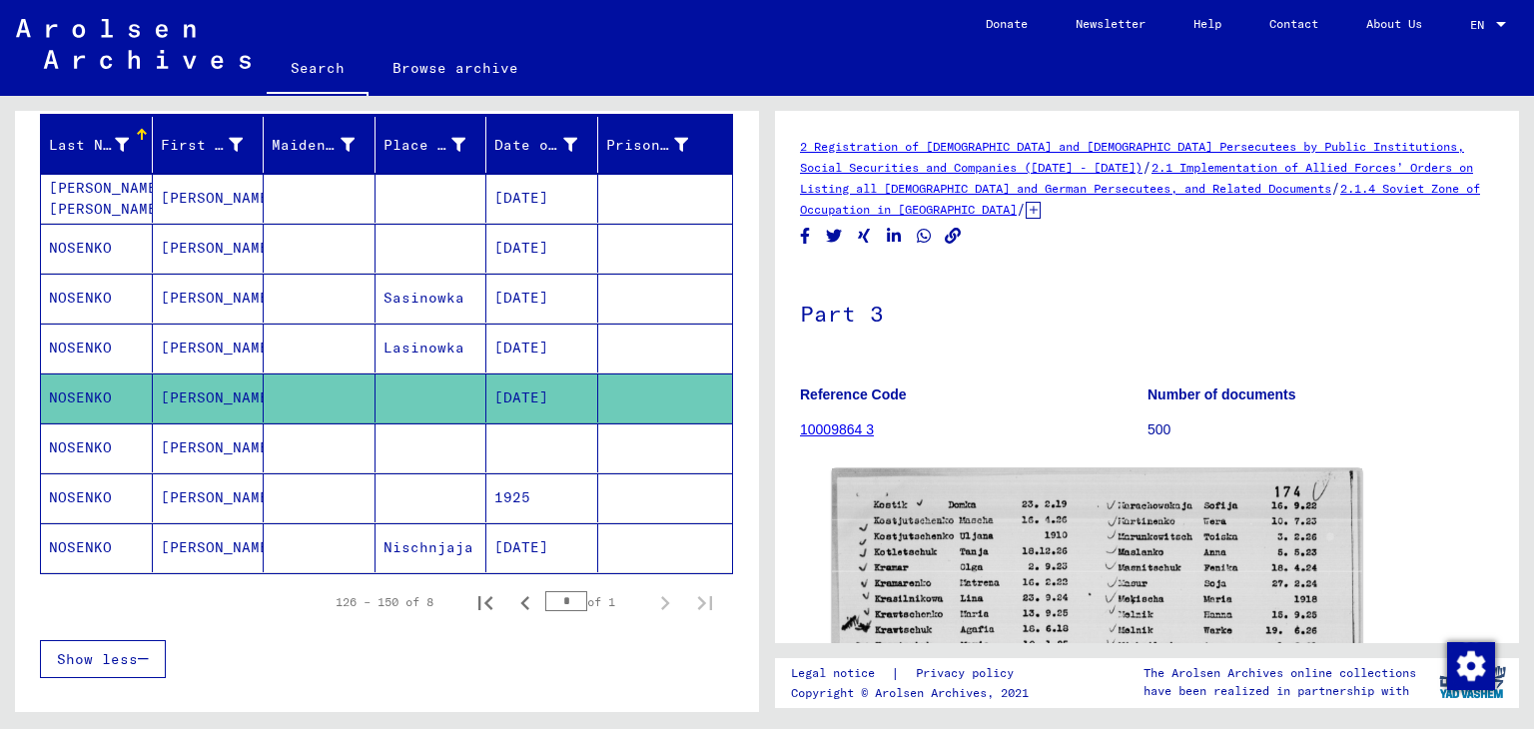
scroll to position [246, 0]
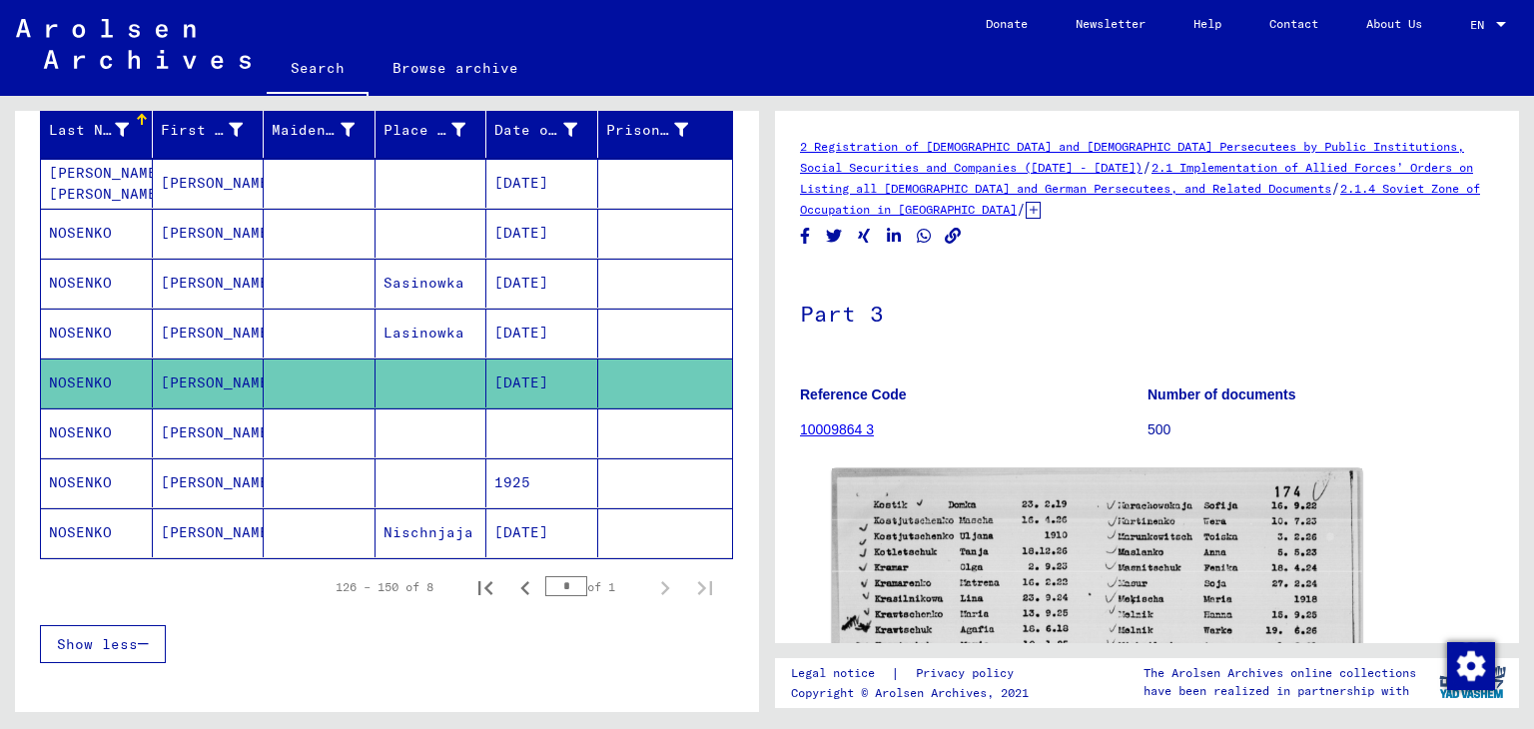
click at [566, 441] on mat-cell at bounding box center [542, 433] width 112 height 49
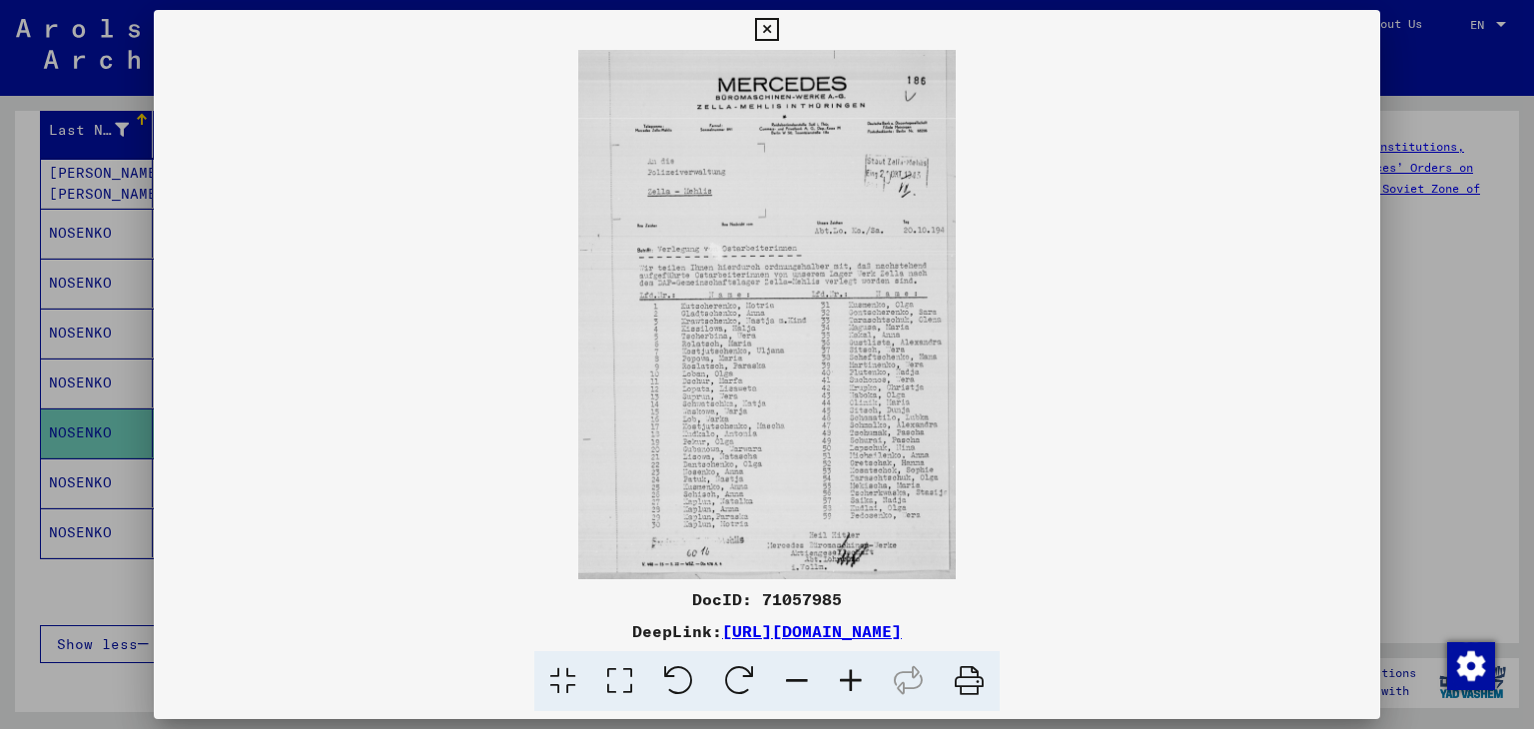
click at [1418, 433] on div at bounding box center [767, 364] width 1534 height 729
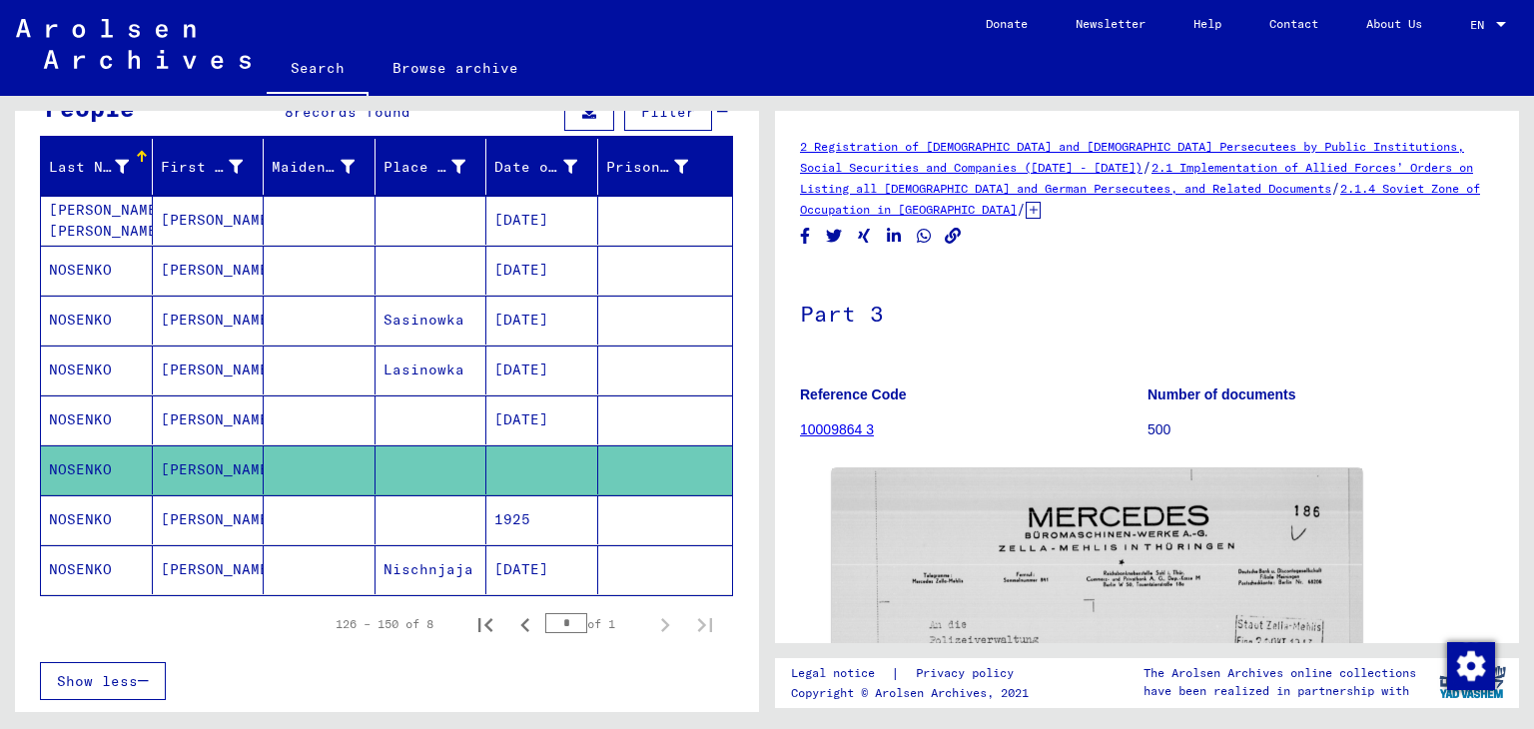
scroll to position [216, 0]
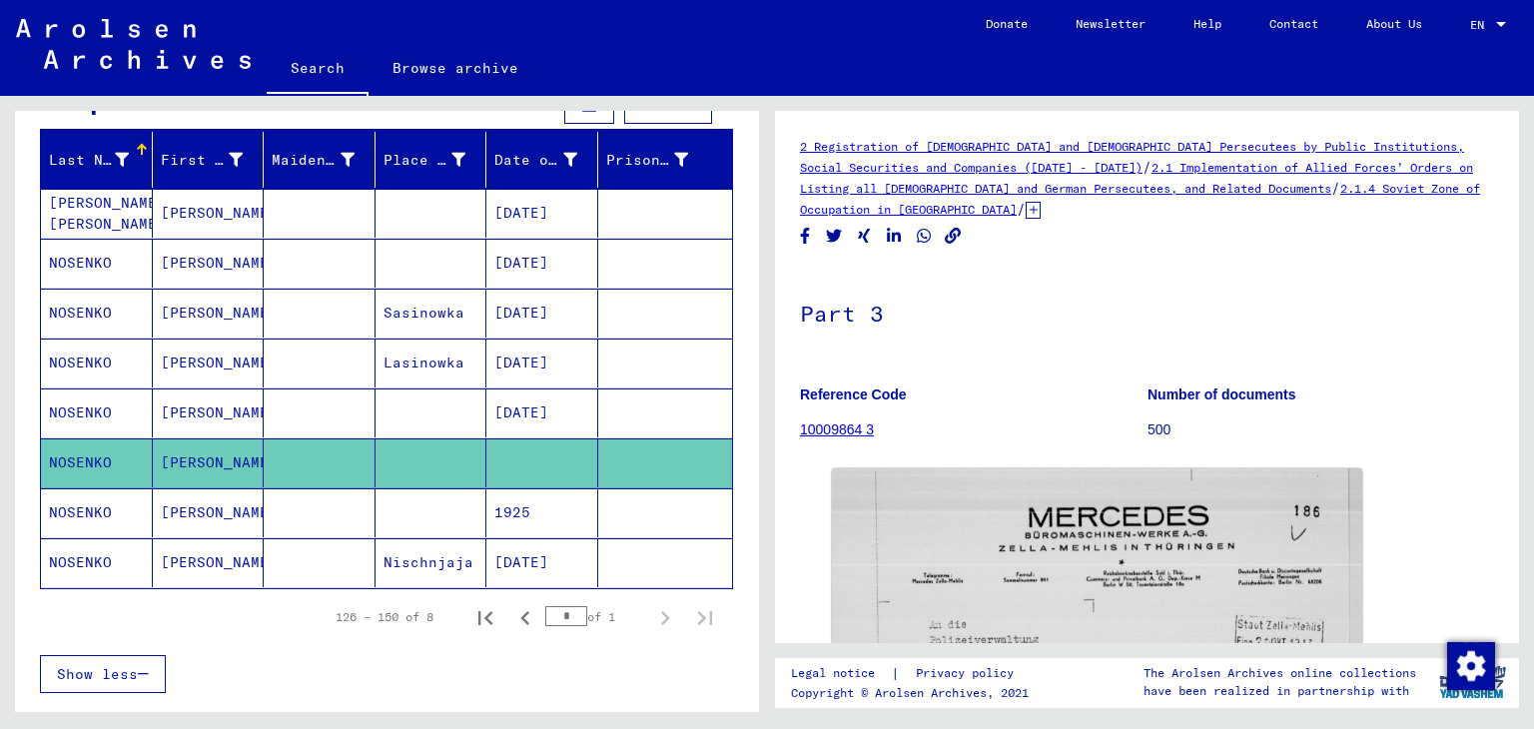
click at [614, 559] on mat-cell at bounding box center [665, 562] width 135 height 49
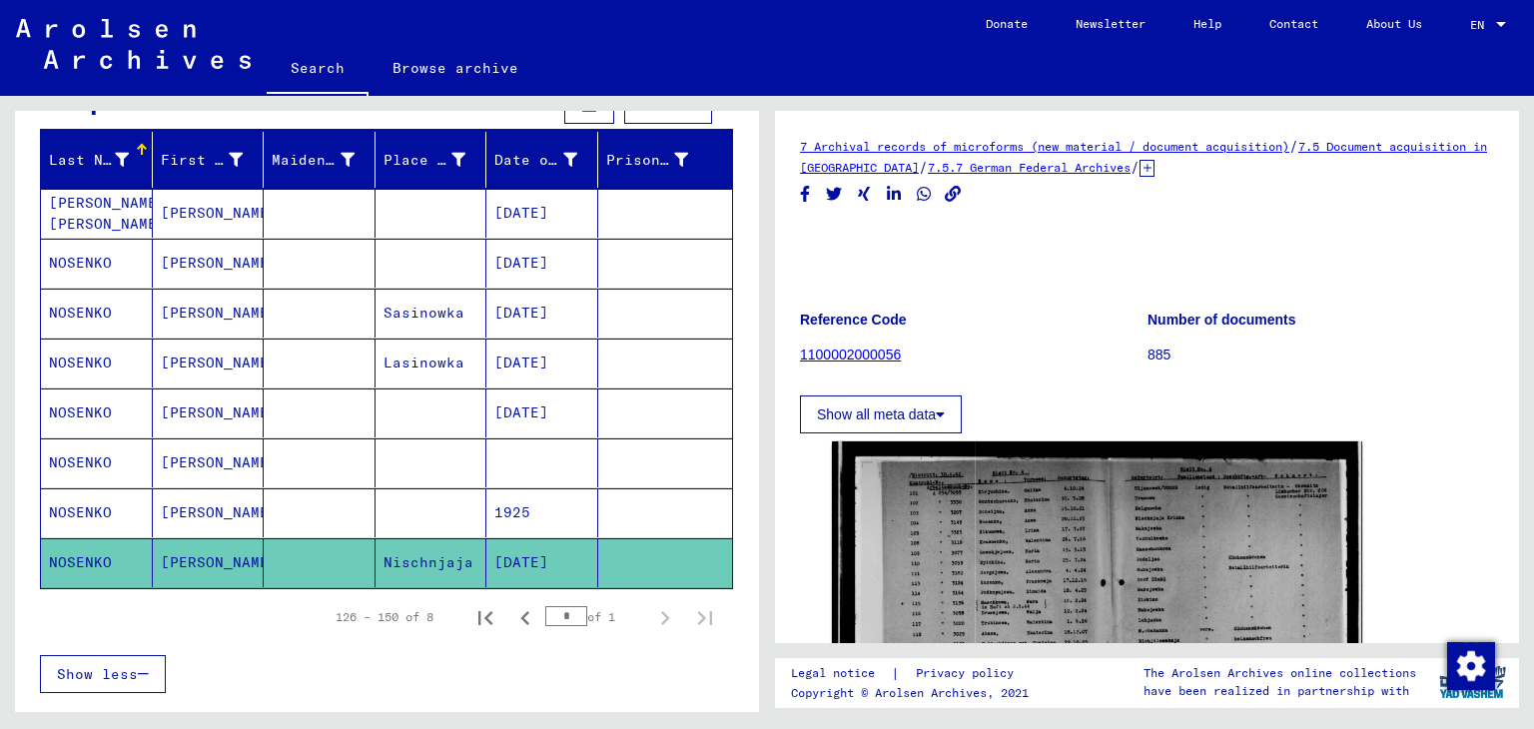
click at [610, 528] on mat-cell at bounding box center [665, 512] width 135 height 49
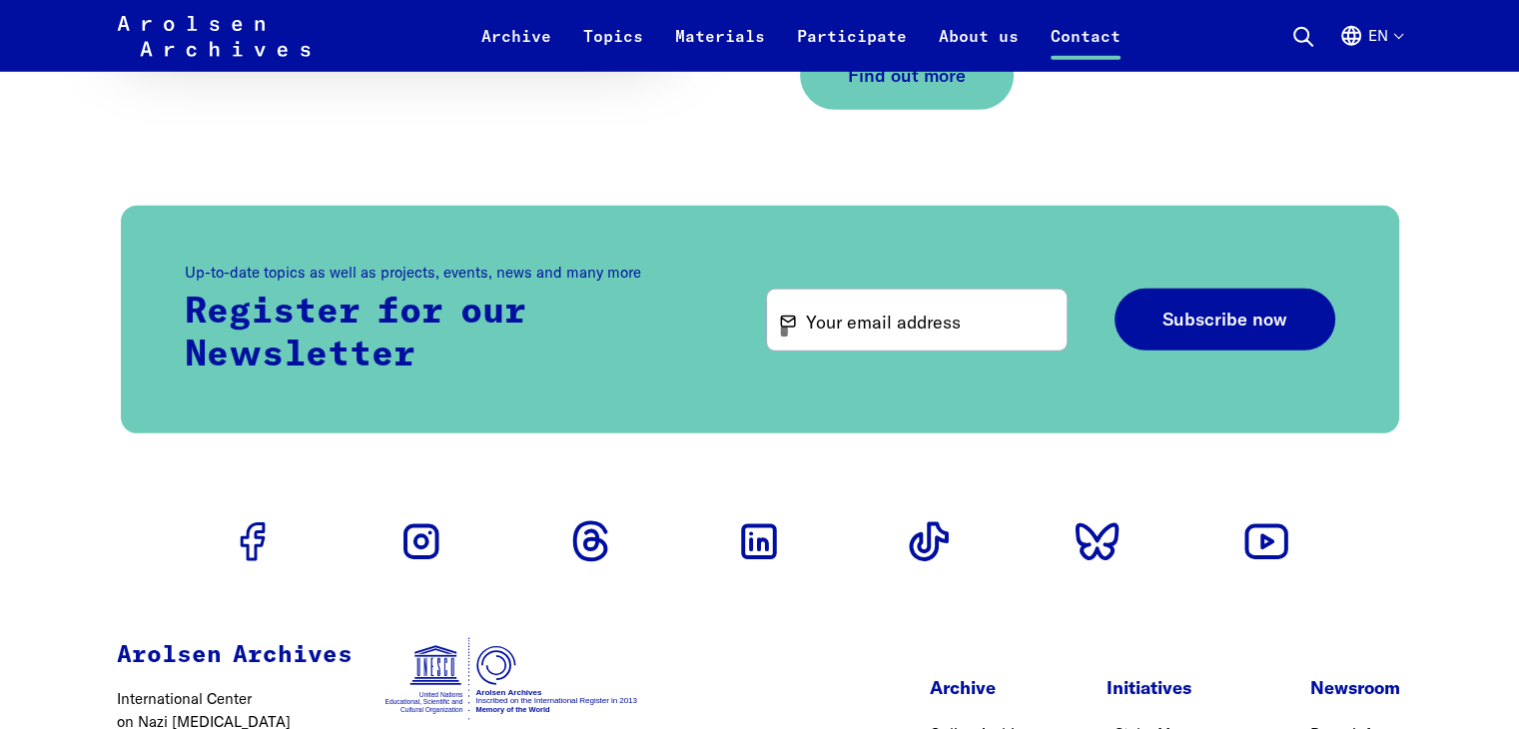
scroll to position [6120, 0]
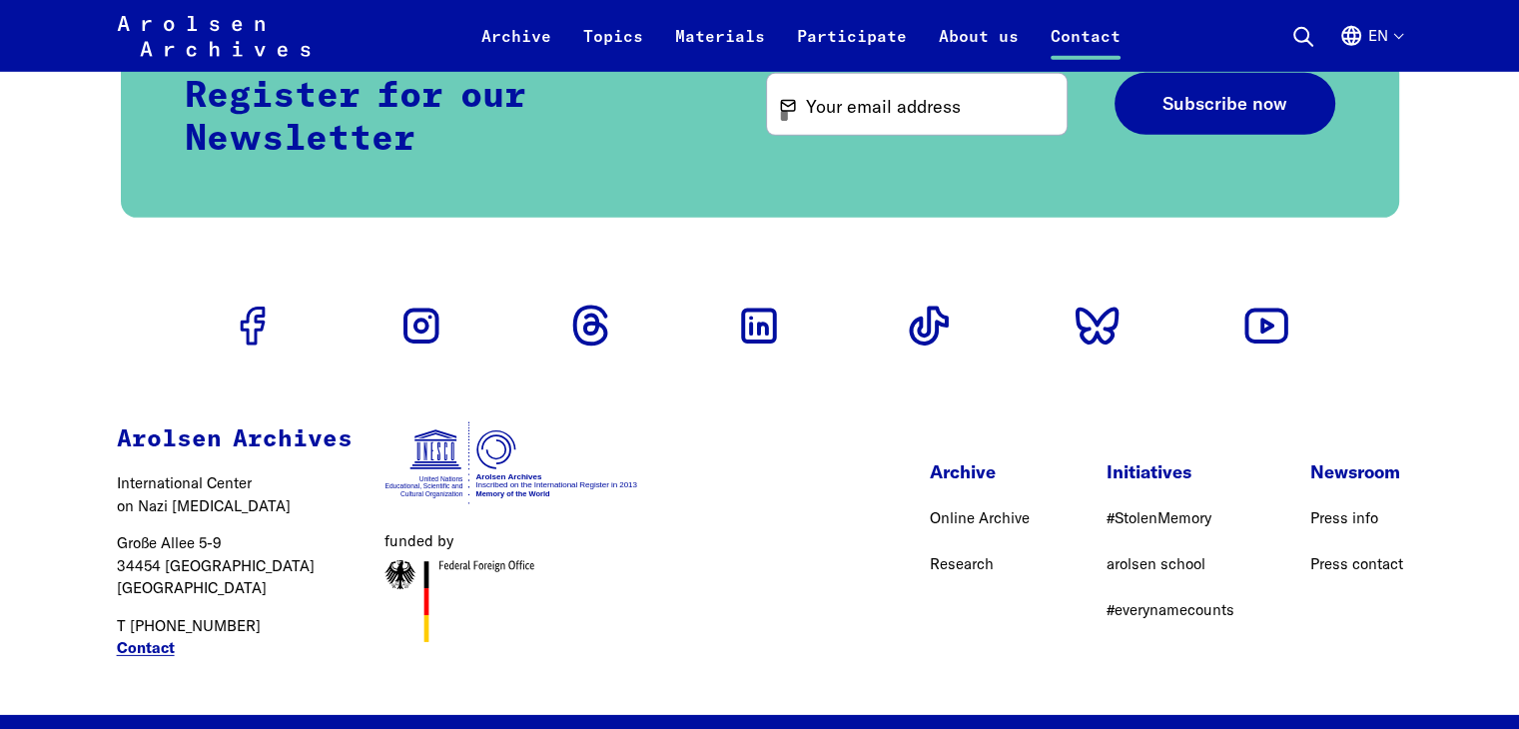
click at [164, 637] on link "Contact" at bounding box center [146, 648] width 58 height 23
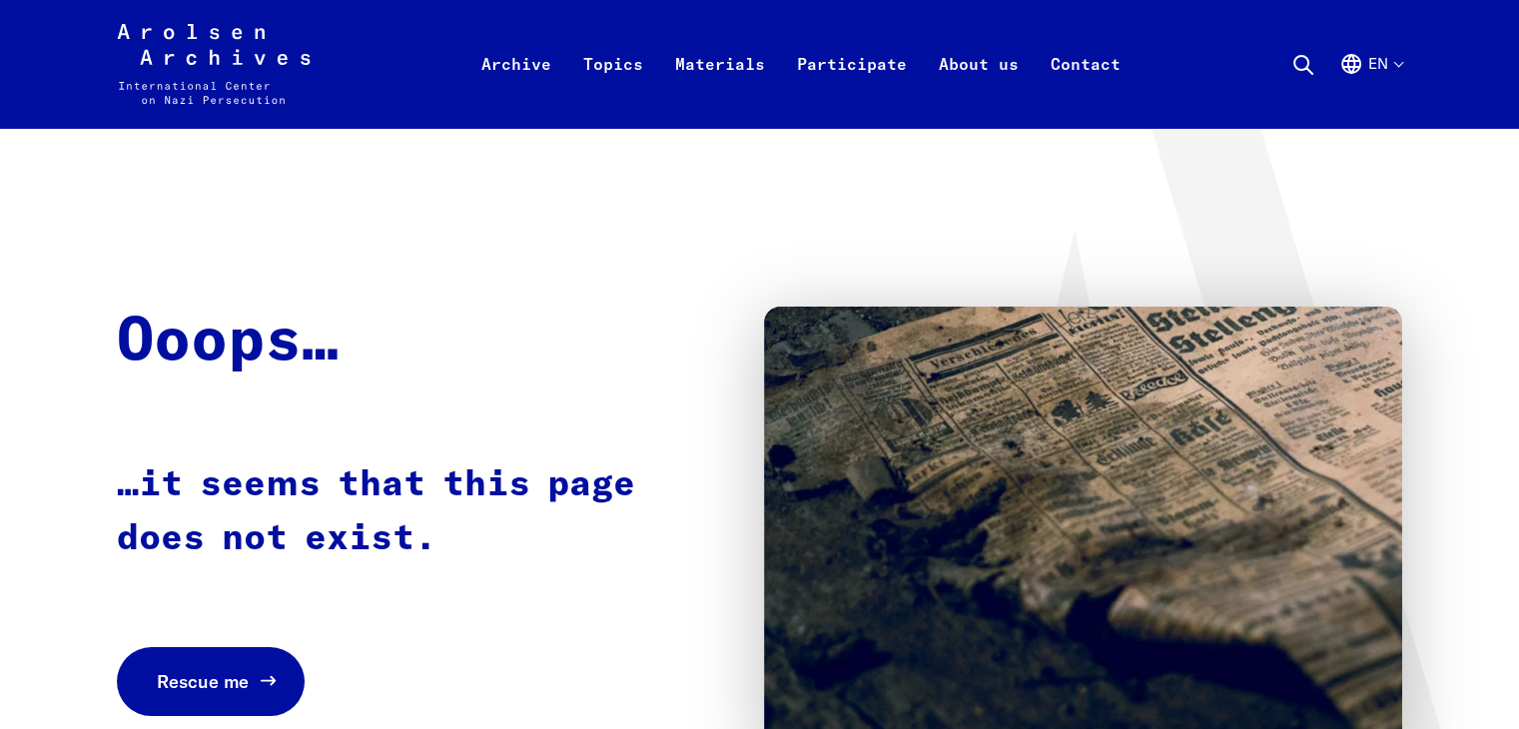
click at [267, 659] on link "Rescue me" at bounding box center [211, 681] width 188 height 69
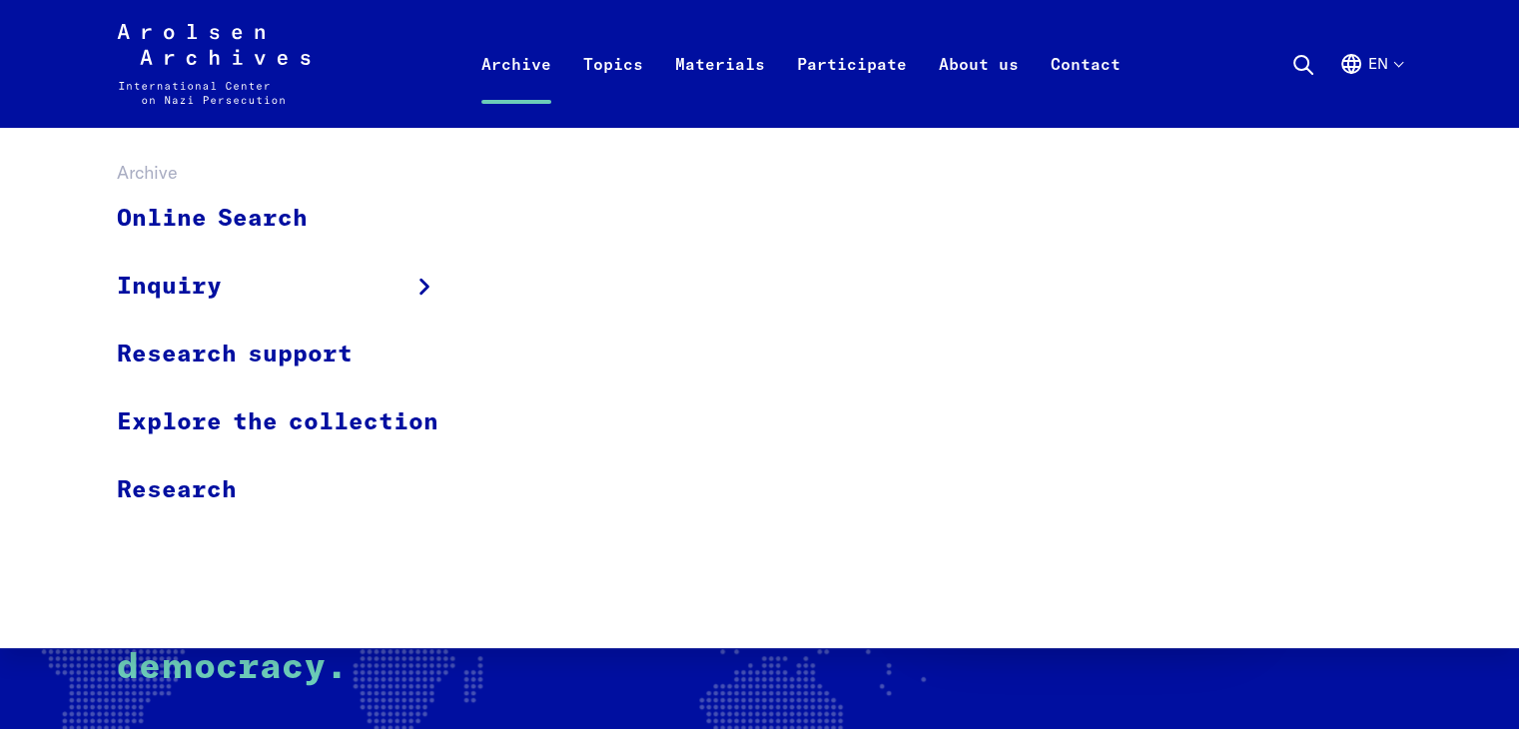
click at [531, 63] on link "Archive" at bounding box center [516, 88] width 102 height 80
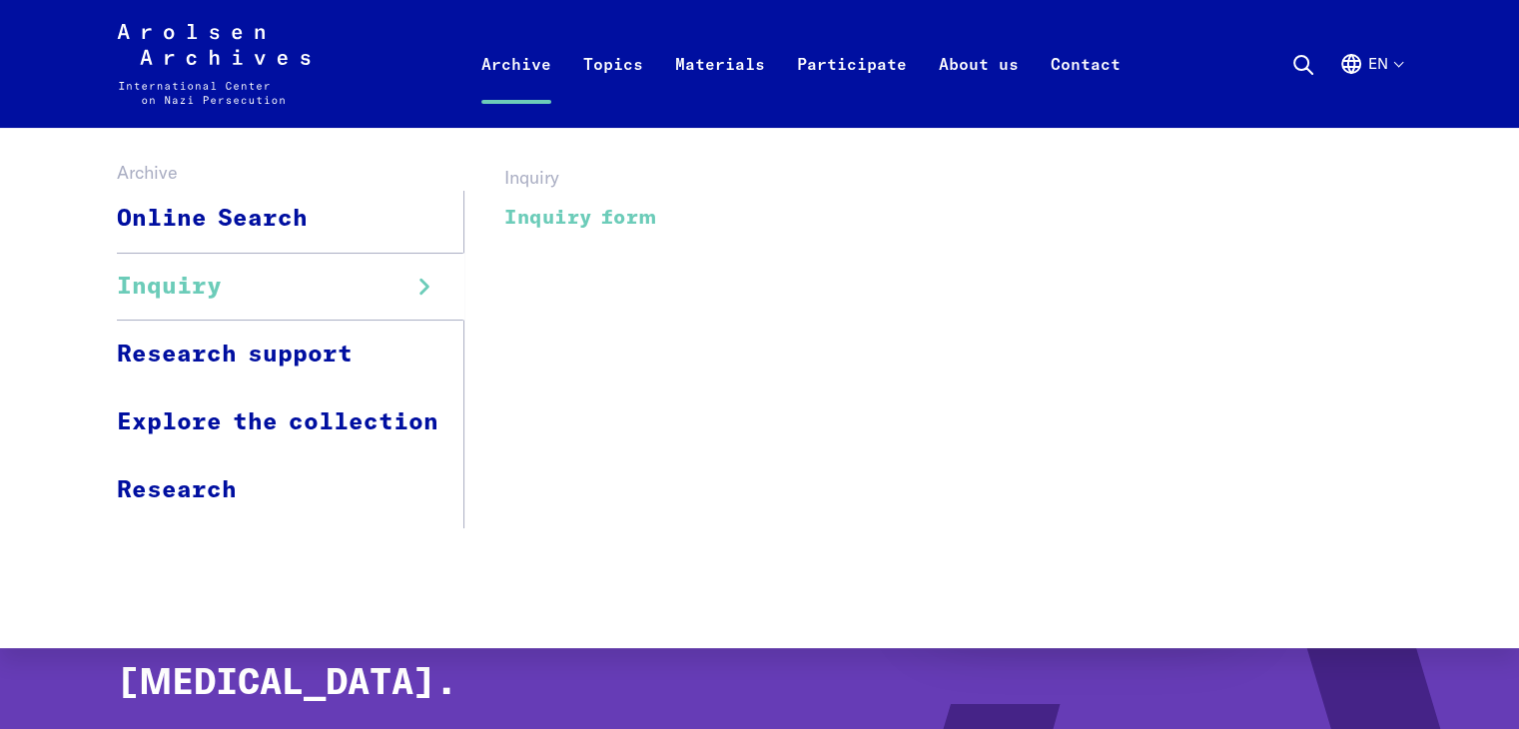
click at [552, 221] on link "Inquiry form" at bounding box center [580, 218] width 153 height 45
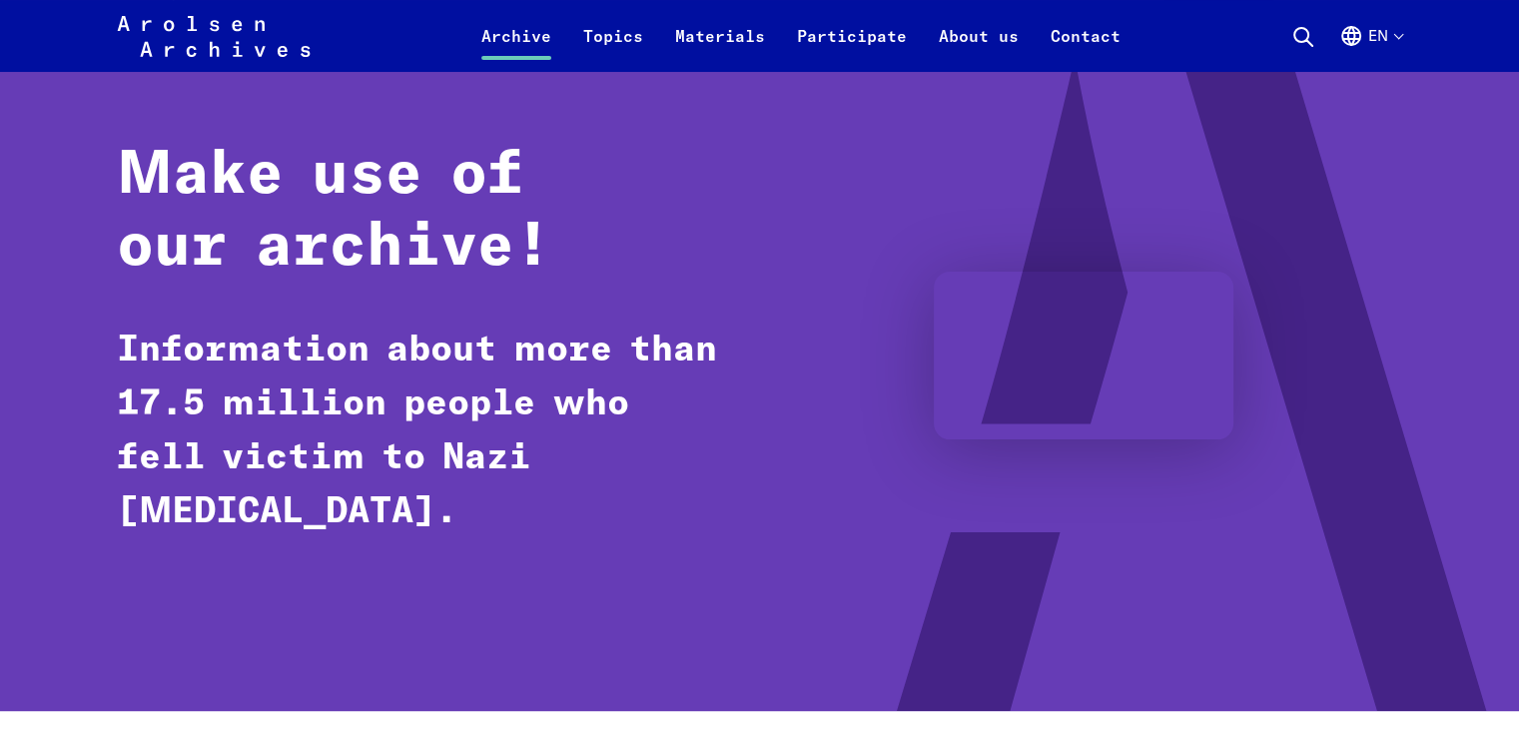
scroll to position [164, 0]
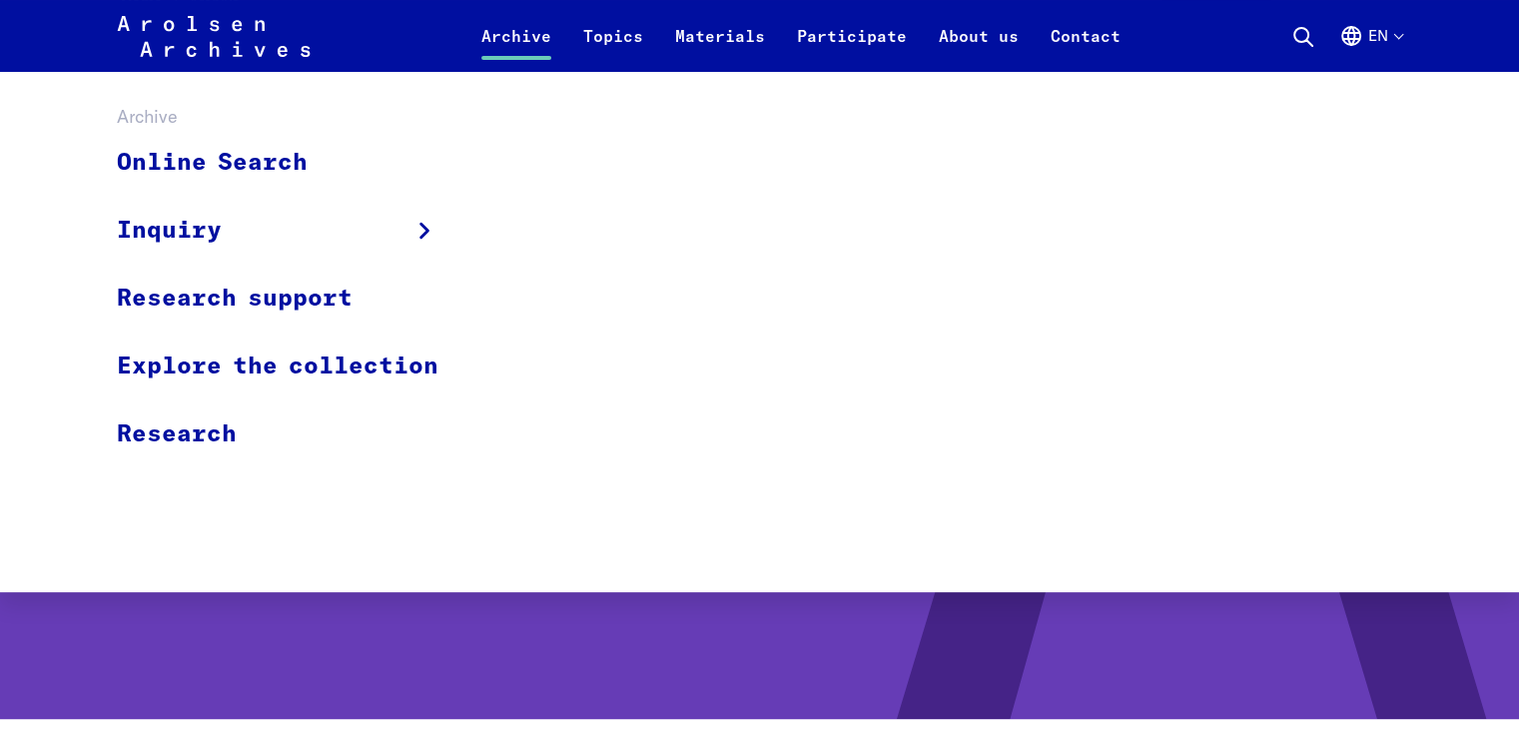
click at [526, 41] on link "Archive" at bounding box center [516, 48] width 102 height 48
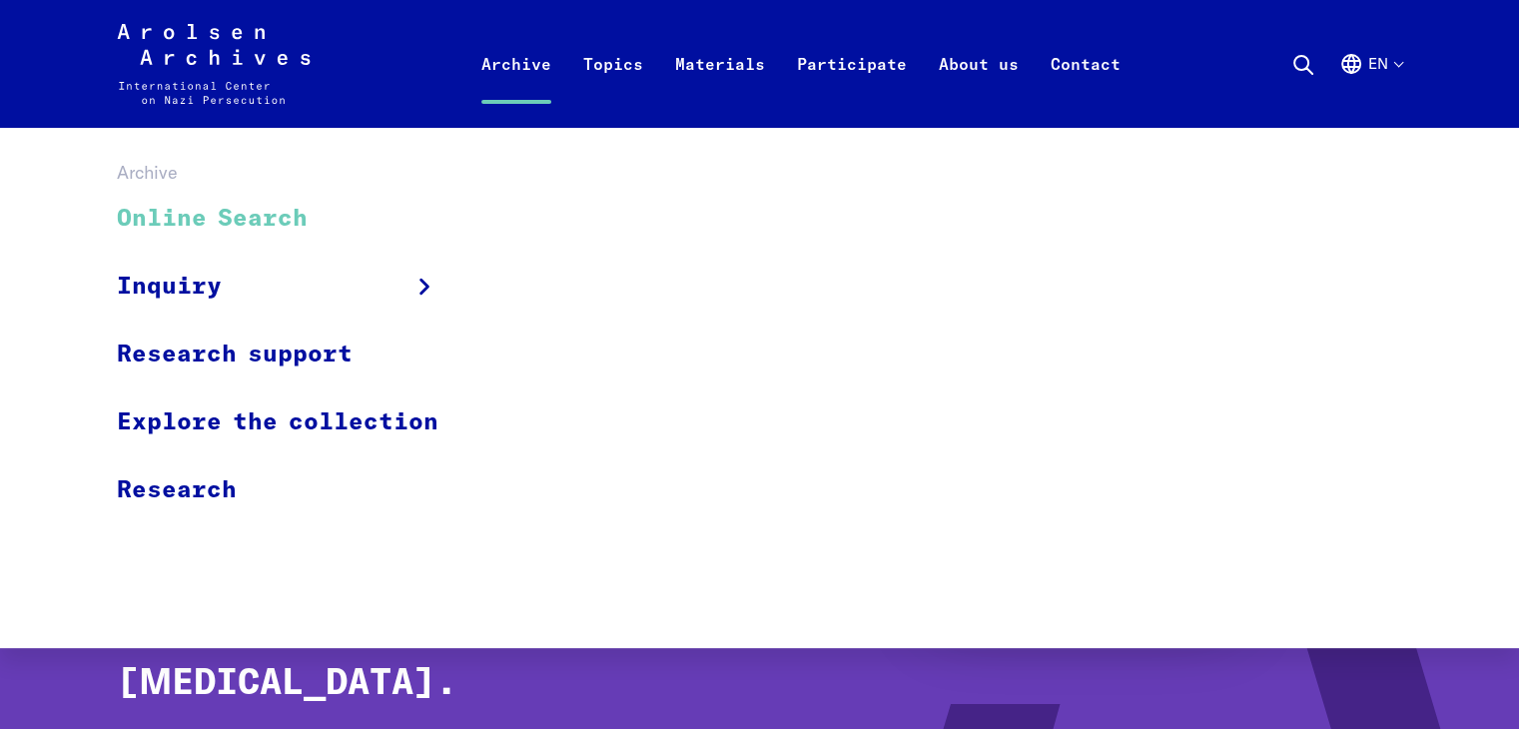
click at [218, 223] on link "Online Search" at bounding box center [291, 219] width 348 height 67
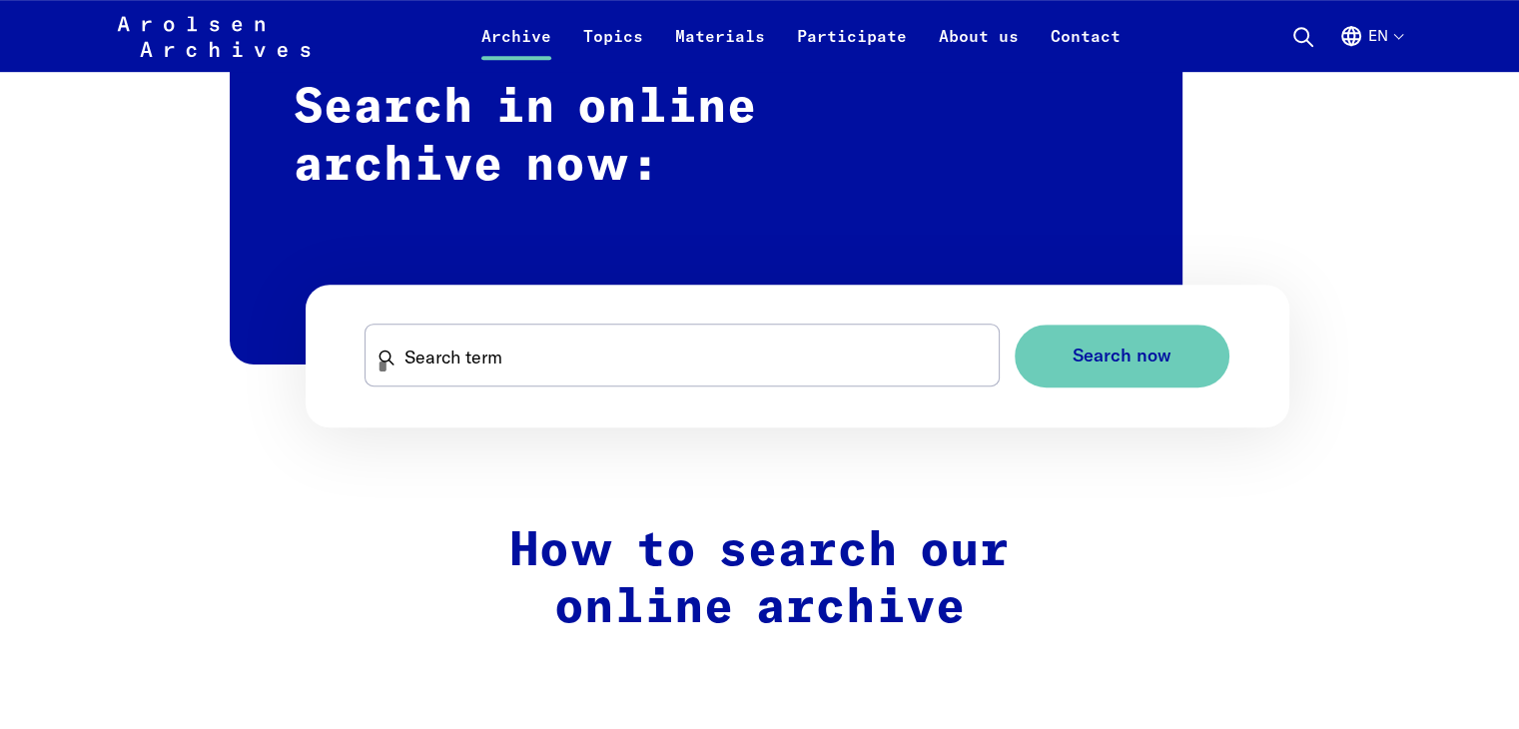
scroll to position [1427, 0]
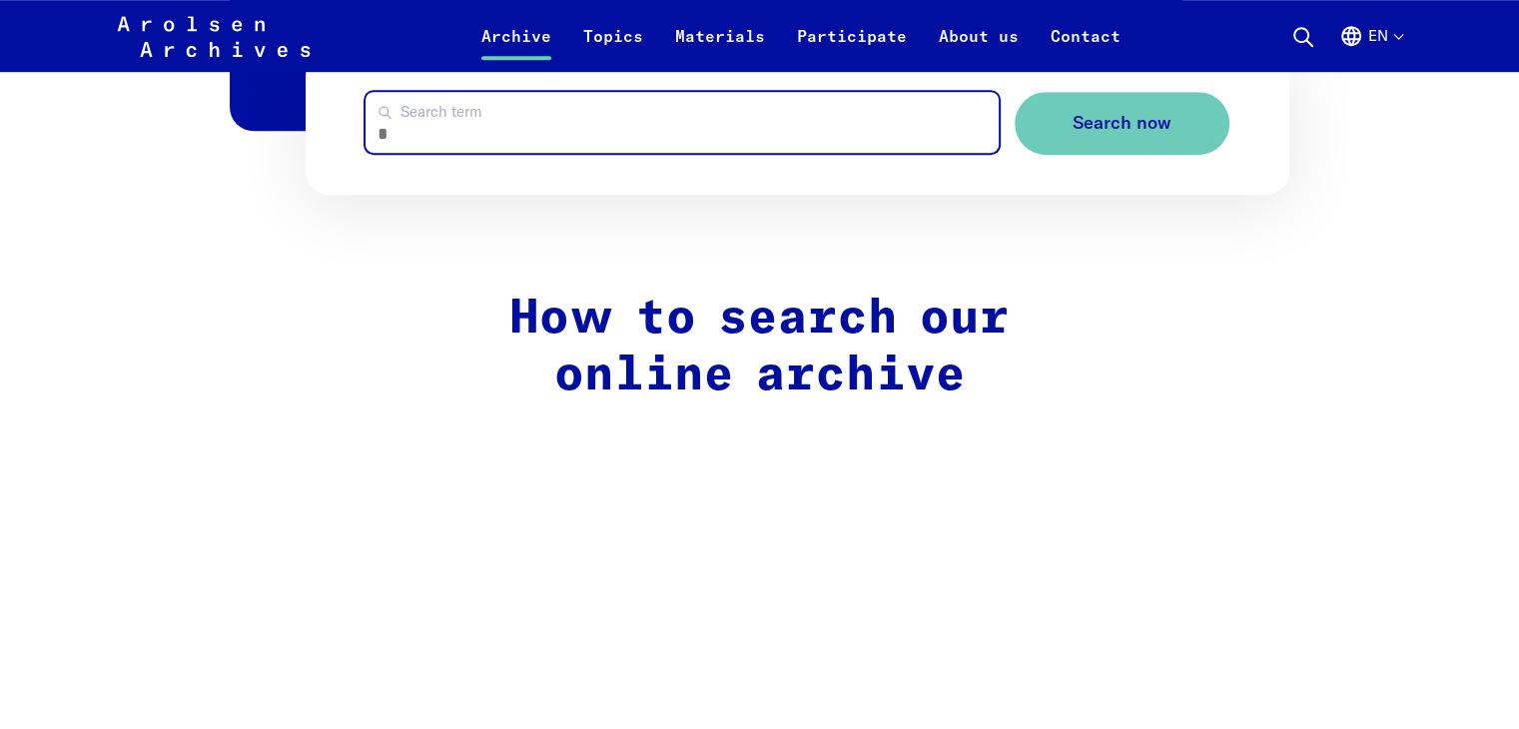
click at [750, 133] on input "Search term" at bounding box center [682, 122] width 632 height 61
type input "**********"
click at [1015, 92] on button "Search now" at bounding box center [1122, 123] width 215 height 63
